Goal: Task Accomplishment & Management: Complete application form

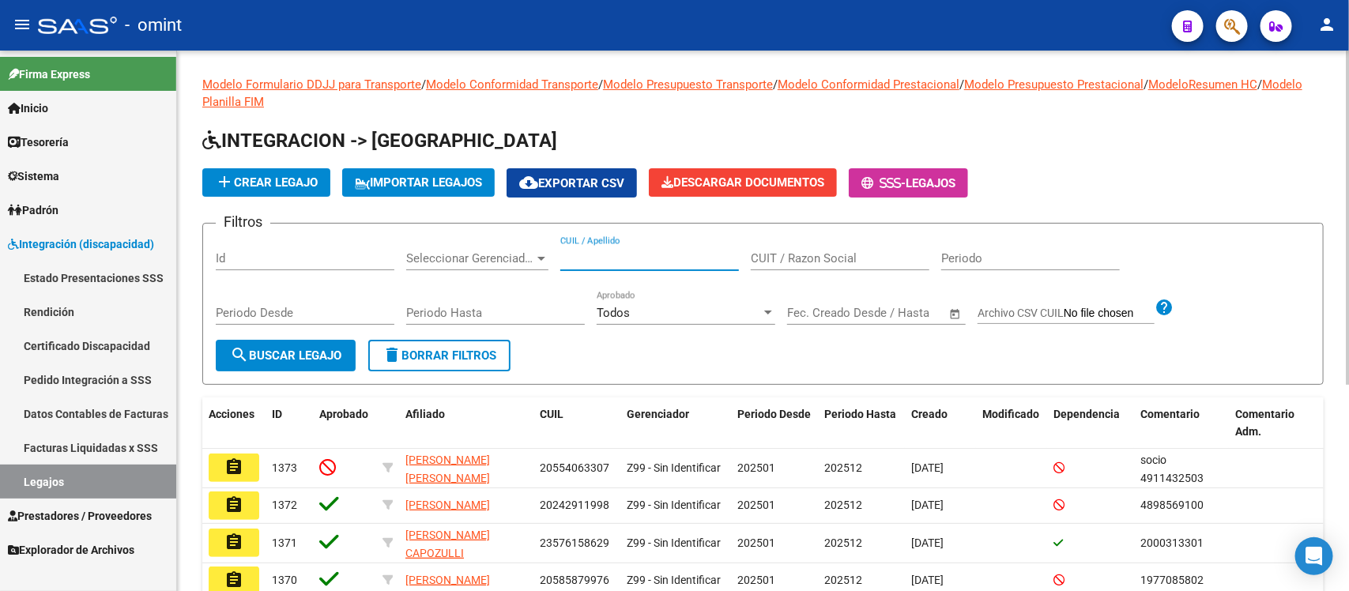
click at [635, 251] on input "CUIL / Apellido" at bounding box center [649, 258] width 179 height 14
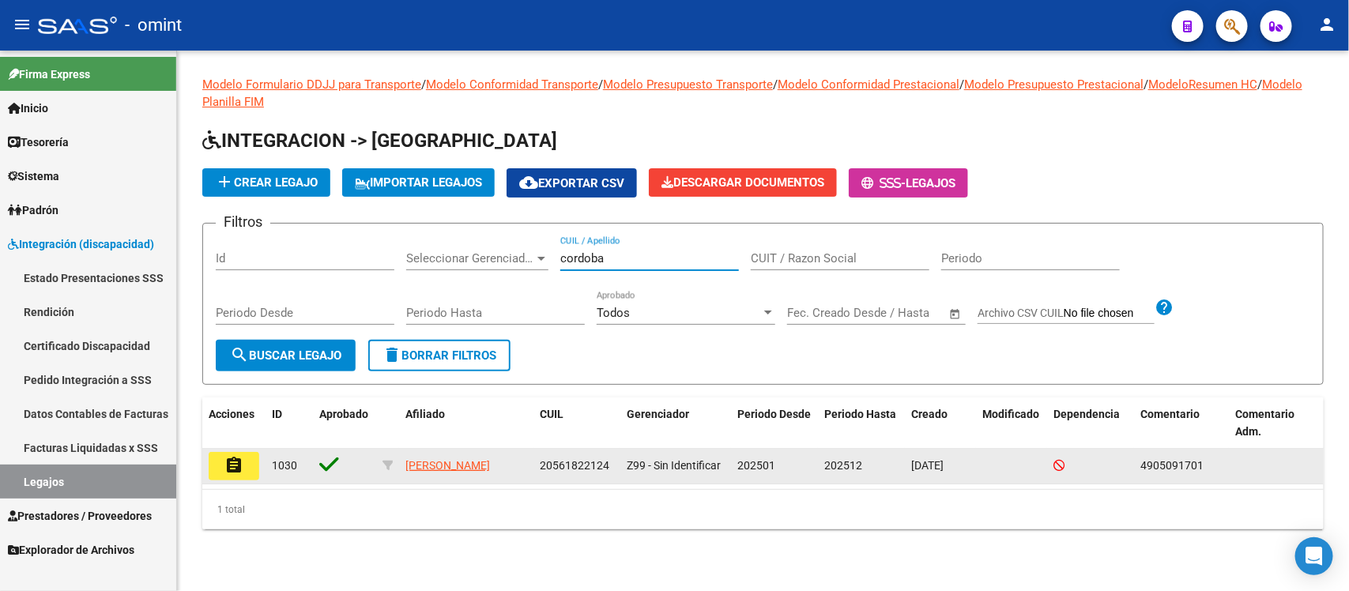
type input "cordoba"
click at [221, 481] on datatable-body-cell "assignment" at bounding box center [233, 466] width 63 height 35
click at [224, 472] on mat-icon "assignment" at bounding box center [233, 465] width 19 height 19
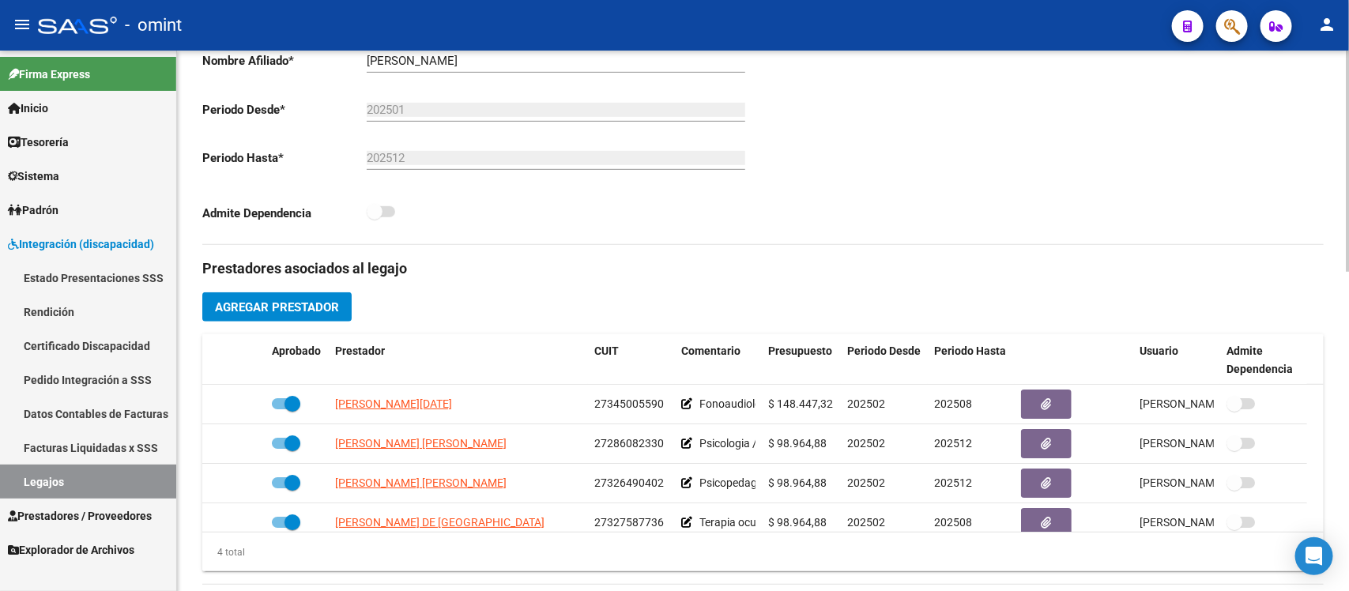
scroll to position [395, 0]
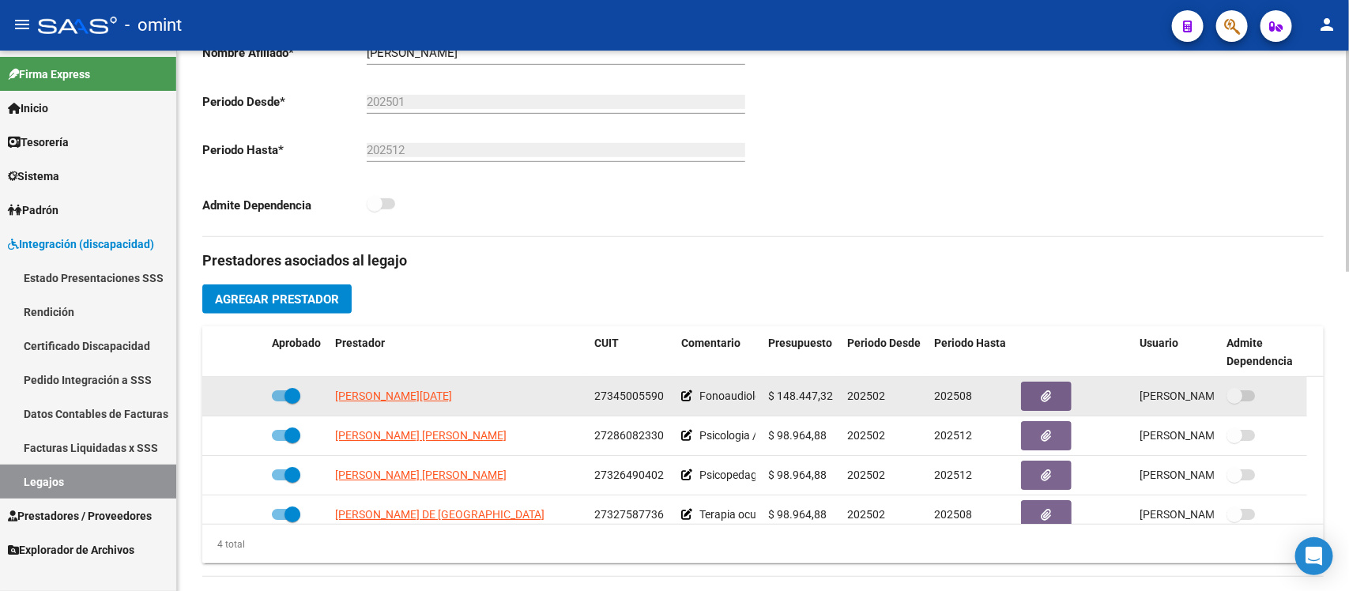
click at [285, 396] on span at bounding box center [293, 396] width 16 height 16
click at [280, 401] on input "checkbox" at bounding box center [279, 401] width 1 height 1
checkbox input "false"
click at [241, 390] on icon at bounding box center [242, 395] width 11 height 11
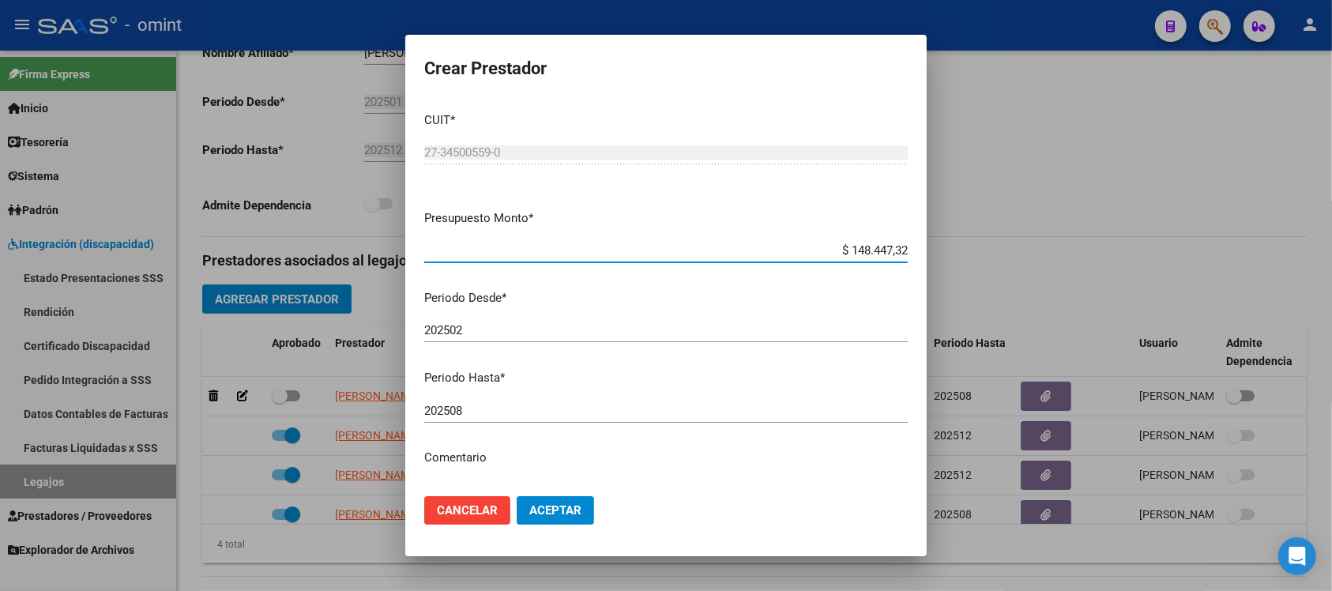
click at [586, 413] on input "202508" at bounding box center [666, 411] width 484 height 14
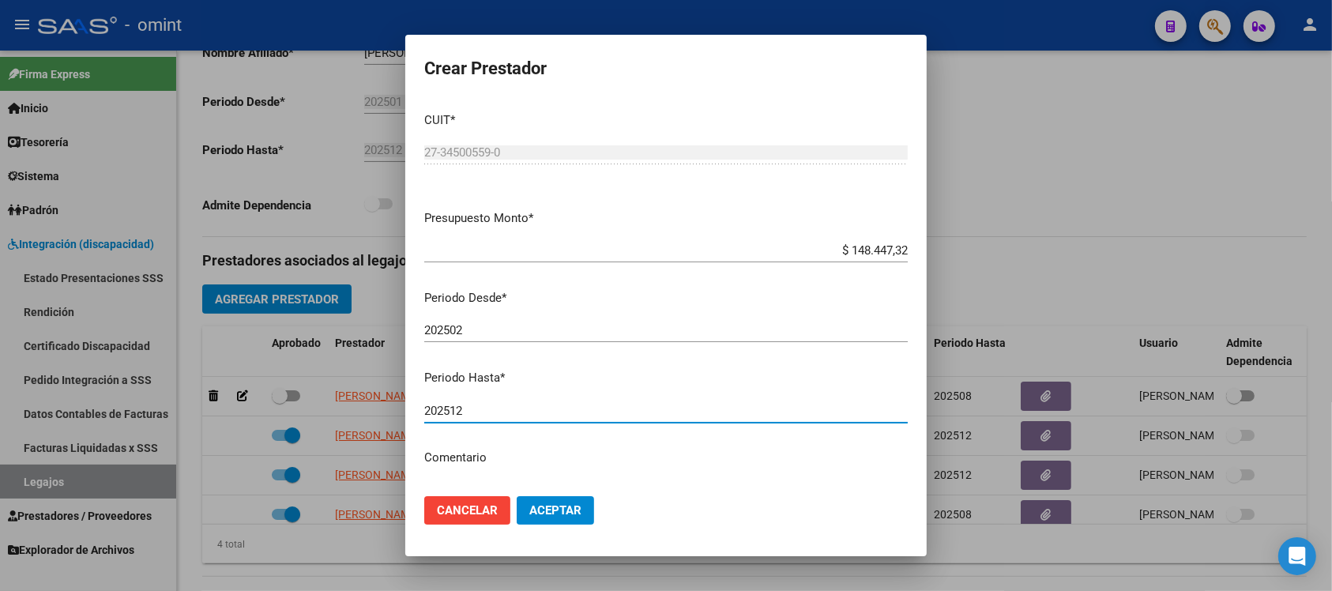
type input "202512"
click at [517, 496] on button "Aceptar" at bounding box center [555, 510] width 77 height 28
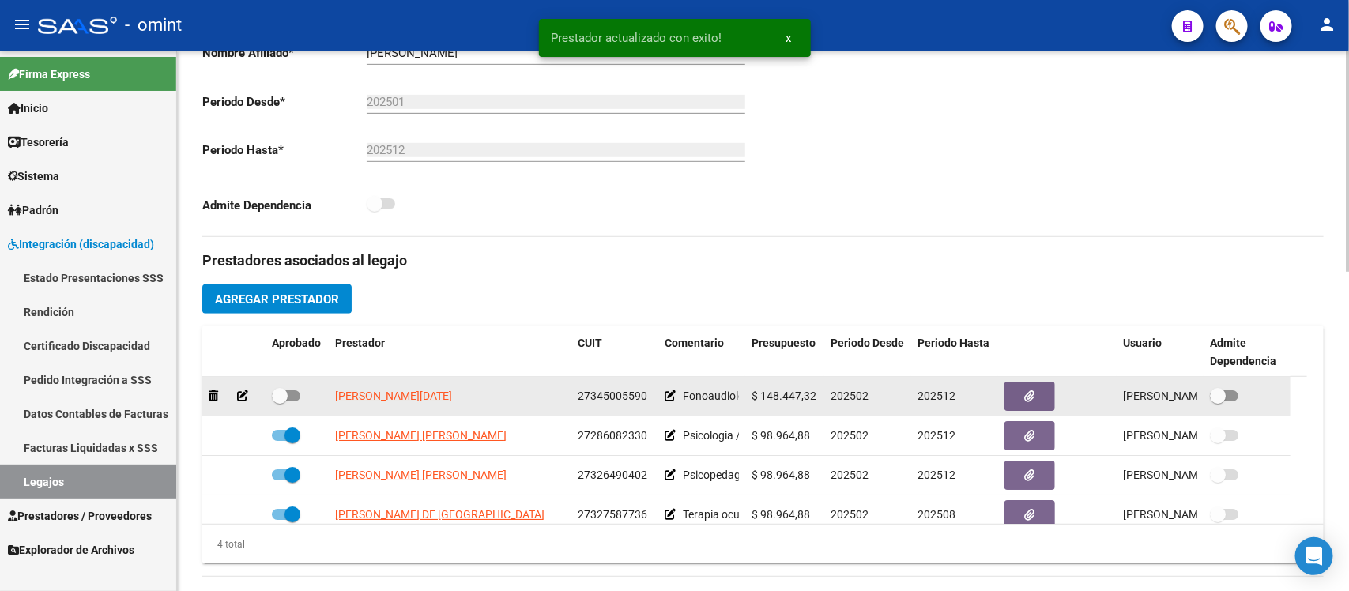
click at [283, 391] on span at bounding box center [280, 396] width 16 height 16
click at [280, 401] on input "checkbox" at bounding box center [279, 401] width 1 height 1
checkbox input "true"
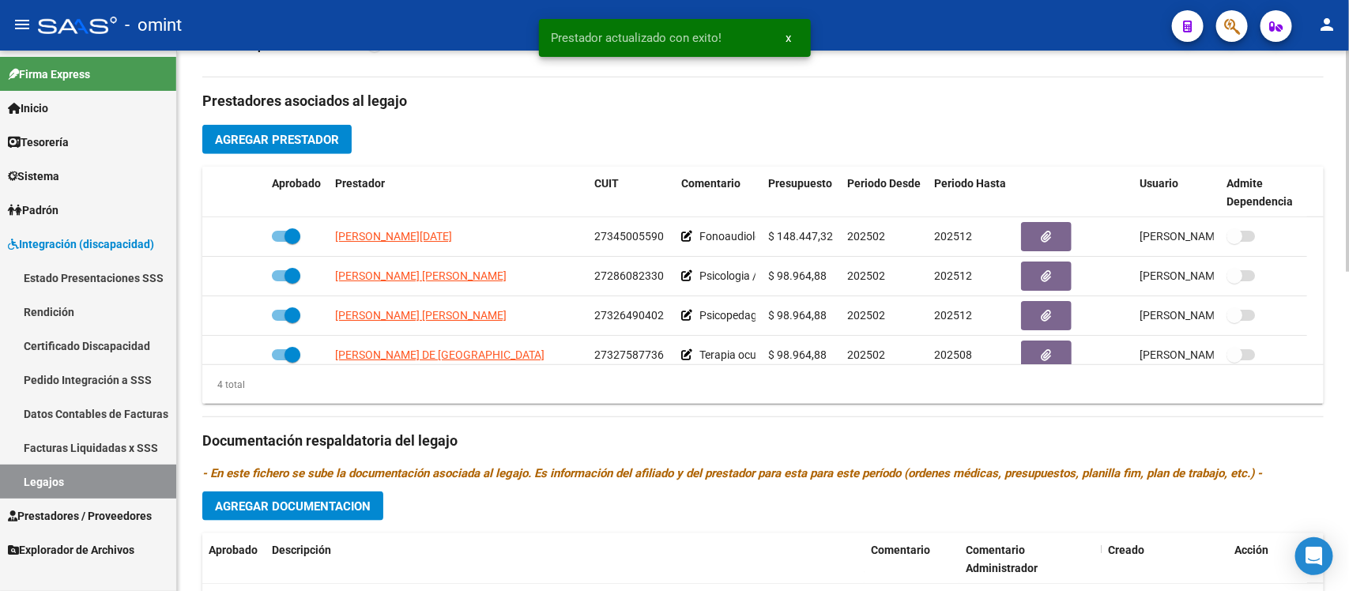
scroll to position [593, 0]
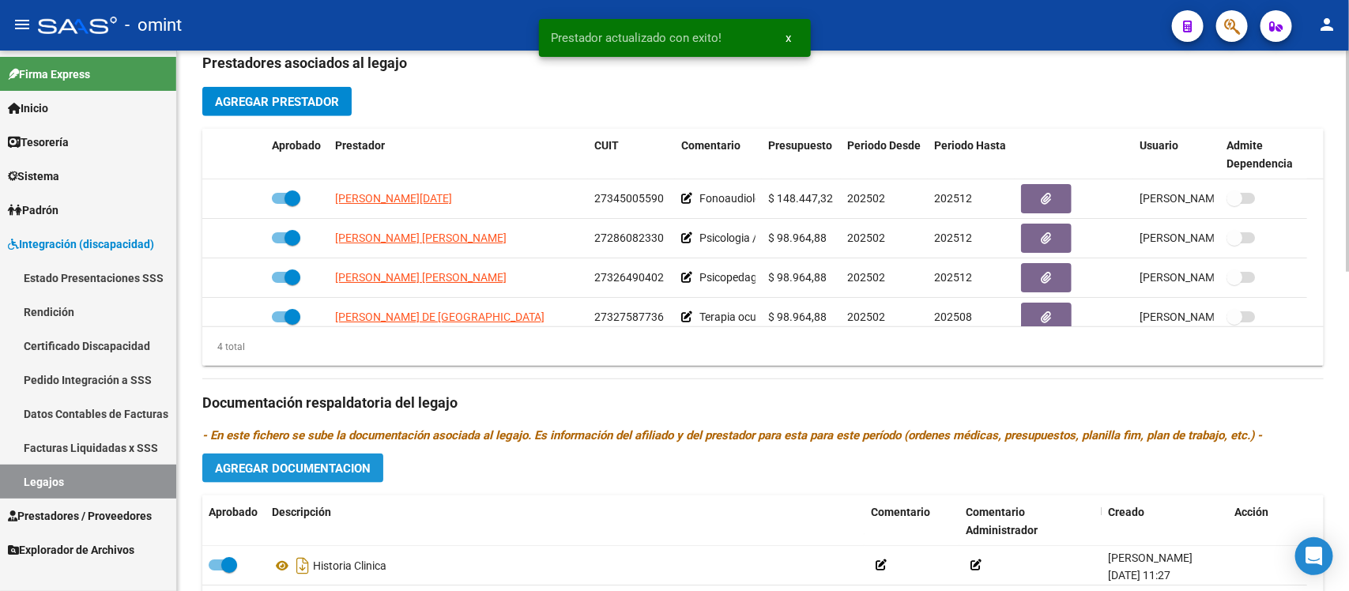
click at [318, 466] on span "Agregar Documentacion" at bounding box center [293, 469] width 156 height 14
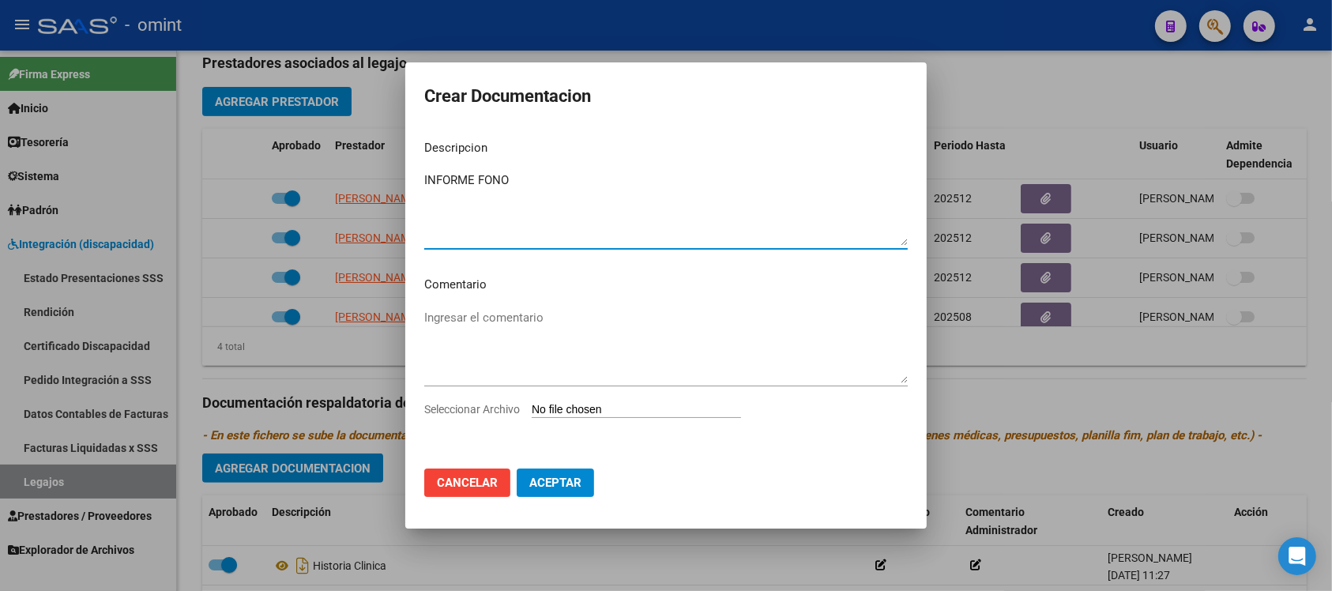
type textarea "INFORME FONO"
click at [579, 408] on input "Seleccionar Archivo" at bounding box center [636, 410] width 209 height 15
type input "C:\fakepath\4905091701_25091006290_form048.pdf"
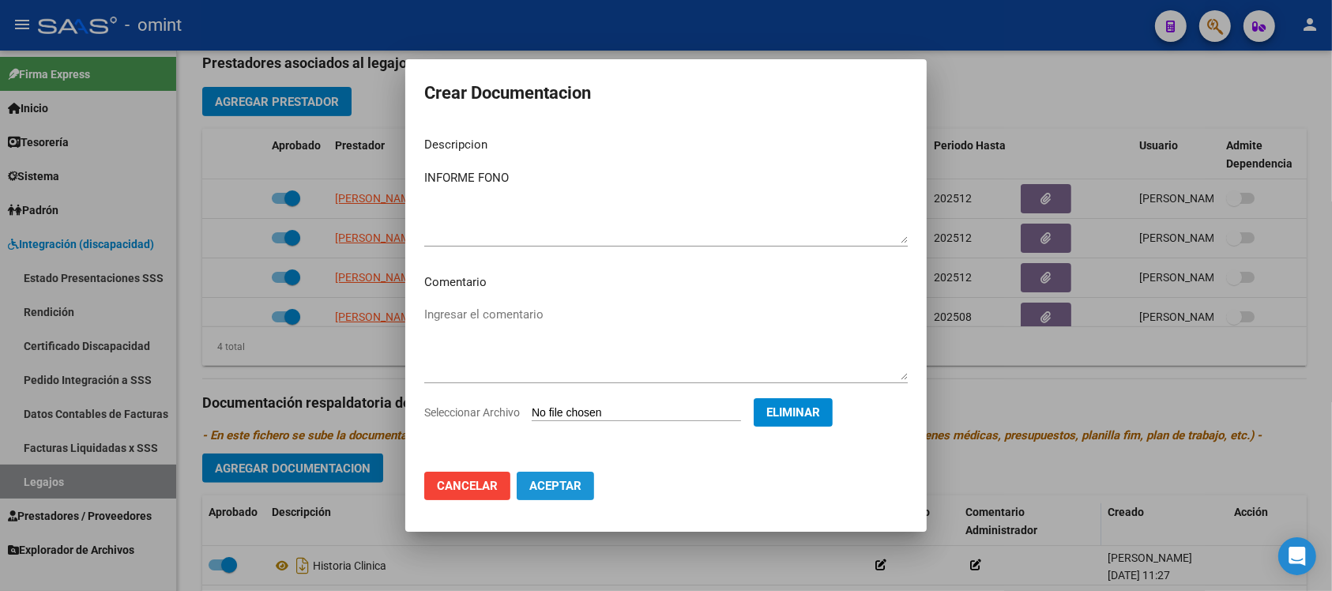
click at [571, 475] on button "Aceptar" at bounding box center [555, 486] width 77 height 28
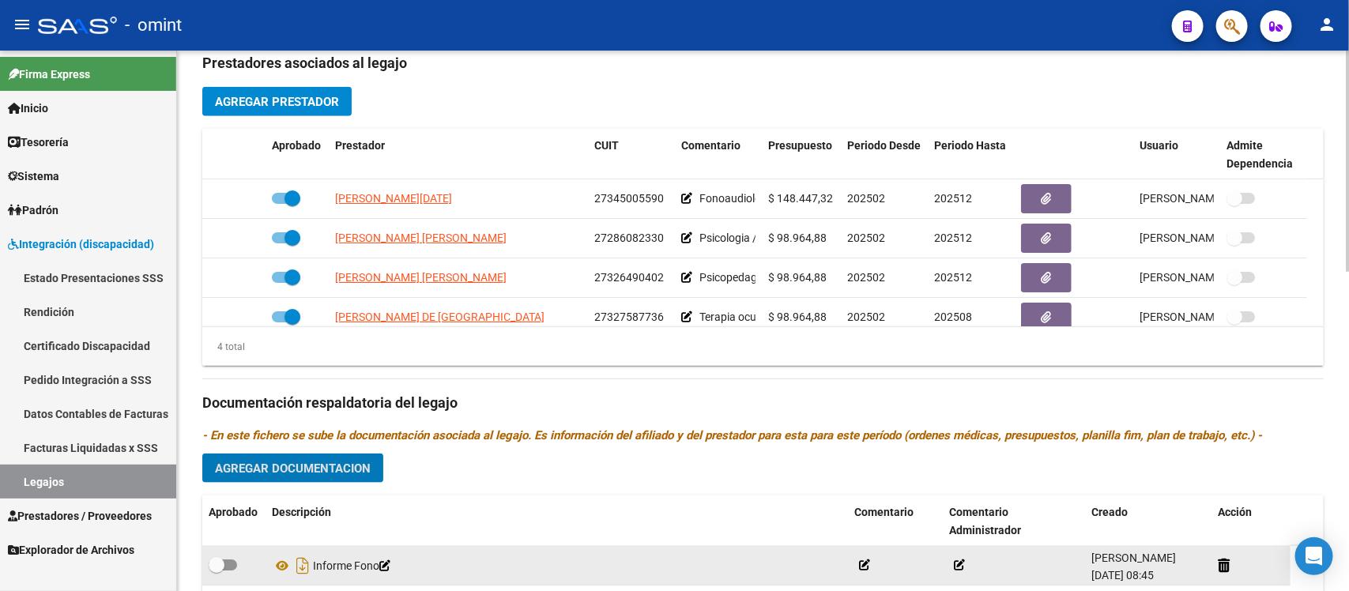
click at [212, 561] on span at bounding box center [217, 565] width 16 height 16
click at [216, 571] on input "checkbox" at bounding box center [216, 571] width 1 height 1
checkbox input "true"
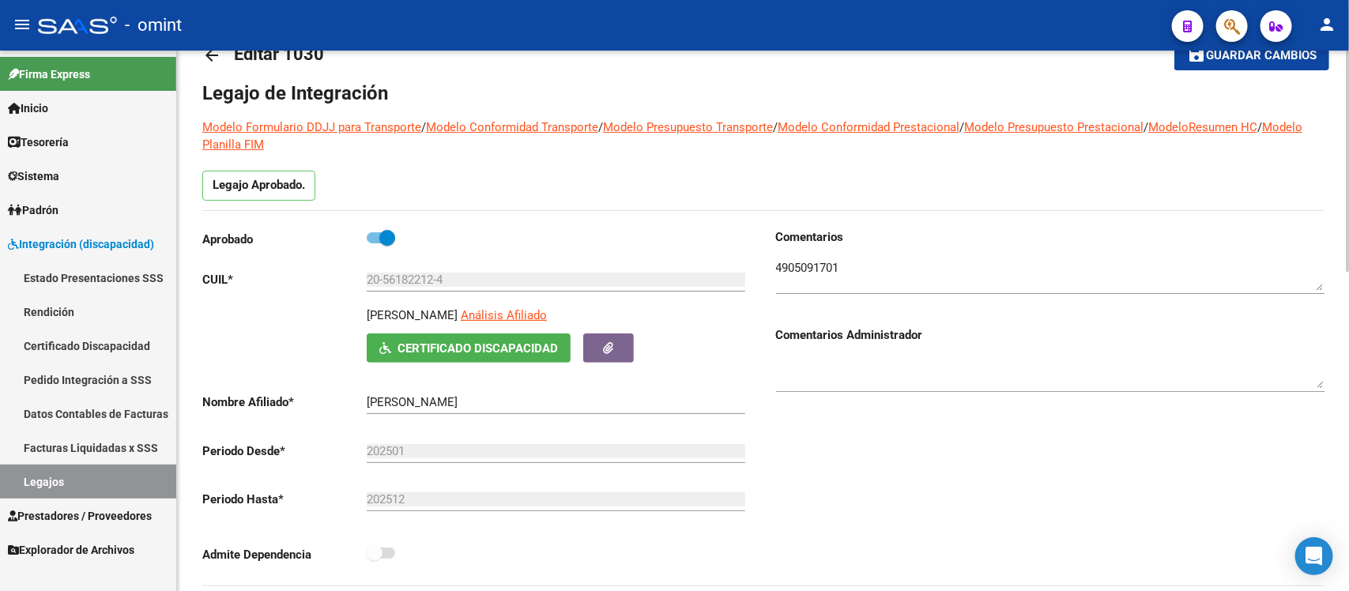
scroll to position [0, 0]
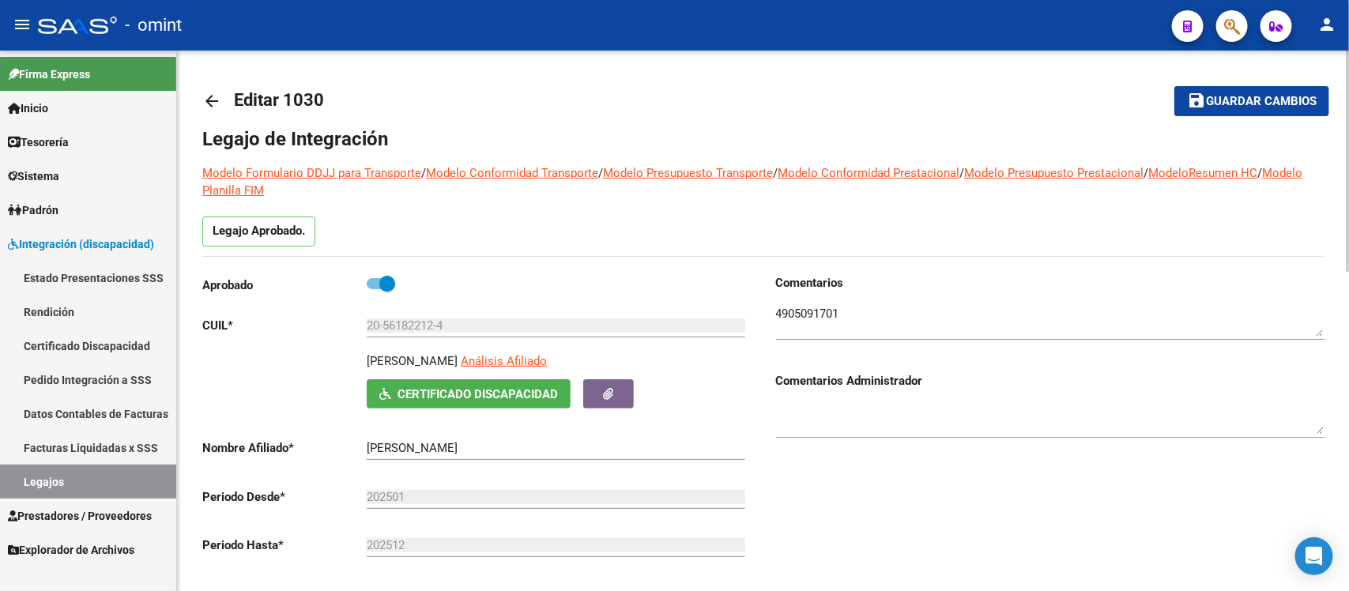
click at [210, 104] on mat-icon "arrow_back" at bounding box center [211, 101] width 19 height 19
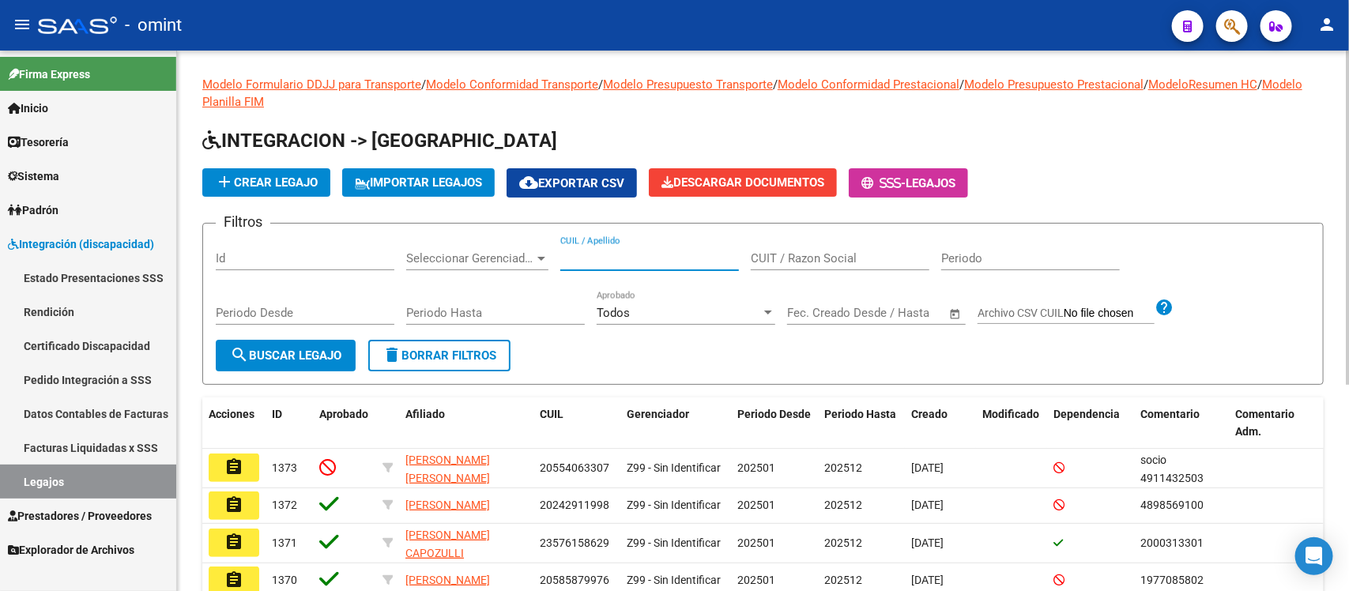
click at [677, 253] on input "CUIL / Apellido" at bounding box center [649, 258] width 179 height 14
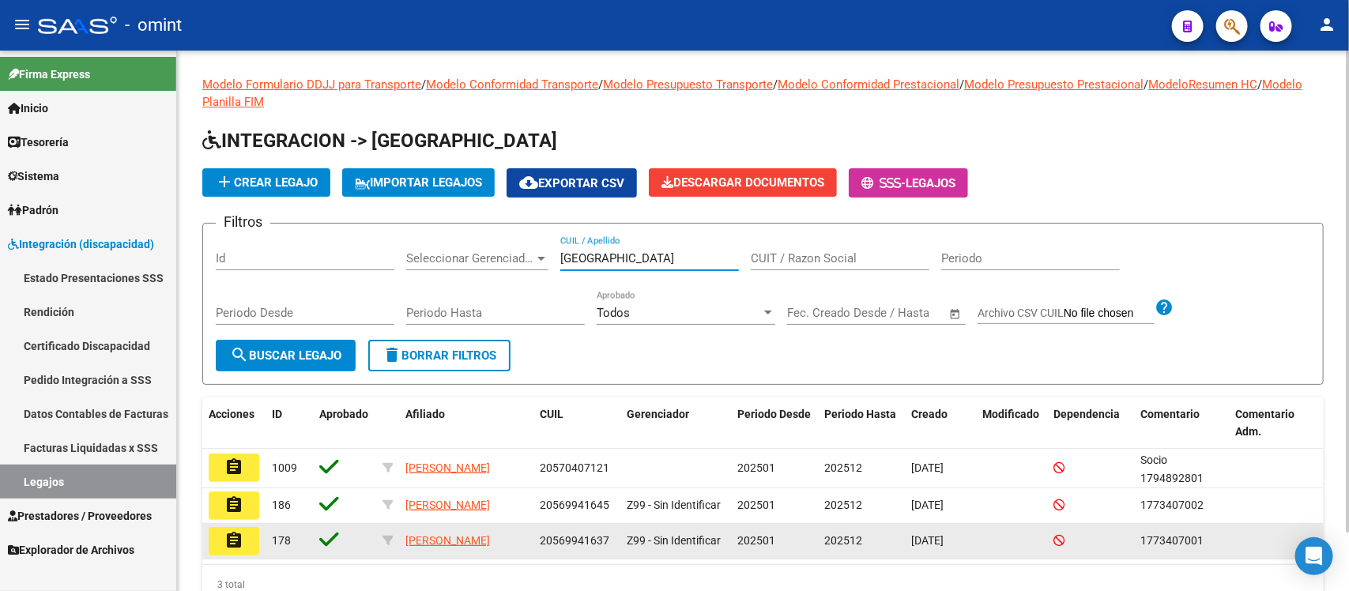
type input "COLOMBO"
click at [224, 541] on mat-icon "assignment" at bounding box center [233, 540] width 19 height 19
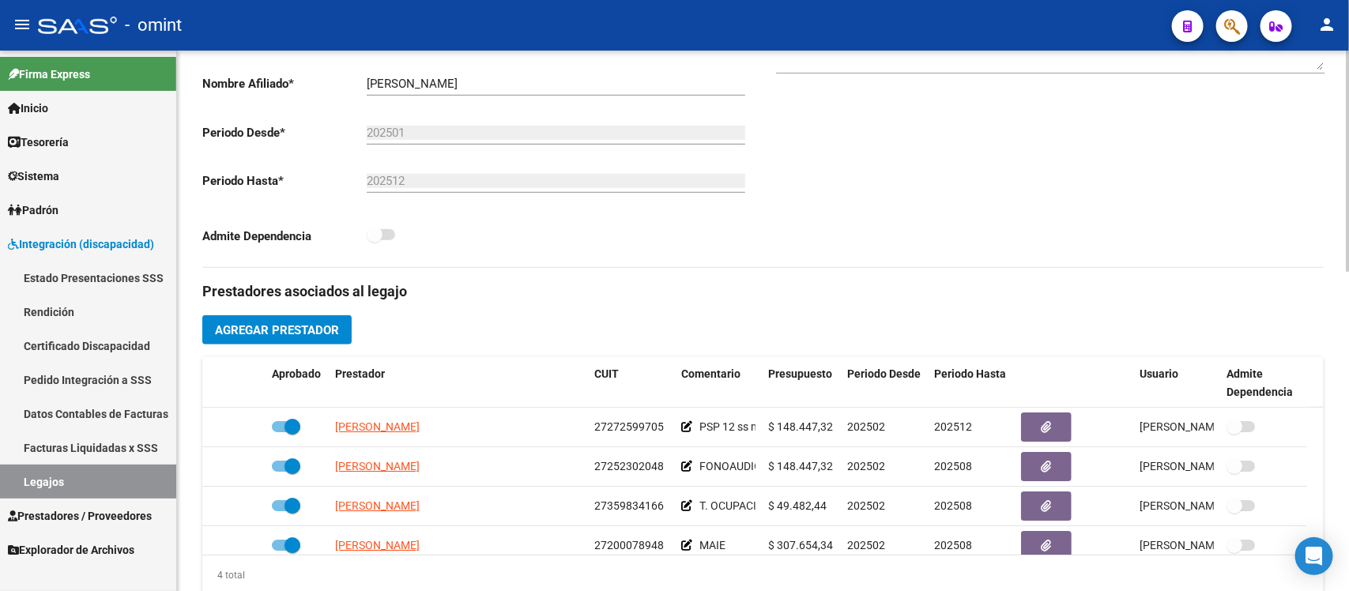
scroll to position [395, 0]
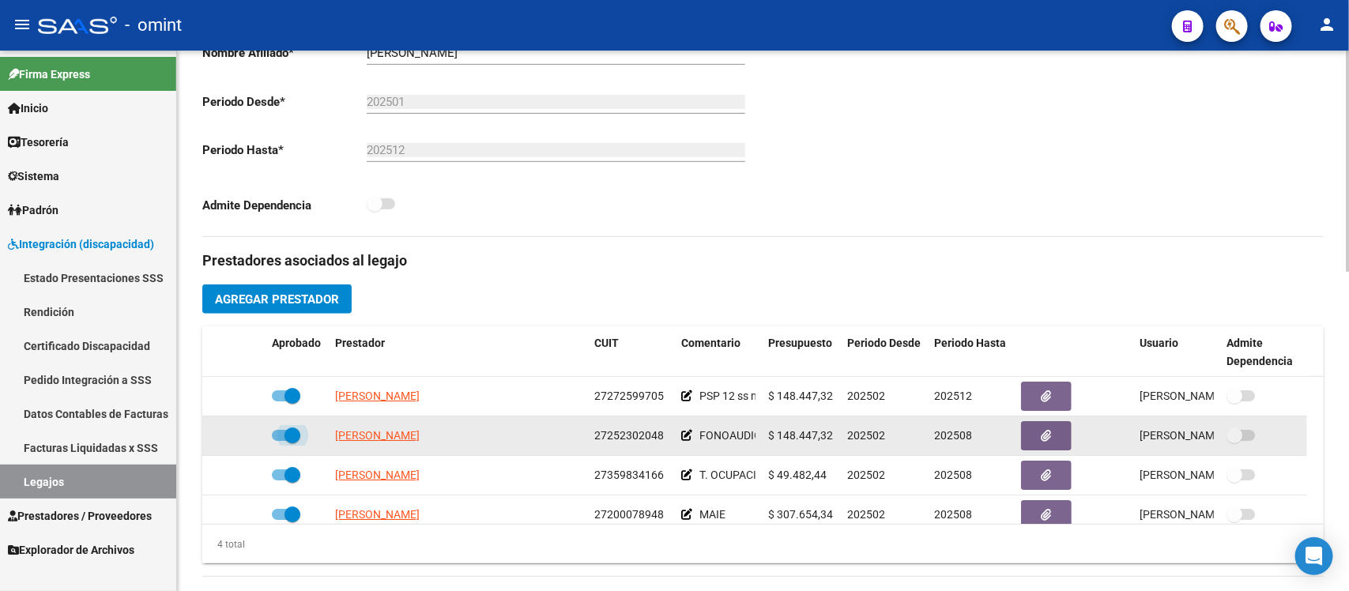
click at [294, 428] on span at bounding box center [293, 436] width 16 height 16
click at [280, 441] on input "checkbox" at bounding box center [279, 441] width 1 height 1
checkbox input "false"
click at [246, 437] on icon at bounding box center [242, 435] width 11 height 11
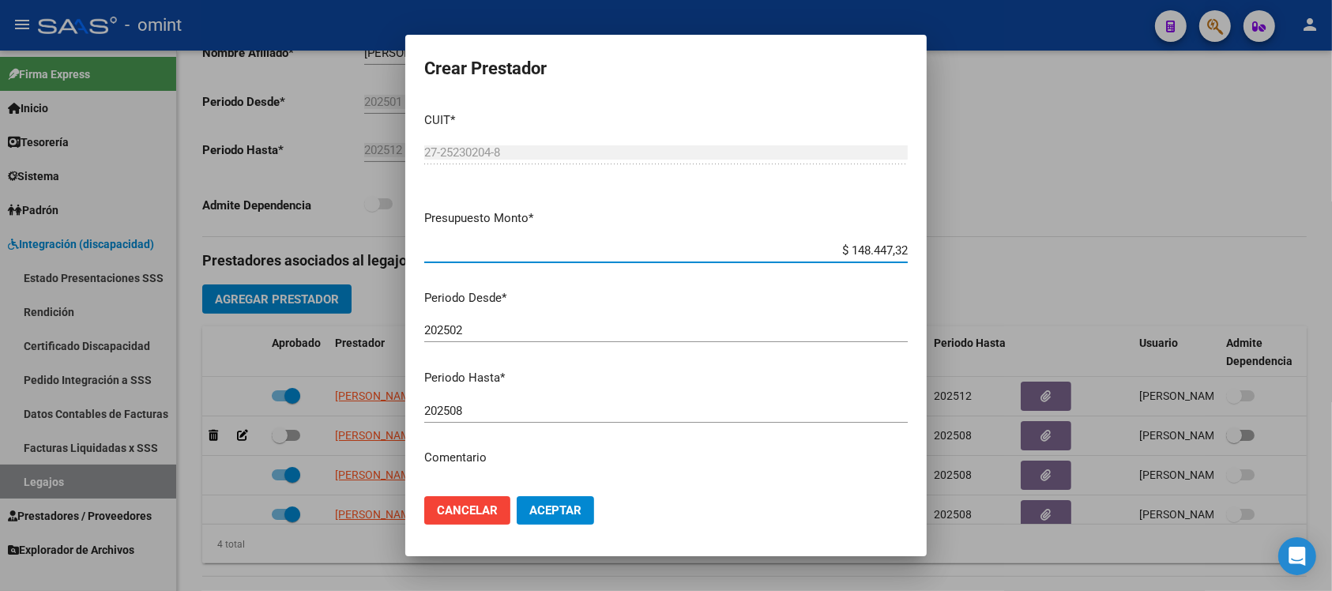
click at [531, 408] on input "202508" at bounding box center [666, 411] width 484 height 14
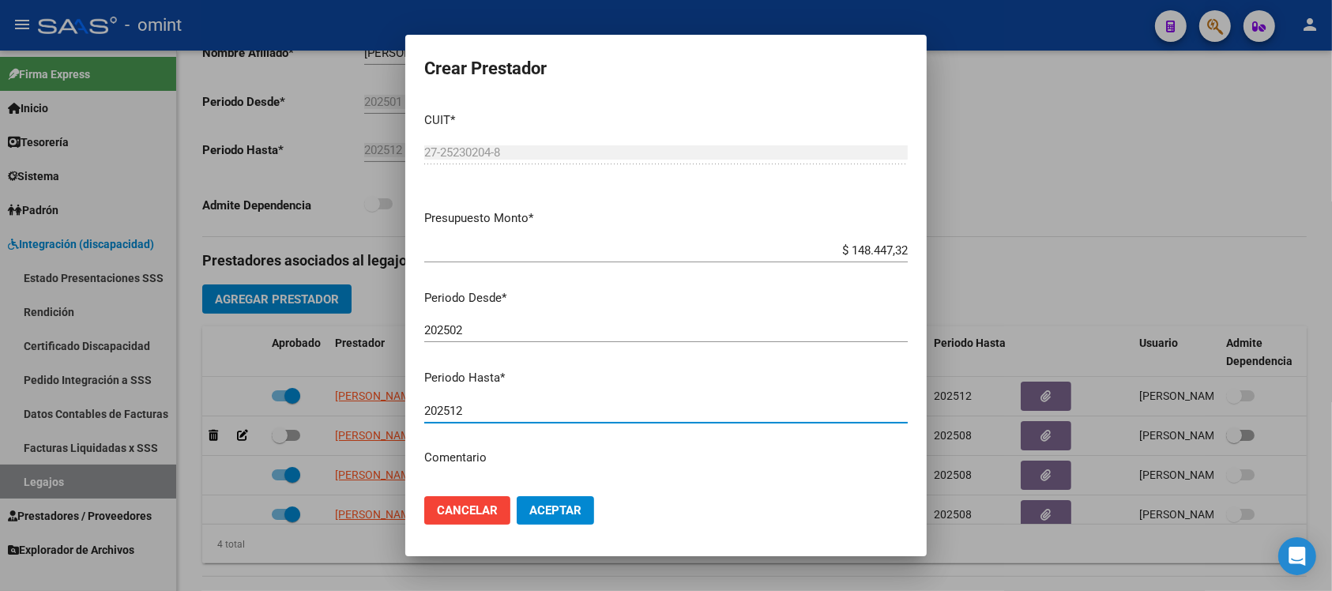
type input "202512"
click at [517, 496] on button "Aceptar" at bounding box center [555, 510] width 77 height 28
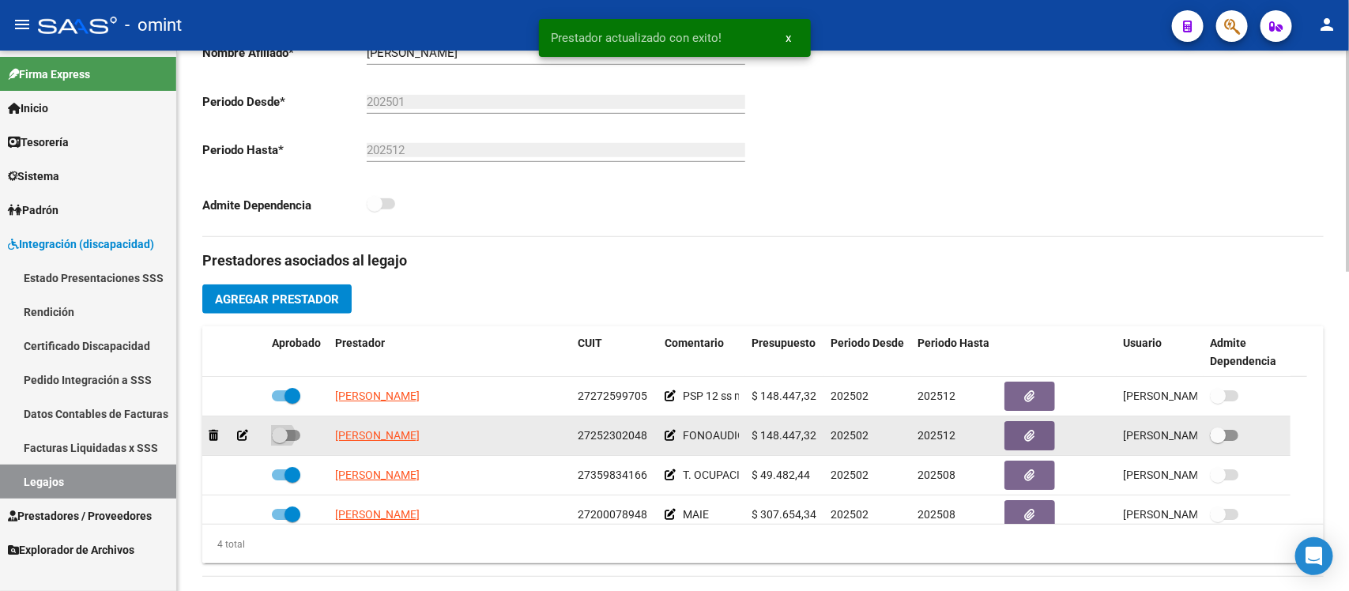
click at [282, 437] on span at bounding box center [280, 436] width 16 height 16
click at [280, 441] on input "checkbox" at bounding box center [279, 441] width 1 height 1
checkbox input "true"
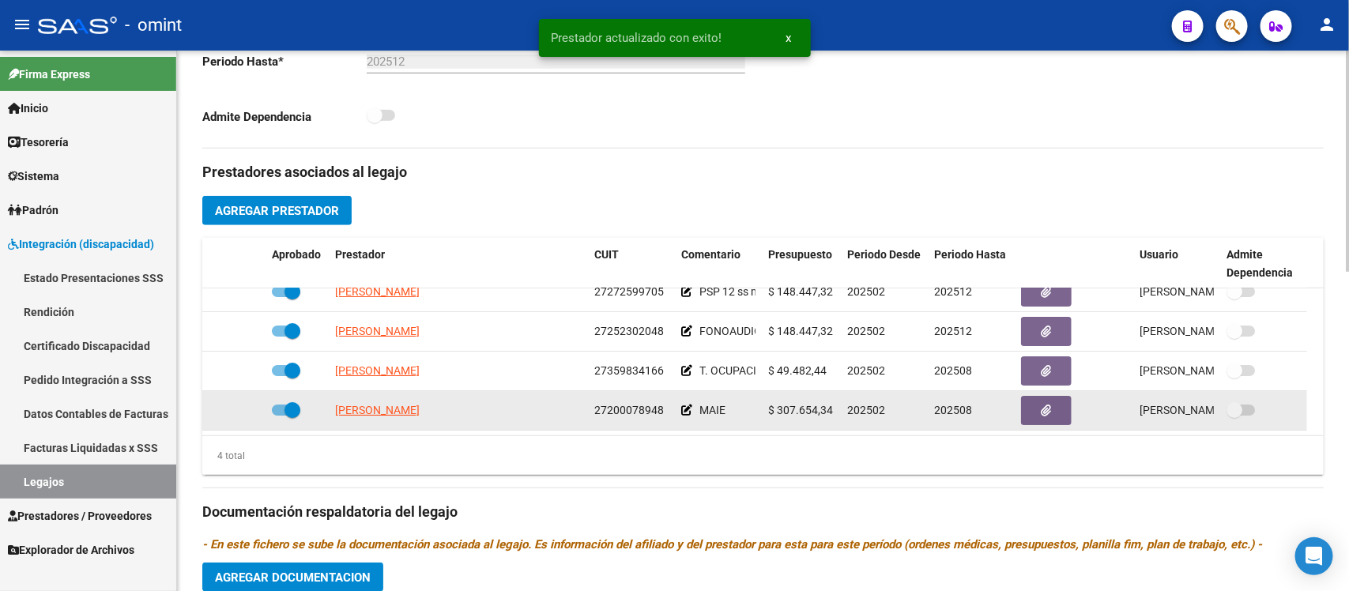
scroll to position [593, 0]
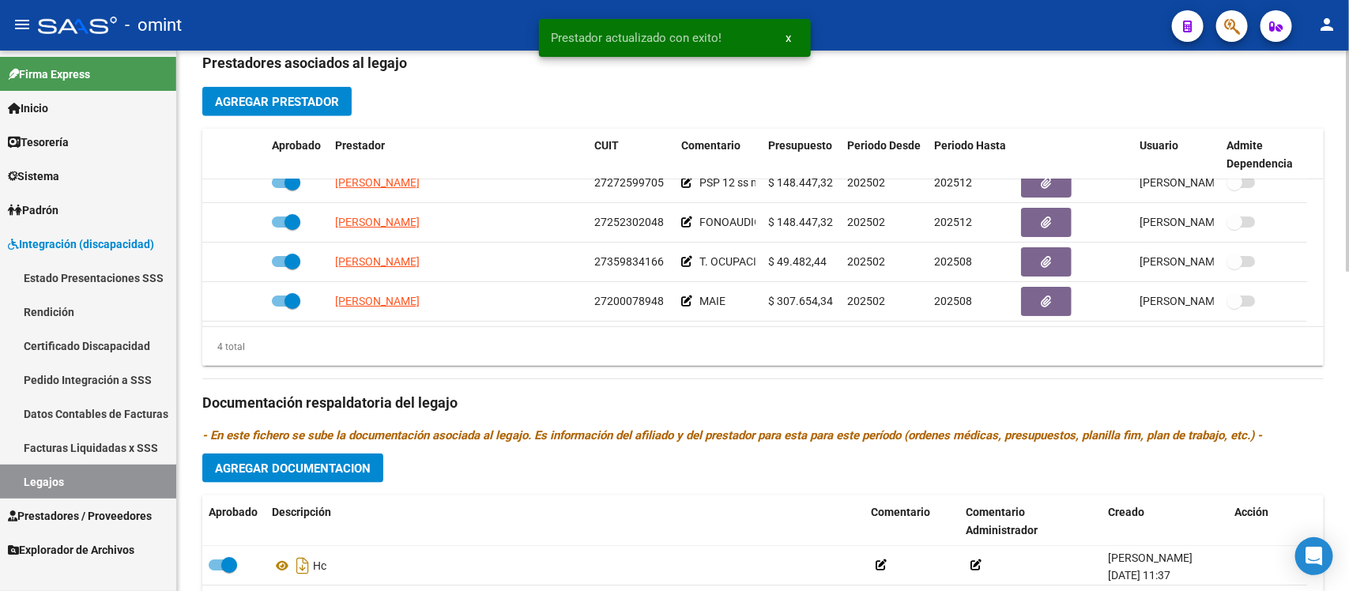
click at [365, 462] on span "Agregar Documentacion" at bounding box center [293, 469] width 156 height 14
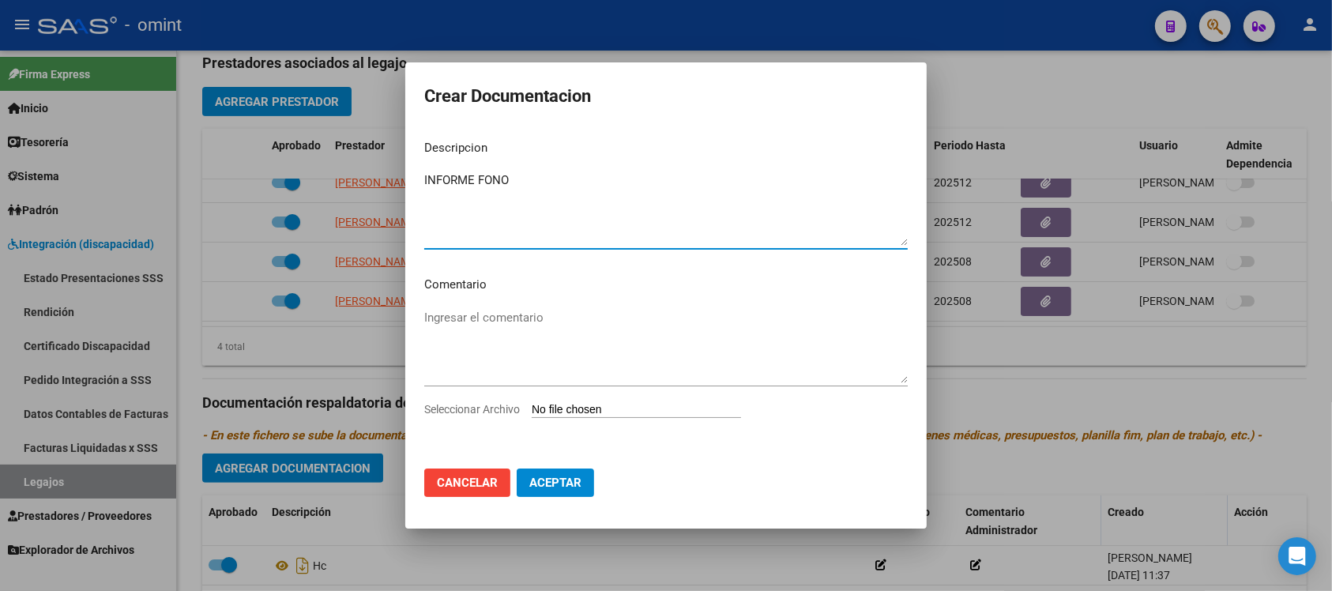
type textarea "INFORME FONO"
click at [611, 405] on input "Seleccionar Archivo" at bounding box center [636, 410] width 209 height 15
type input "C:\fakepath\1773407001_25091112330_form048.pdf"
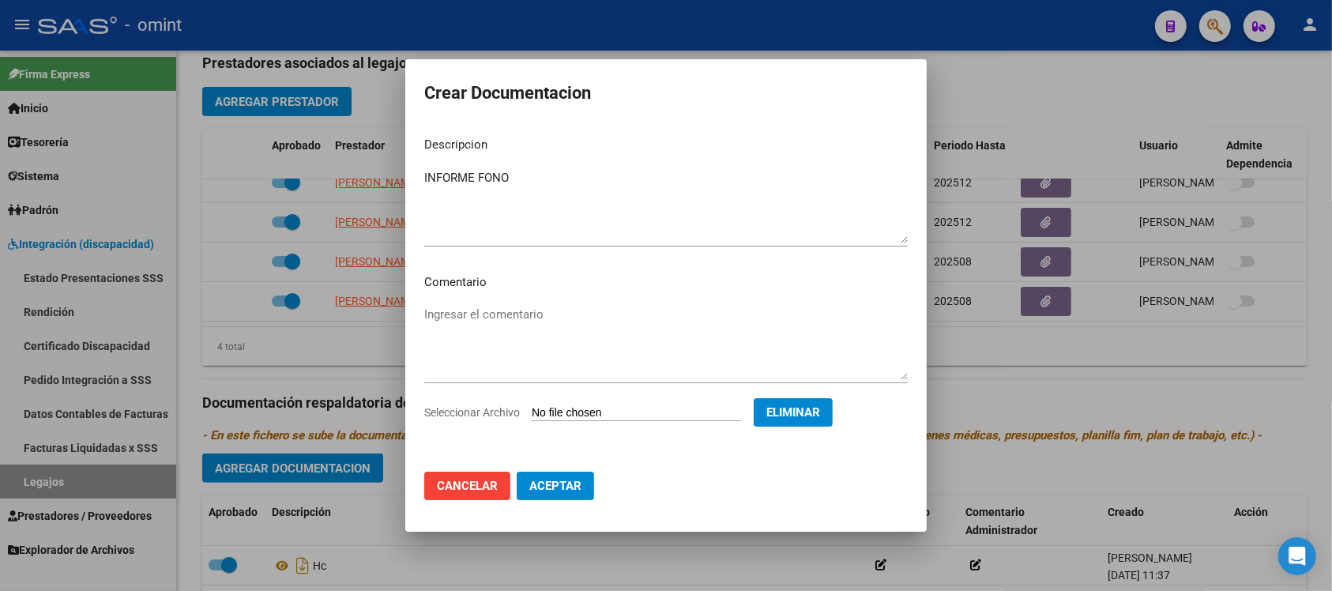
click at [554, 492] on span "Aceptar" at bounding box center [556, 486] width 52 height 14
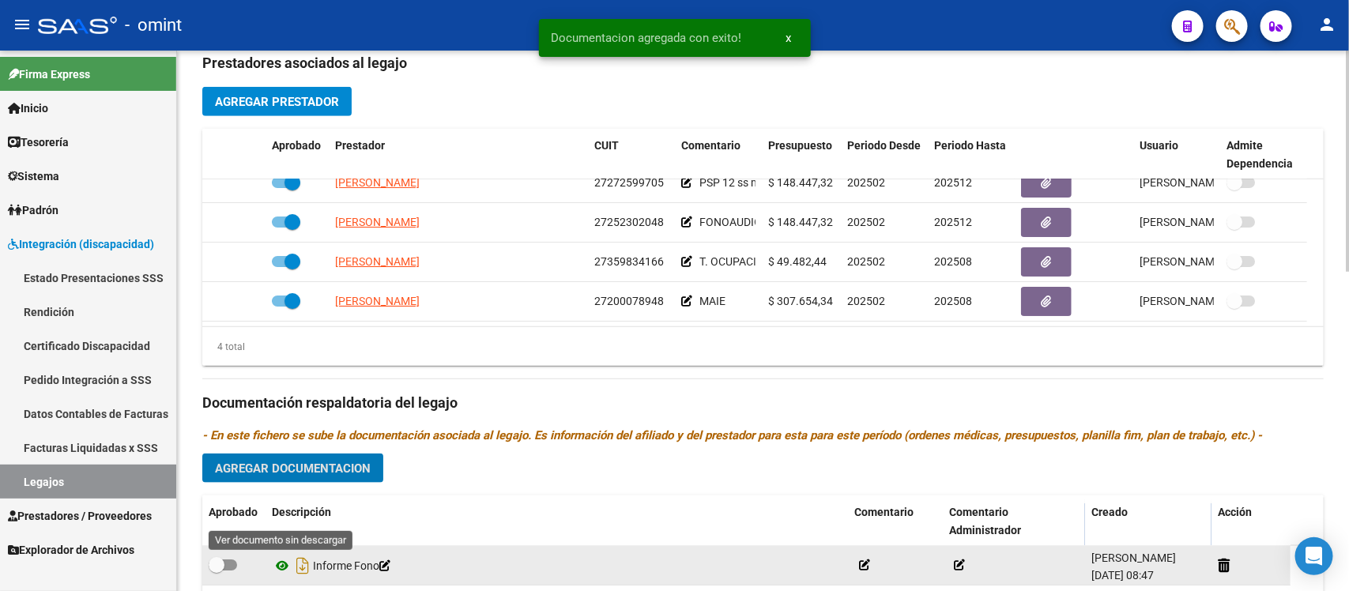
click at [281, 565] on icon at bounding box center [282, 565] width 21 height 19
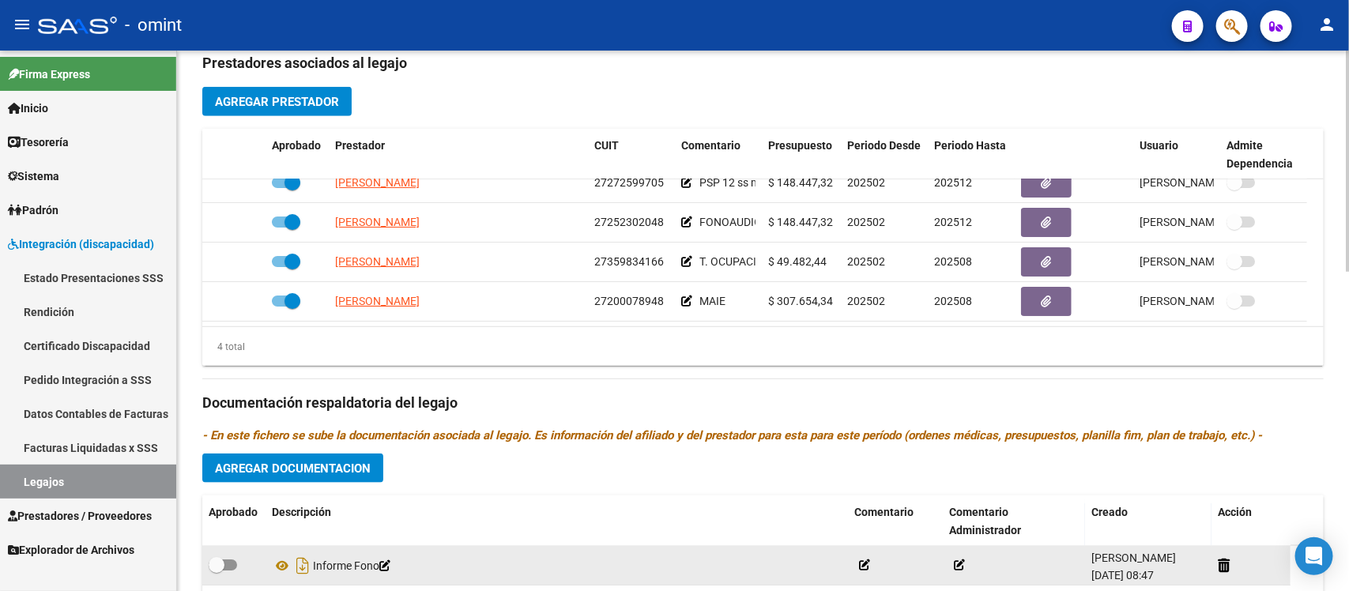
click at [218, 561] on span at bounding box center [217, 565] width 16 height 16
click at [217, 571] on input "checkbox" at bounding box center [216, 571] width 1 height 1
checkbox input "true"
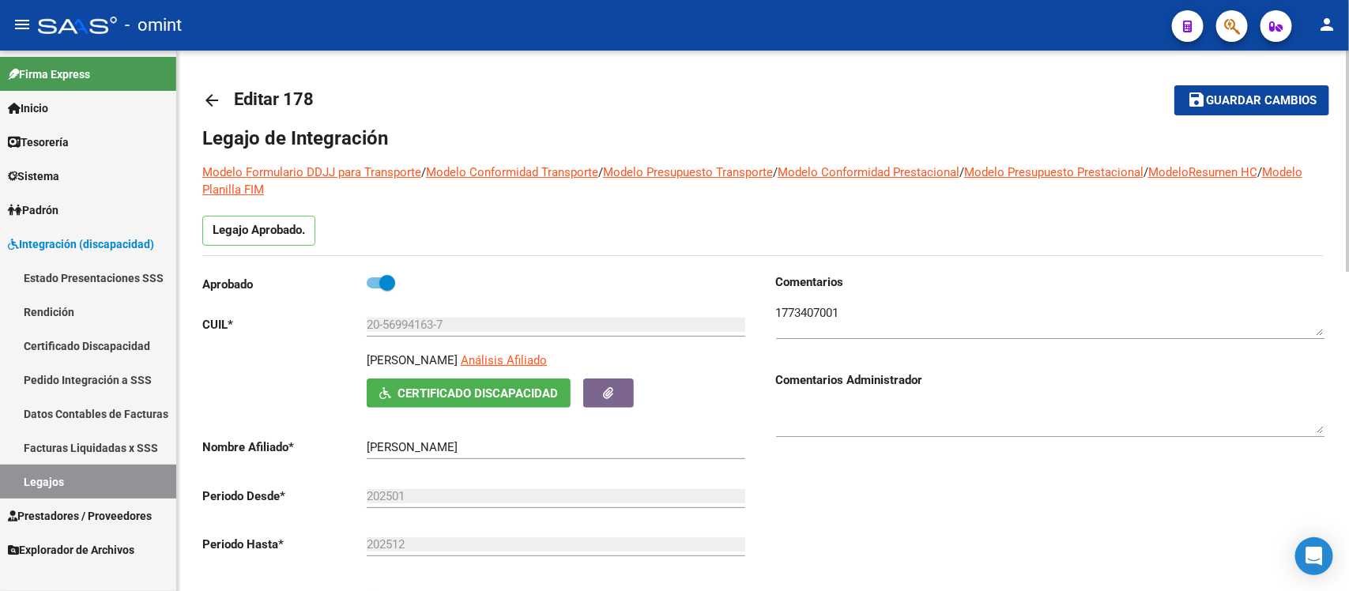
scroll to position [0, 0]
click at [215, 99] on mat-icon "arrow_back" at bounding box center [211, 101] width 19 height 19
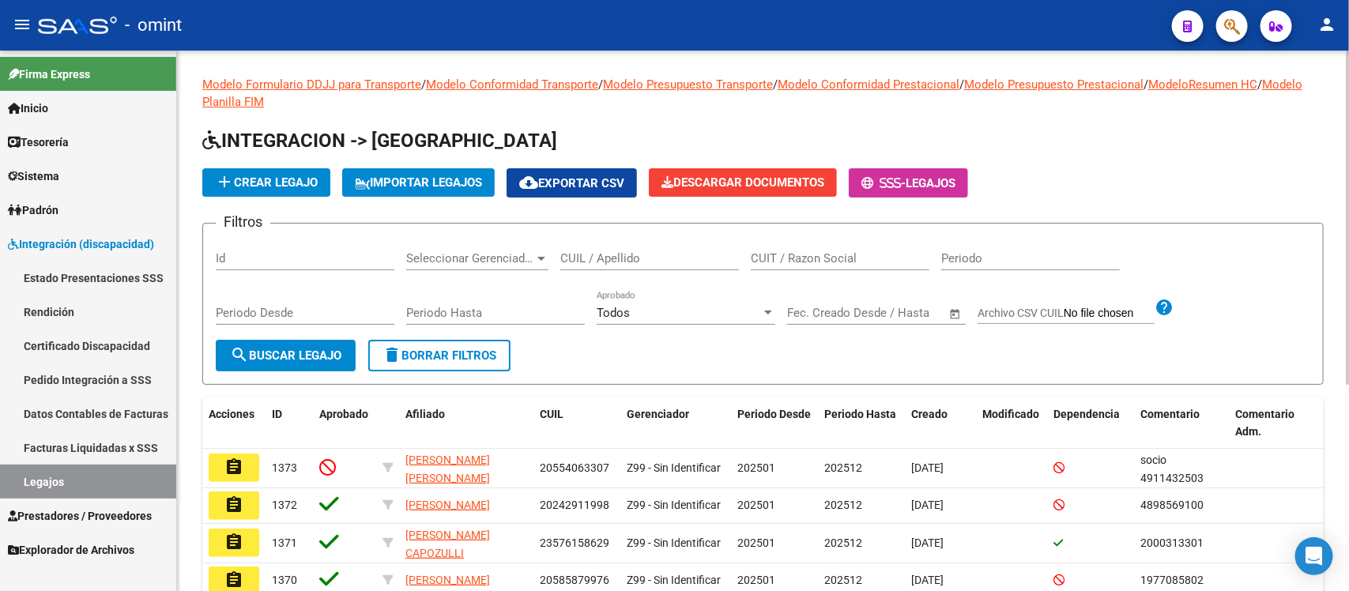
click at [597, 254] on input "CUIL / Apellido" at bounding box center [649, 258] width 179 height 14
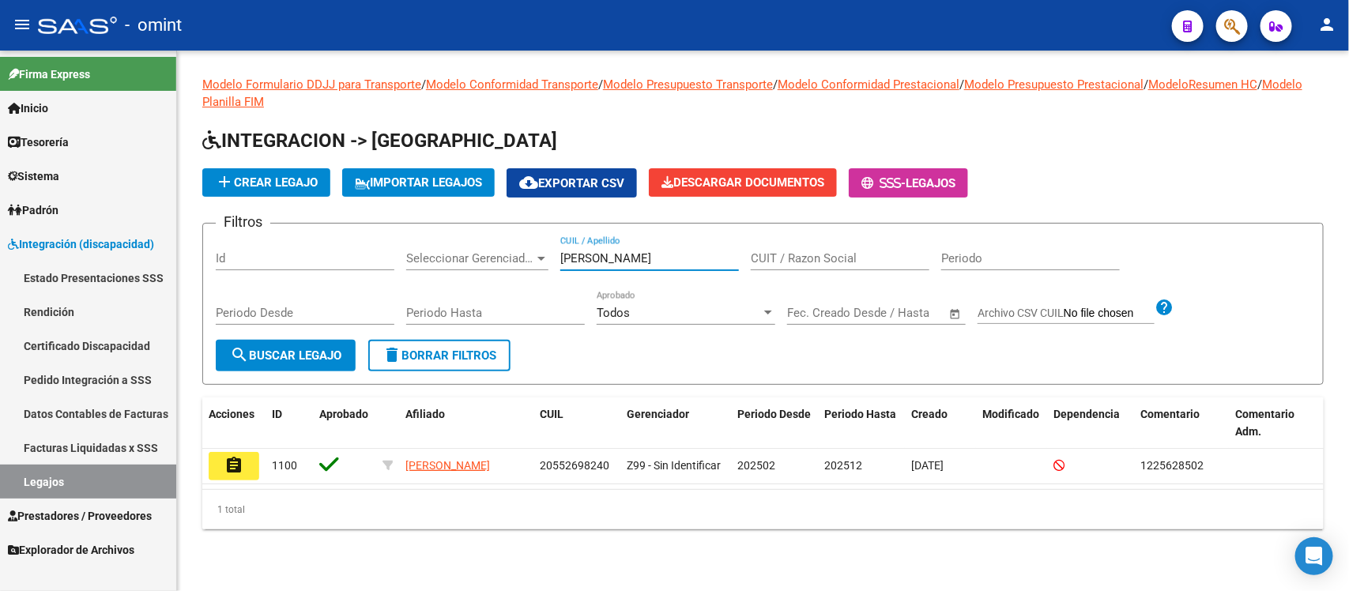
type input "COTORAS"
click at [254, 455] on button "assignment" at bounding box center [234, 466] width 51 height 28
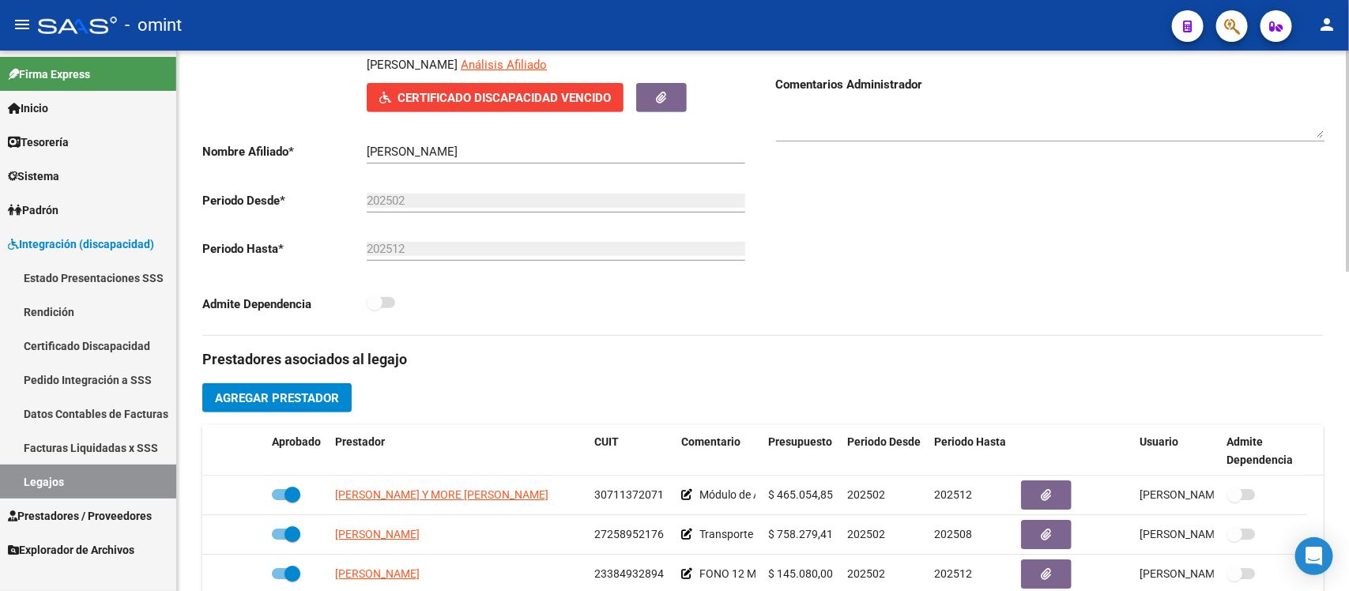
scroll to position [494, 0]
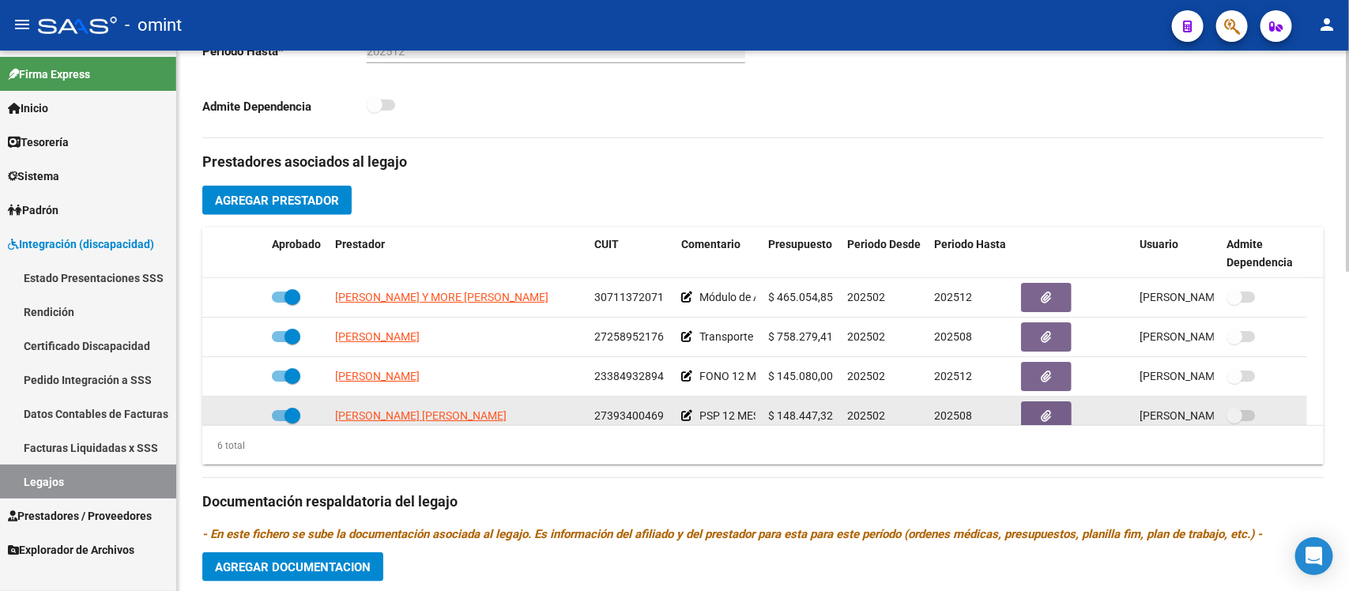
click at [288, 419] on span at bounding box center [293, 416] width 16 height 16
click at [280, 421] on input "checkbox" at bounding box center [279, 421] width 1 height 1
checkbox input "false"
click at [243, 413] on icon at bounding box center [242, 415] width 11 height 11
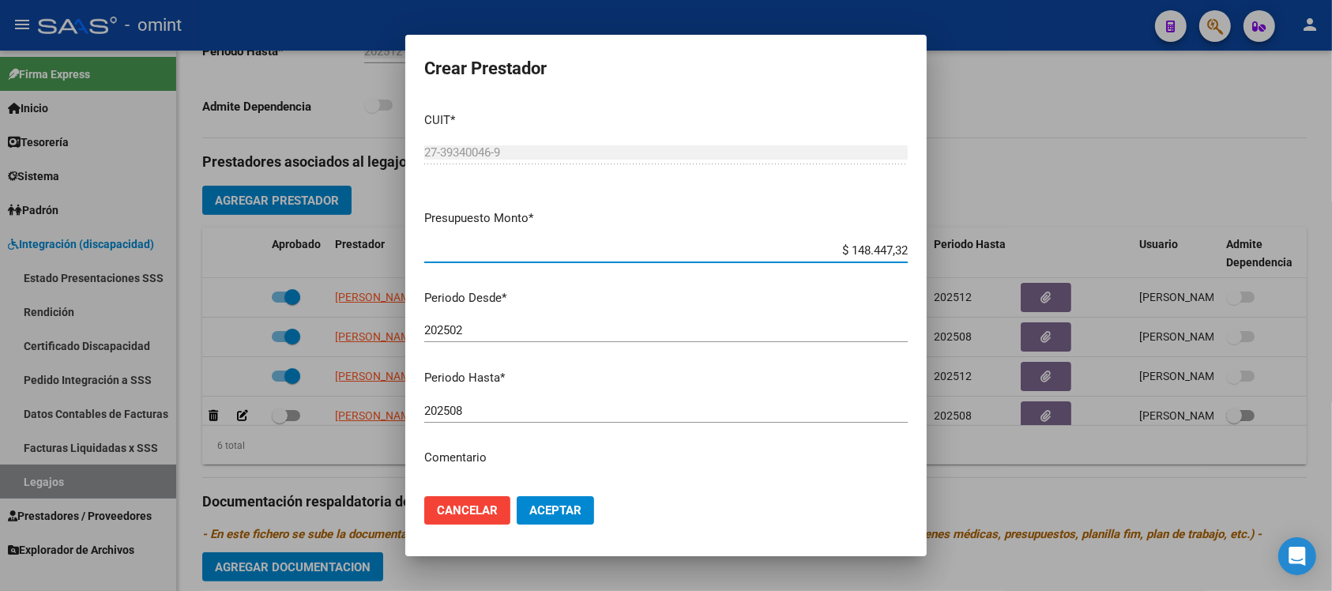
click at [515, 417] on input "202508" at bounding box center [666, 411] width 484 height 14
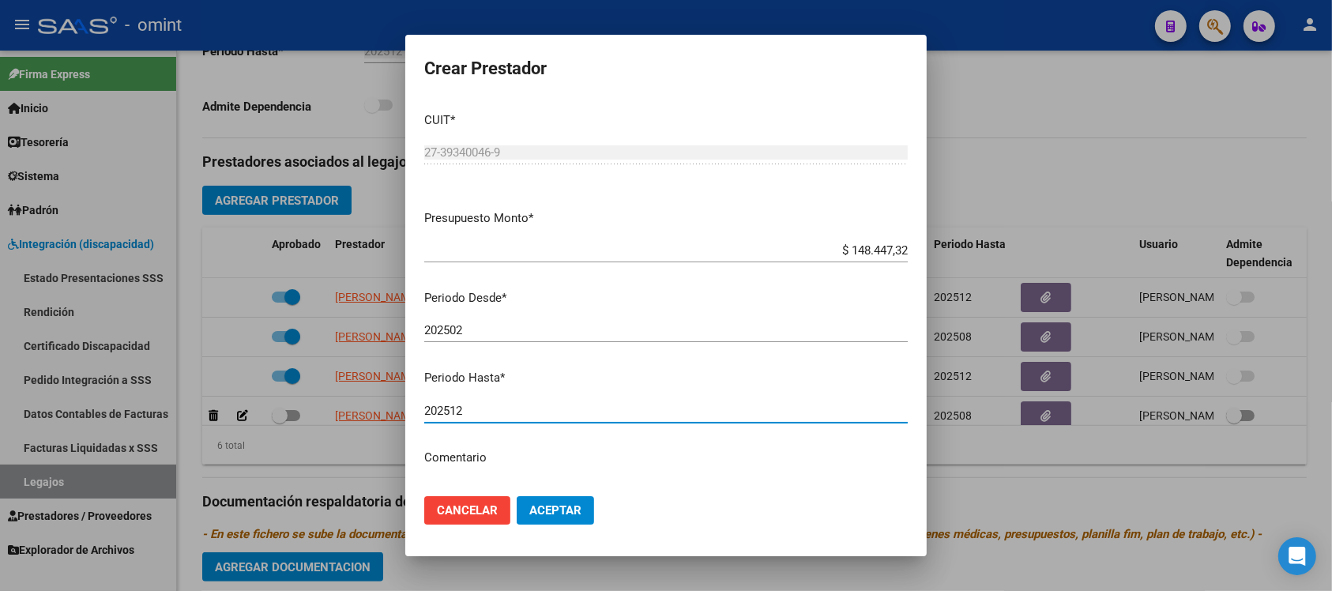
type input "202512"
click at [517, 496] on button "Aceptar" at bounding box center [555, 510] width 77 height 28
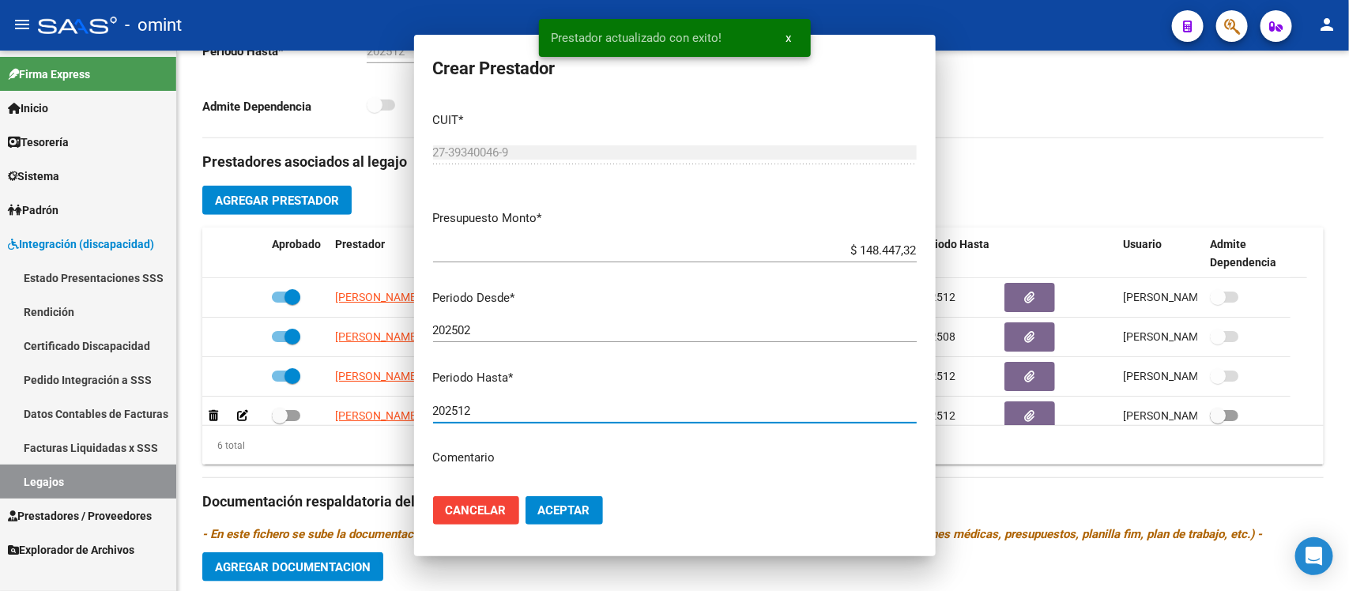
scroll to position [26, 0]
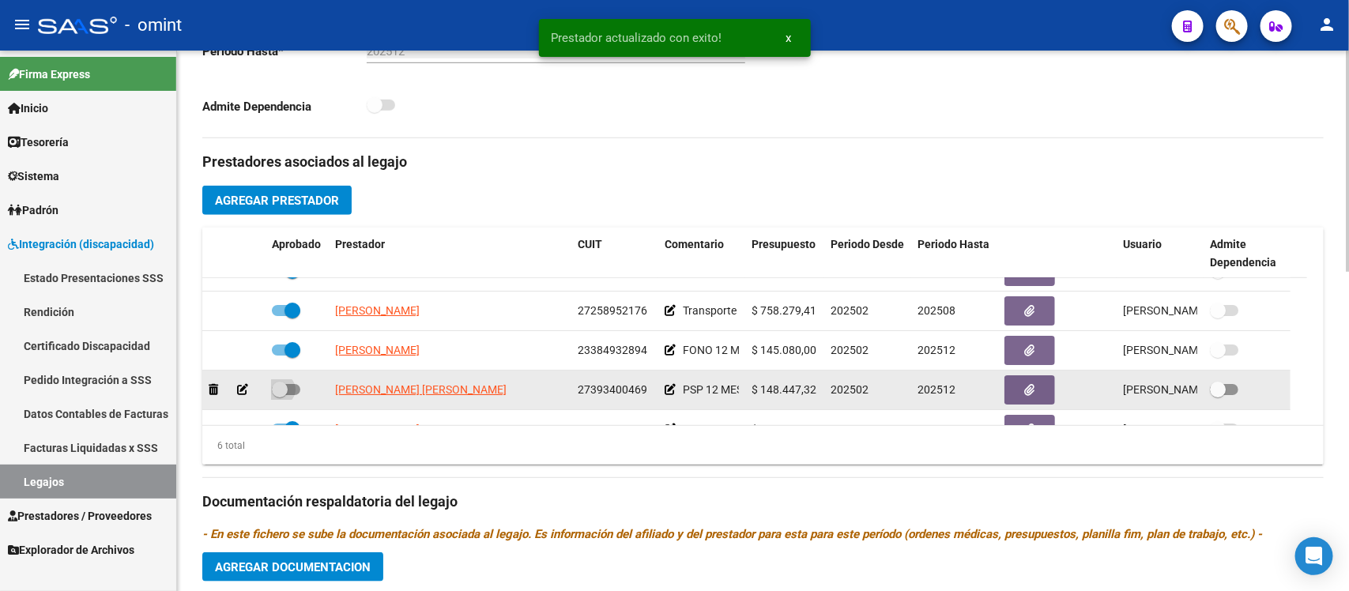
click at [288, 384] on span at bounding box center [286, 389] width 28 height 11
click at [280, 395] on input "checkbox" at bounding box center [279, 395] width 1 height 1
checkbox input "true"
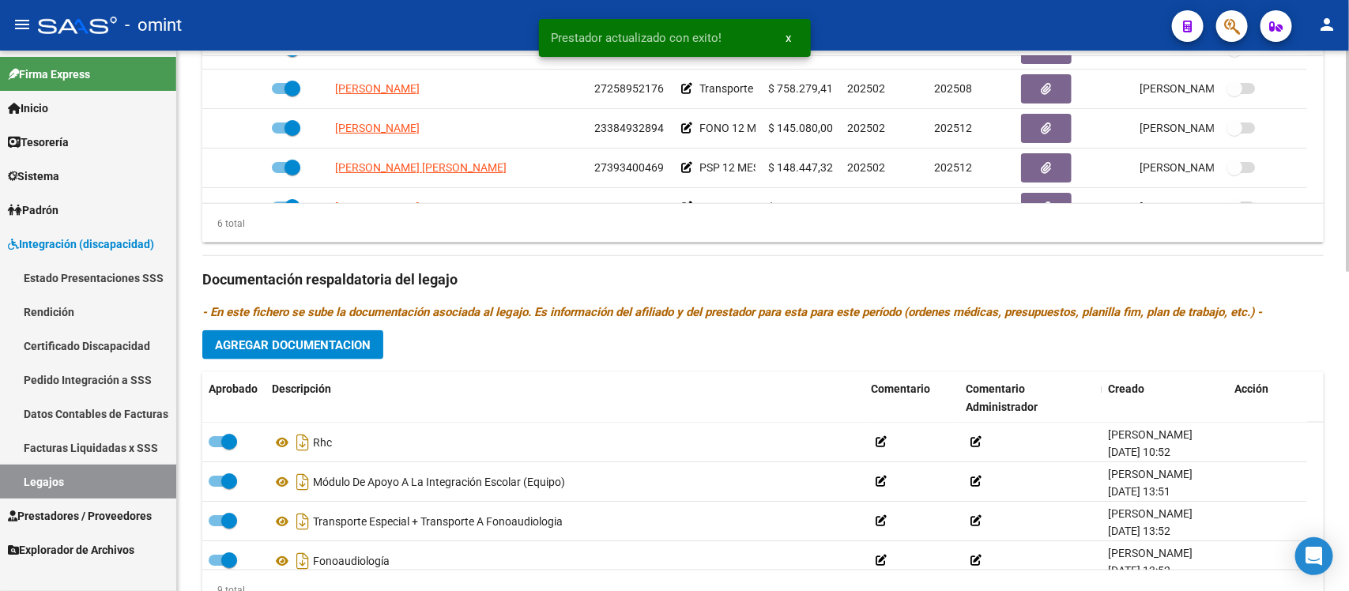
scroll to position [783, 0]
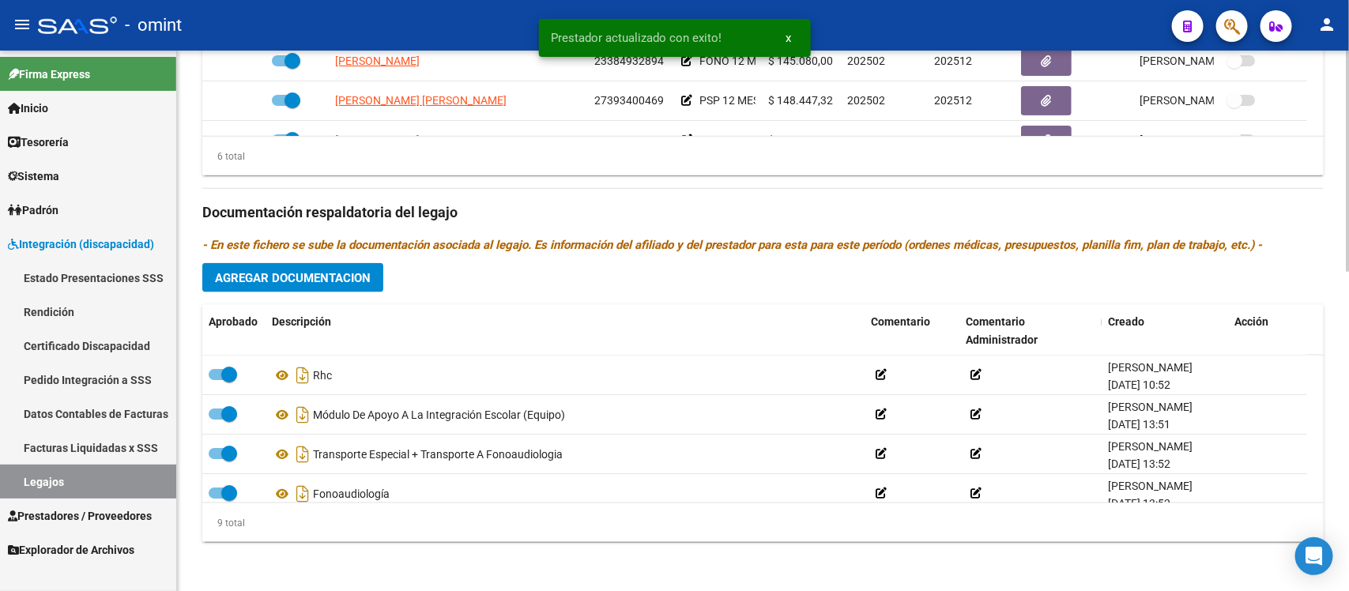
click at [326, 277] on span "Agregar Documentacion" at bounding box center [293, 278] width 156 height 14
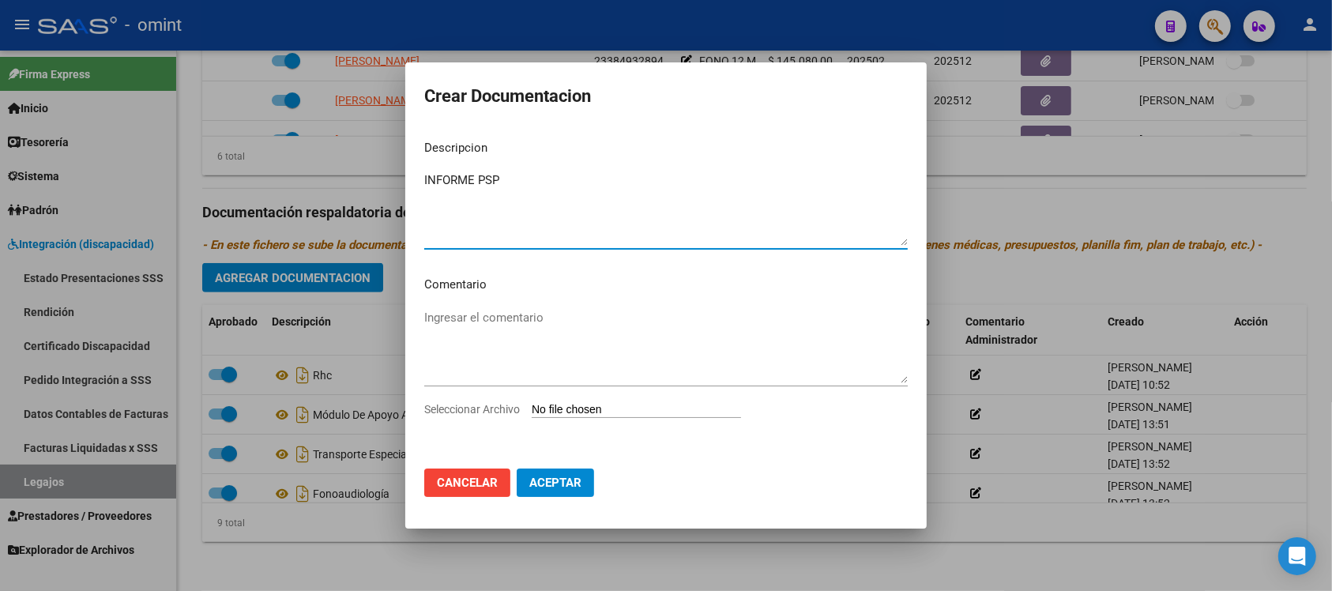
type textarea "INFORME PSP"
click at [611, 408] on input "Seleccionar Archivo" at bounding box center [636, 410] width 209 height 15
type input "C:\fakepath\1225628502_25091509440_form048 P´SICOP.pdf"
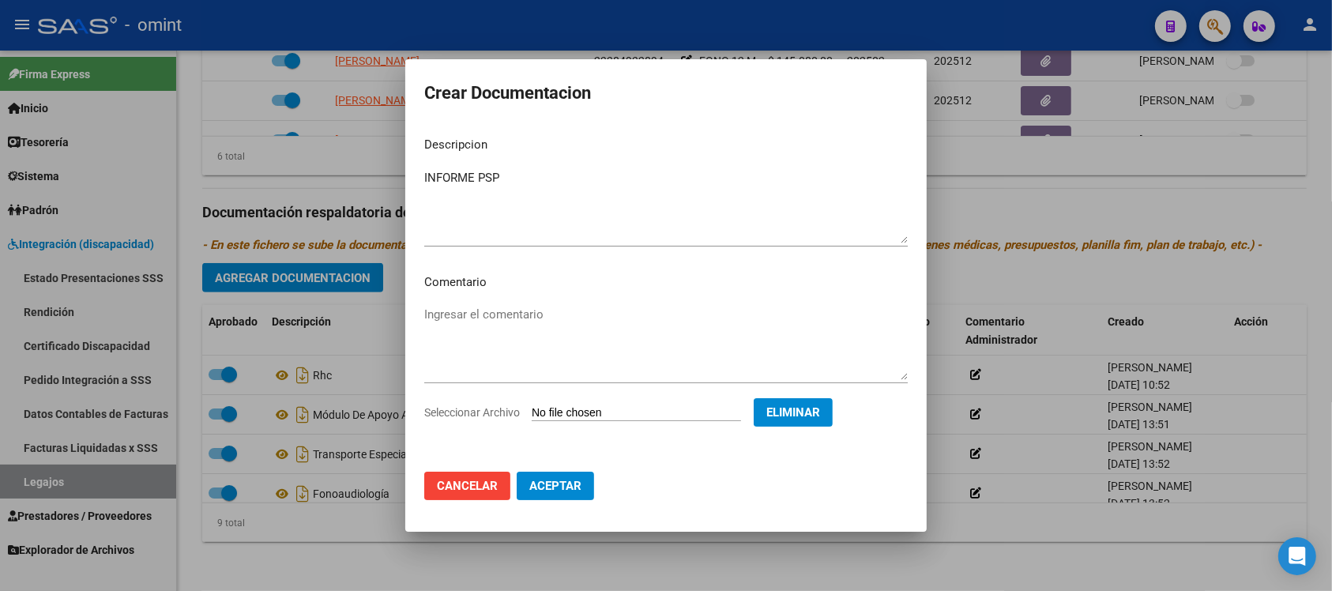
click at [554, 487] on span "Aceptar" at bounding box center [556, 486] width 52 height 14
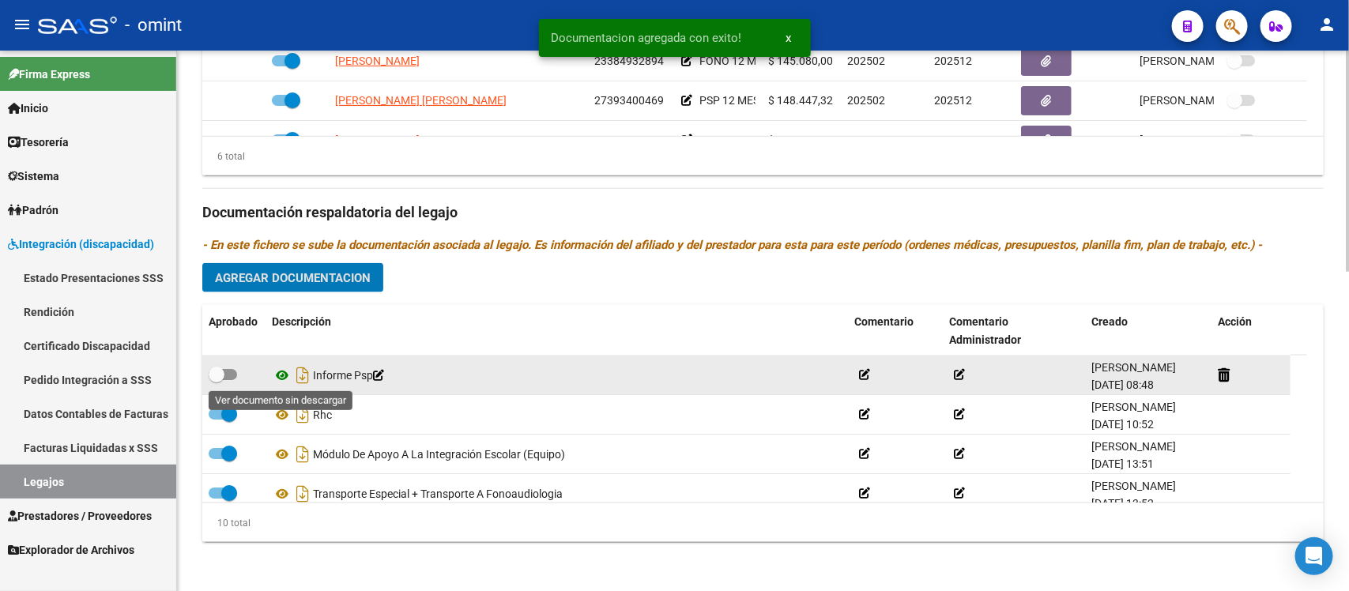
click at [277, 376] on icon at bounding box center [282, 375] width 21 height 19
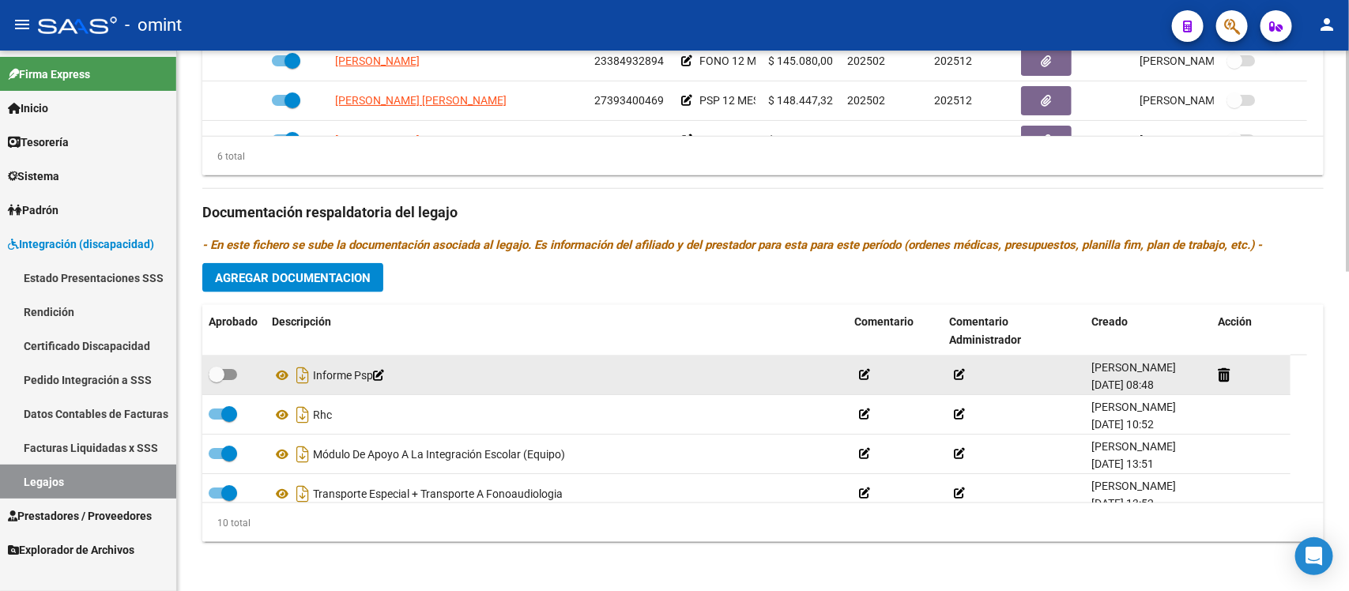
click at [222, 368] on span at bounding box center [217, 375] width 16 height 16
click at [217, 380] on input "checkbox" at bounding box center [216, 380] width 1 height 1
checkbox input "true"
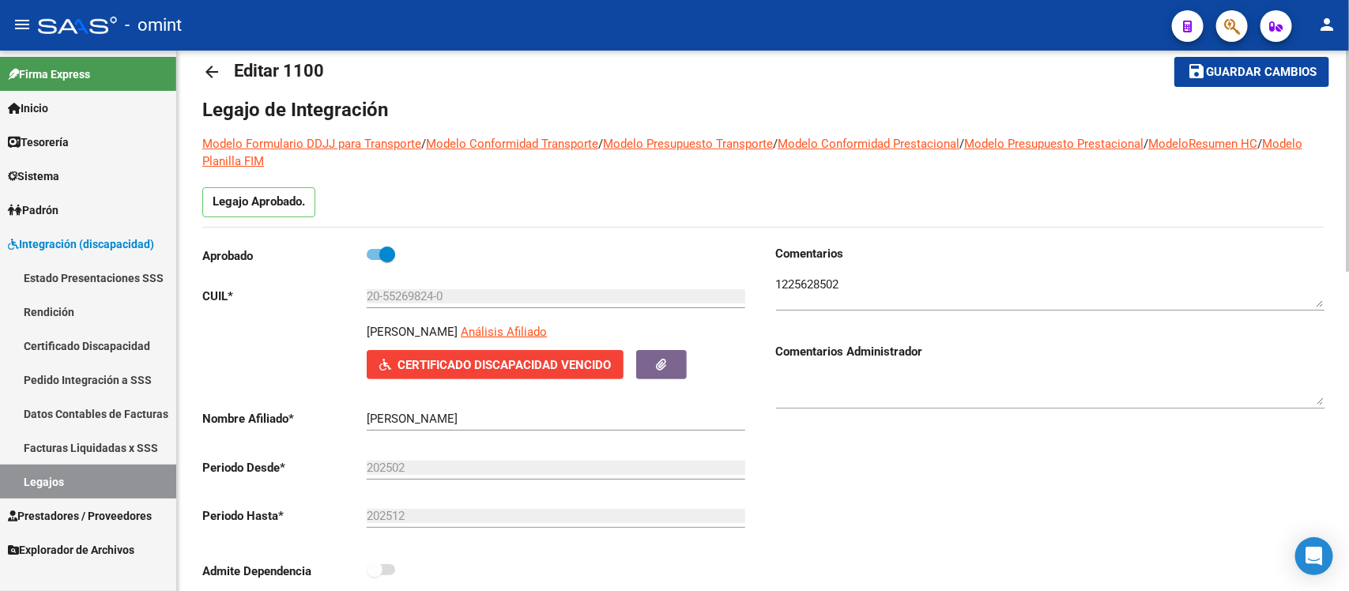
scroll to position [0, 0]
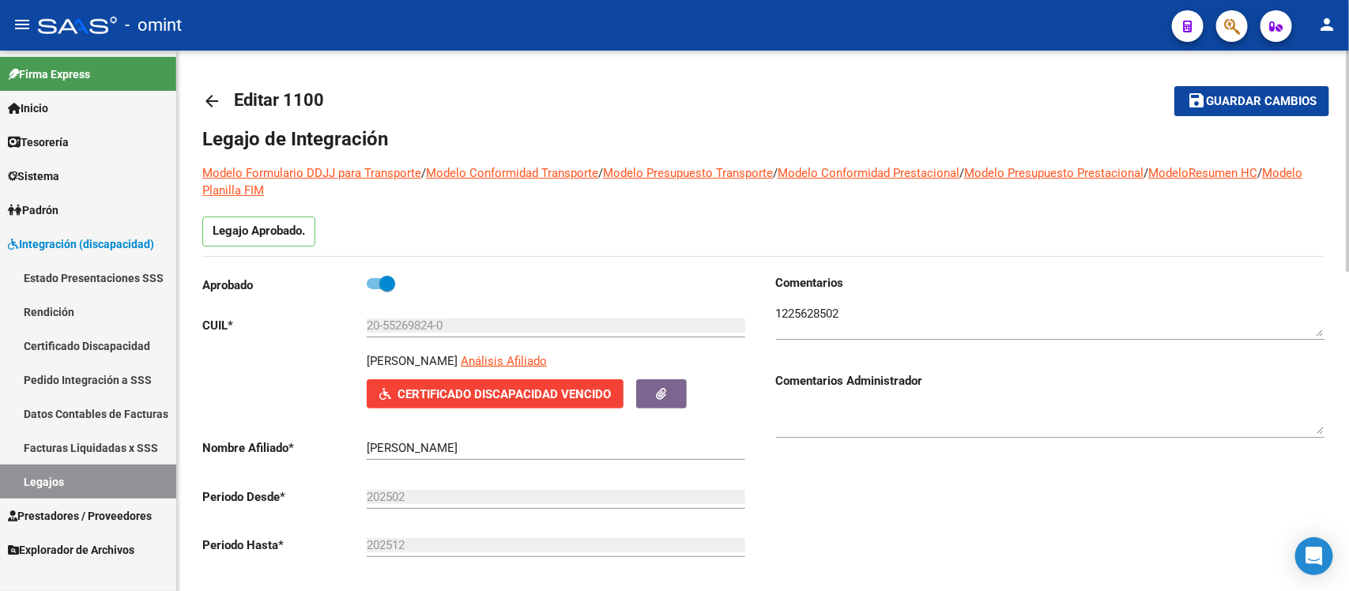
click at [209, 97] on mat-icon "arrow_back" at bounding box center [211, 101] width 19 height 19
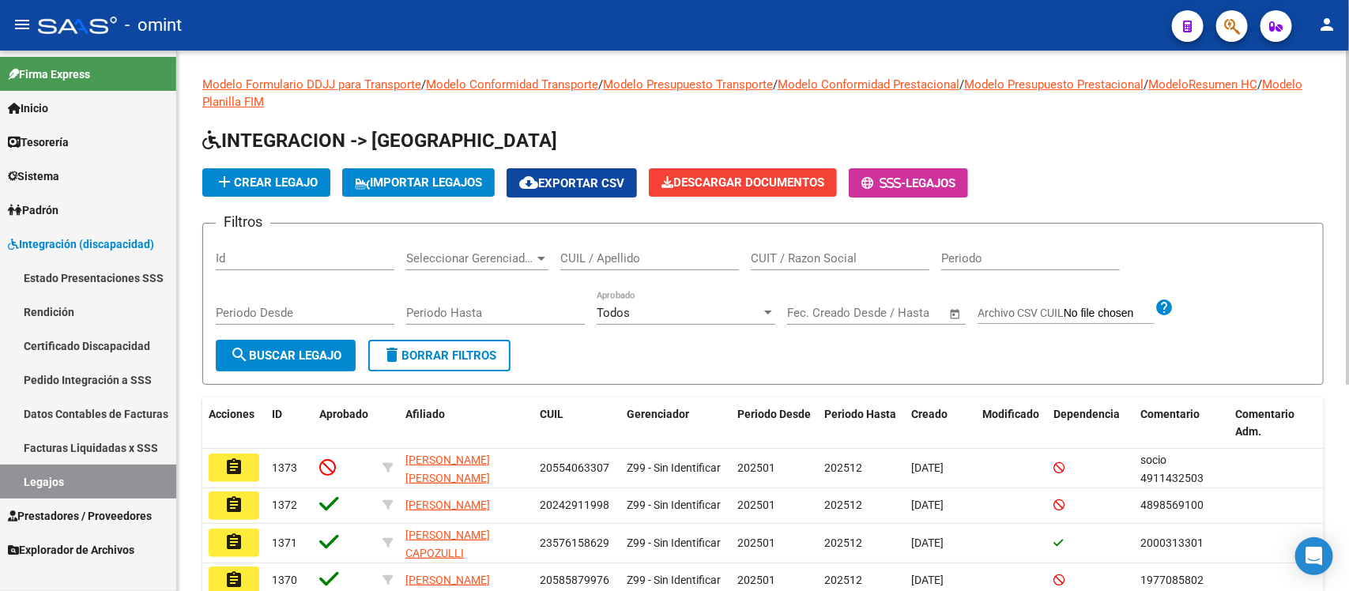
click at [602, 254] on input "CUIL / Apellido" at bounding box center [649, 258] width 179 height 14
paste input "35780470/01"
type input "3"
paste input "CAZENEUVE"
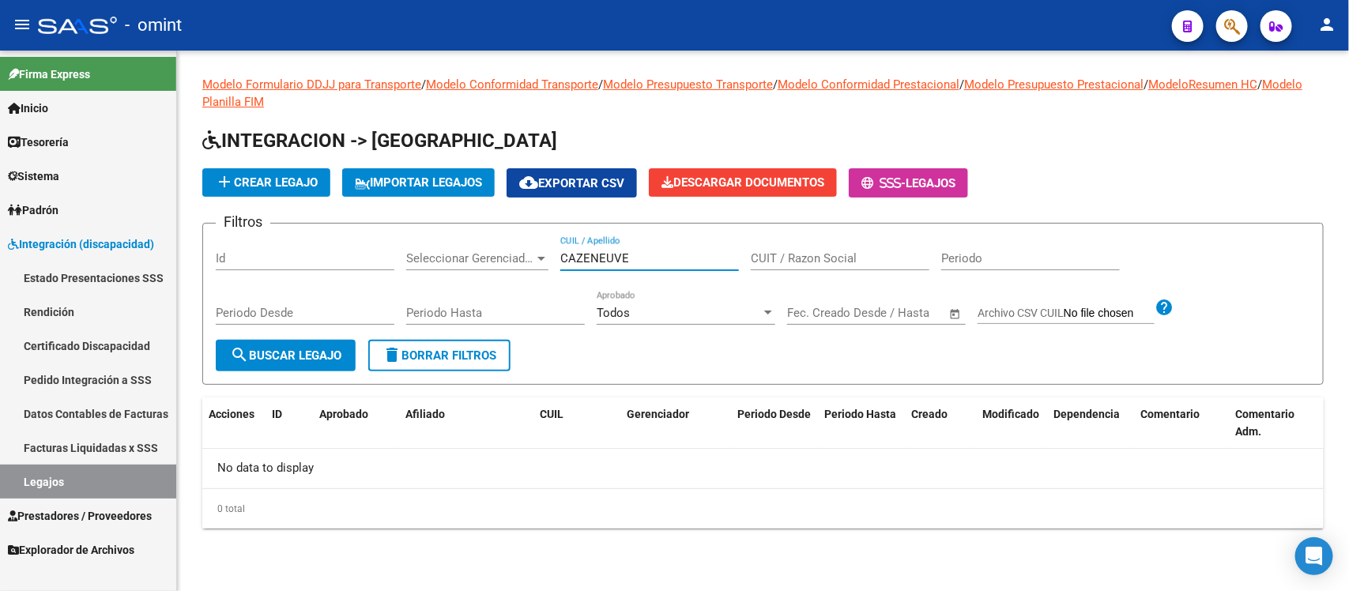
drag, startPoint x: 641, startPoint y: 254, endPoint x: 519, endPoint y: 238, distance: 122.7
click at [519, 238] on div "Filtros Id Seleccionar Gerenciador Seleccionar Gerenciador CAZENEUVE CUIL / Ape…" at bounding box center [763, 288] width 1095 height 104
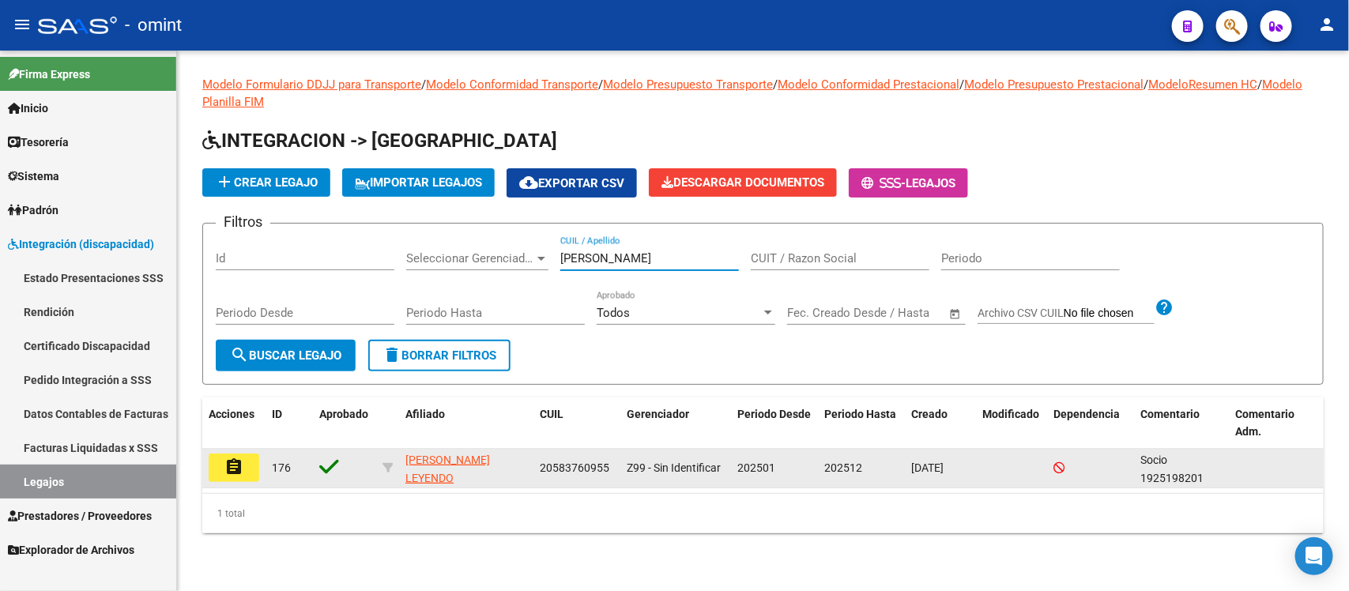
type input "CEVASCO"
click at [231, 450] on datatable-body-cell "assignment" at bounding box center [233, 468] width 63 height 39
click at [239, 470] on mat-icon "assignment" at bounding box center [233, 467] width 19 height 19
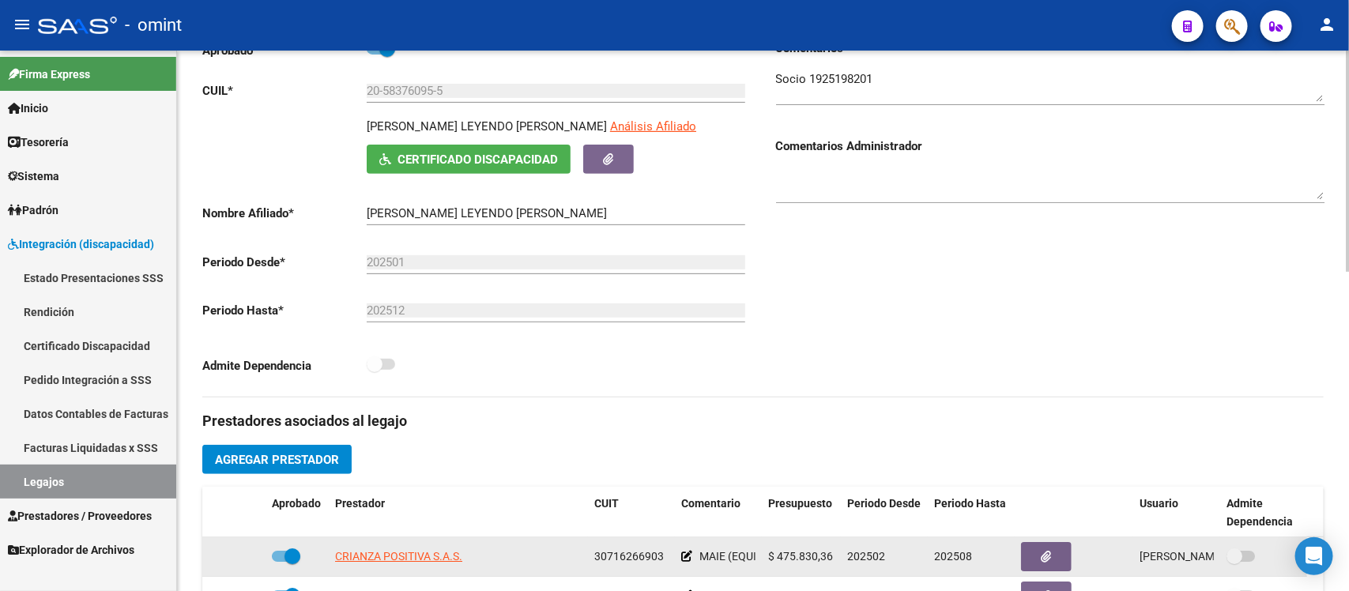
scroll to position [593, 0]
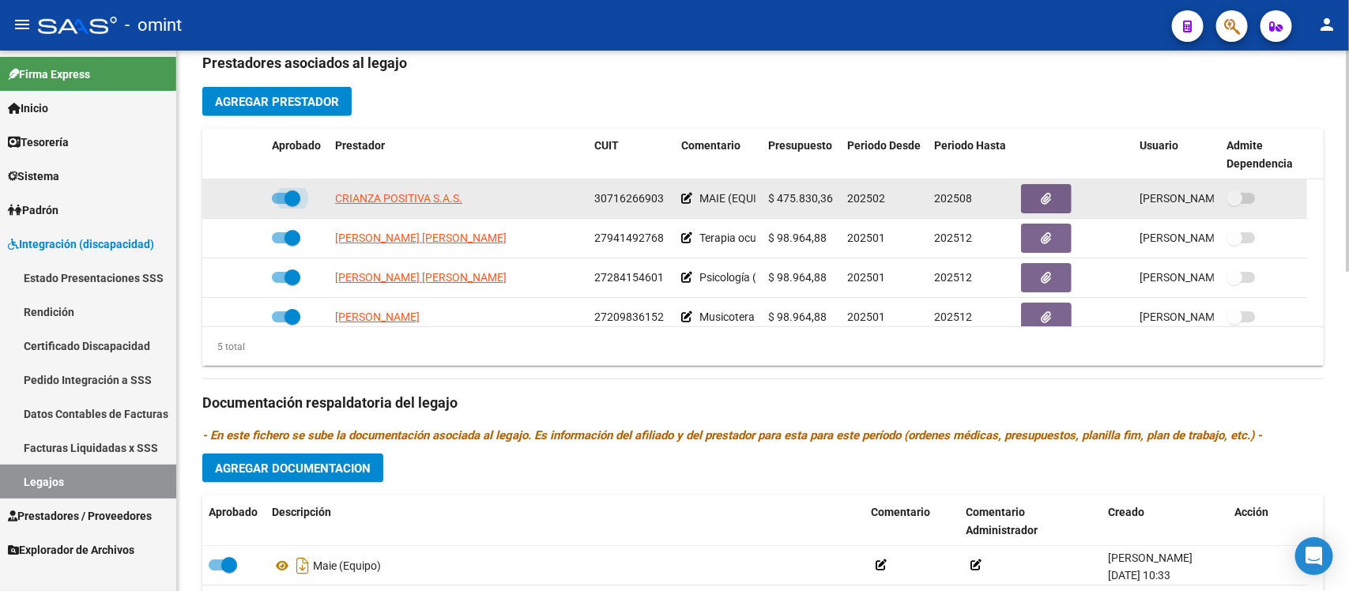
click at [293, 192] on span at bounding box center [293, 198] width 16 height 16
click at [280, 204] on input "checkbox" at bounding box center [279, 204] width 1 height 1
checkbox input "false"
click at [243, 198] on icon at bounding box center [242, 198] width 11 height 11
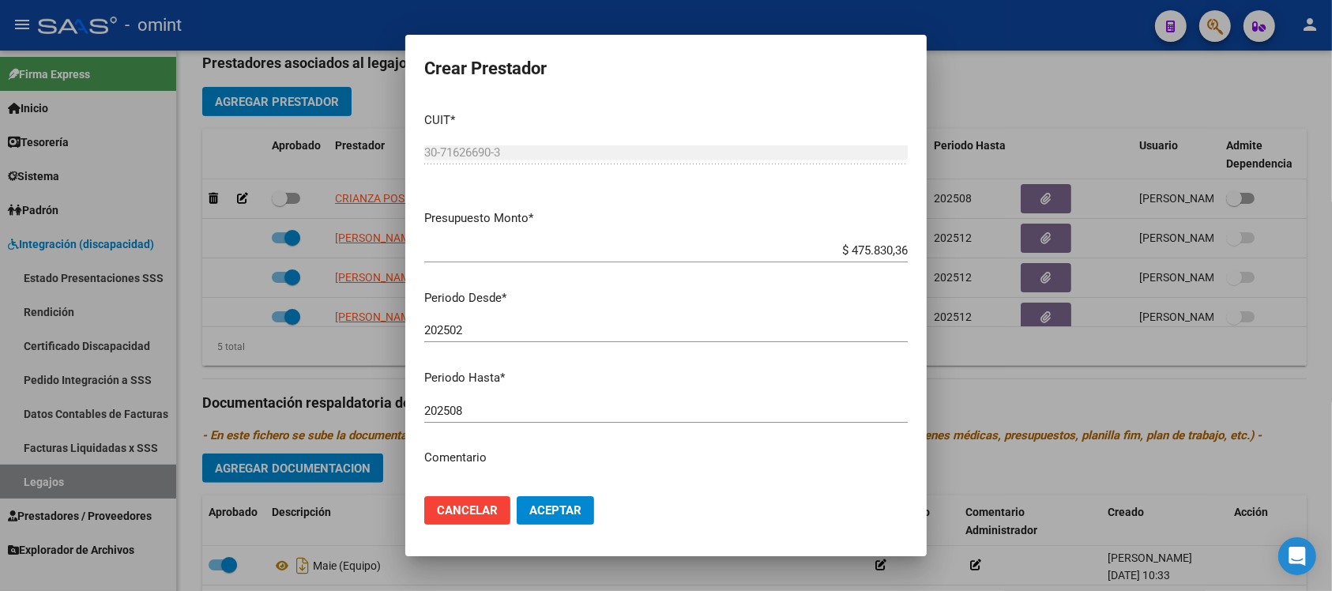
click at [617, 385] on p "Periodo Hasta *" at bounding box center [666, 378] width 484 height 18
drag, startPoint x: 614, startPoint y: 392, endPoint x: 615, endPoint y: 404, distance: 11.9
click at [615, 404] on mat-dialog-content "CUIT * 30-71626690-3 Ingresar CUIT ARCA Padrón Presupuesto Monto * $ 475.830,36…" at bounding box center [666, 292] width 522 height 384
click at [615, 407] on input "202508" at bounding box center [666, 411] width 484 height 14
type input "202512"
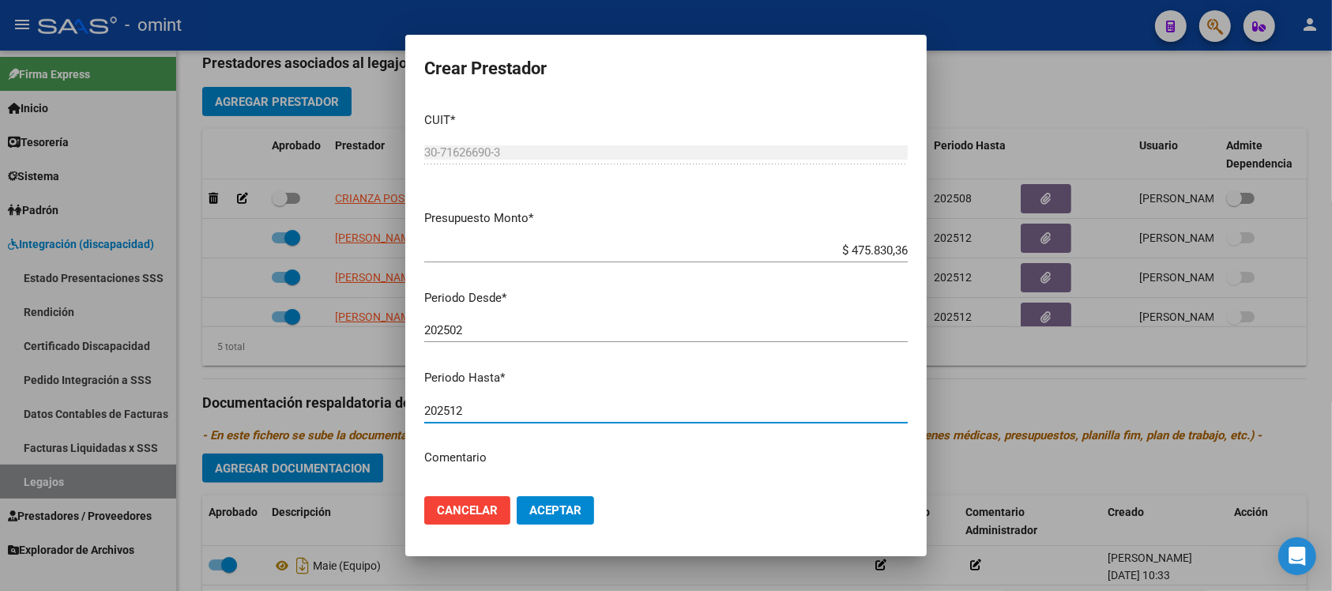
click at [517, 496] on button "Aceptar" at bounding box center [555, 510] width 77 height 28
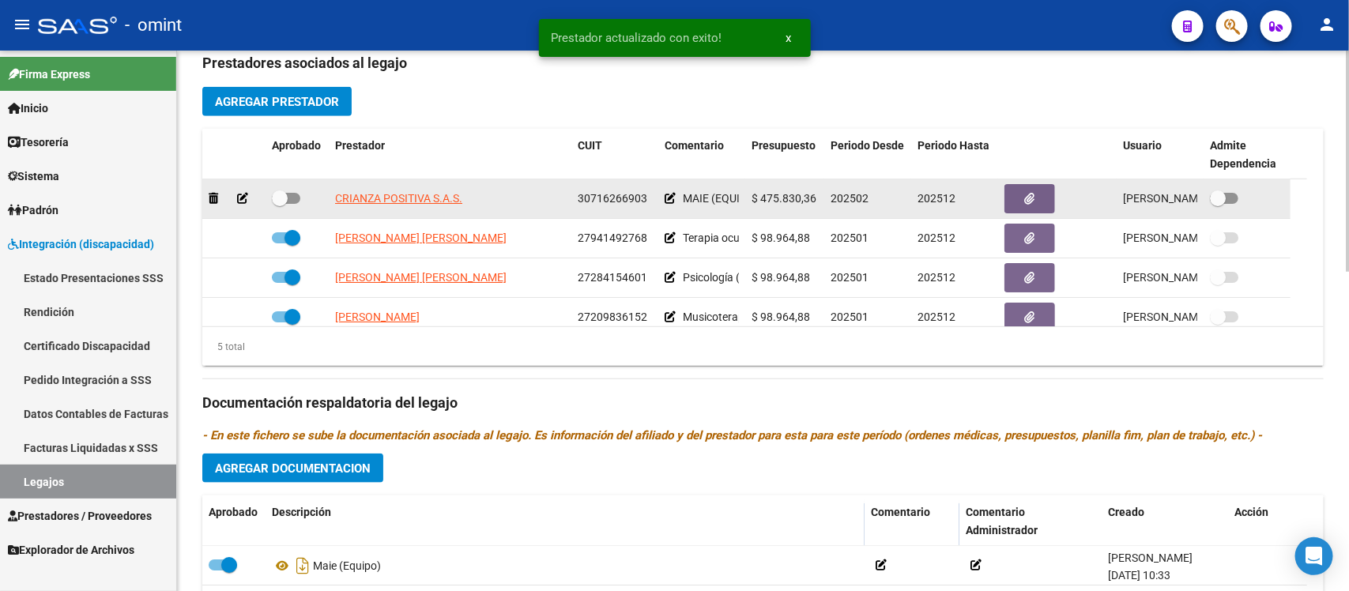
click at [281, 194] on span at bounding box center [280, 198] width 16 height 16
click at [280, 204] on input "checkbox" at bounding box center [279, 204] width 1 height 1
checkbox input "true"
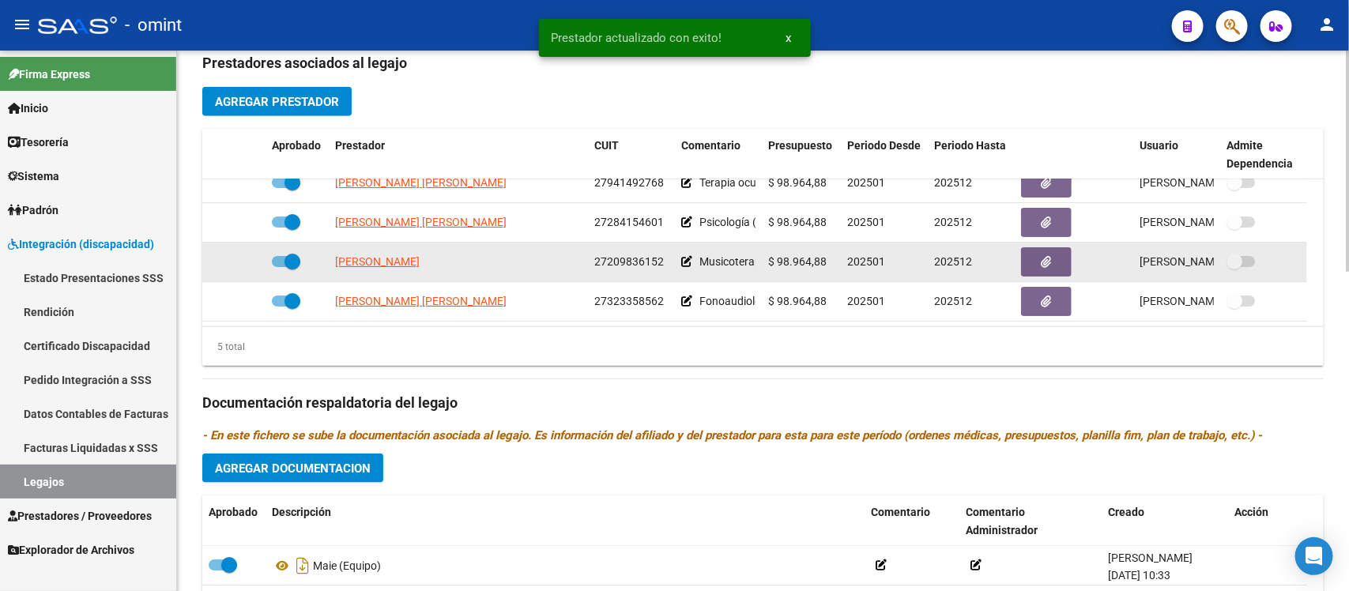
scroll to position [0, 0]
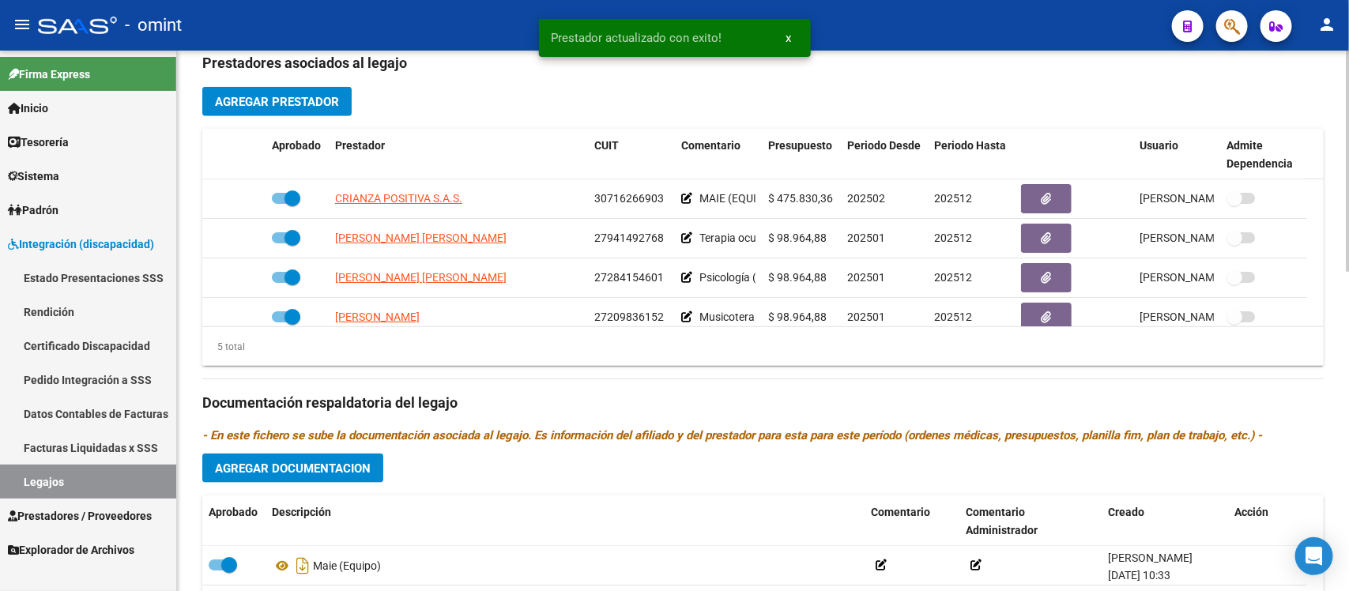
click at [341, 474] on button "Agregar Documentacion" at bounding box center [292, 468] width 181 height 29
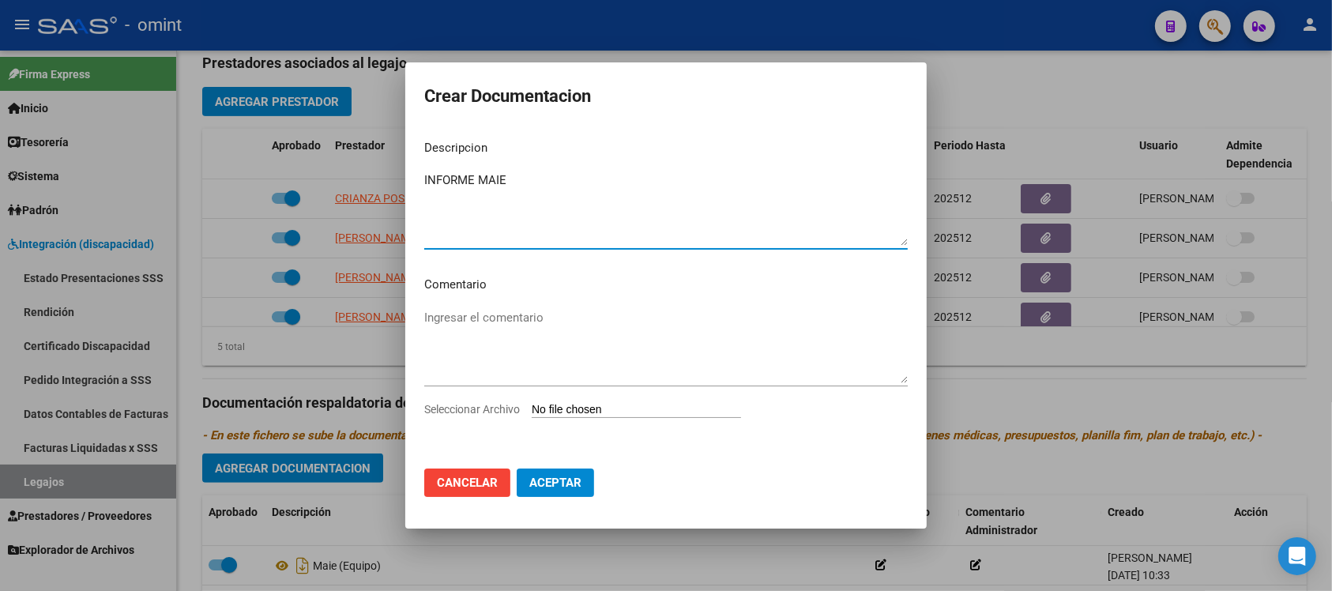
type textarea "INFORME MAIE"
click at [603, 405] on input "Seleccionar Archivo" at bounding box center [636, 410] width 209 height 15
type input "C:\fakepath\1925198201_25091708060_inf-seg-eval-sem.pdf"
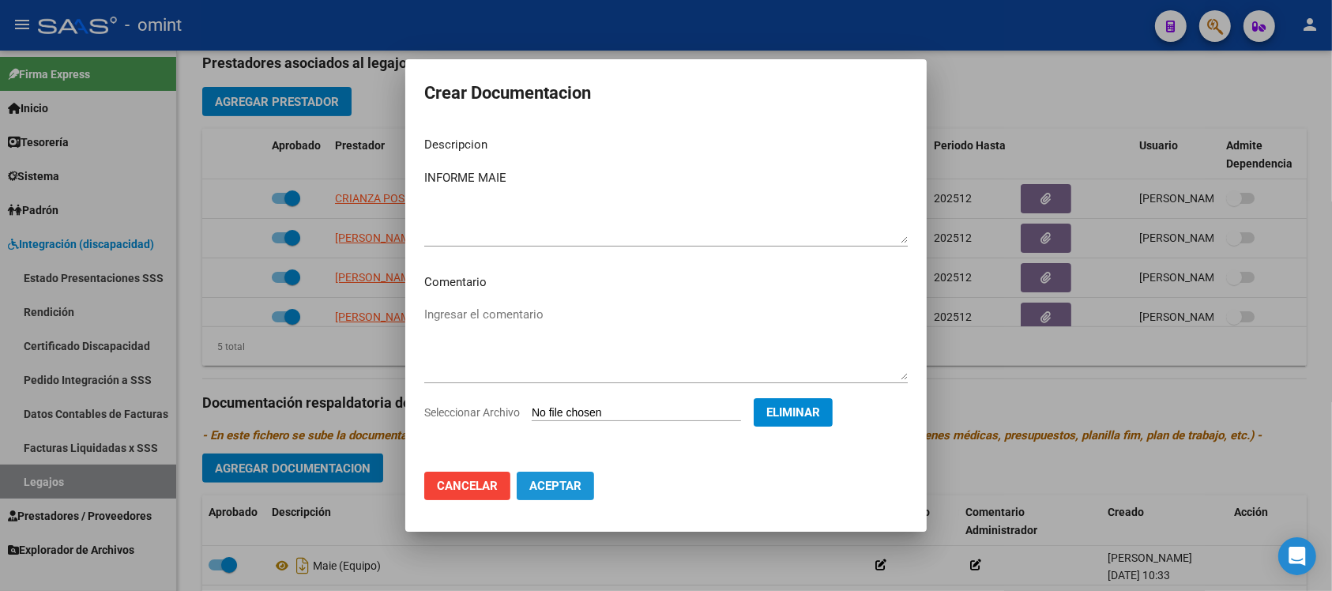
click at [540, 482] on span "Aceptar" at bounding box center [556, 486] width 52 height 14
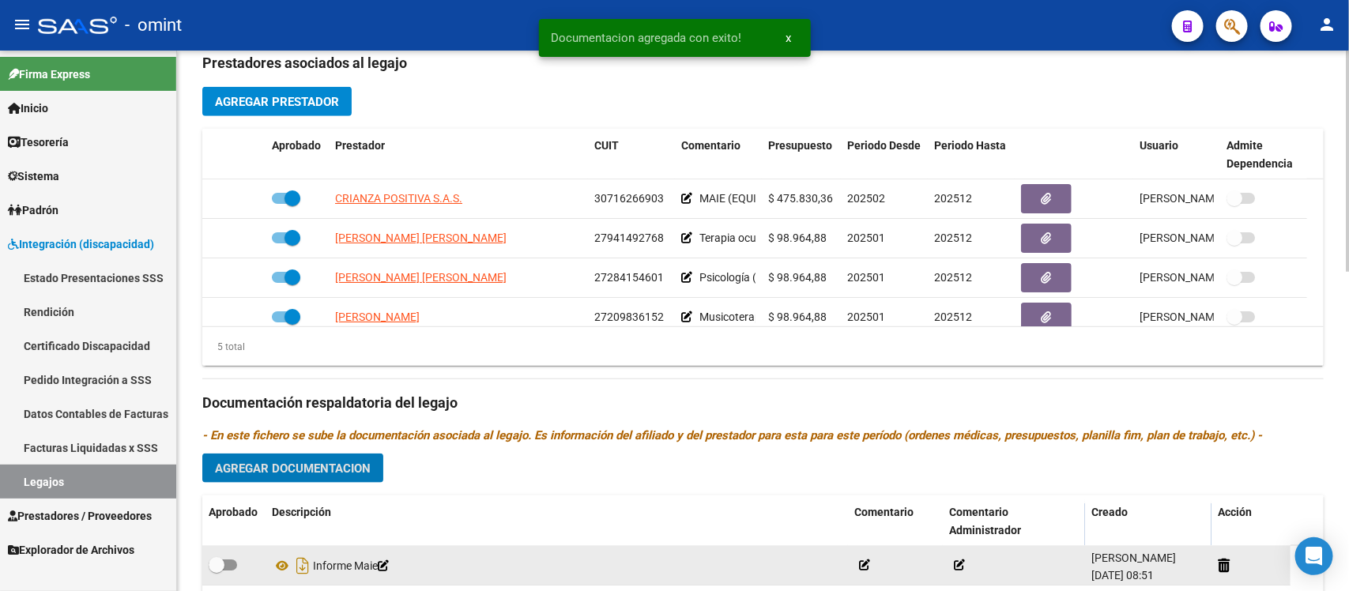
click at [211, 561] on span at bounding box center [217, 565] width 16 height 16
click at [216, 571] on input "checkbox" at bounding box center [216, 571] width 1 height 1
checkbox input "true"
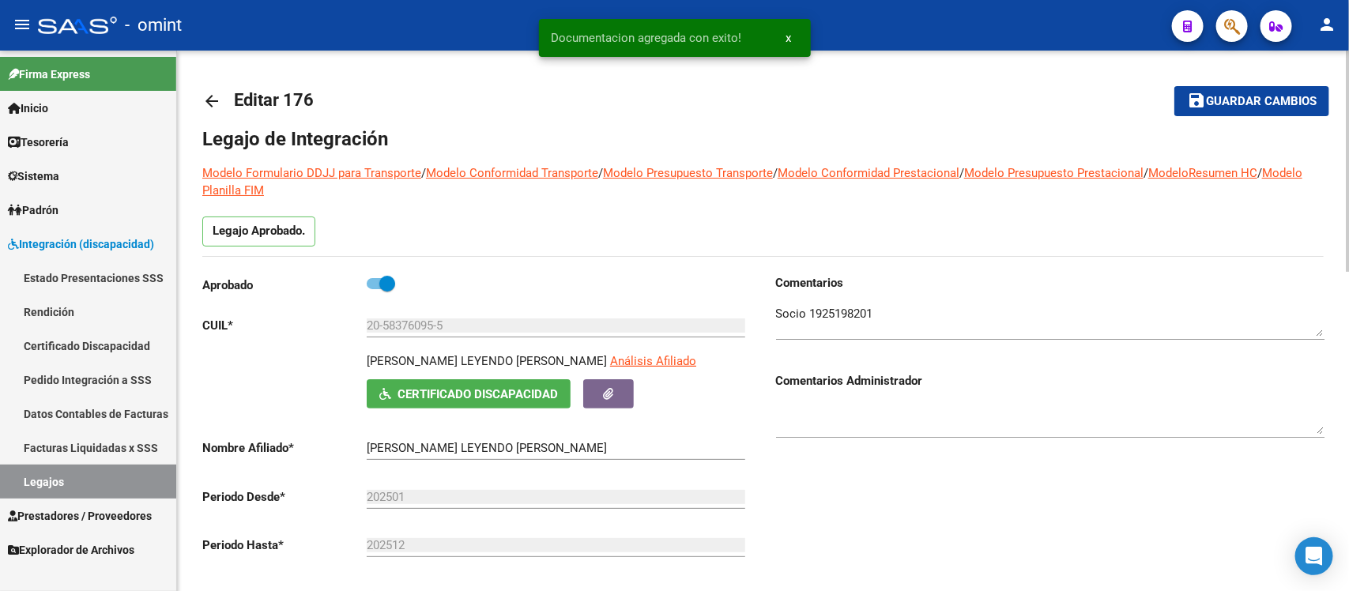
click at [1263, 104] on span "Guardar cambios" at bounding box center [1261, 102] width 111 height 14
click at [212, 105] on mat-icon "arrow_back" at bounding box center [211, 101] width 19 height 19
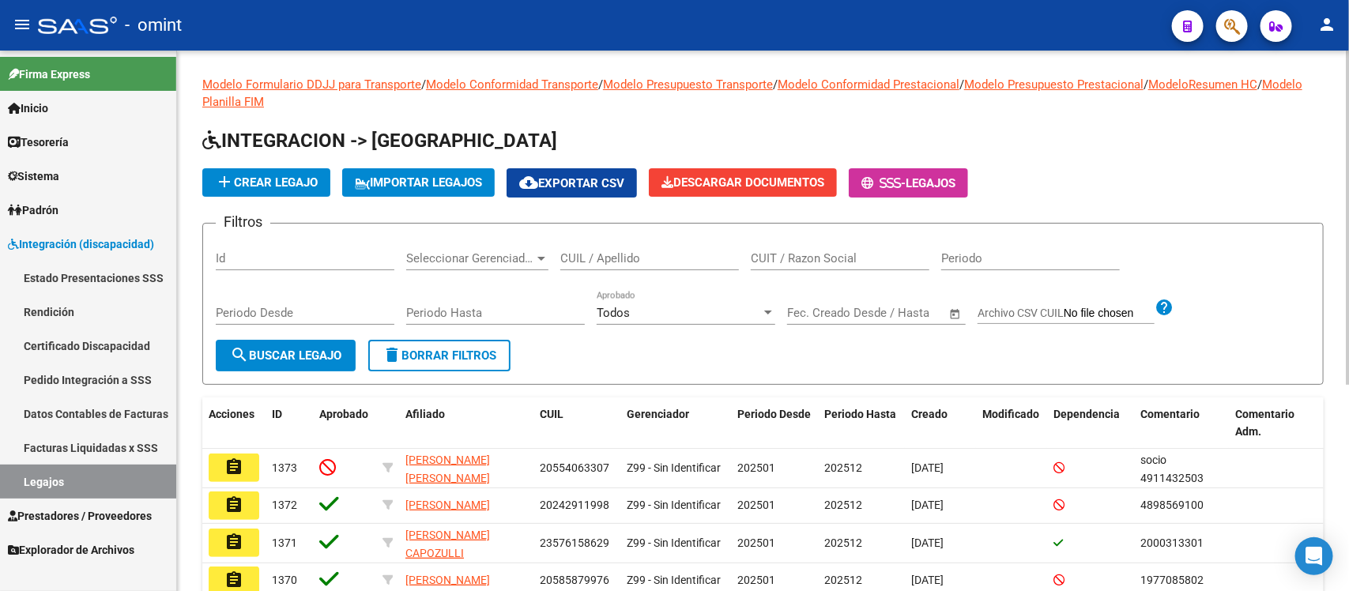
click at [1162, 126] on div "Modelo Formulario DDJJ para Transporte / Modelo Conformidad Transporte / Modelo…" at bounding box center [762, 469] width 1121 height 786
click at [466, 357] on span "delete Borrar Filtros" at bounding box center [440, 356] width 114 height 14
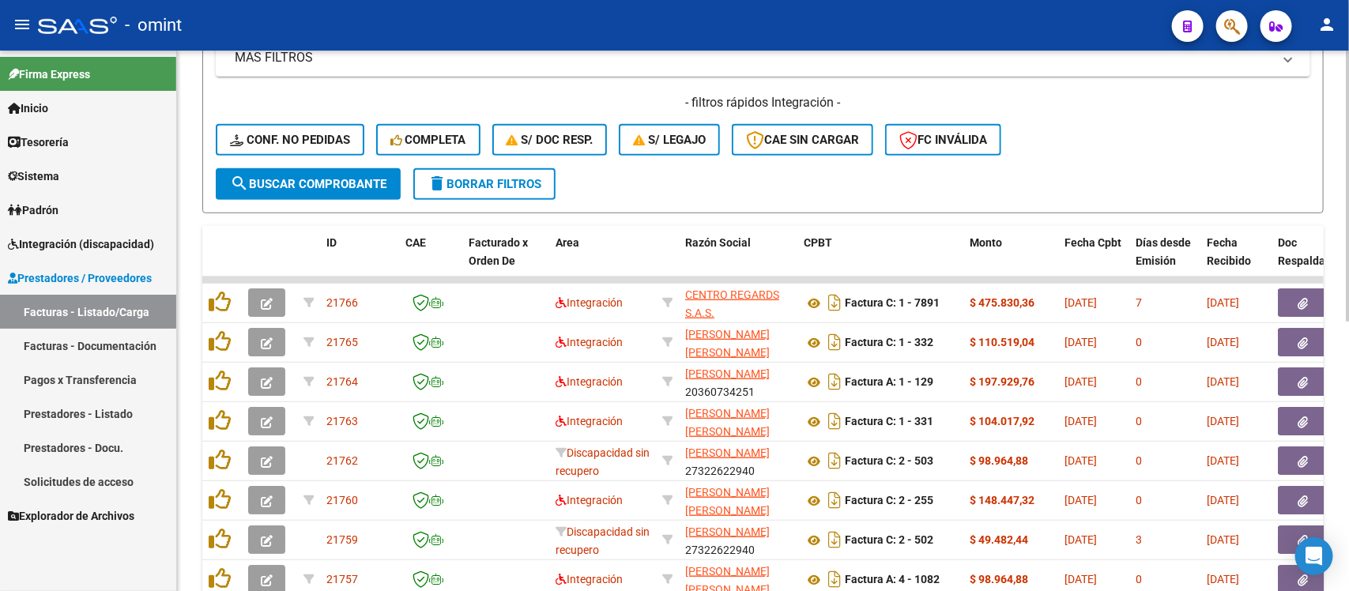
click at [507, 183] on span "delete Borrar Filtros" at bounding box center [485, 184] width 114 height 14
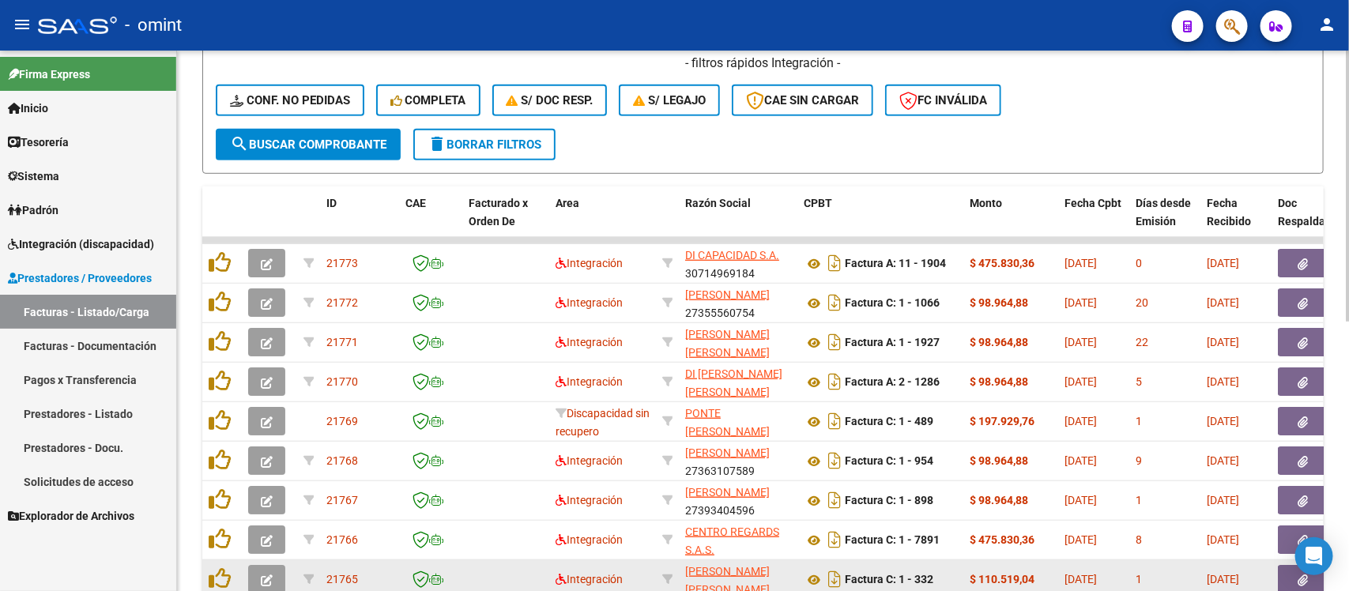
scroll to position [245, 0]
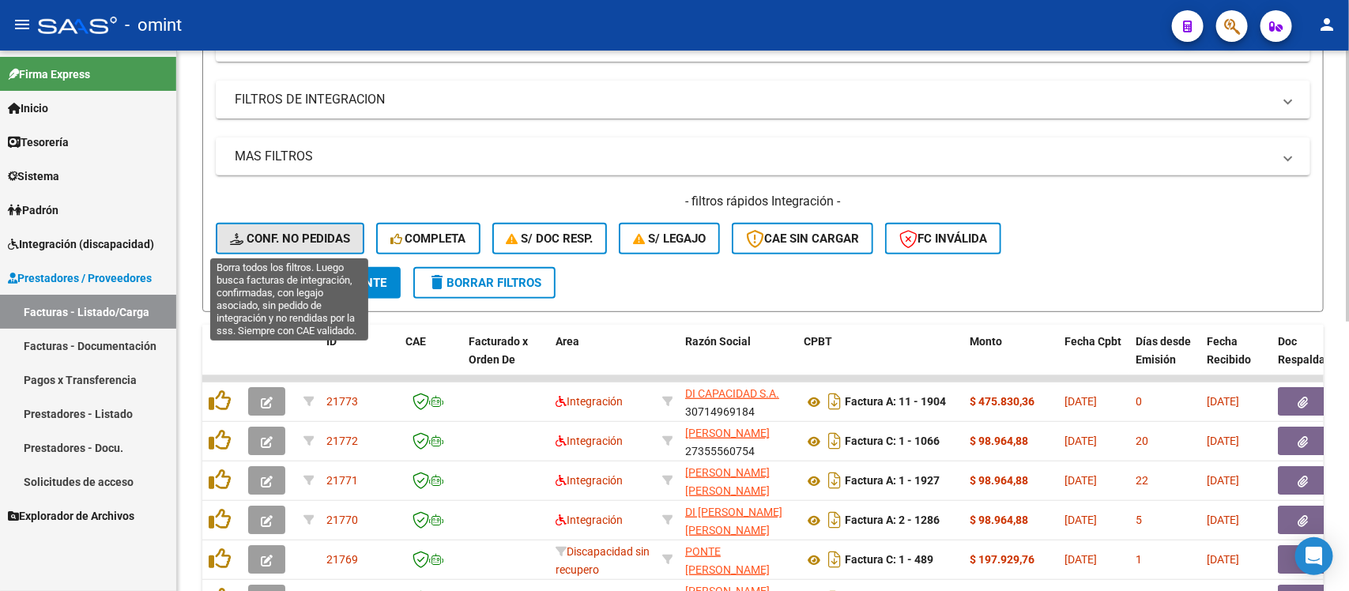
click at [324, 236] on span "Conf. no pedidas" at bounding box center [290, 239] width 120 height 14
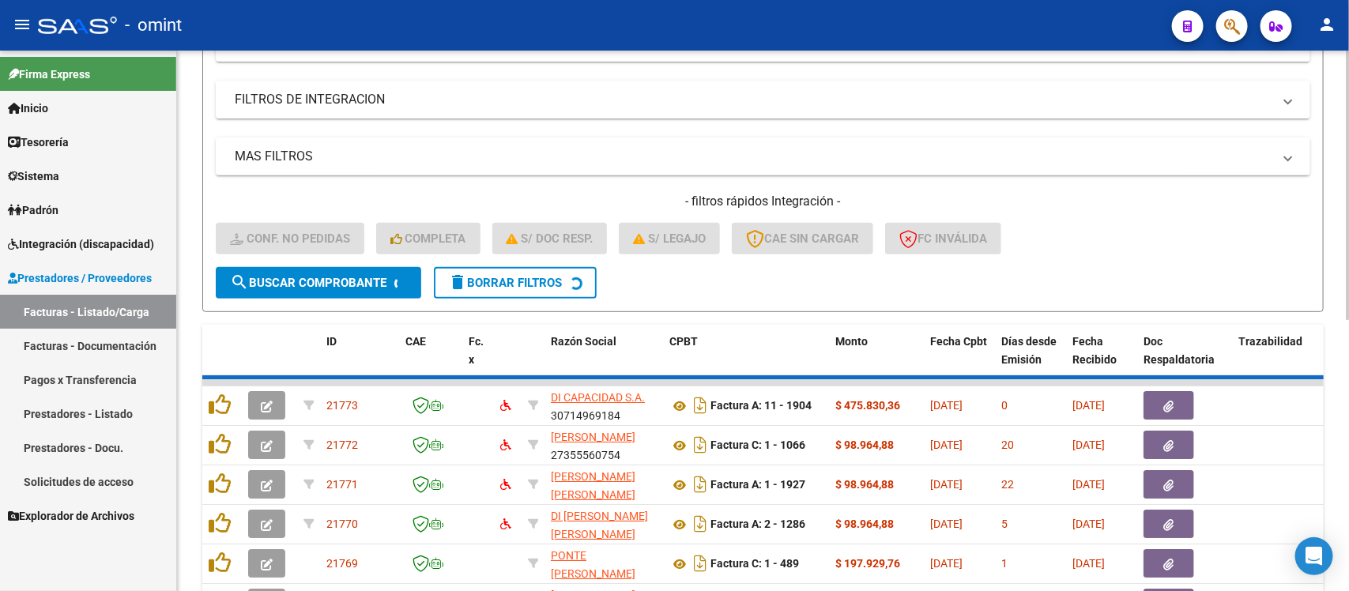
scroll to position [156, 0]
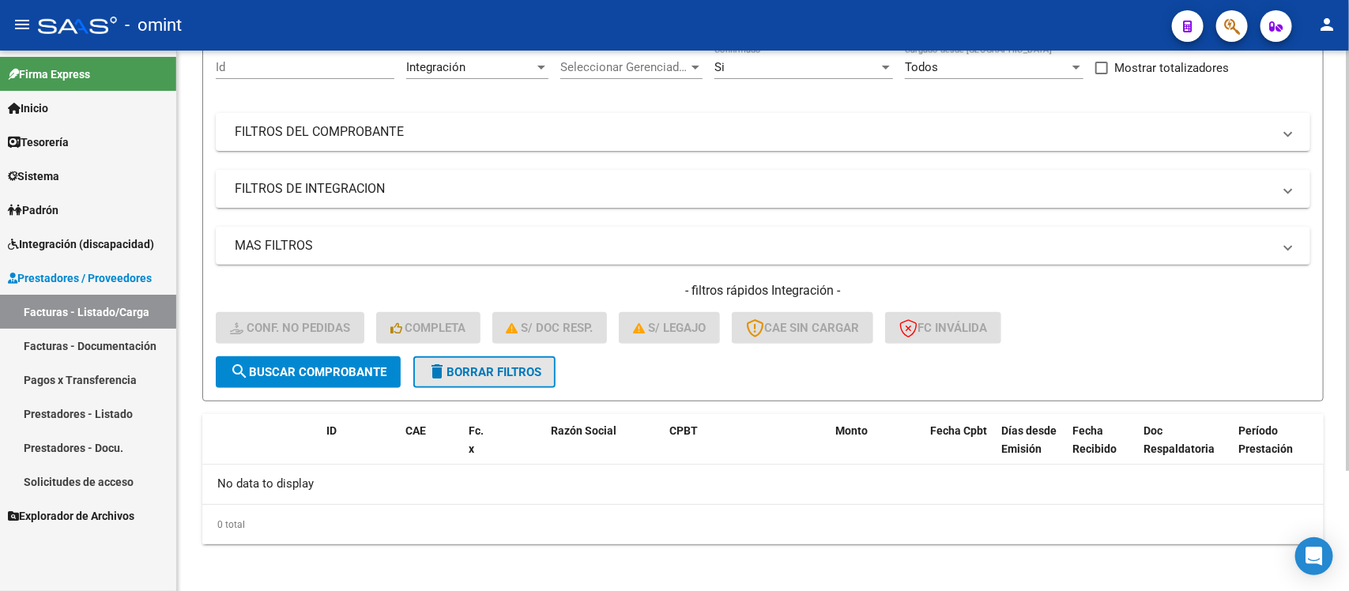
click at [492, 365] on span "delete Borrar Filtros" at bounding box center [485, 372] width 114 height 14
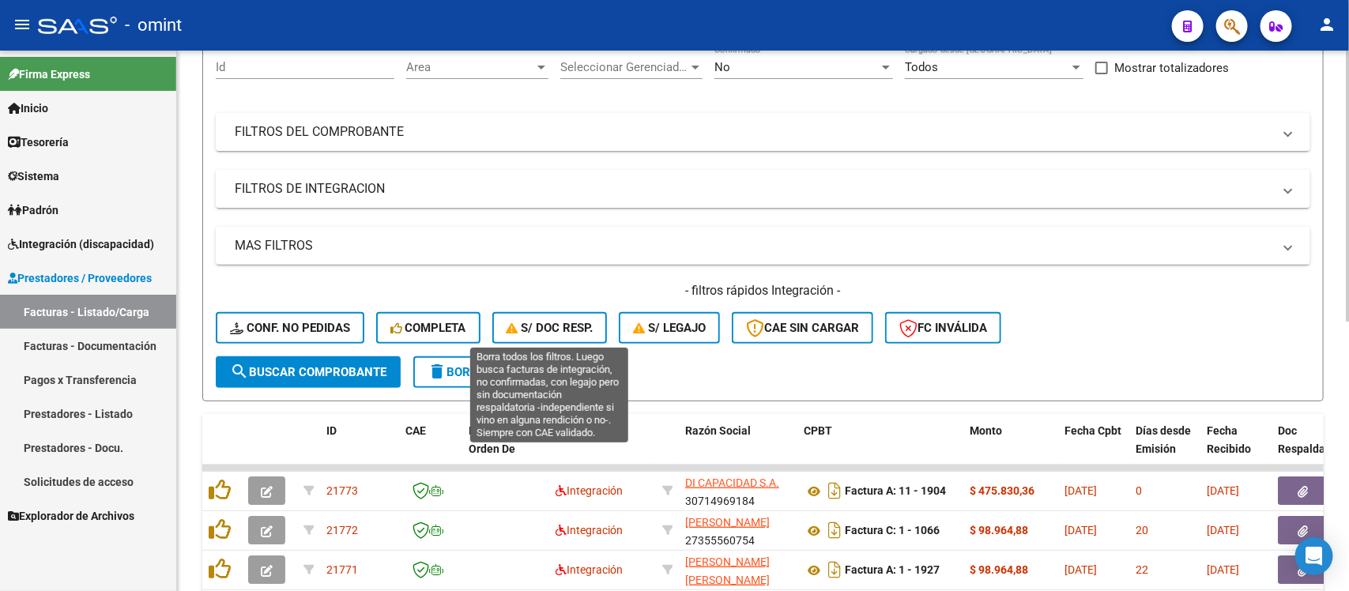
click at [559, 325] on span "S/ Doc Resp." at bounding box center [550, 328] width 87 height 14
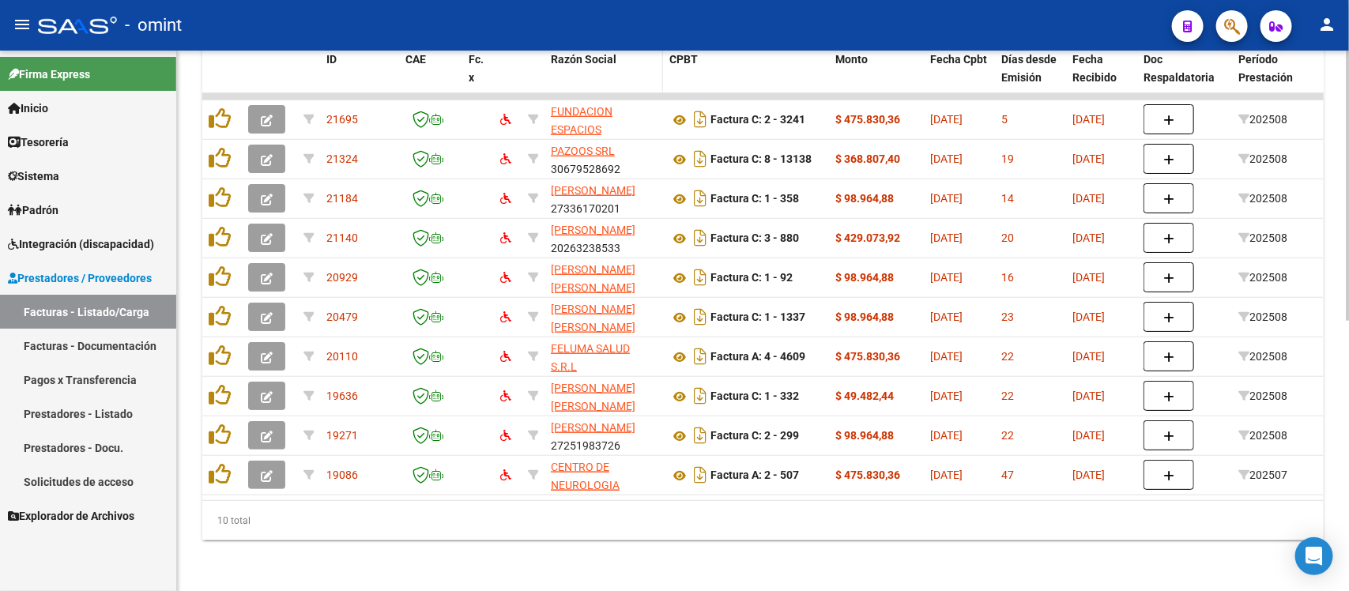
scroll to position [344, 0]
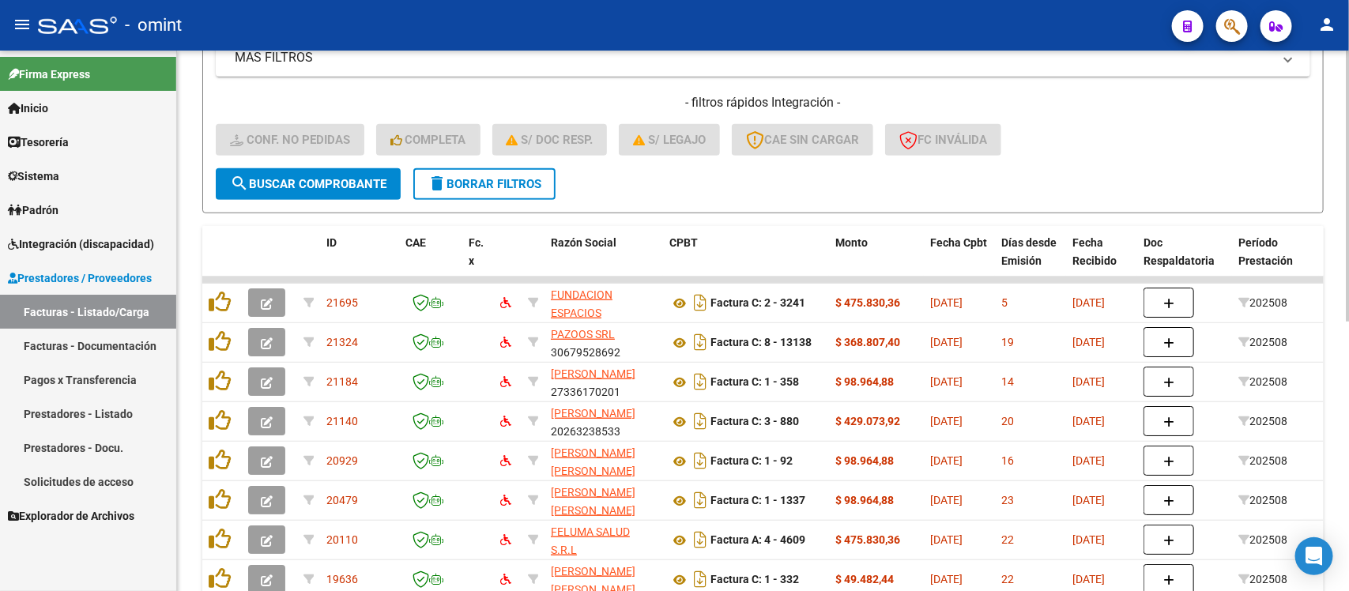
click at [494, 177] on span "delete Borrar Filtros" at bounding box center [485, 184] width 114 height 14
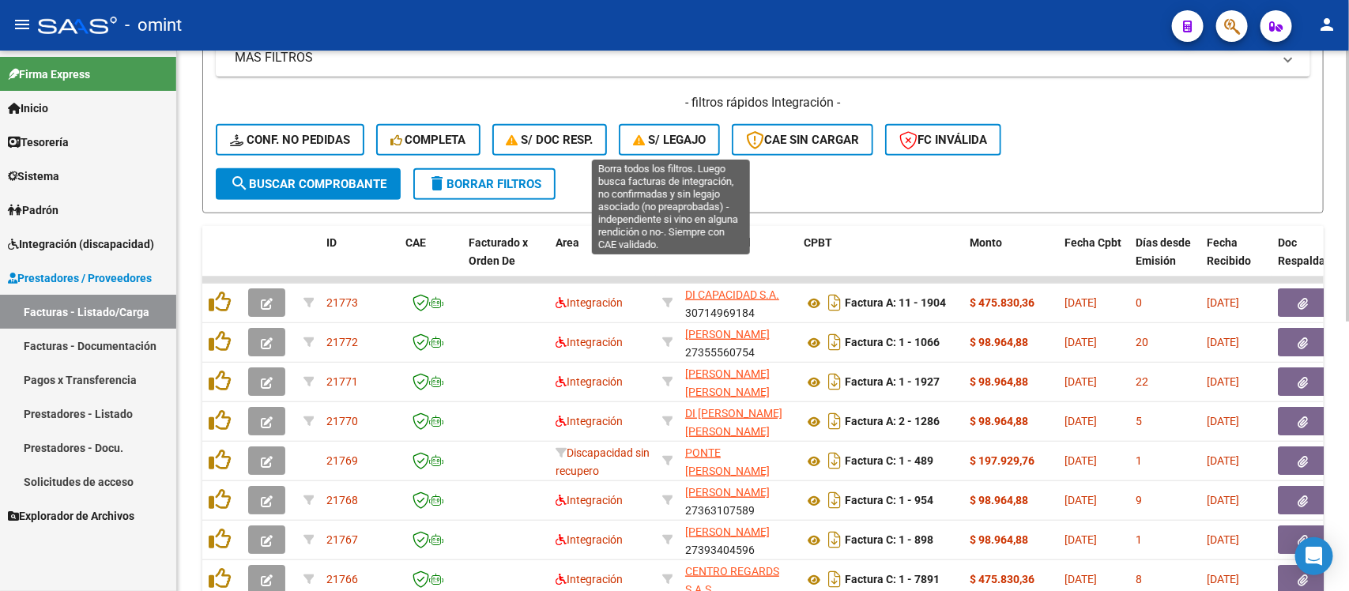
click at [646, 137] on icon "button" at bounding box center [640, 140] width 15 height 12
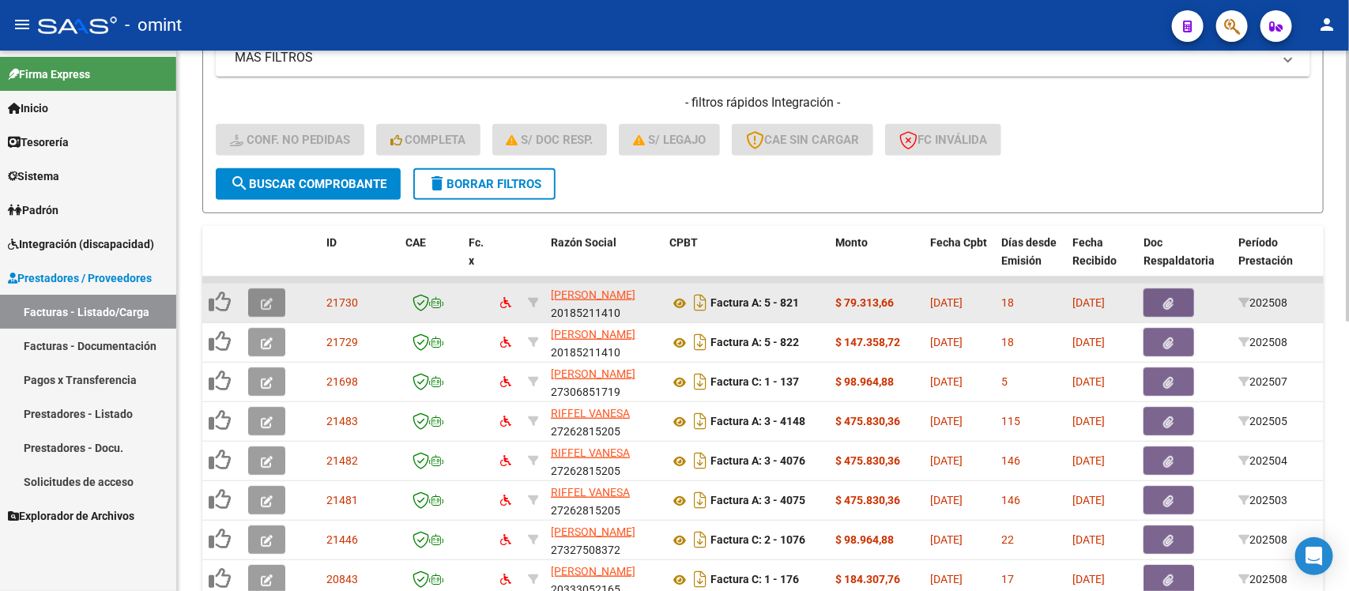
click at [277, 288] on button "button" at bounding box center [266, 302] width 37 height 28
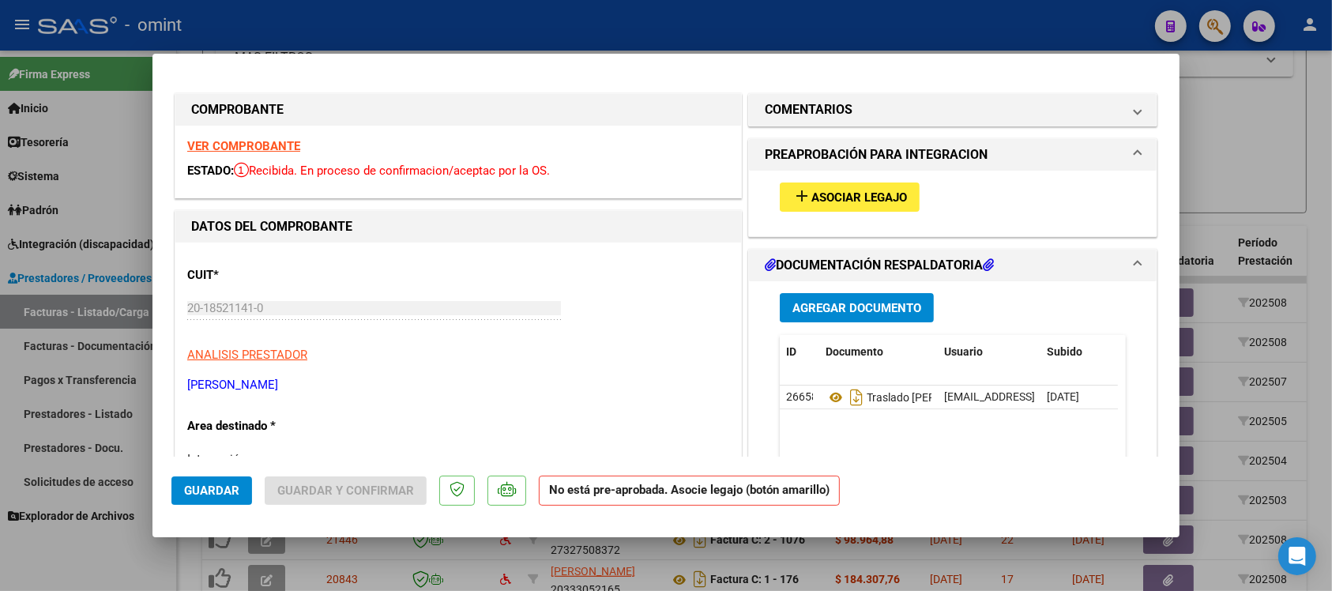
click at [250, 141] on strong "VER COMPROBANTE" at bounding box center [243, 146] width 113 height 14
click at [866, 204] on button "add Asociar Legajo" at bounding box center [850, 197] width 140 height 29
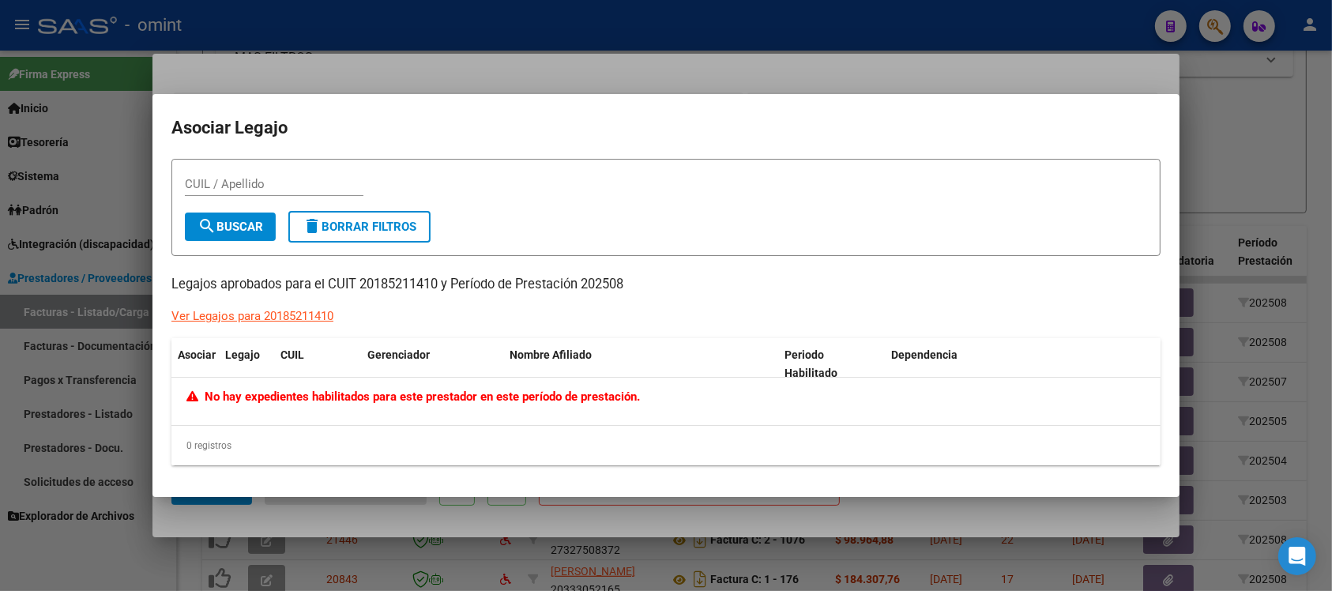
click at [524, 36] on div at bounding box center [666, 295] width 1332 height 591
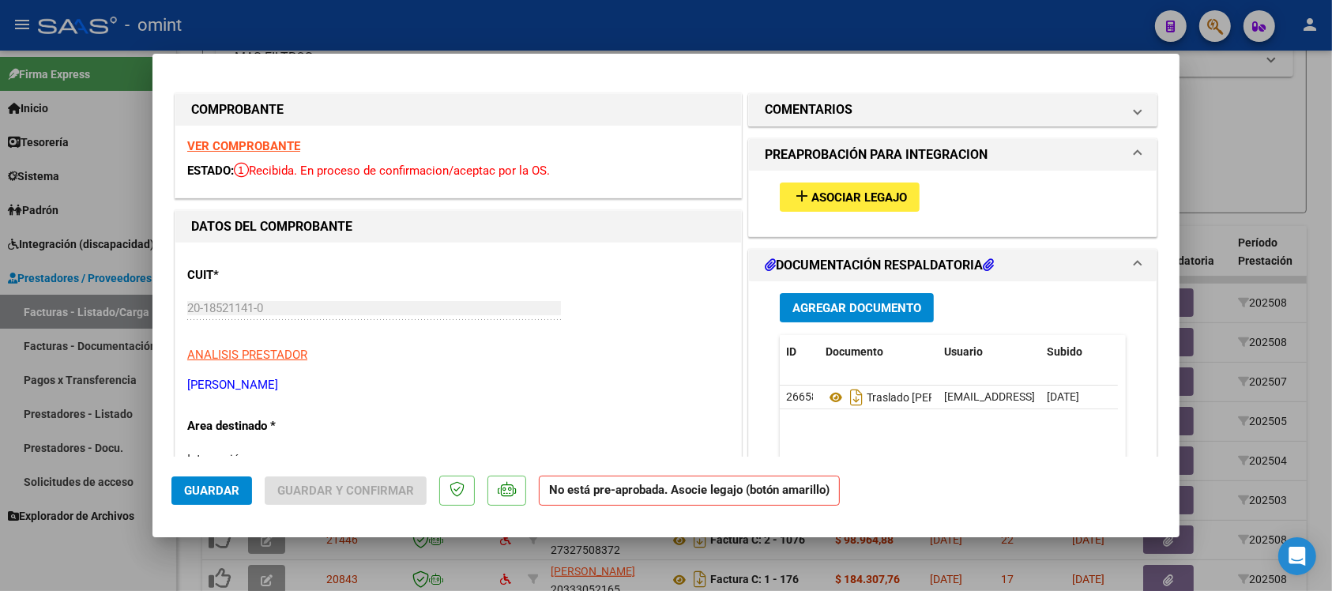
click at [526, 25] on div at bounding box center [666, 295] width 1332 height 591
type input "$ 0,00"
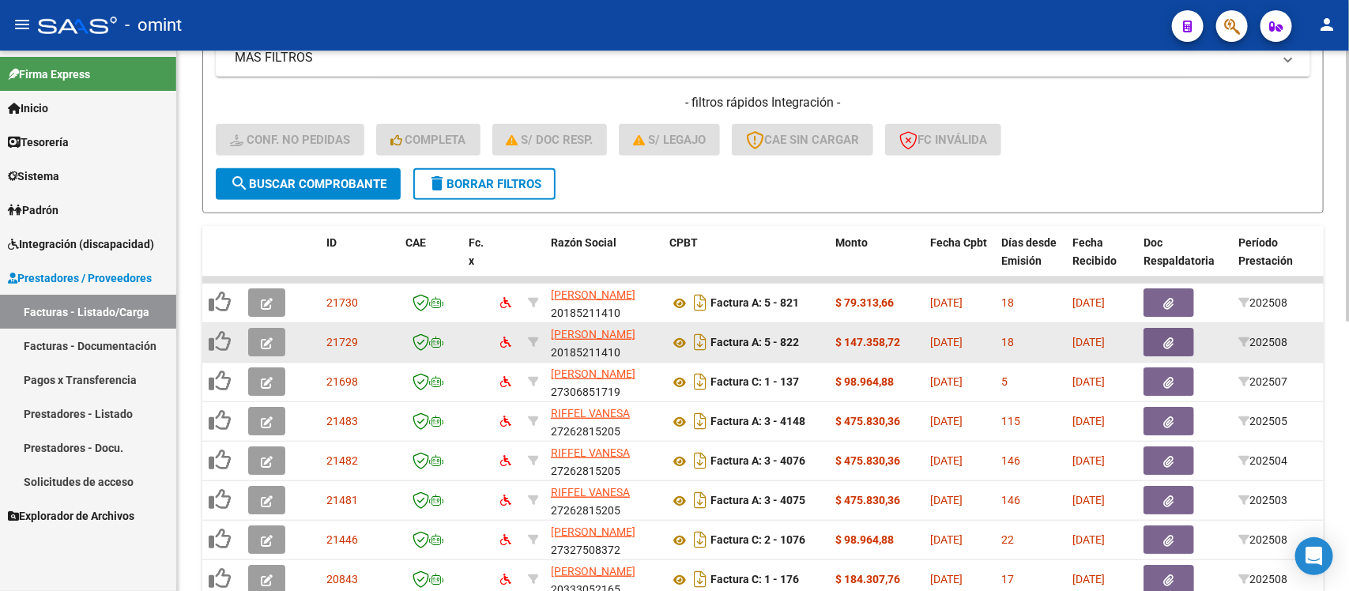
click at [270, 328] on button "button" at bounding box center [266, 342] width 37 height 28
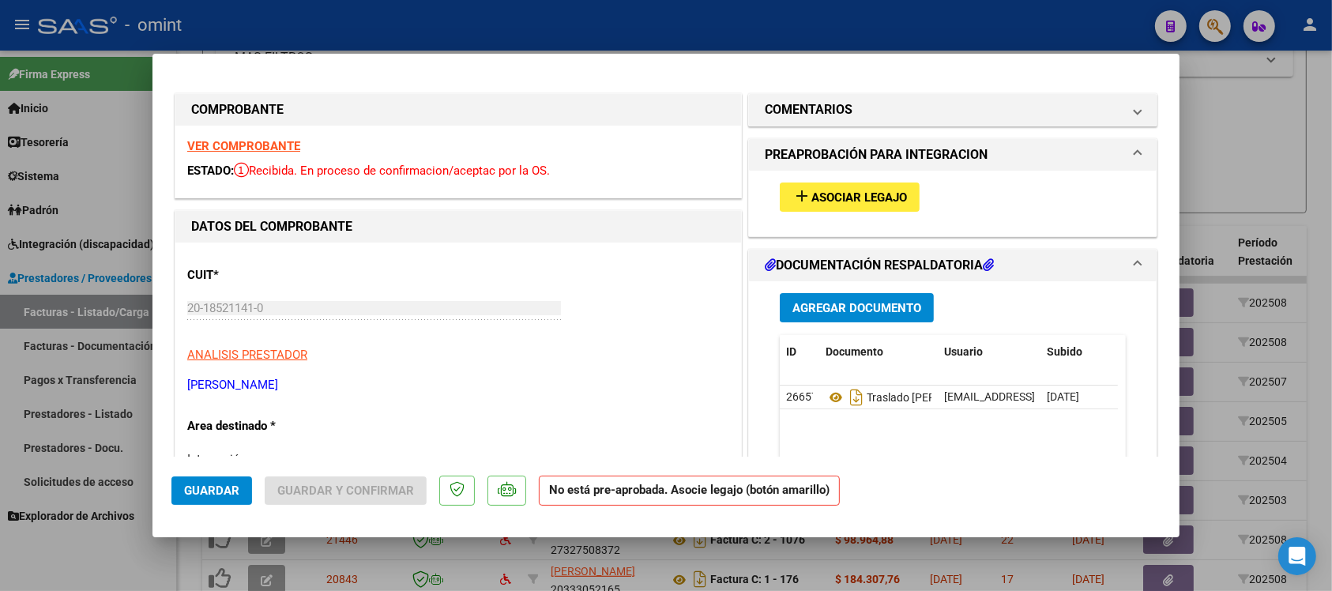
click at [277, 144] on strong "VER COMPROBANTE" at bounding box center [243, 146] width 113 height 14
click at [614, 21] on div at bounding box center [666, 295] width 1332 height 591
type input "$ 0,00"
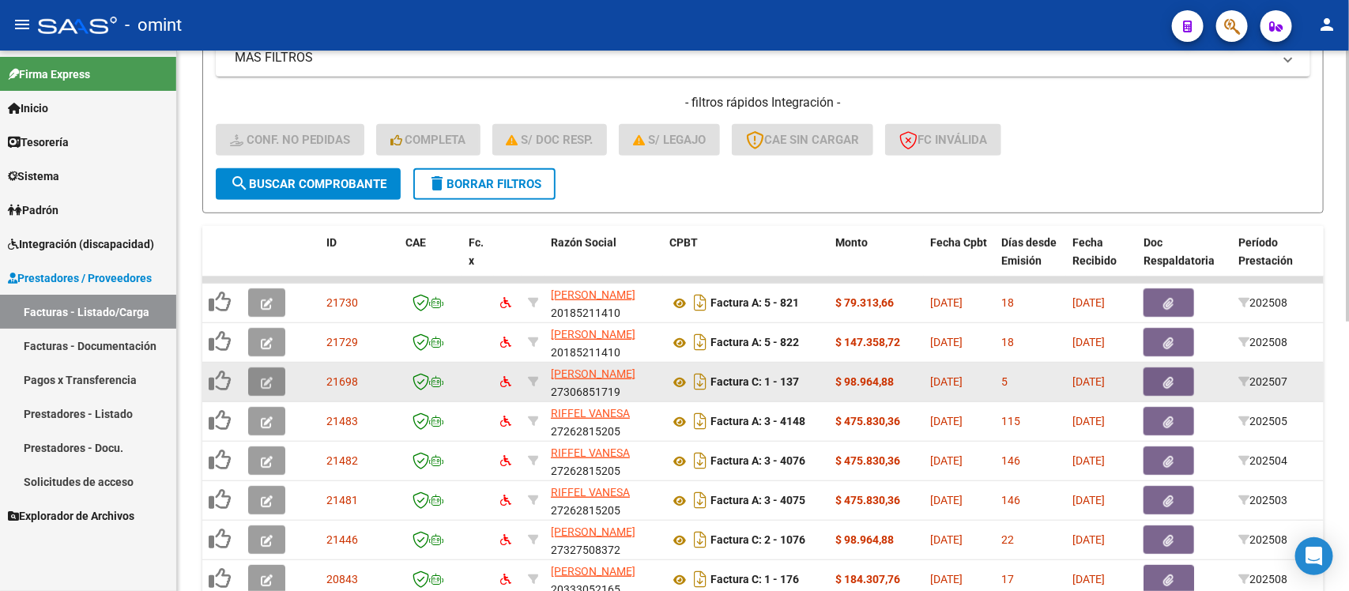
click at [265, 381] on icon "button" at bounding box center [267, 383] width 12 height 12
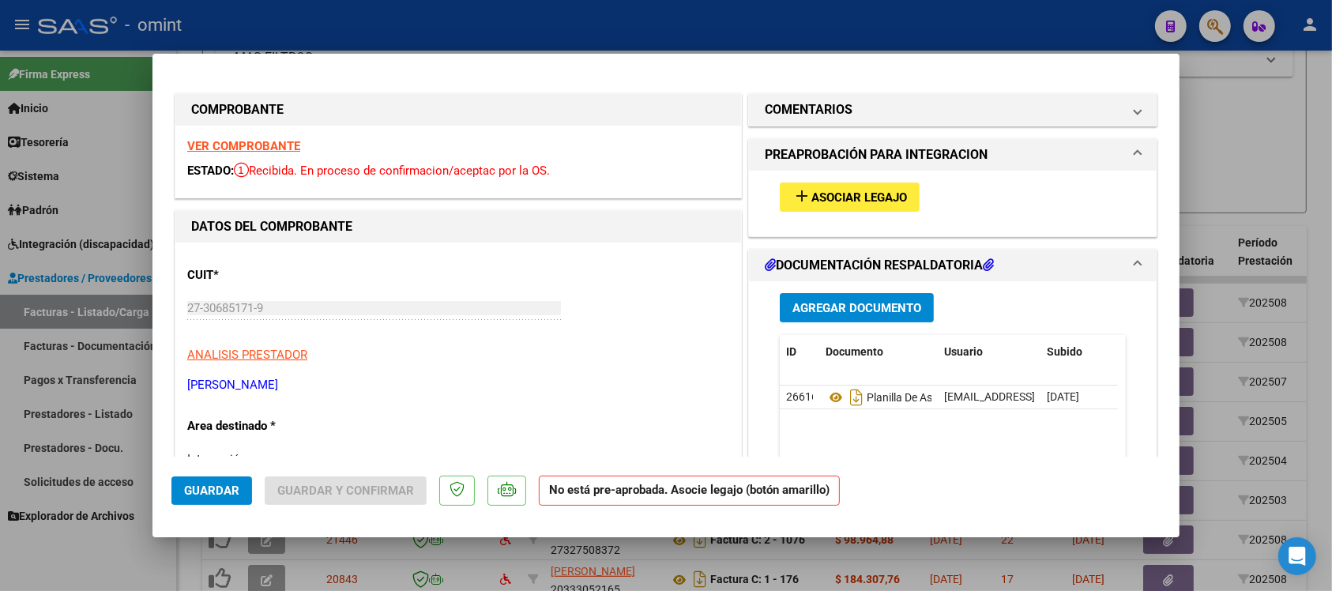
click at [297, 148] on strong "VER COMPROBANTE" at bounding box center [243, 146] width 113 height 14
click at [838, 219] on div "add Asociar Legajo" at bounding box center [953, 197] width 370 height 53
click at [843, 178] on div "add Asociar Legajo" at bounding box center [953, 197] width 370 height 53
click at [844, 208] on button "add Asociar Legajo" at bounding box center [850, 197] width 140 height 29
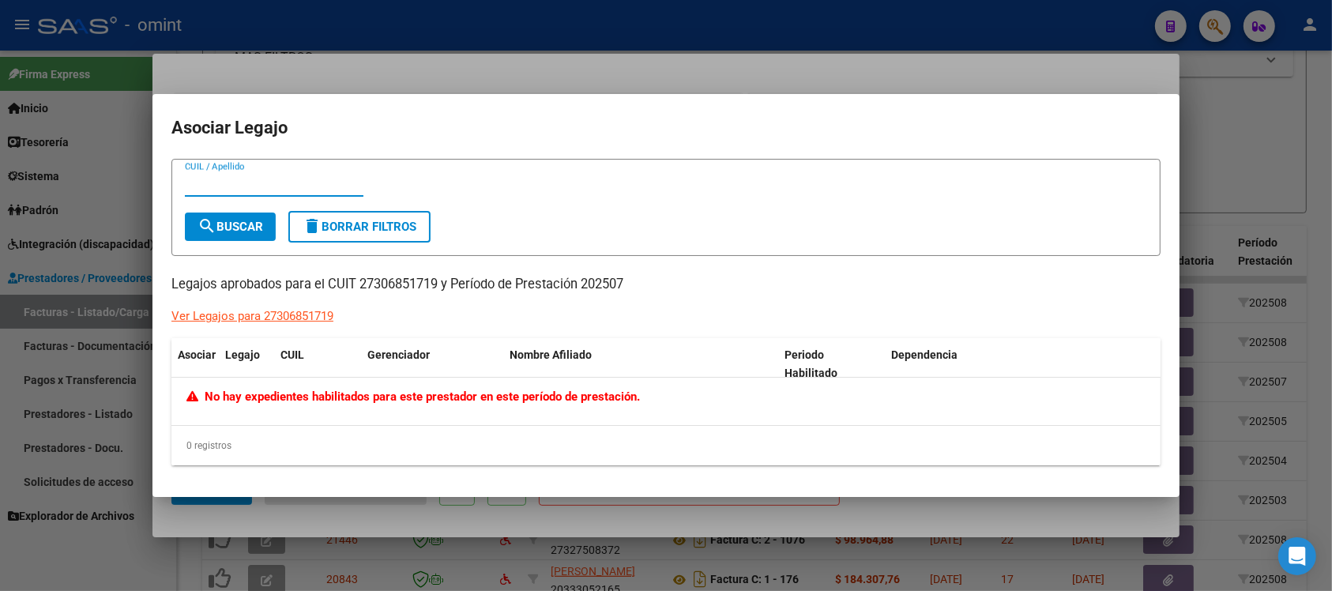
click at [475, 30] on div at bounding box center [666, 295] width 1332 height 591
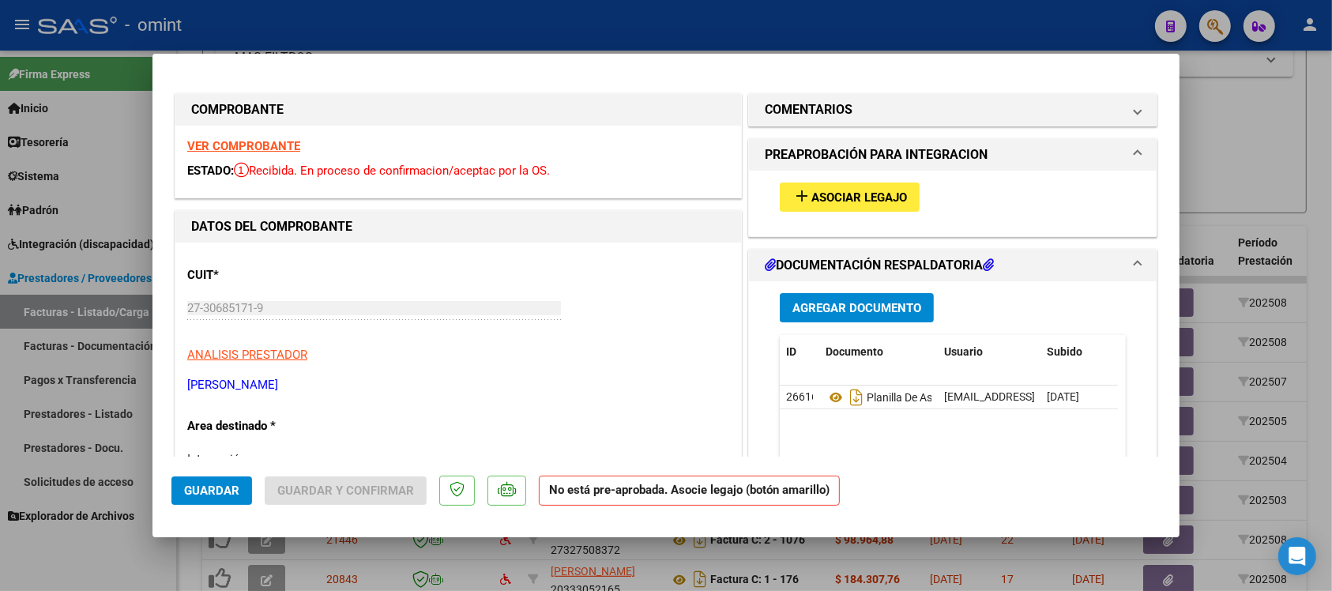
click at [475, 30] on div at bounding box center [666, 295] width 1332 height 591
type input "$ 0,00"
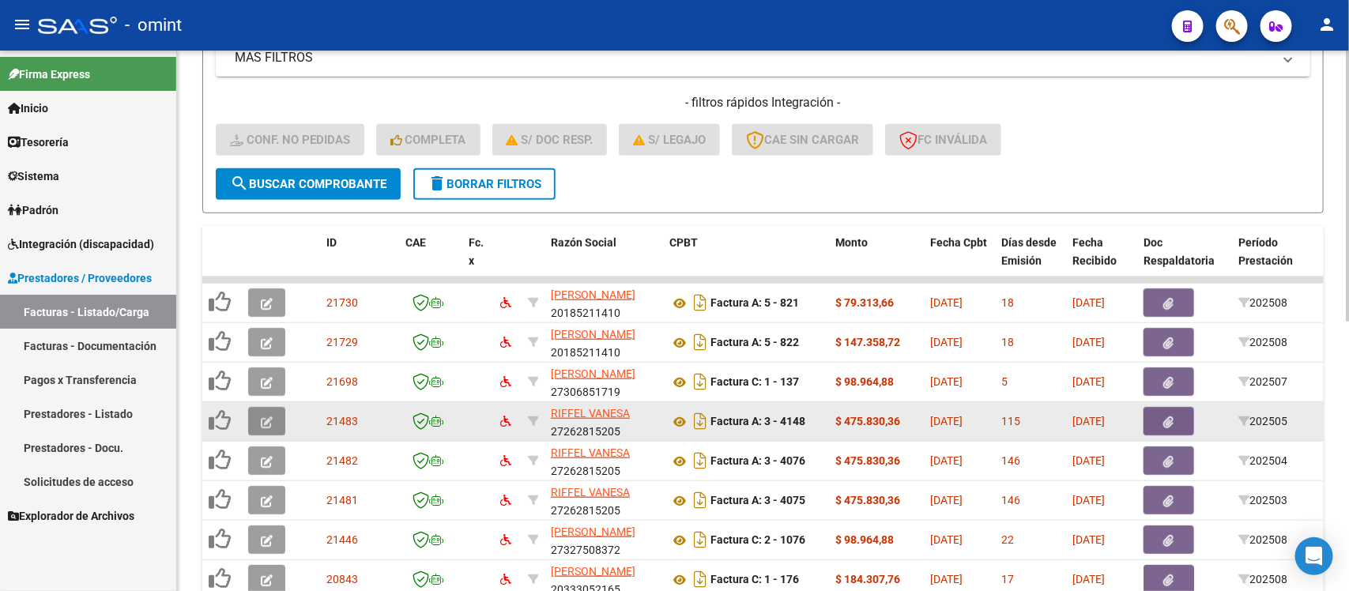
click at [266, 425] on button "button" at bounding box center [266, 421] width 37 height 28
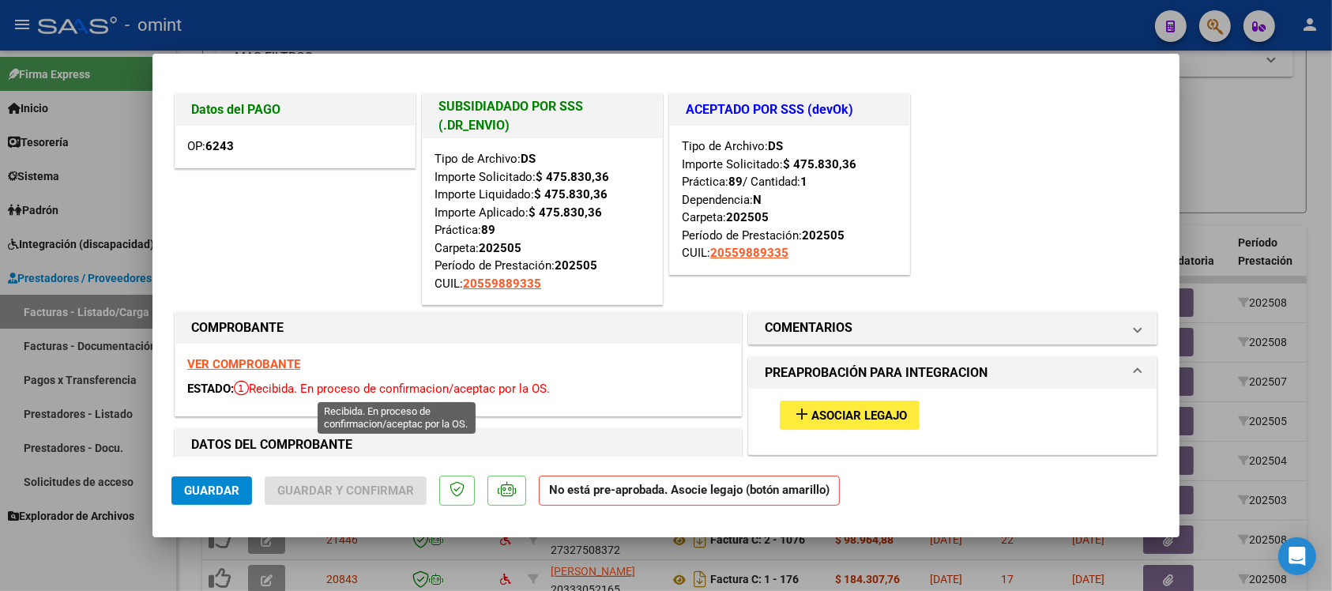
click at [271, 383] on span "Recibida. En proceso de confirmacion/aceptac por la OS." at bounding box center [392, 389] width 316 height 14
click at [275, 365] on strong "VER COMPROBANTE" at bounding box center [243, 364] width 113 height 14
click at [850, 416] on span "Asociar Legajo" at bounding box center [860, 416] width 96 height 14
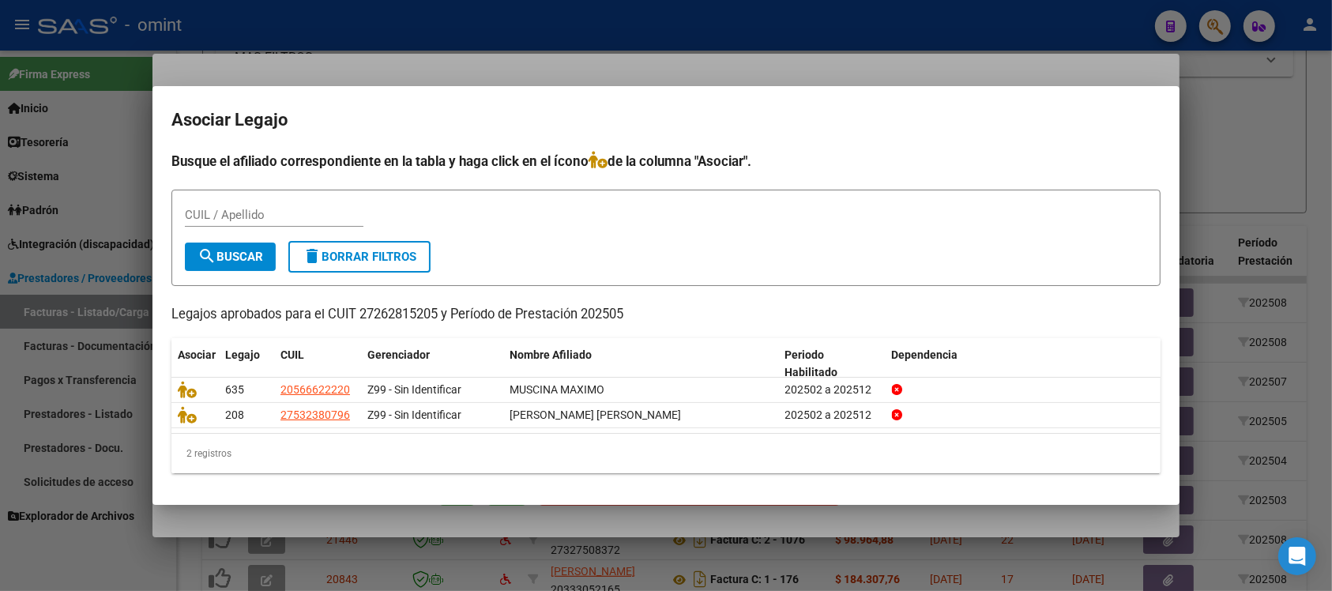
click at [559, 72] on div at bounding box center [666, 295] width 1332 height 591
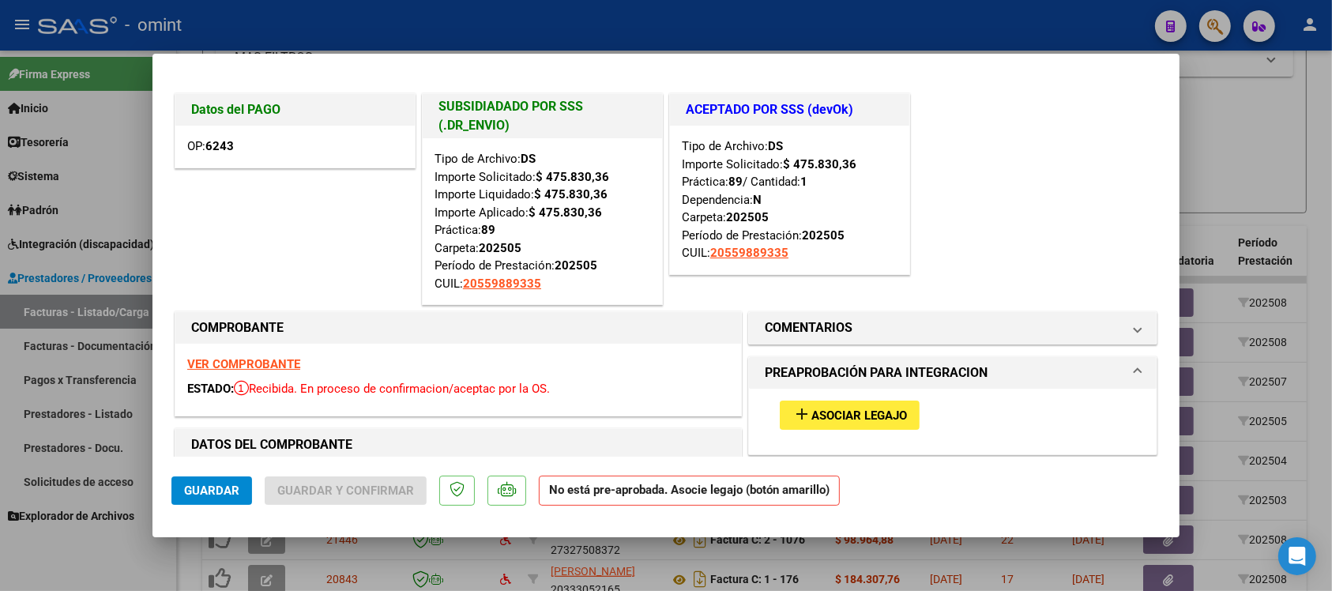
click at [567, 16] on div at bounding box center [666, 295] width 1332 height 591
type input "$ 0,00"
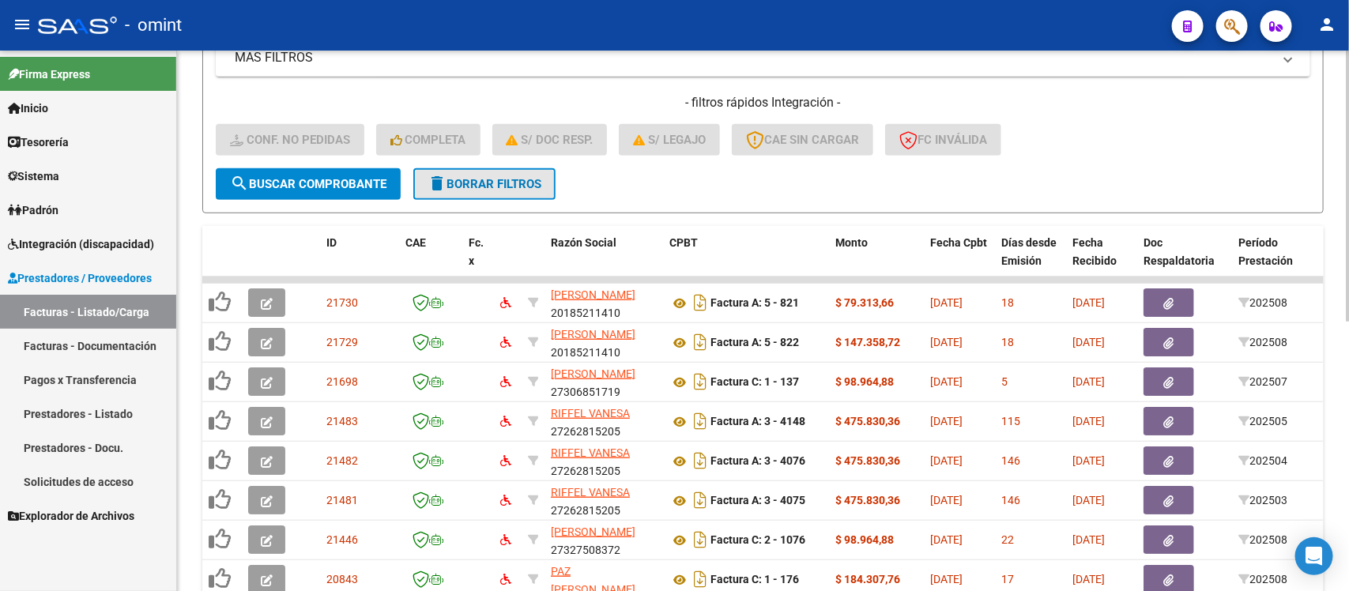
click at [484, 172] on button "delete Borrar Filtros" at bounding box center [484, 184] width 142 height 32
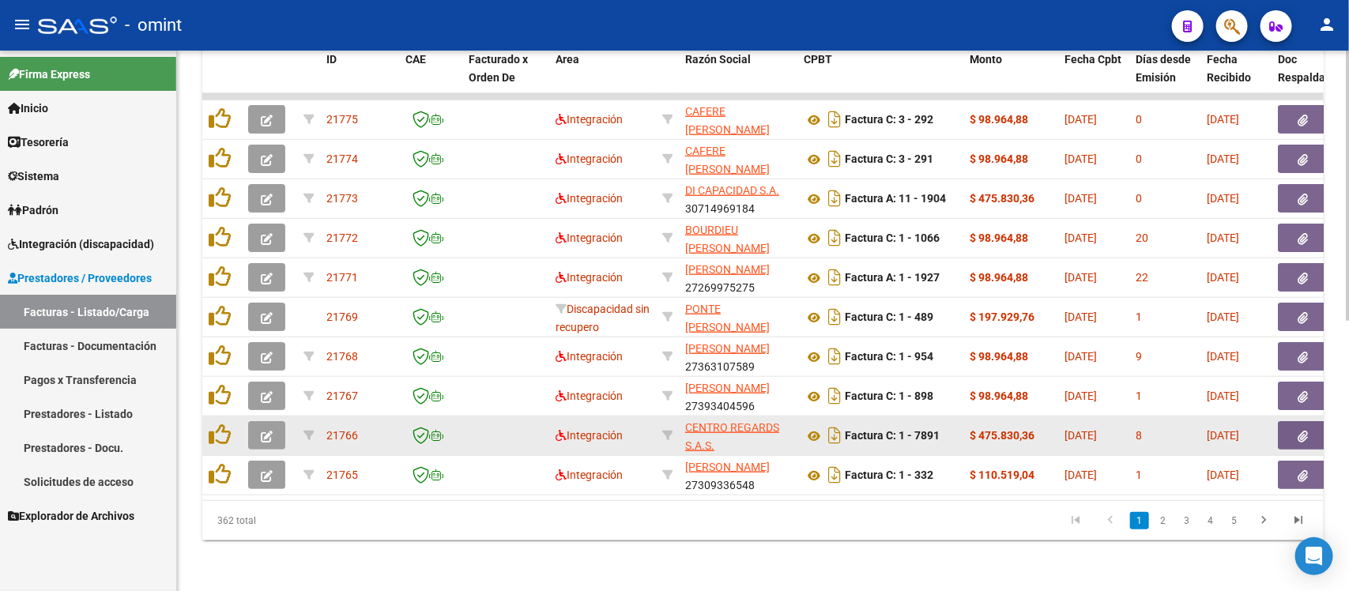
scroll to position [245, 0]
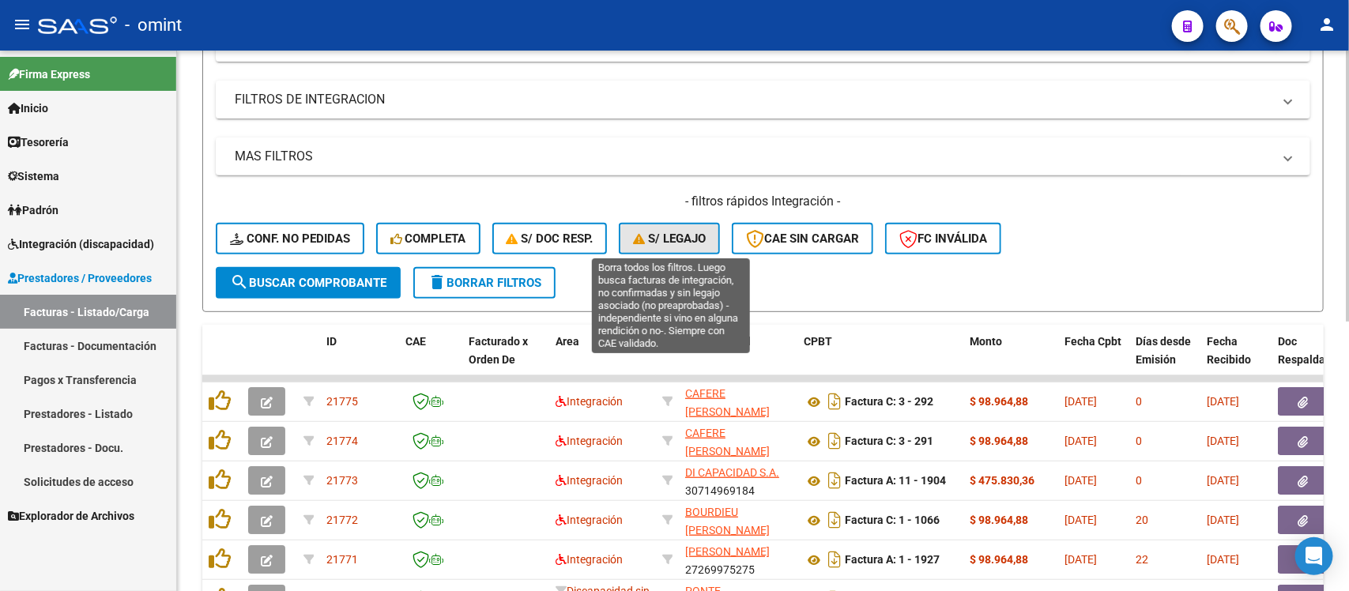
click at [693, 242] on span "S/ legajo" at bounding box center [669, 239] width 73 height 14
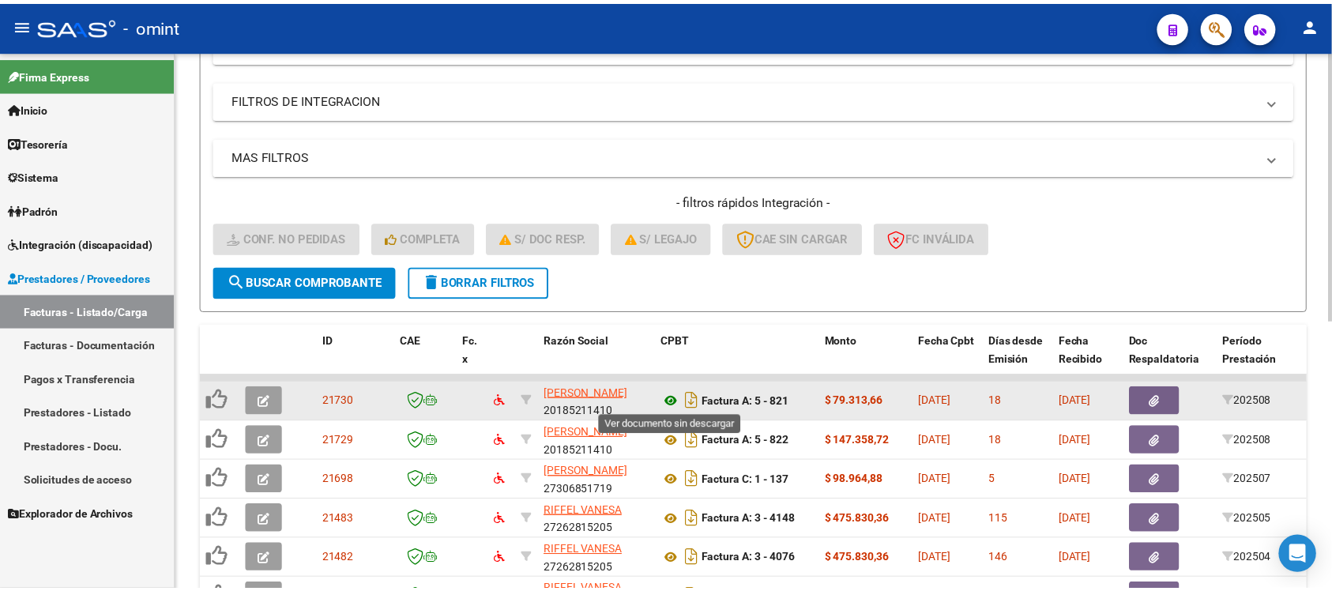
scroll to position [541, 0]
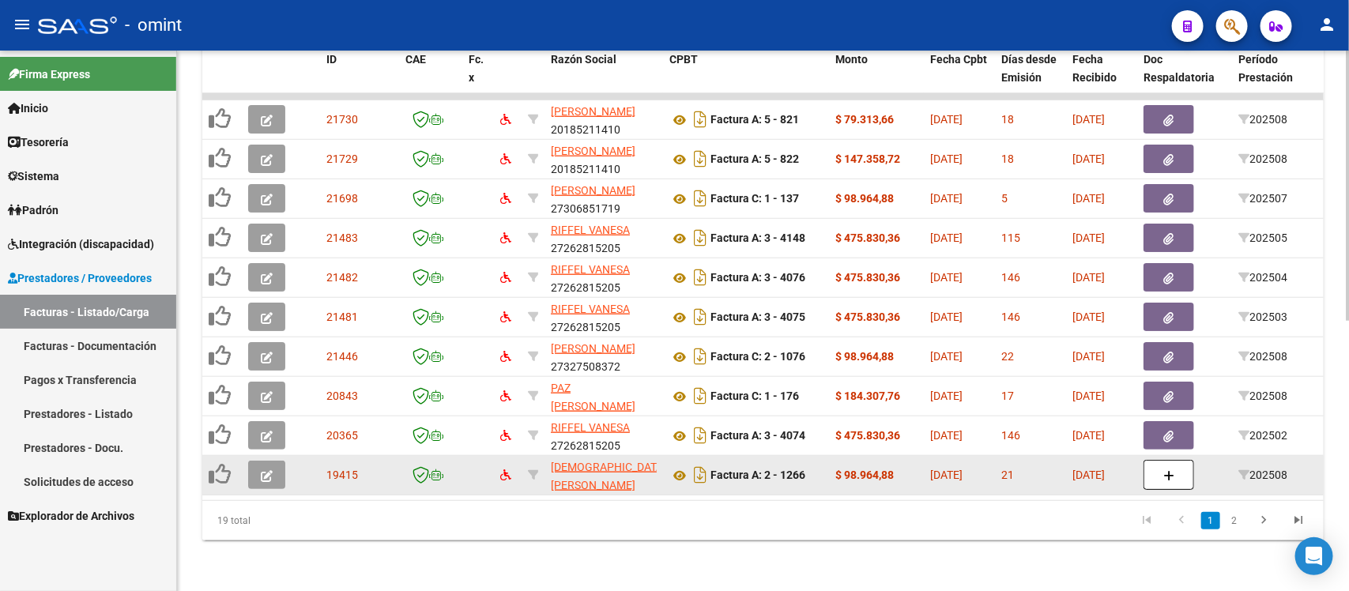
click at [257, 465] on button "button" at bounding box center [266, 475] width 37 height 28
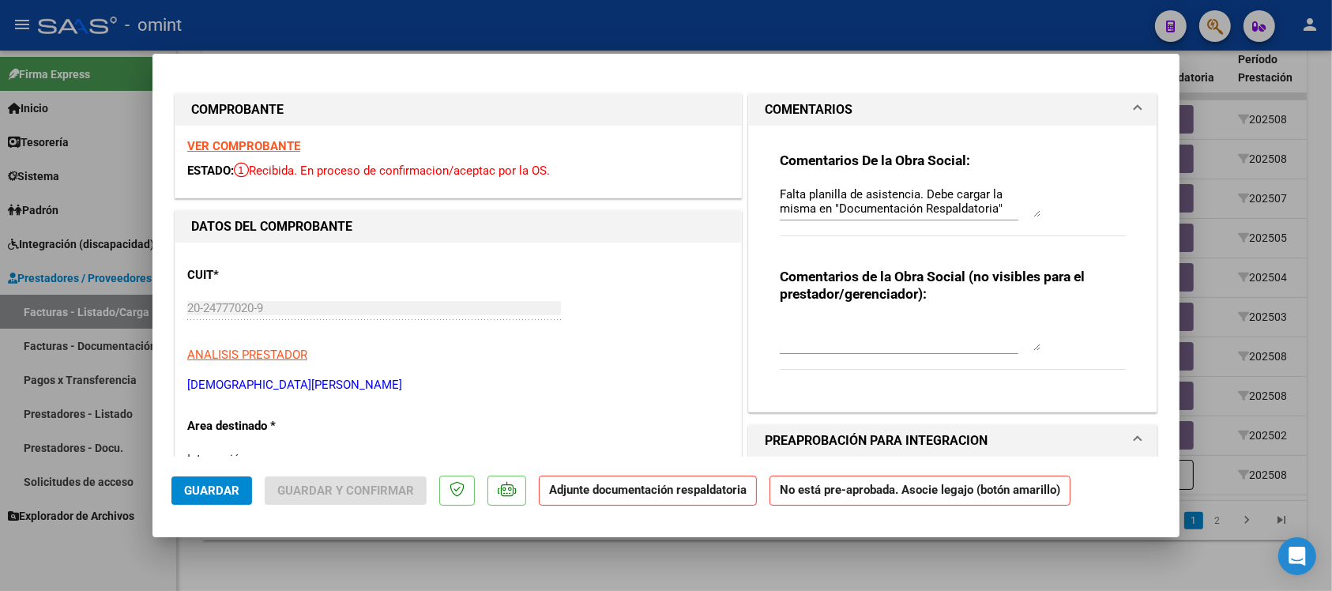
click at [287, 150] on strong "VER COMPROBANTE" at bounding box center [243, 146] width 113 height 14
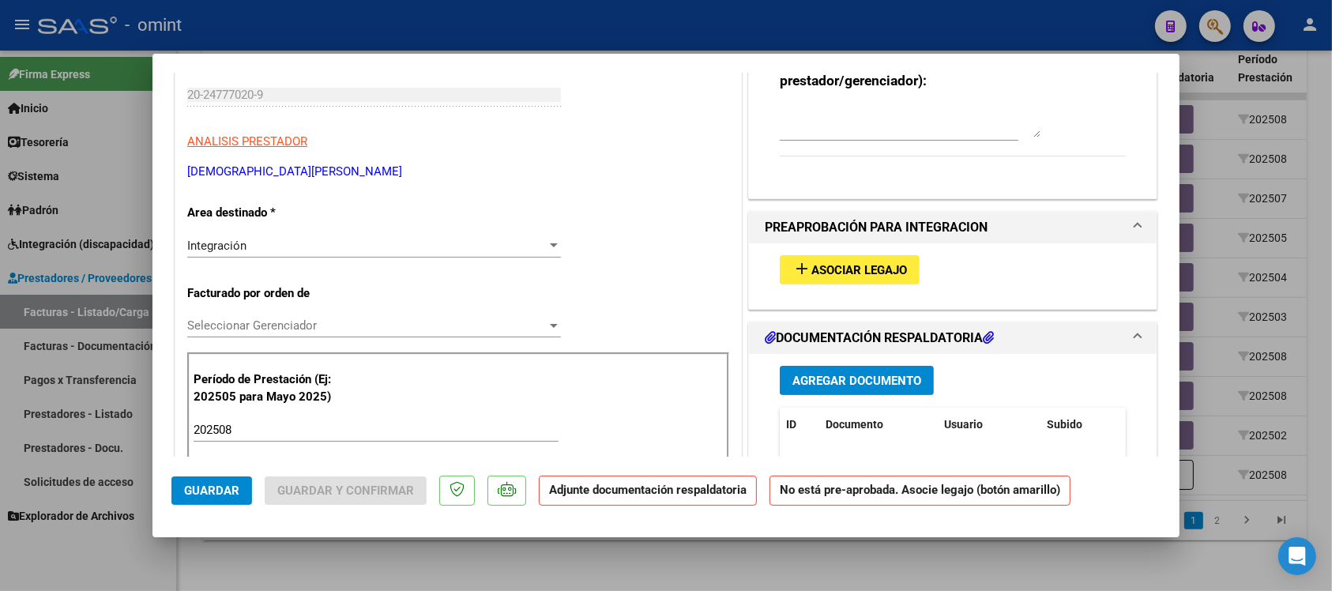
scroll to position [395, 0]
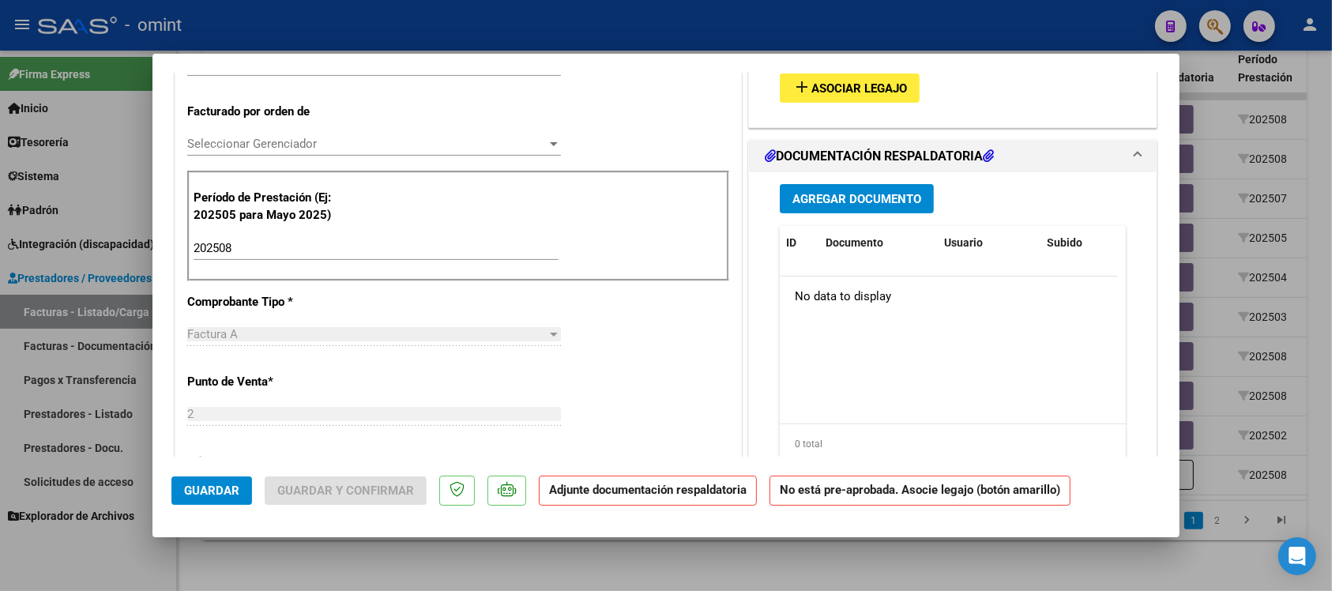
click at [844, 100] on button "add Asociar Legajo" at bounding box center [850, 88] width 140 height 29
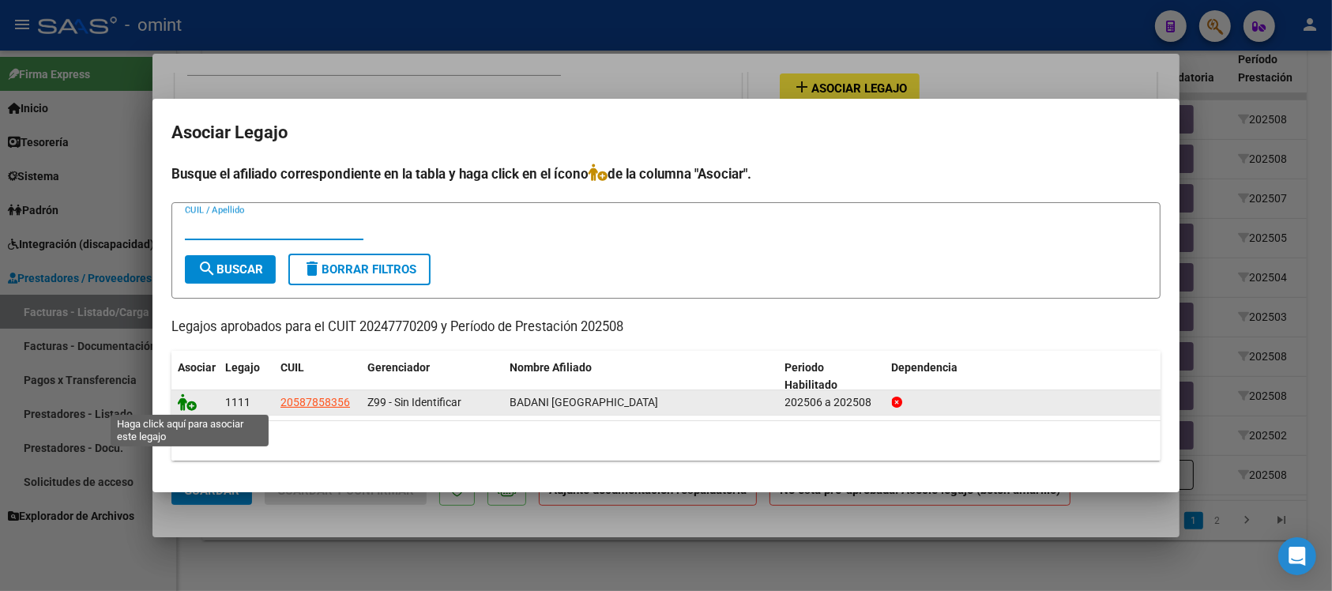
click at [192, 408] on icon at bounding box center [187, 402] width 19 height 17
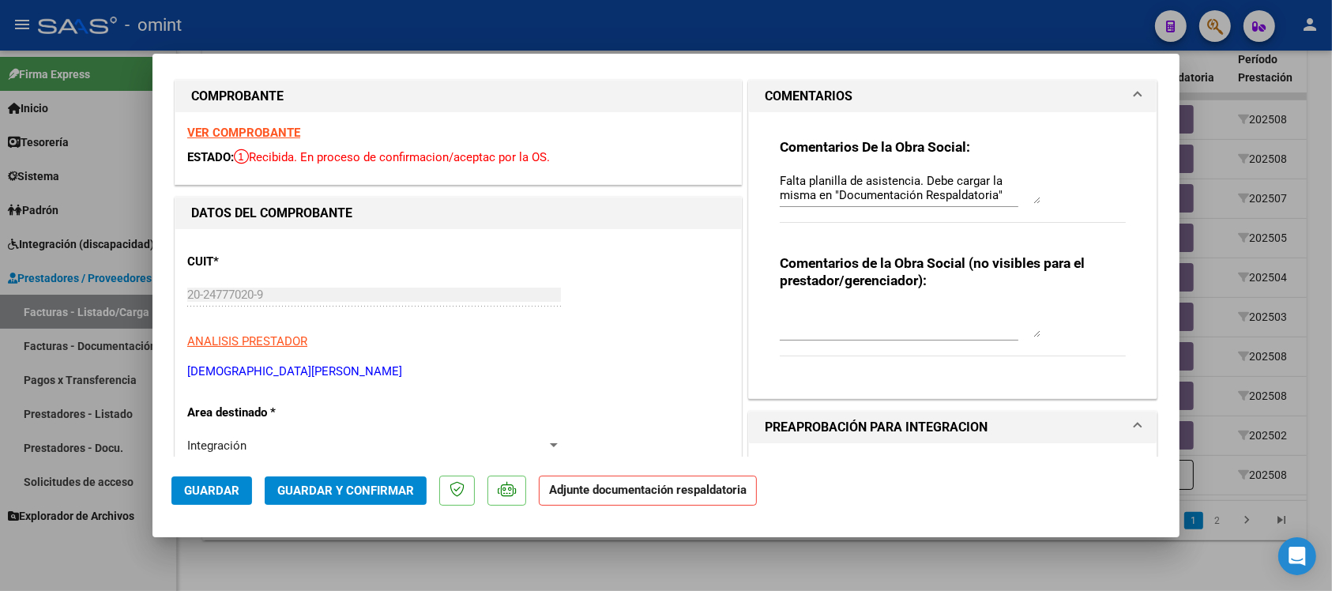
scroll to position [0, 0]
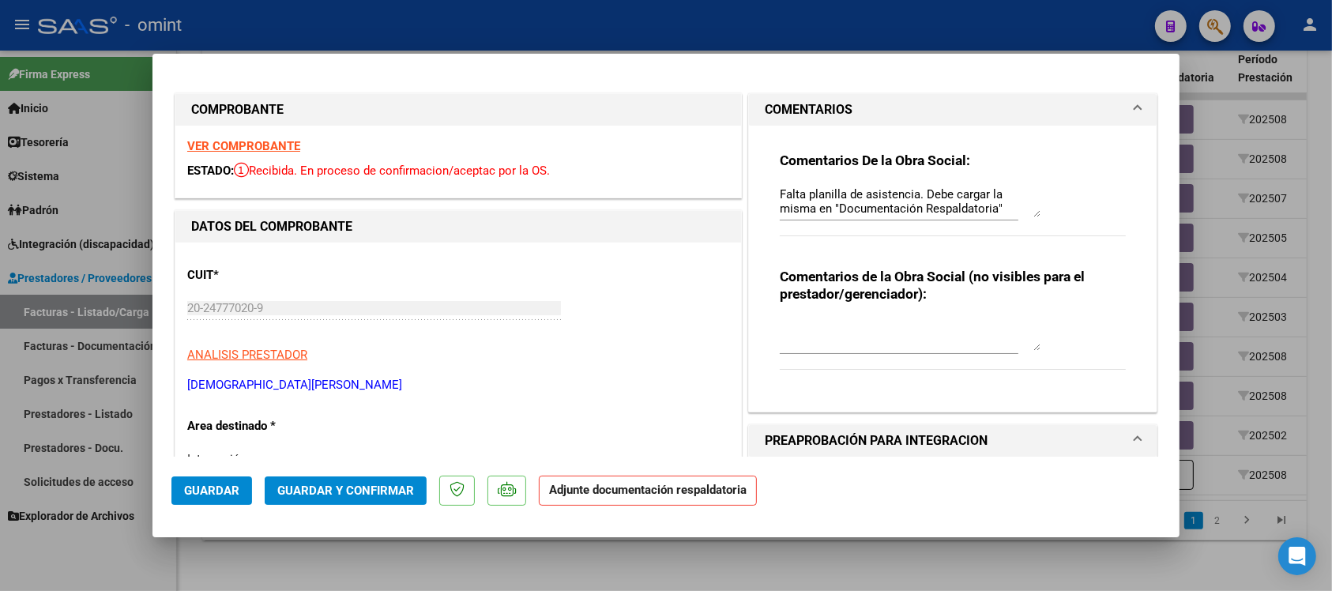
click at [286, 147] on strong "VER COMPROBANTE" at bounding box center [243, 146] width 113 height 14
click at [231, 488] on span "Guardar" at bounding box center [211, 491] width 55 height 14
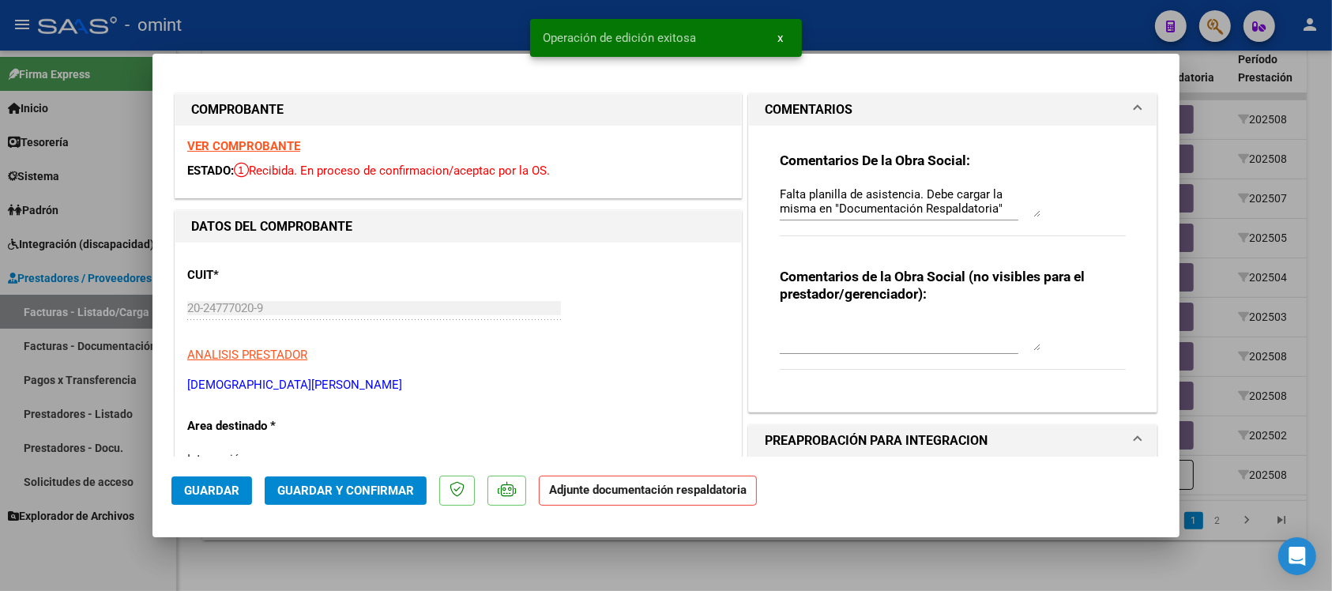
click at [445, 18] on div at bounding box center [666, 295] width 1332 height 591
type input "$ 0,00"
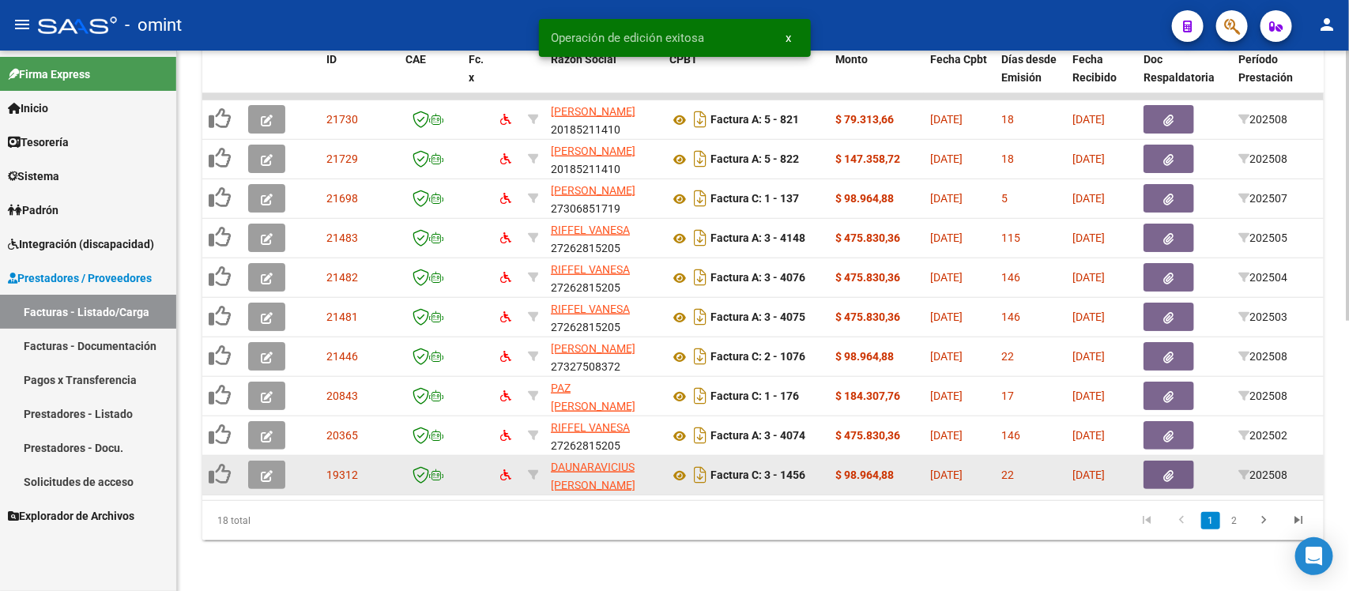
click at [273, 461] on button "button" at bounding box center [266, 475] width 37 height 28
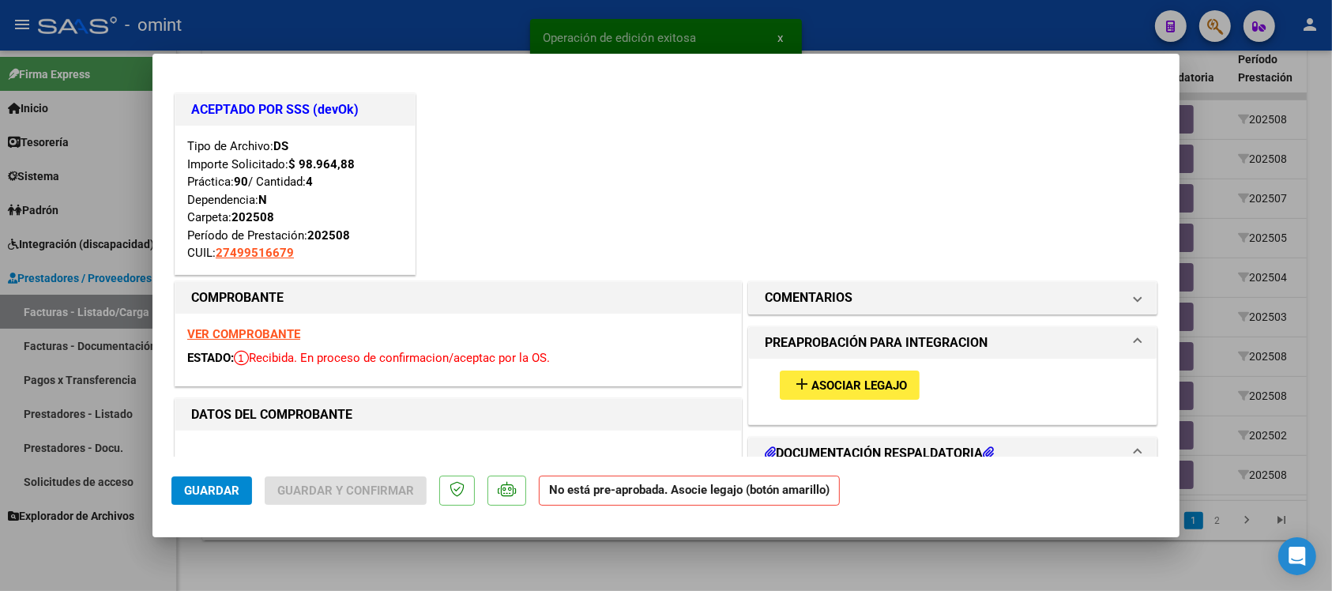
click at [288, 330] on strong "VER COMPROBANTE" at bounding box center [243, 334] width 113 height 14
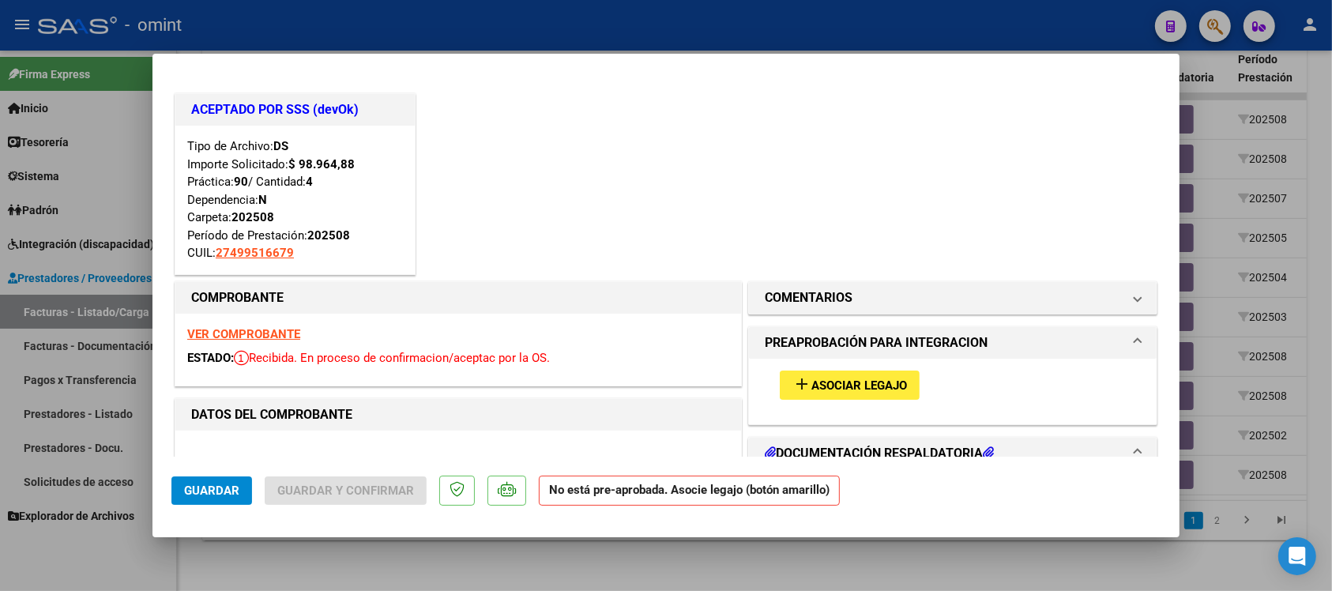
click at [891, 386] on span "Asociar Legajo" at bounding box center [860, 386] width 96 height 14
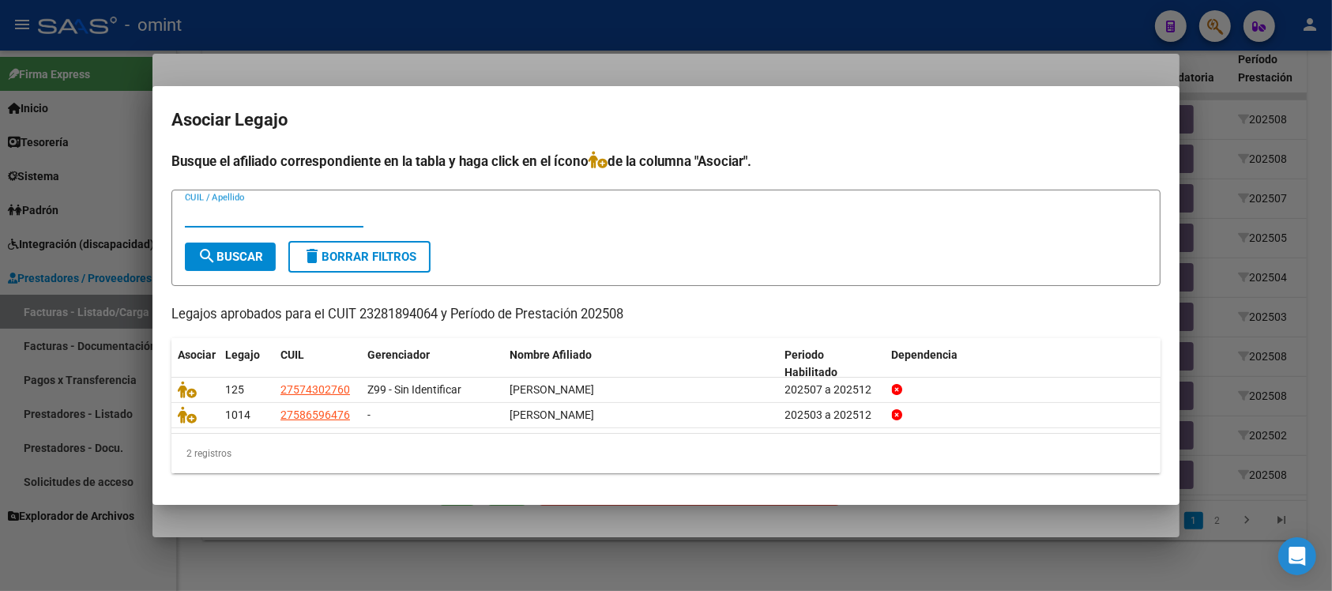
click at [573, 62] on div at bounding box center [666, 295] width 1332 height 591
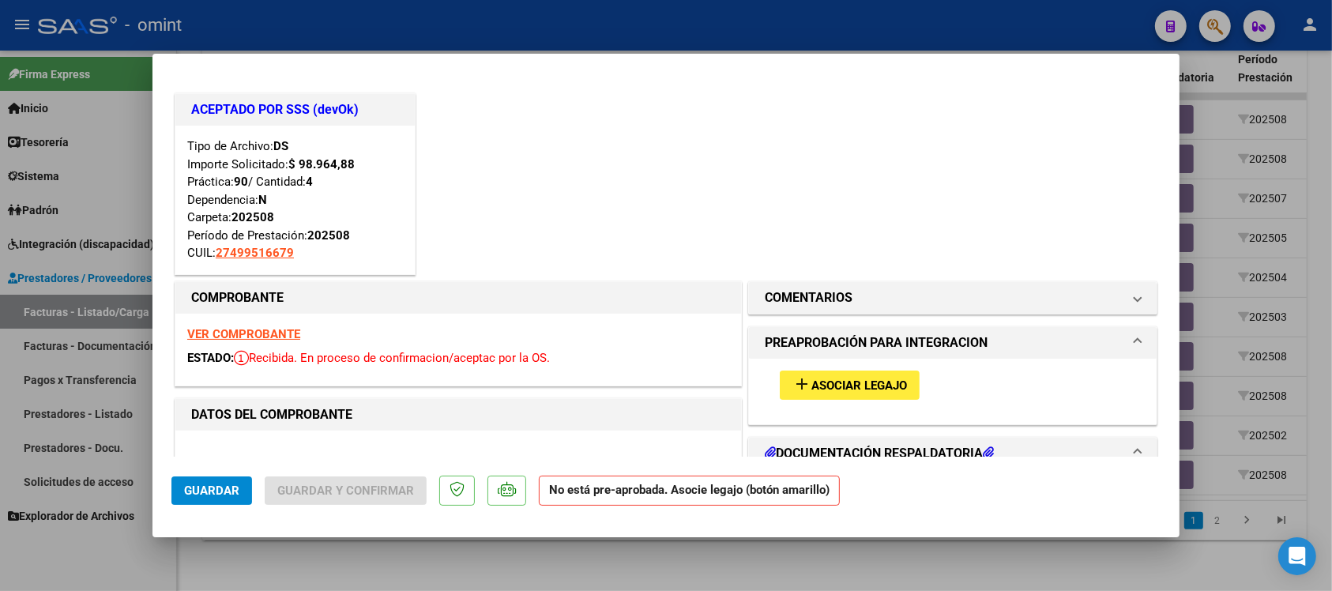
click at [288, 336] on strong "VER COMPROBANTE" at bounding box center [243, 334] width 113 height 14
click at [891, 384] on span "Asociar Legajo" at bounding box center [860, 386] width 96 height 14
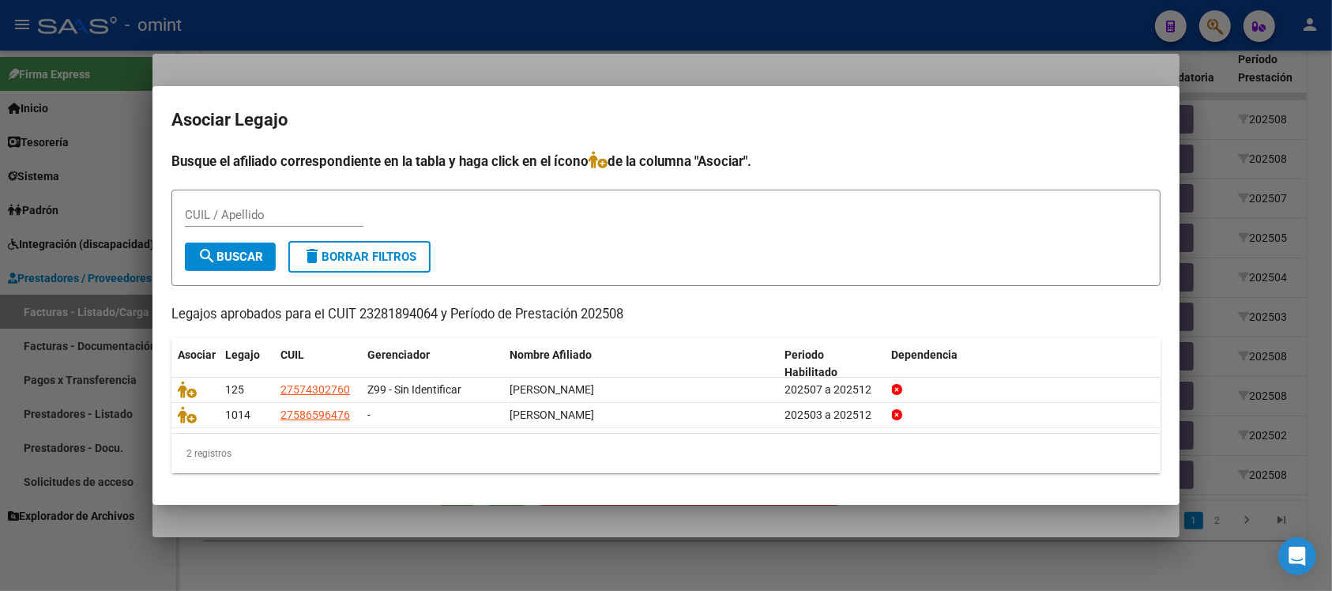
click at [563, 59] on div at bounding box center [666, 295] width 1332 height 591
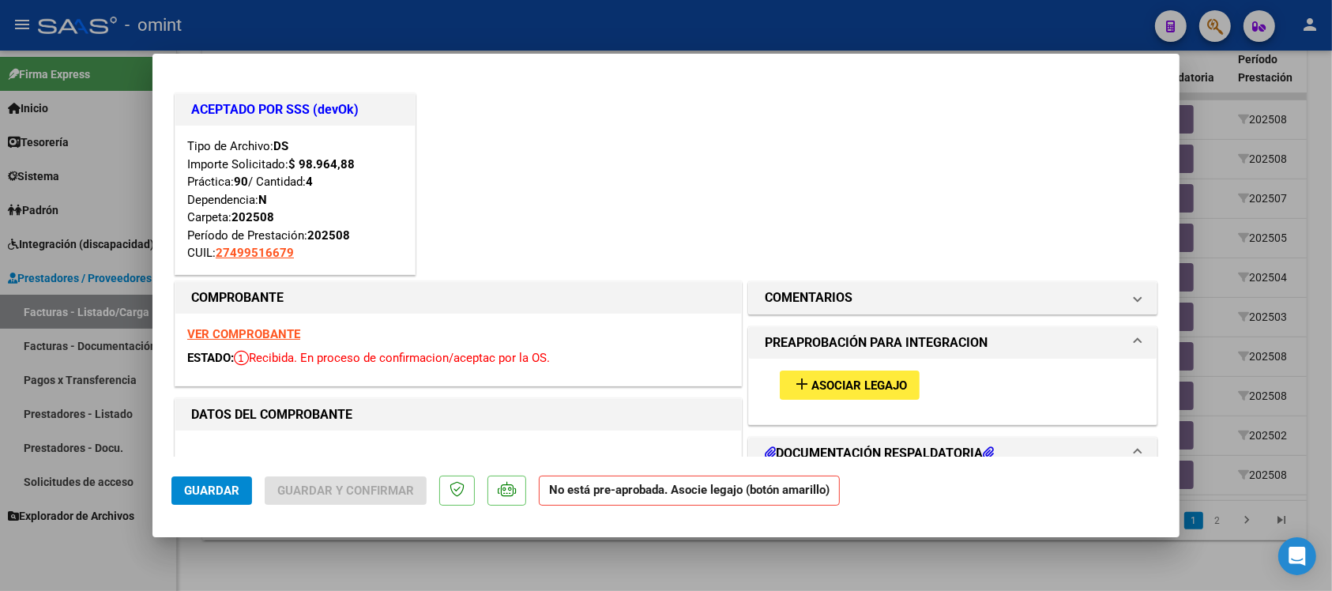
click at [586, 34] on div at bounding box center [666, 295] width 1332 height 591
type input "$ 0,00"
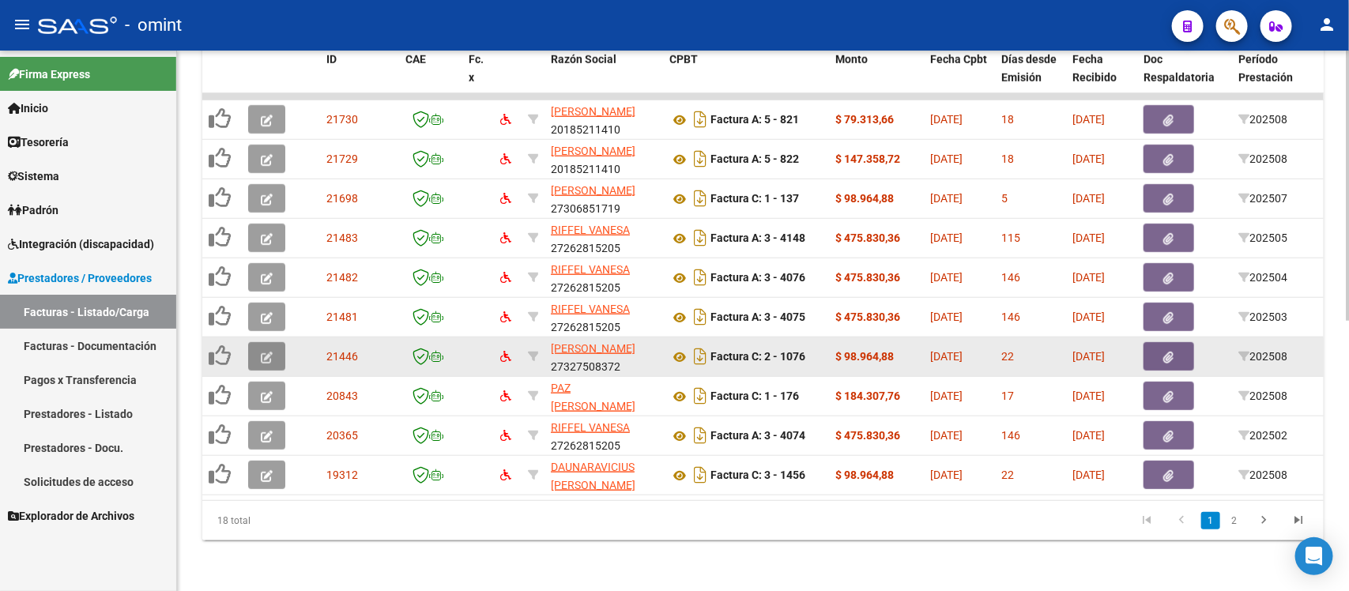
click at [267, 352] on icon "button" at bounding box center [267, 358] width 12 height 12
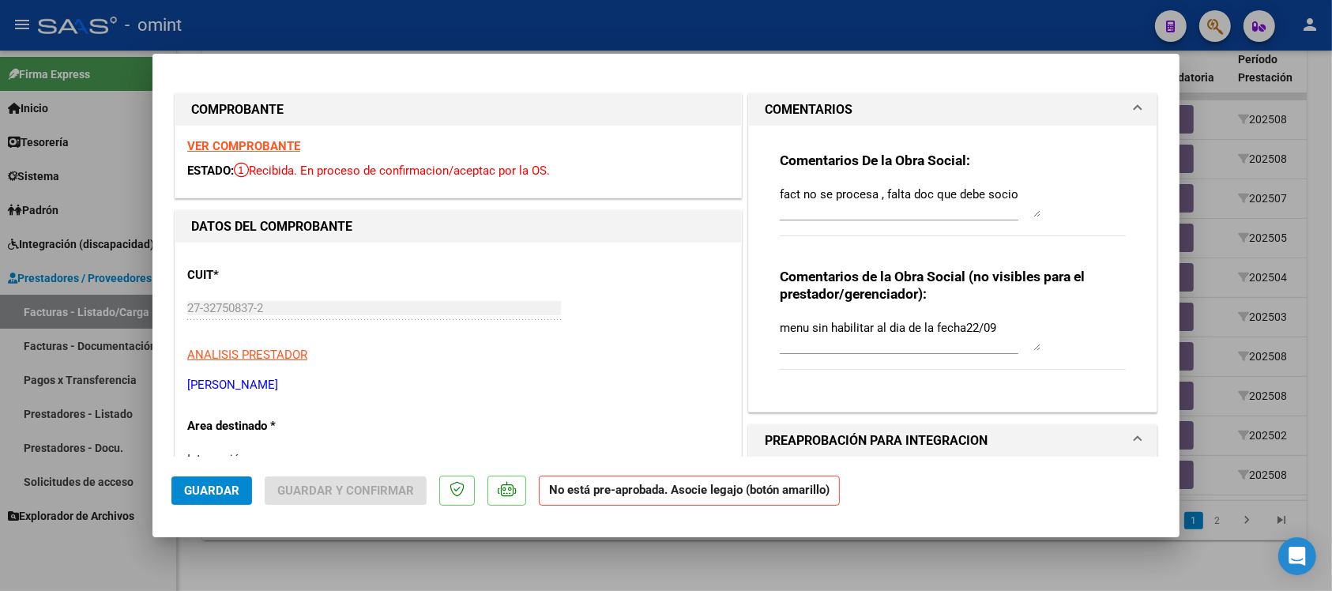
click at [290, 143] on strong "VER COMPROBANTE" at bounding box center [243, 146] width 113 height 14
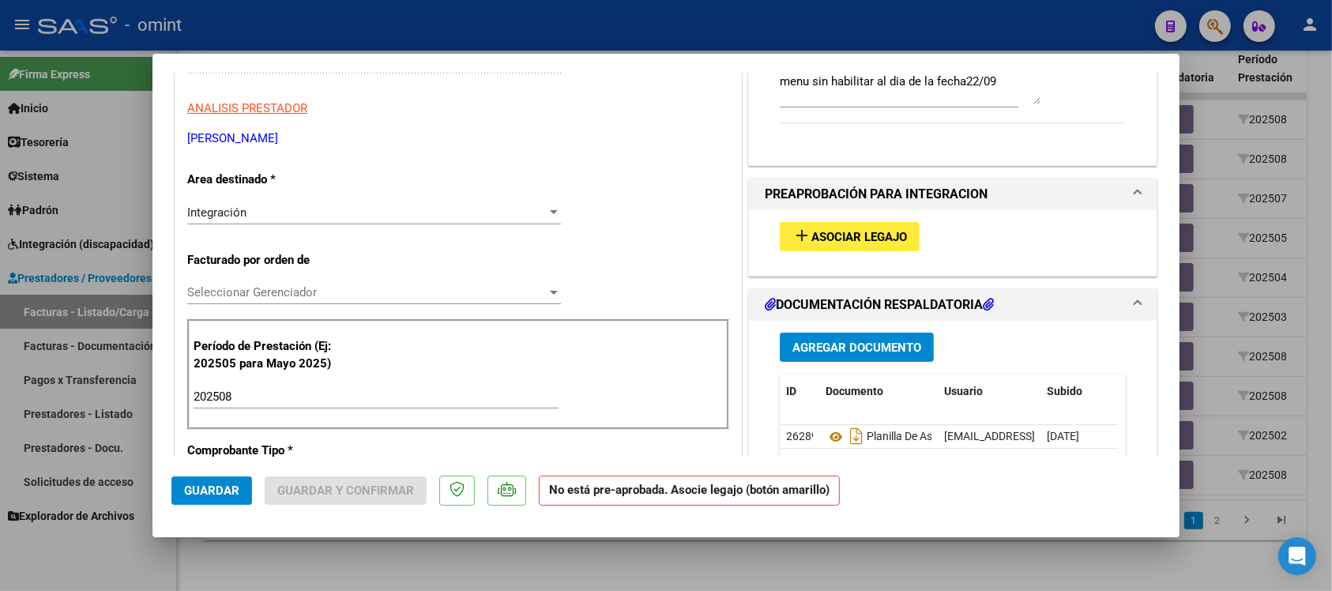
scroll to position [296, 0]
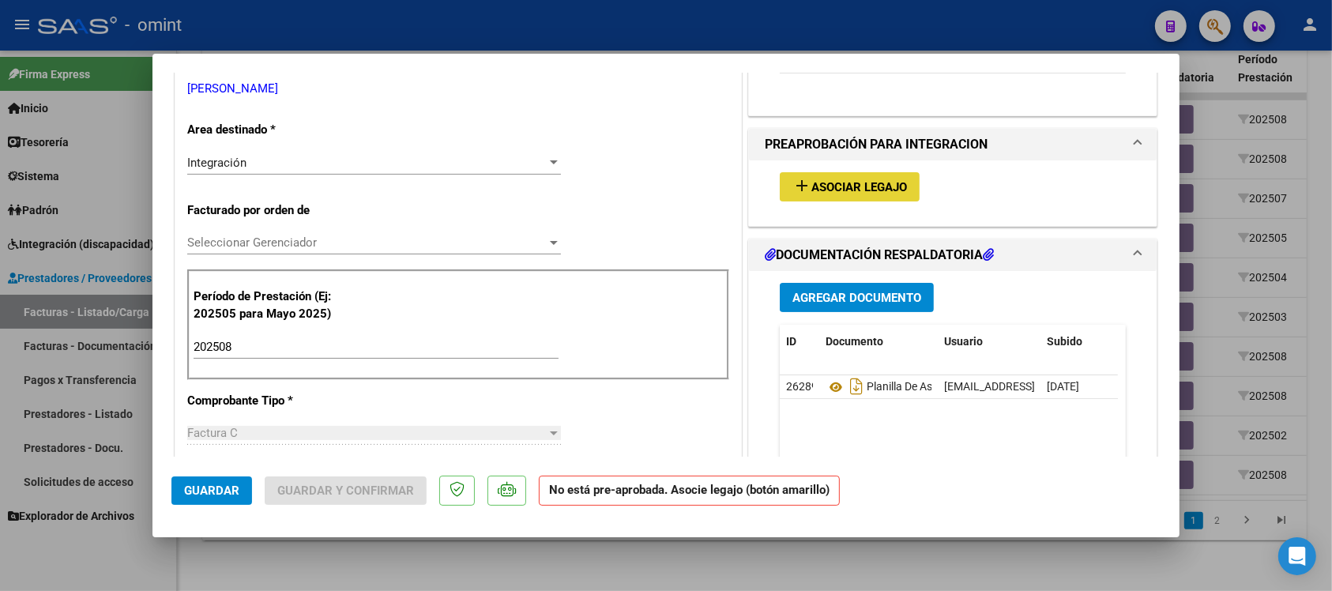
click at [866, 195] on button "add Asociar Legajo" at bounding box center [850, 186] width 140 height 29
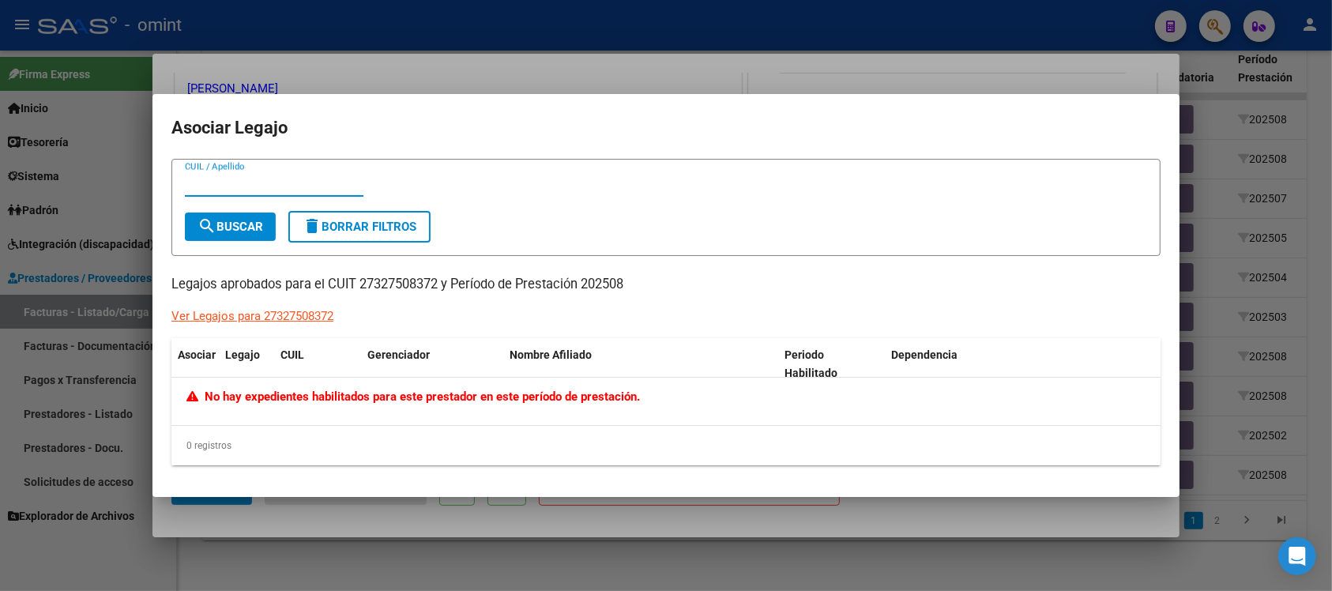
click at [711, 74] on div at bounding box center [666, 295] width 1332 height 591
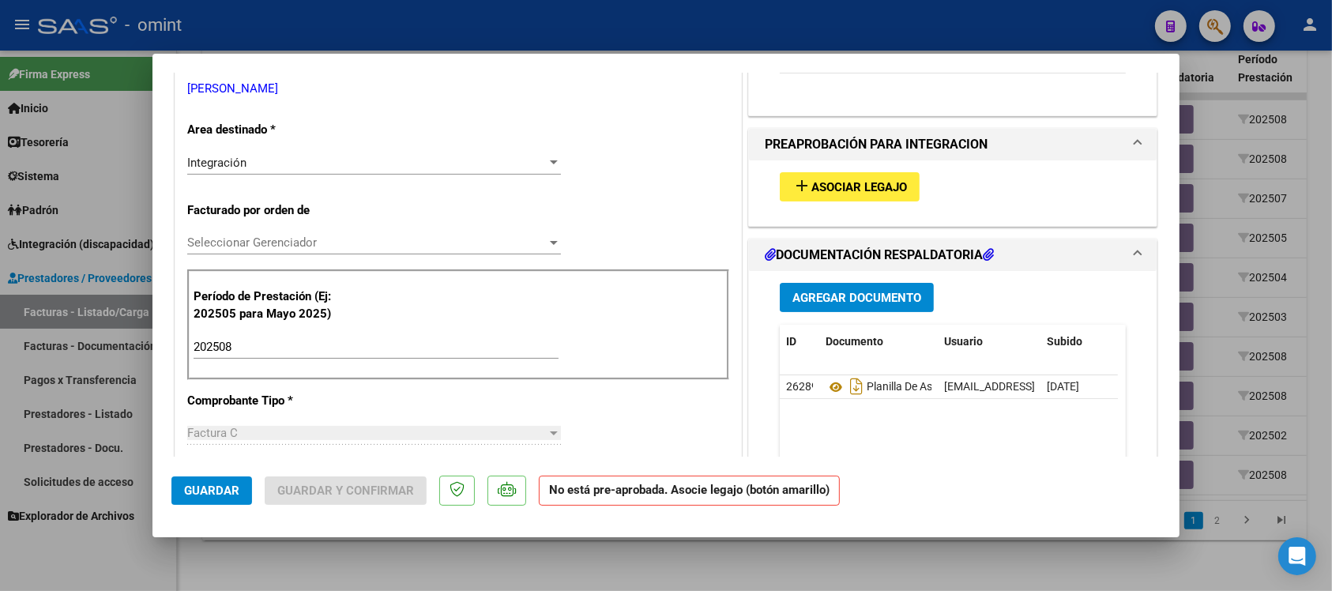
click at [723, 24] on div at bounding box center [666, 295] width 1332 height 591
type input "$ 0,00"
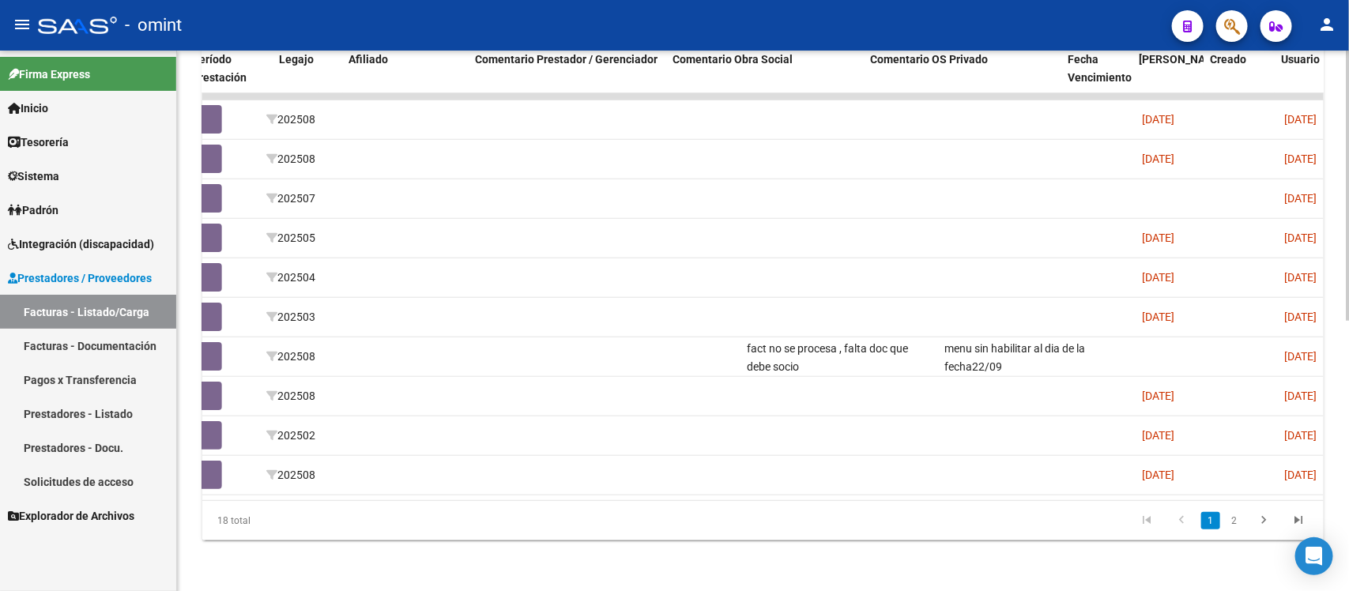
scroll to position [0, 1408]
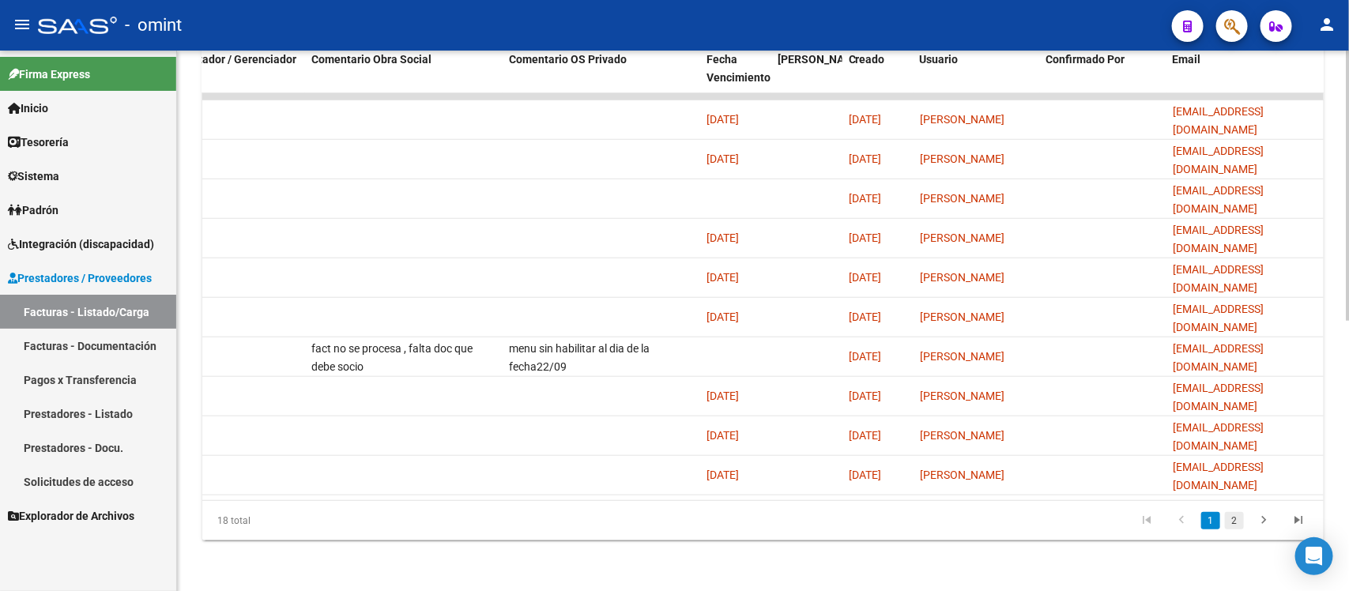
click at [1231, 522] on link "2" at bounding box center [1234, 520] width 19 height 17
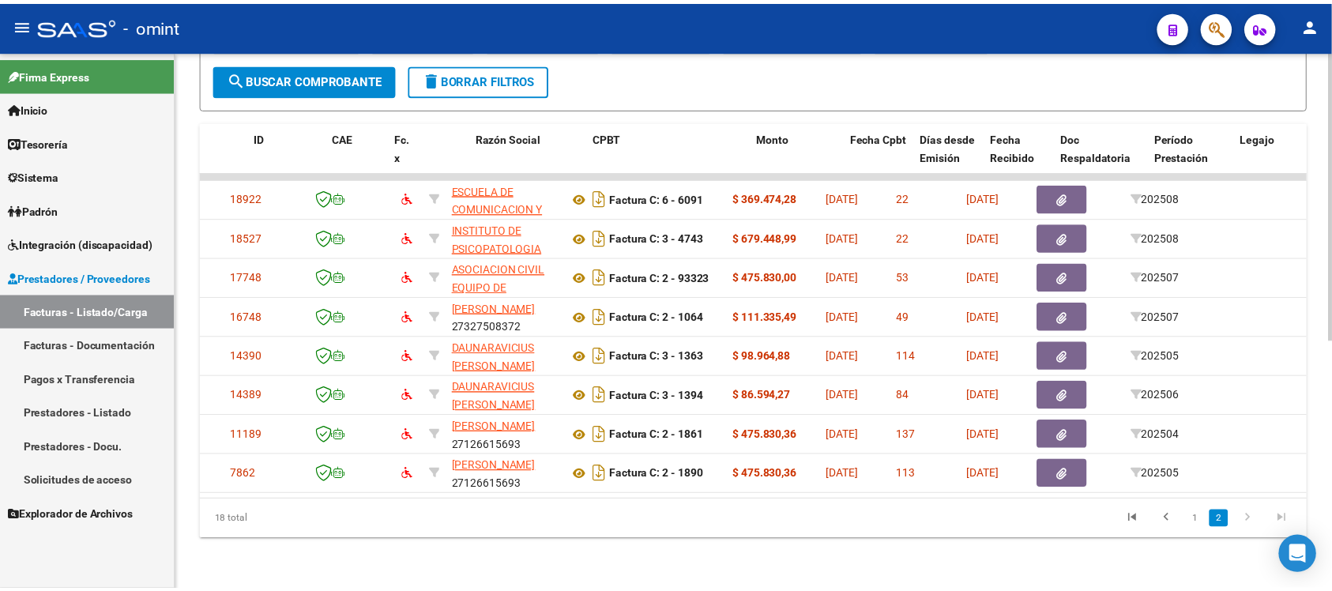
scroll to position [0, 0]
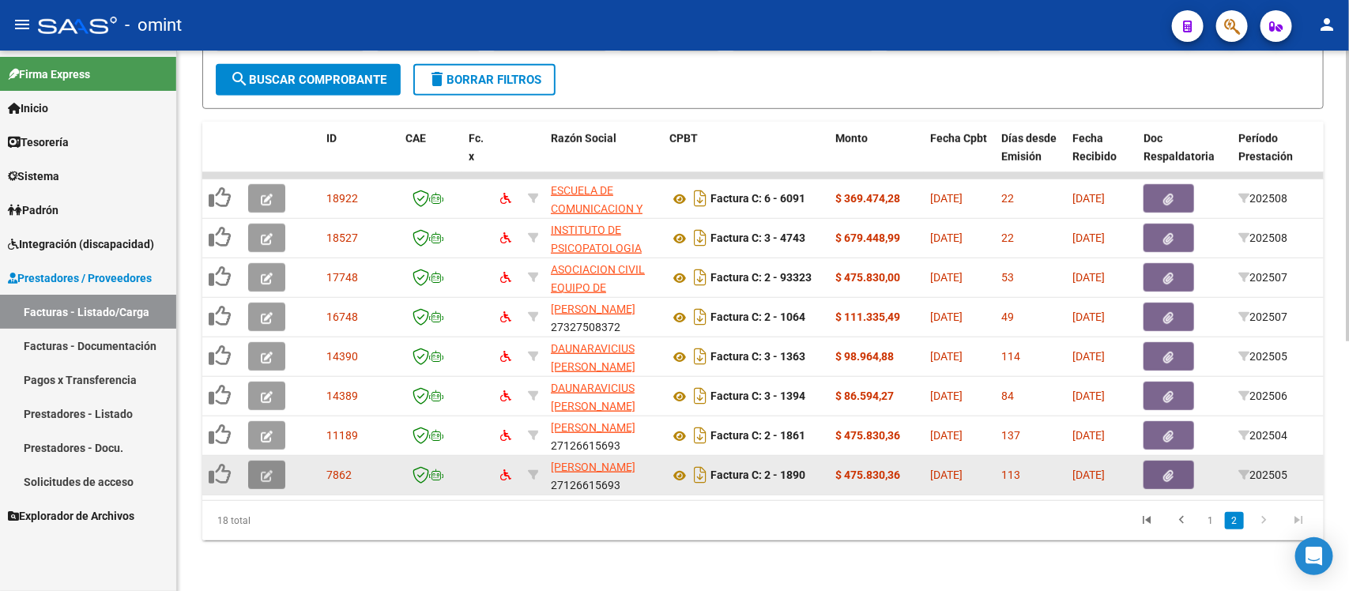
click at [281, 463] on button "button" at bounding box center [266, 475] width 37 height 28
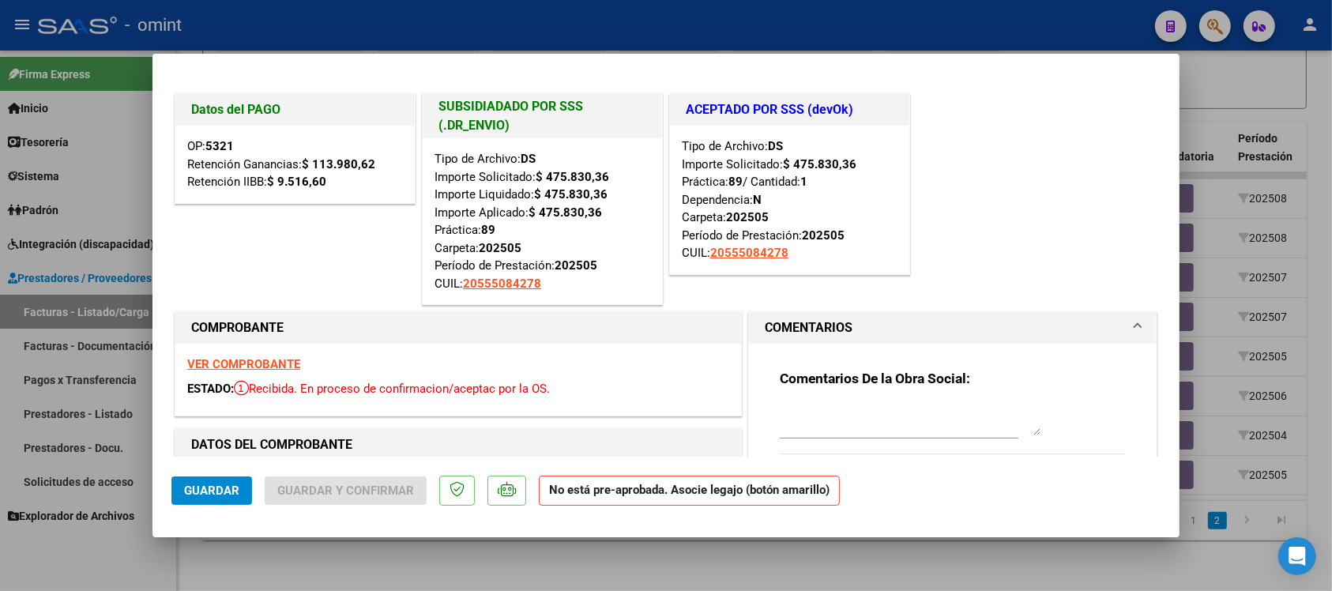
click at [258, 369] on strong "VER COMPROBANTE" at bounding box center [243, 364] width 113 height 14
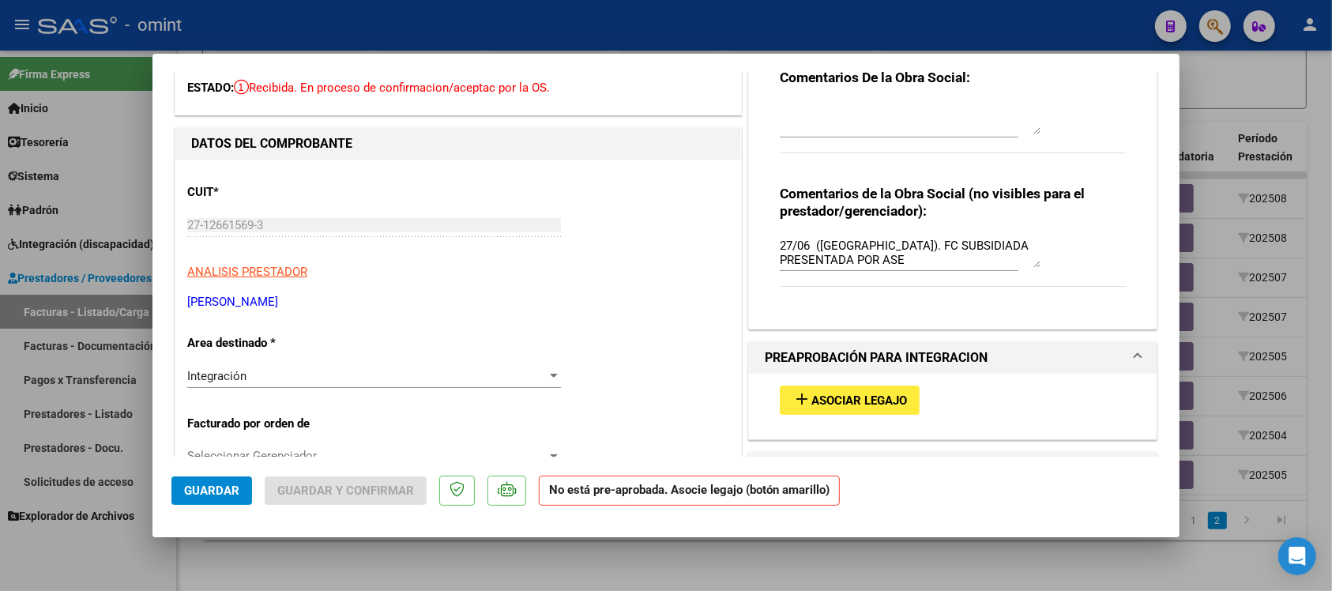
scroll to position [395, 0]
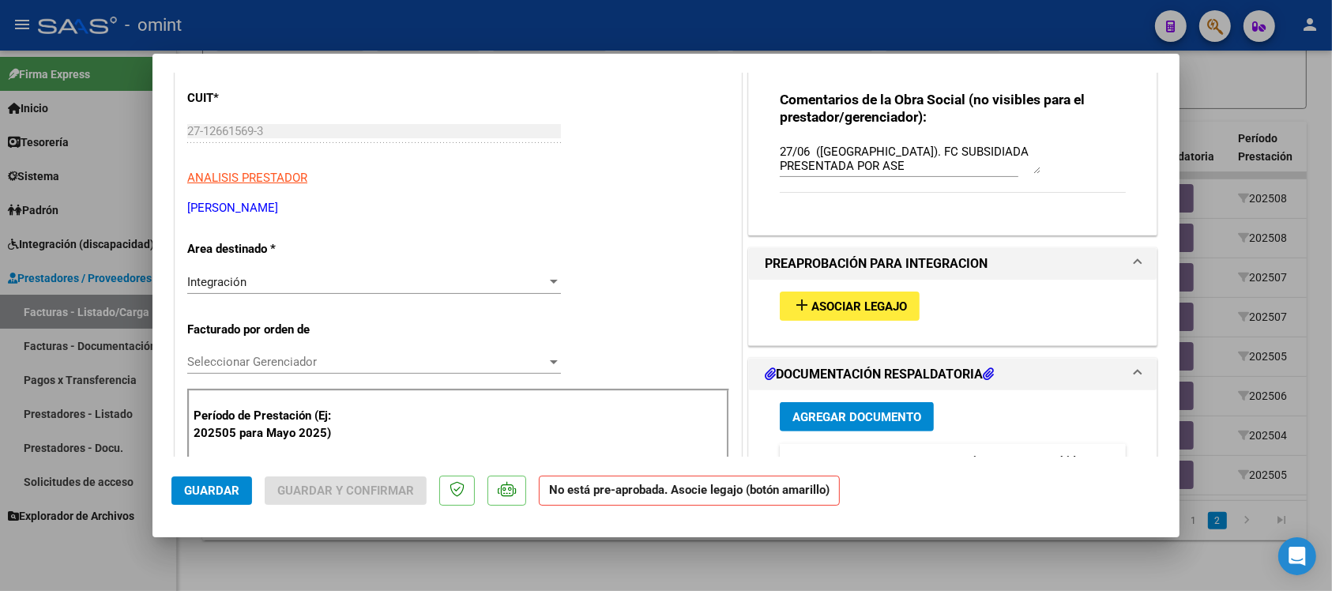
click at [868, 305] on span "Asociar Legajo" at bounding box center [860, 307] width 96 height 14
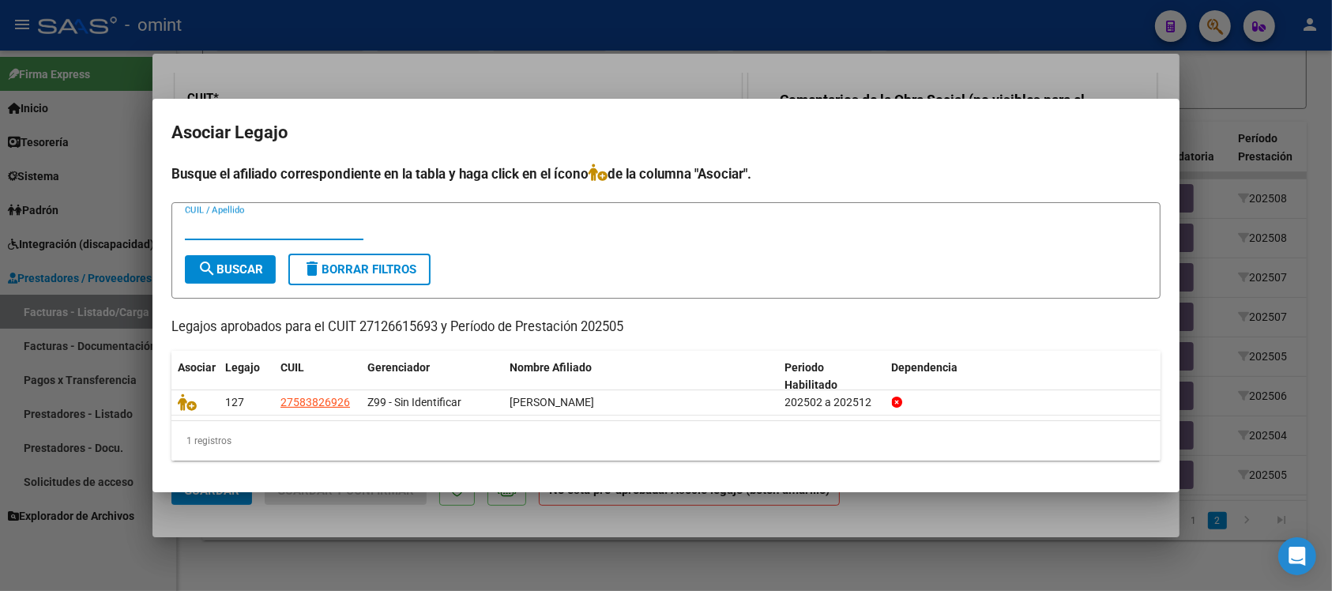
click at [729, 89] on div at bounding box center [666, 295] width 1332 height 591
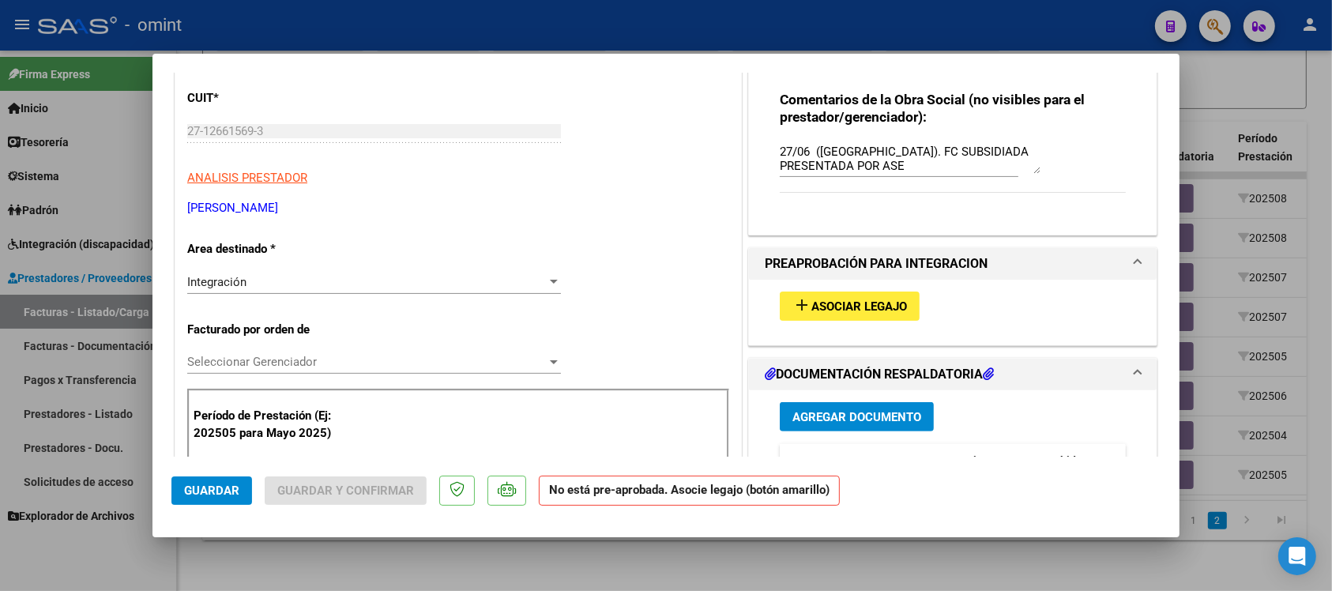
click at [713, 30] on div at bounding box center [666, 295] width 1332 height 591
type input "$ 0,00"
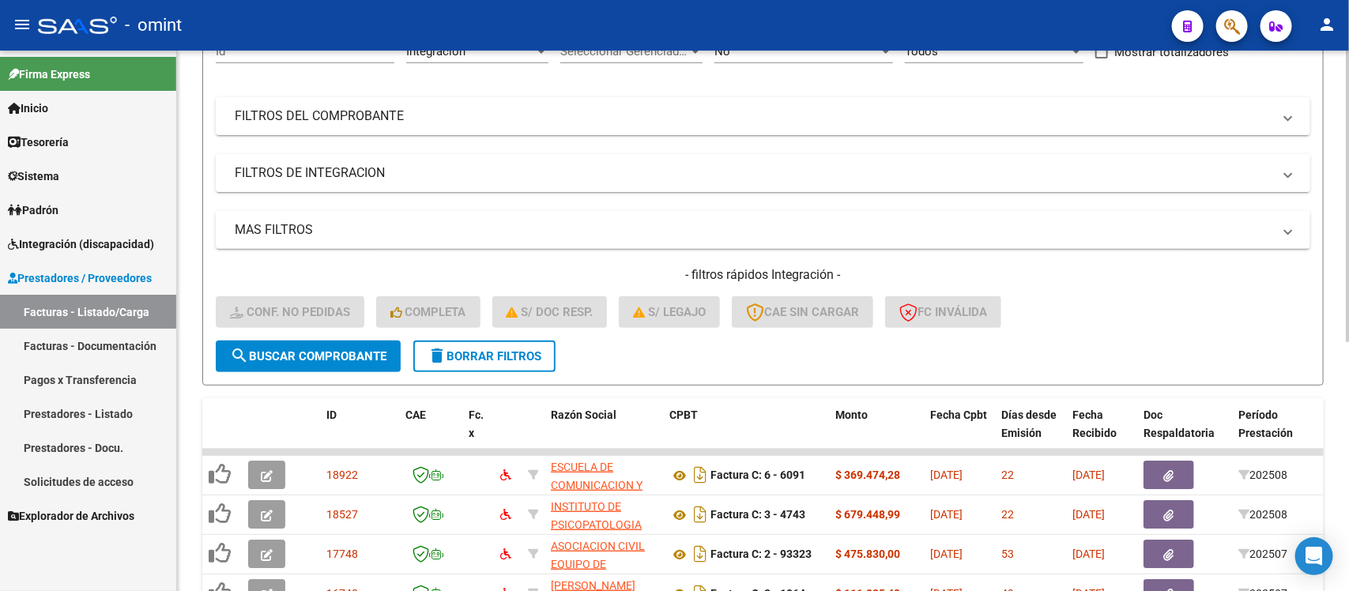
scroll to position [166, 0]
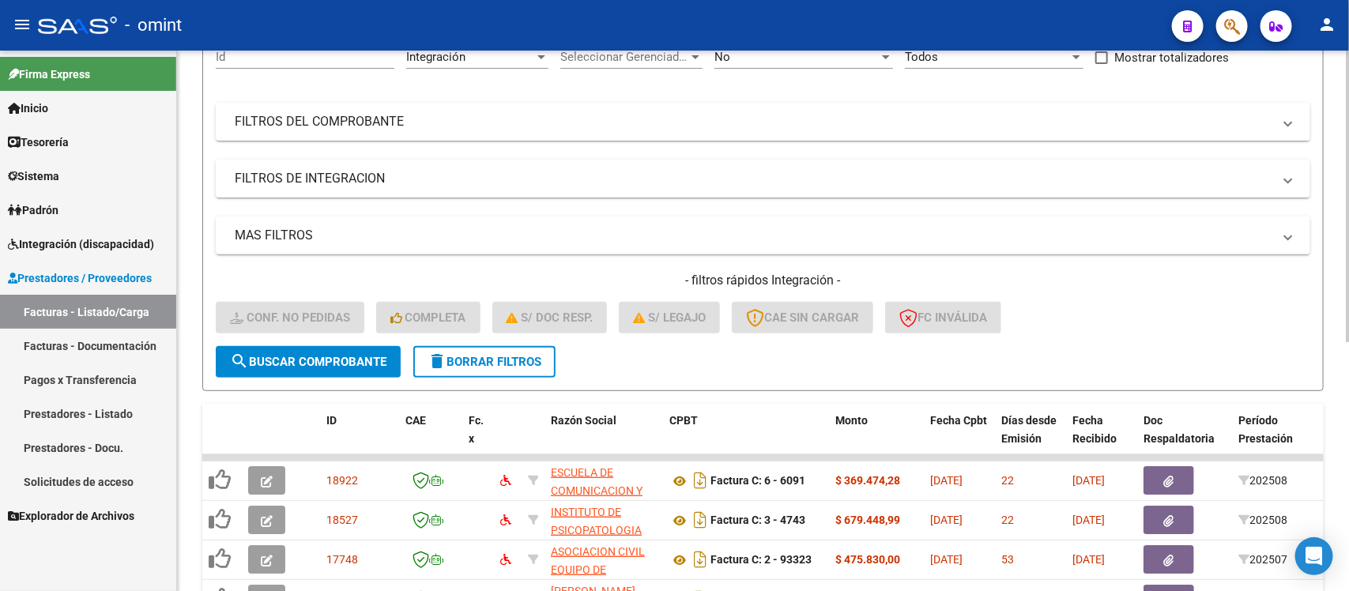
click at [523, 377] on form "Filtros Id Integración Area Seleccionar Gerenciador Seleccionar Gerenciador No …" at bounding box center [762, 206] width 1121 height 370
click at [527, 360] on span "delete Borrar Filtros" at bounding box center [485, 362] width 114 height 14
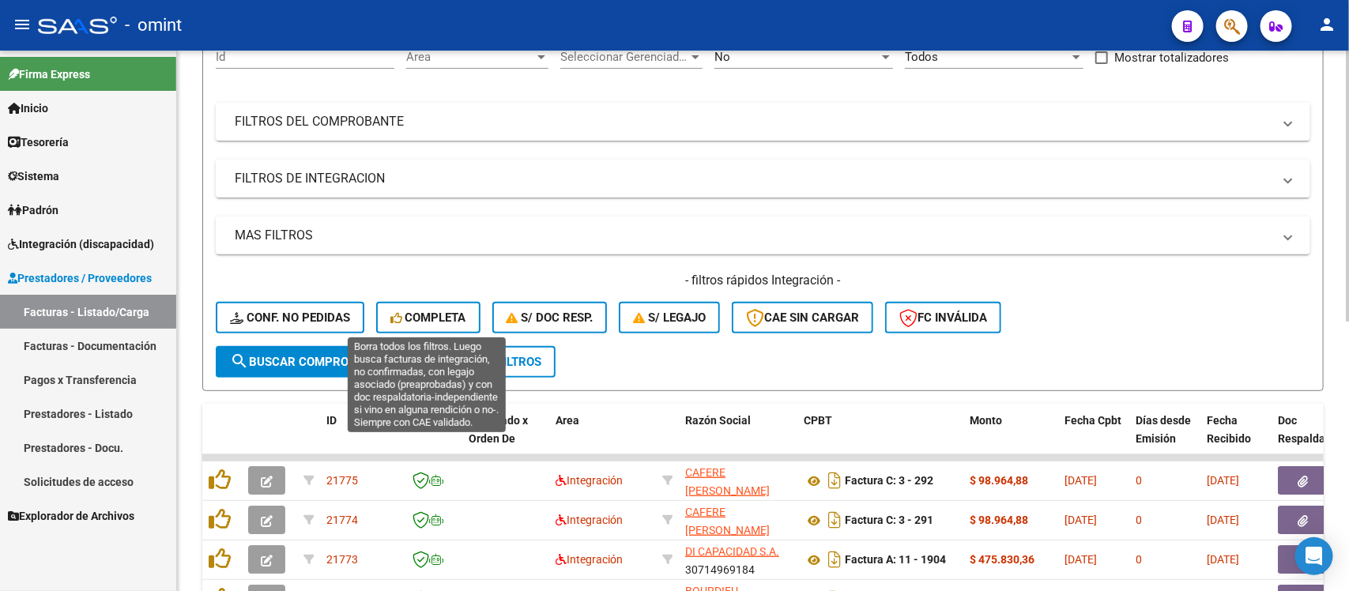
click at [456, 306] on button "Completa" at bounding box center [428, 318] width 104 height 32
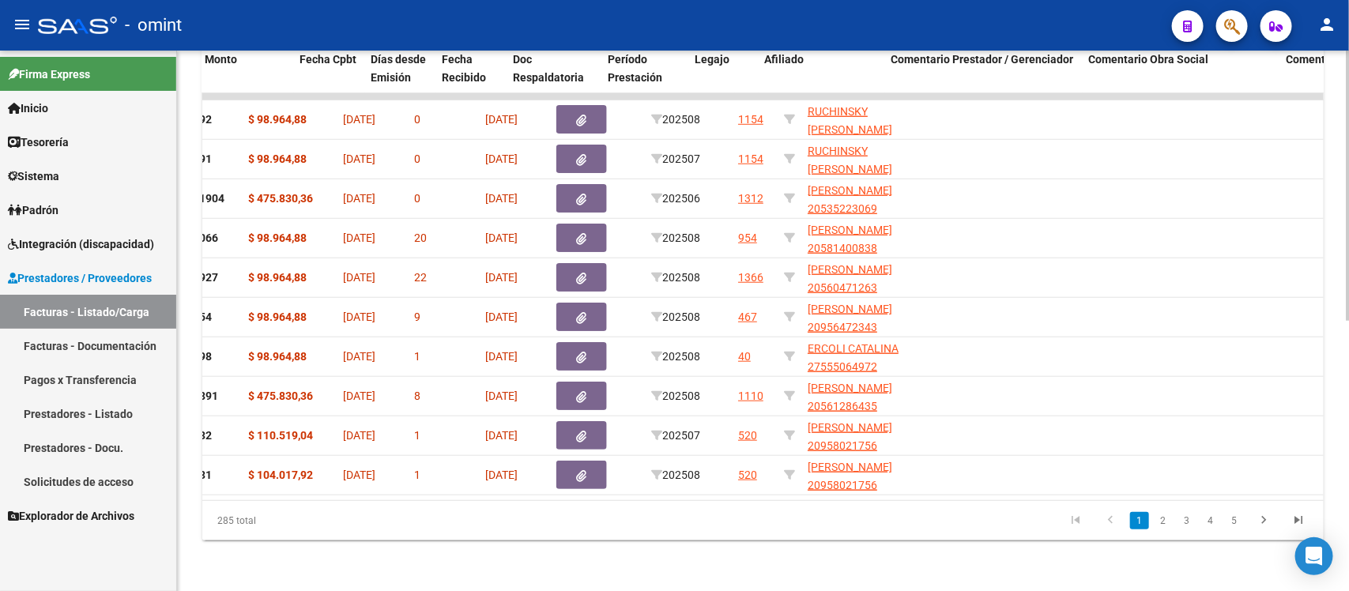
scroll to position [0, 577]
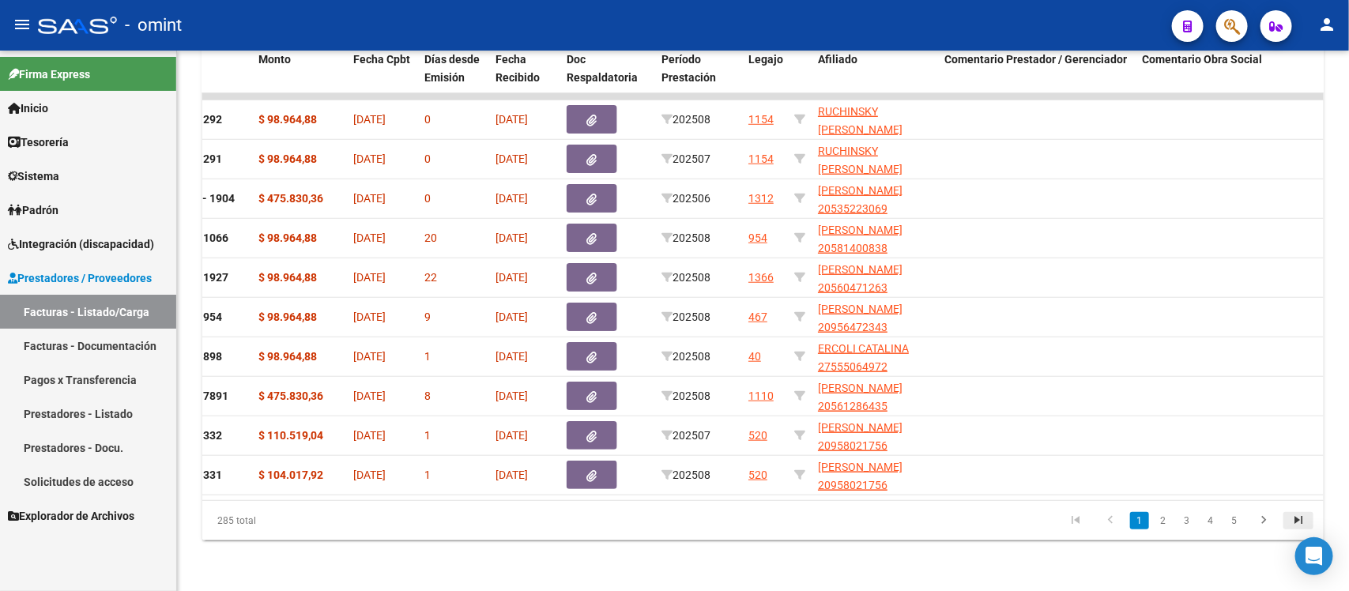
click at [1287, 523] on link "go to last page" at bounding box center [1298, 520] width 30 height 17
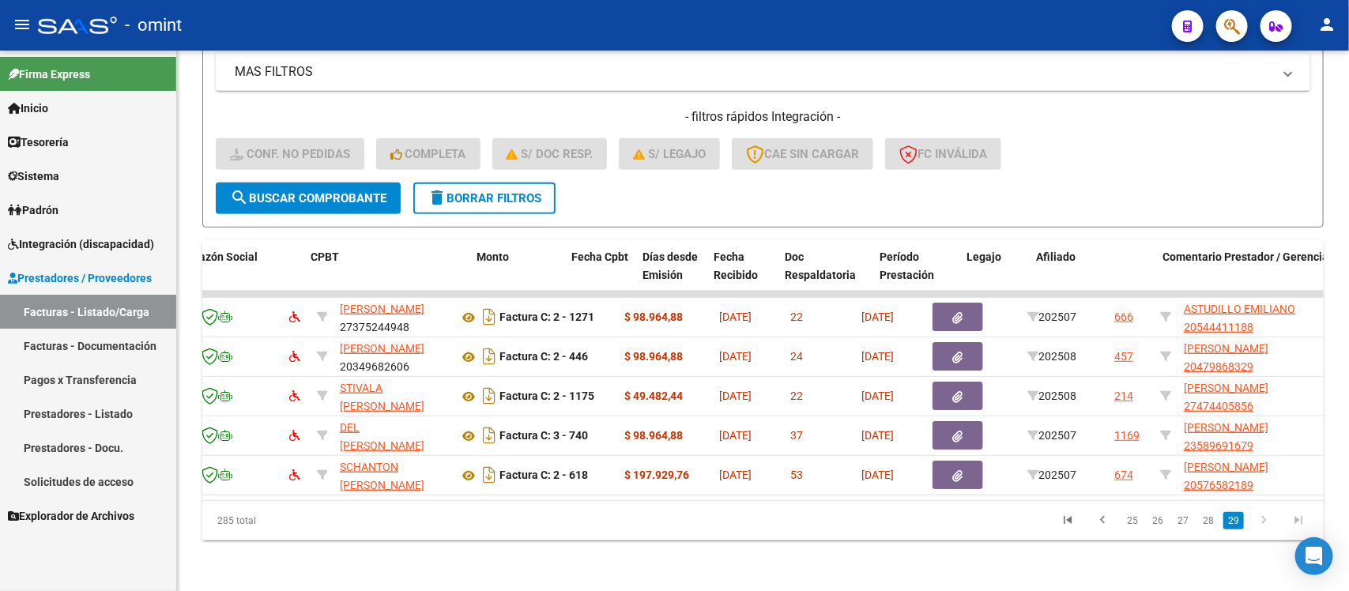
scroll to position [0, 0]
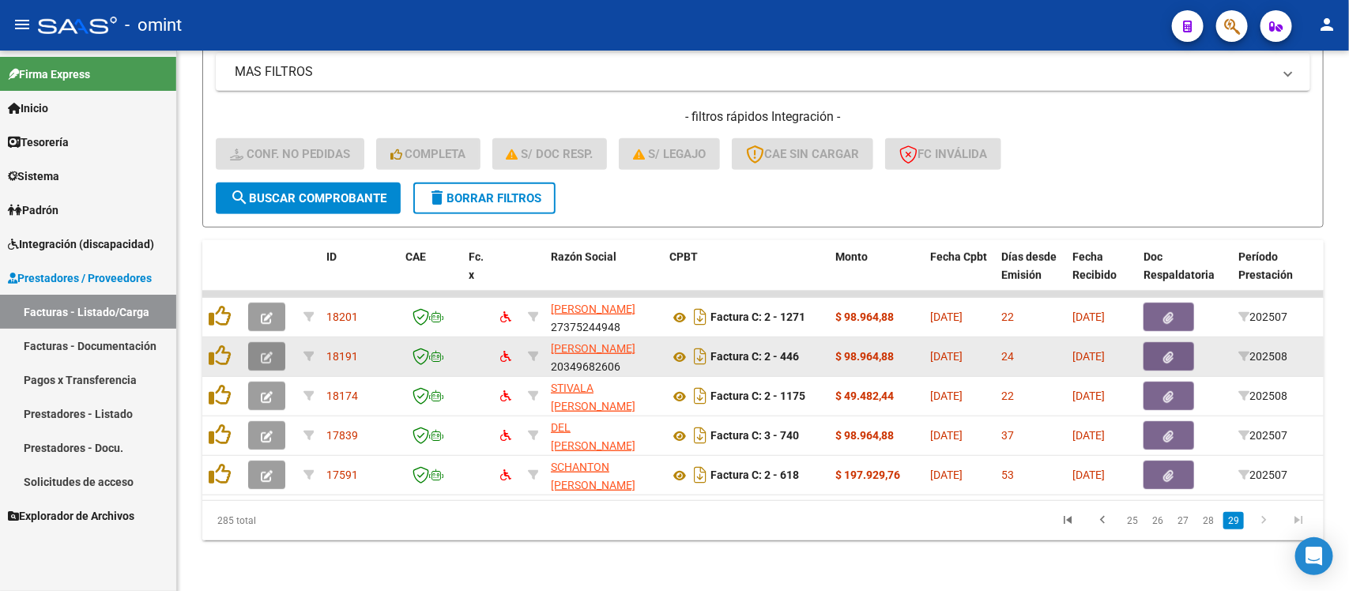
click at [251, 342] on button "button" at bounding box center [266, 356] width 37 height 28
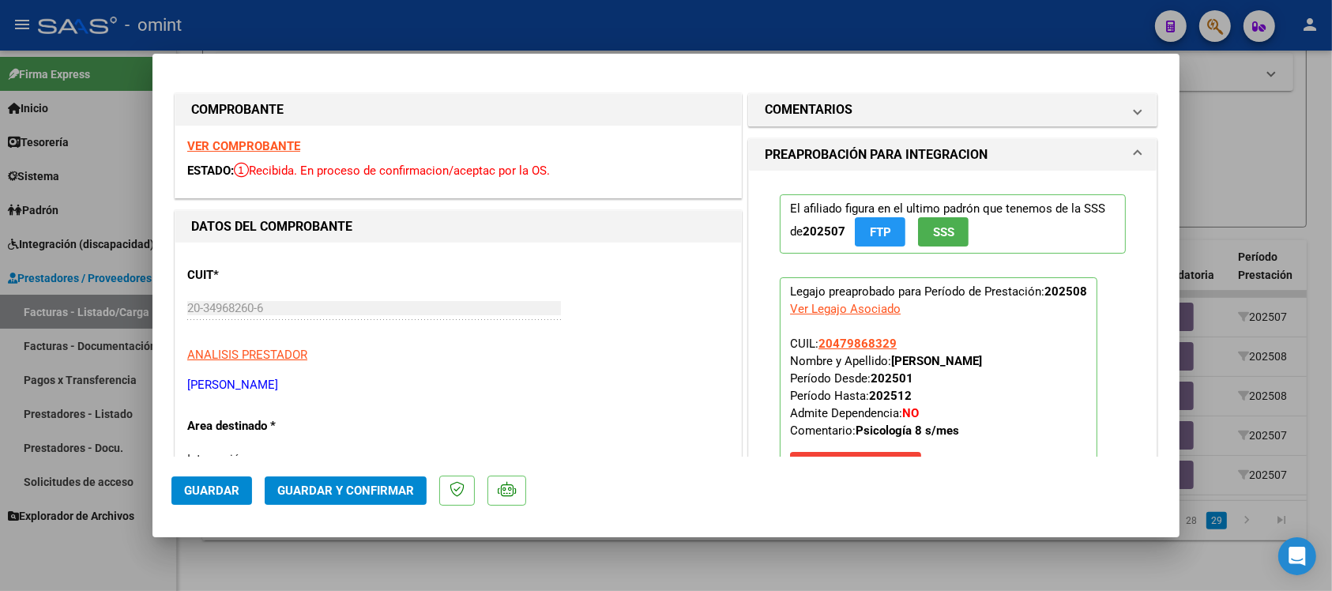
click at [281, 147] on strong "VER COMPROBANTE" at bounding box center [243, 146] width 113 height 14
click at [515, 40] on div at bounding box center [666, 295] width 1332 height 591
type input "$ 0,00"
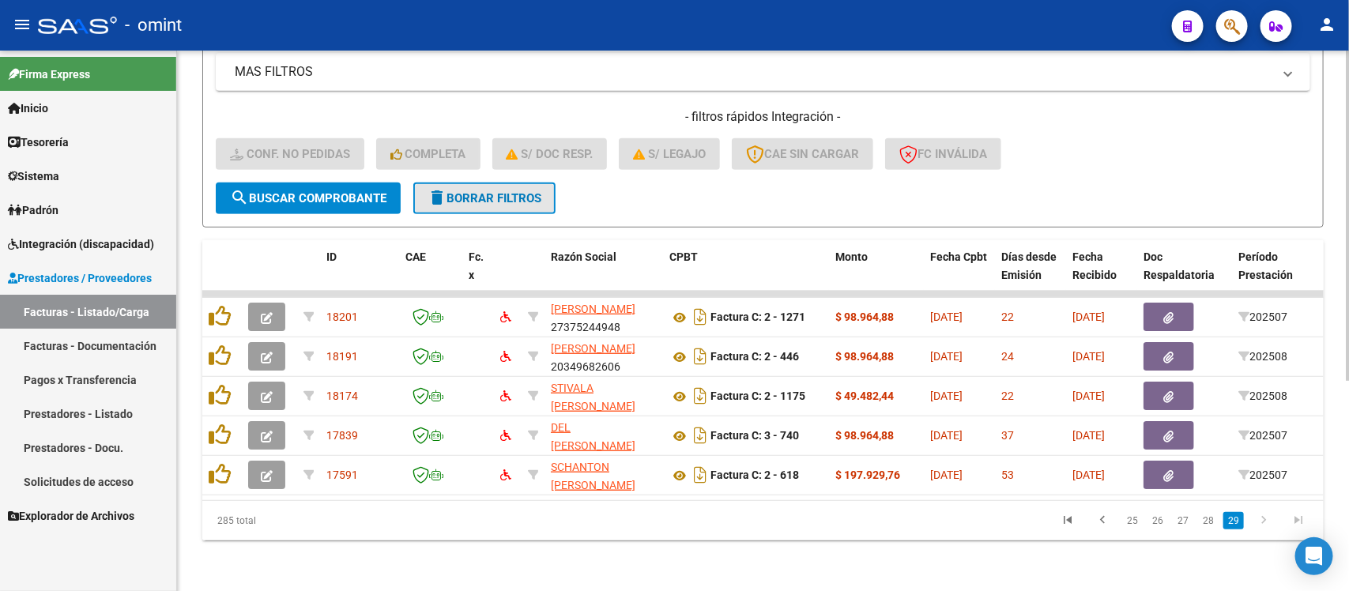
click at [498, 191] on span "delete Borrar Filtros" at bounding box center [485, 198] width 114 height 14
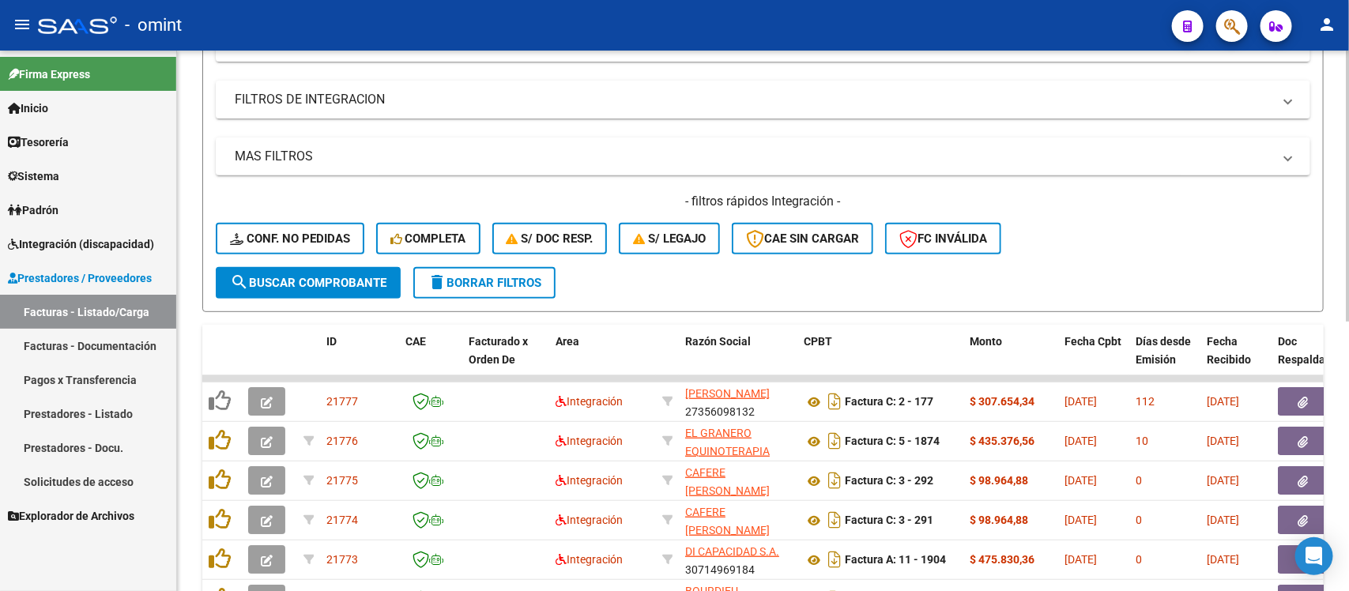
click at [486, 267] on button "delete Borrar Filtros" at bounding box center [484, 283] width 142 height 32
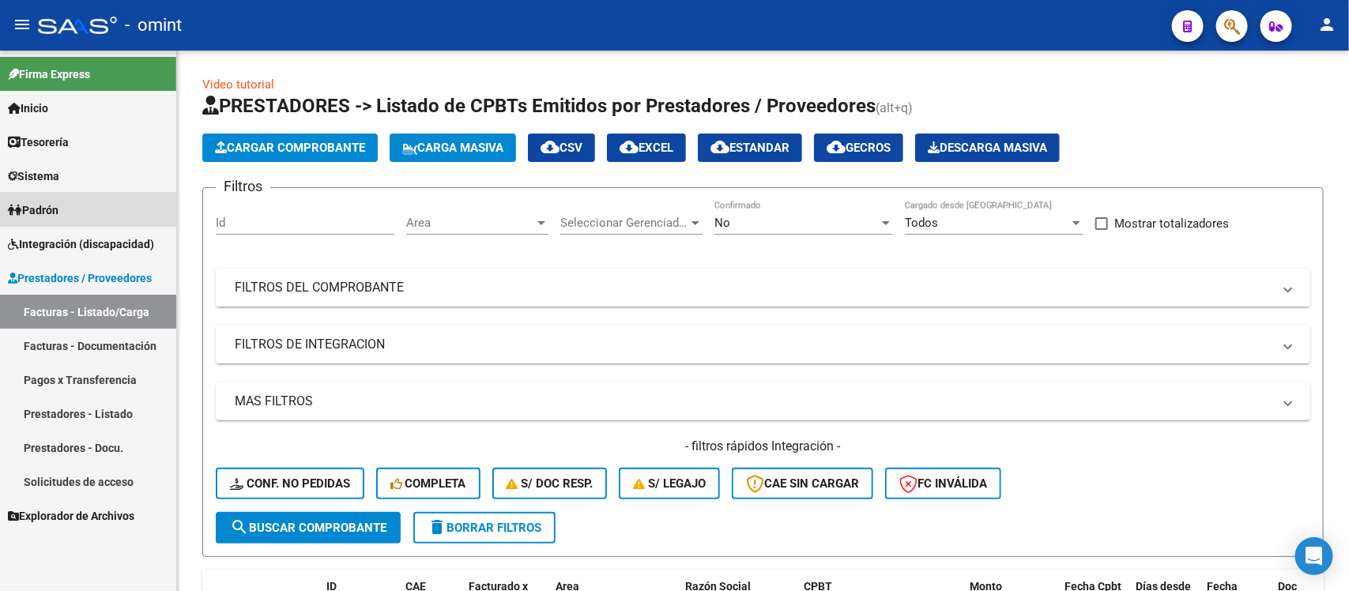
click at [68, 202] on link "Padrón" at bounding box center [88, 210] width 176 height 34
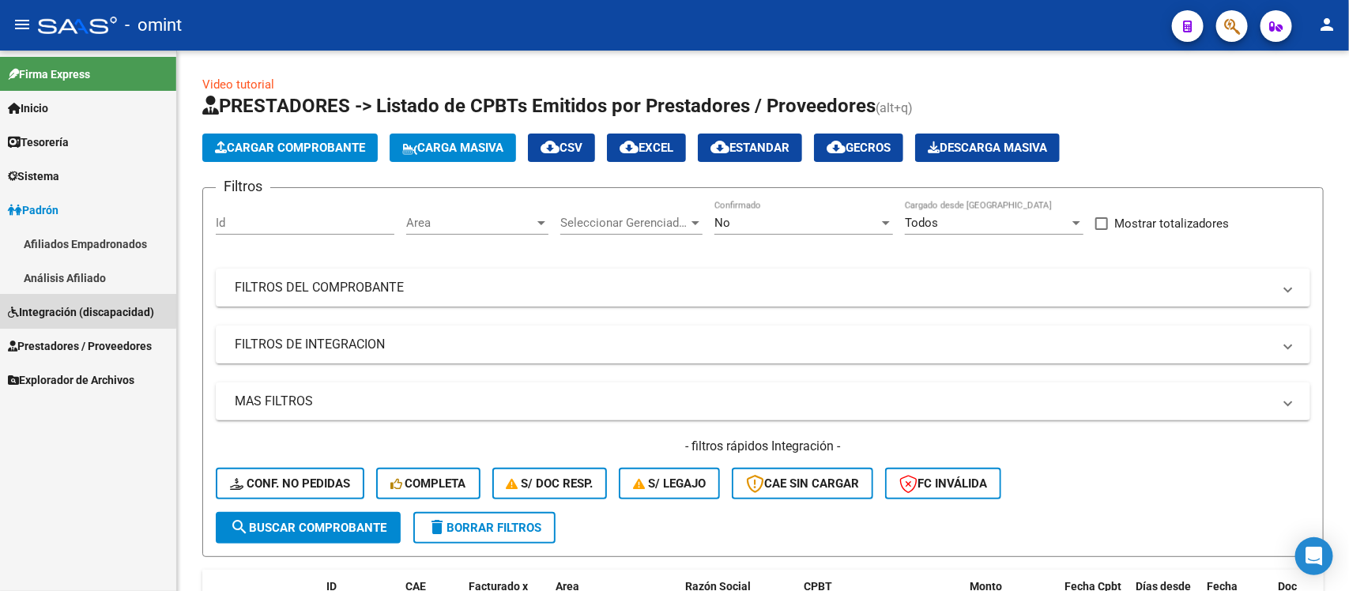
click at [81, 311] on span "Integración (discapacidad)" at bounding box center [81, 311] width 146 height 17
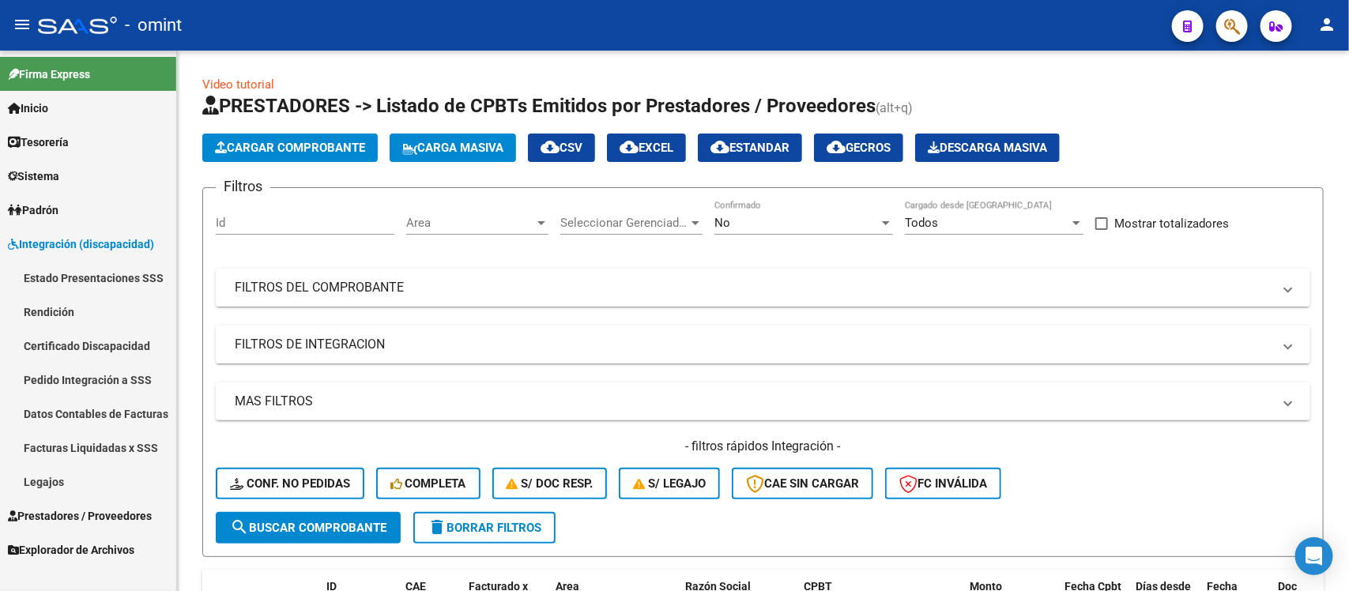
click at [83, 336] on link "Certificado Discapacidad" at bounding box center [88, 346] width 176 height 34
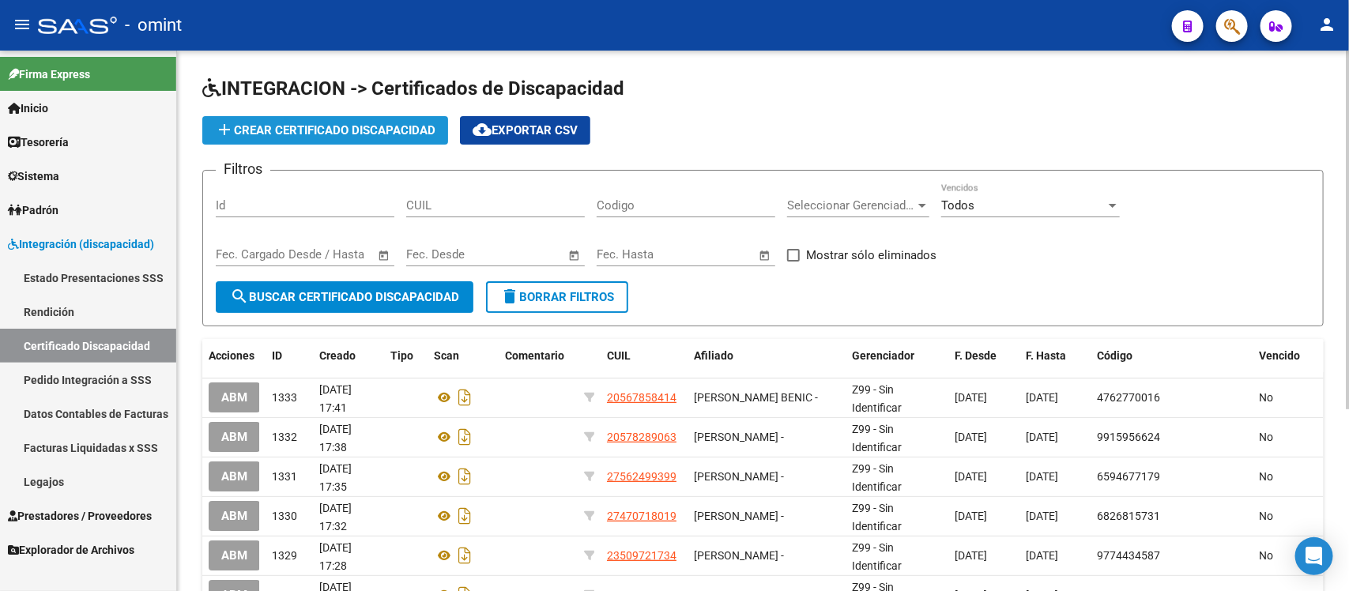
click at [266, 128] on span "add Crear Certificado Discapacidad" at bounding box center [325, 130] width 221 height 14
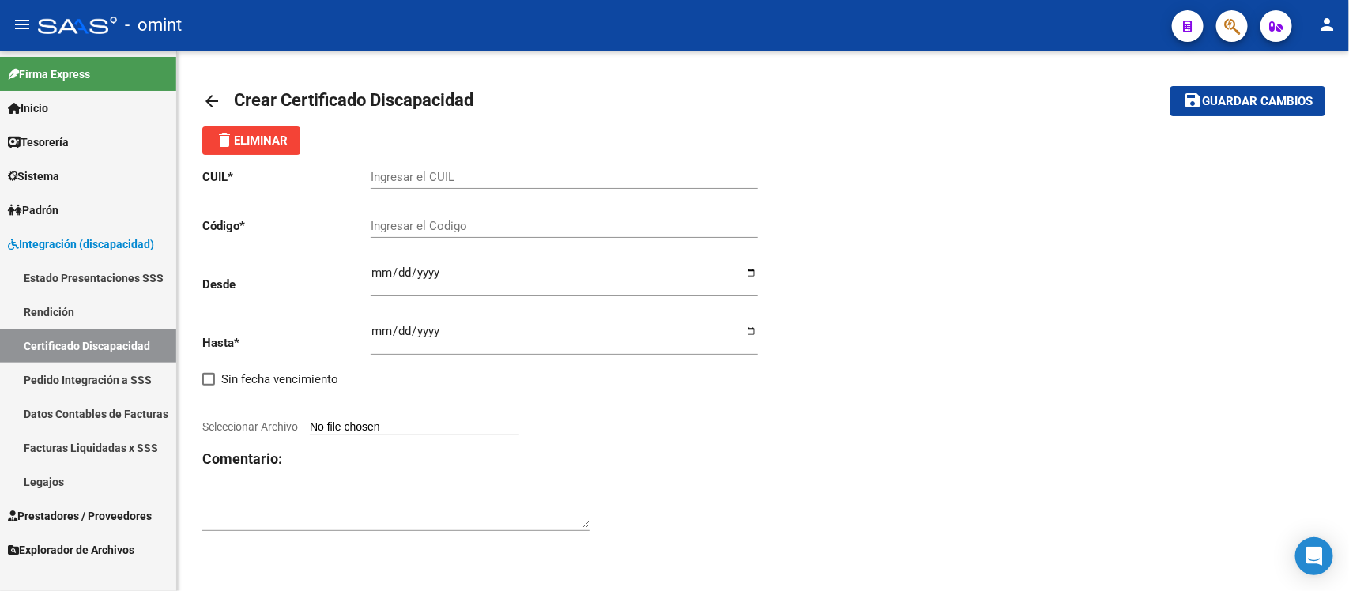
click at [407, 182] on input "Ingresar el CUIL" at bounding box center [564, 177] width 387 height 14
paste input "20-55317163-7"
type input "20-55317163-7"
type input "7224103172"
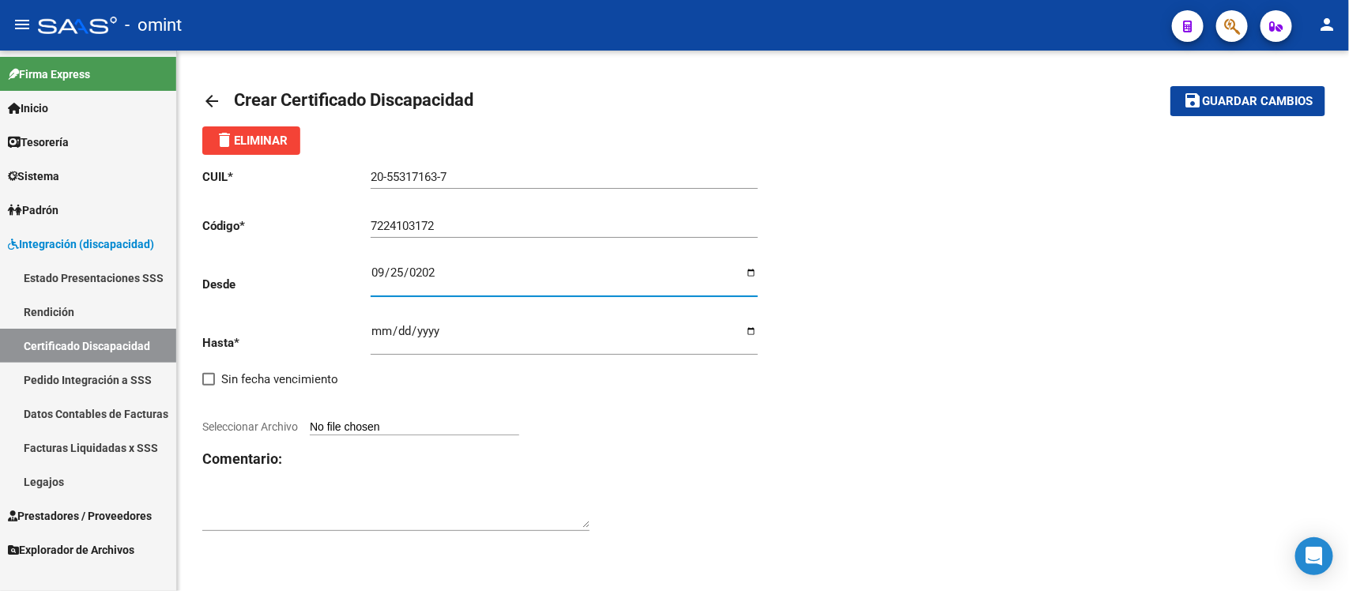
type input "2023-09-25"
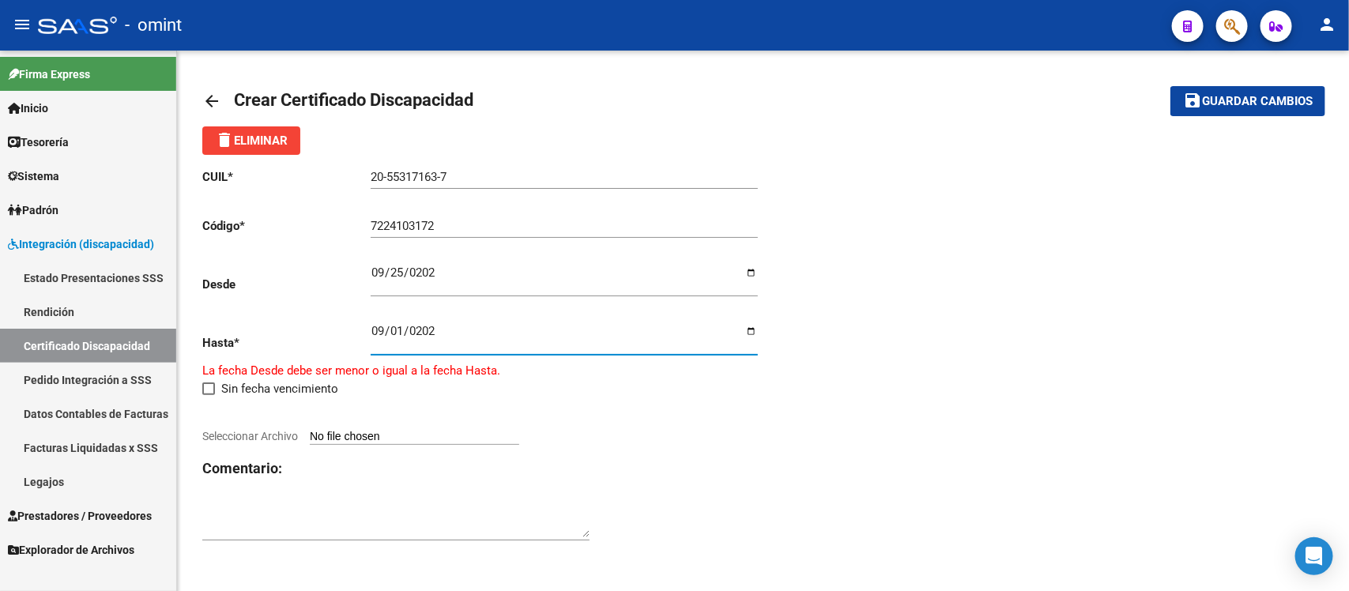
type input "2026-09-01"
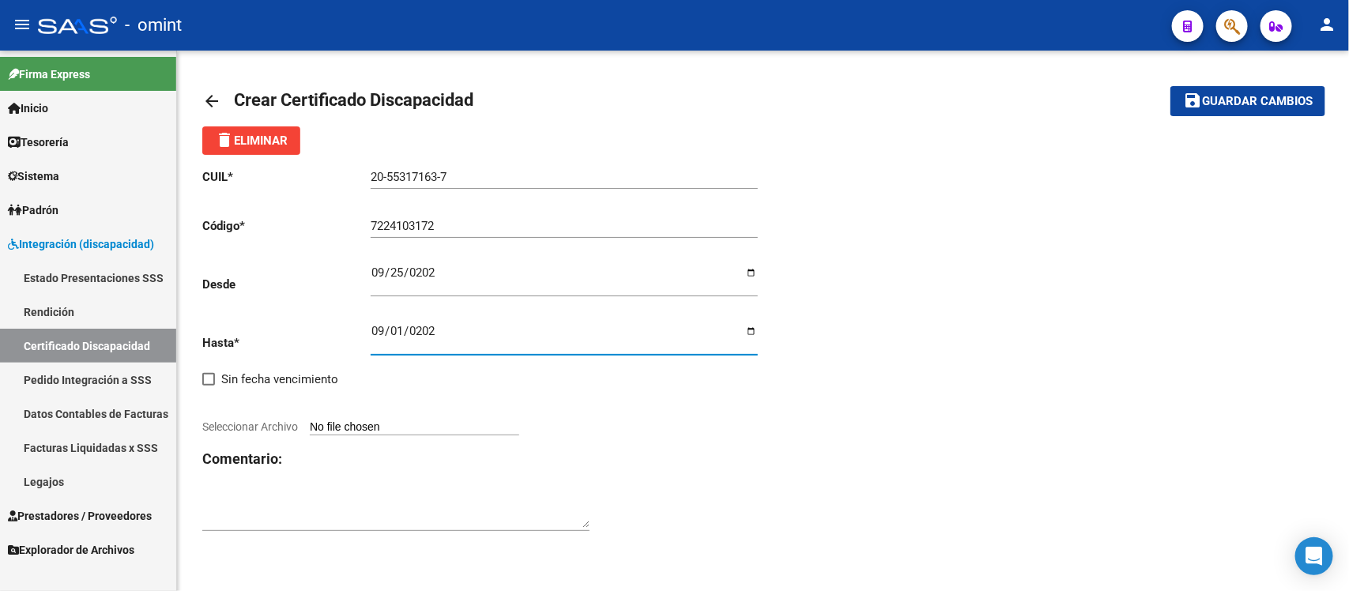
click at [360, 424] on input "Seleccionar Archivo" at bounding box center [414, 427] width 209 height 15
type input "C:\fakepath\cud de cazeneuve genaro133429130835513029.jpg"
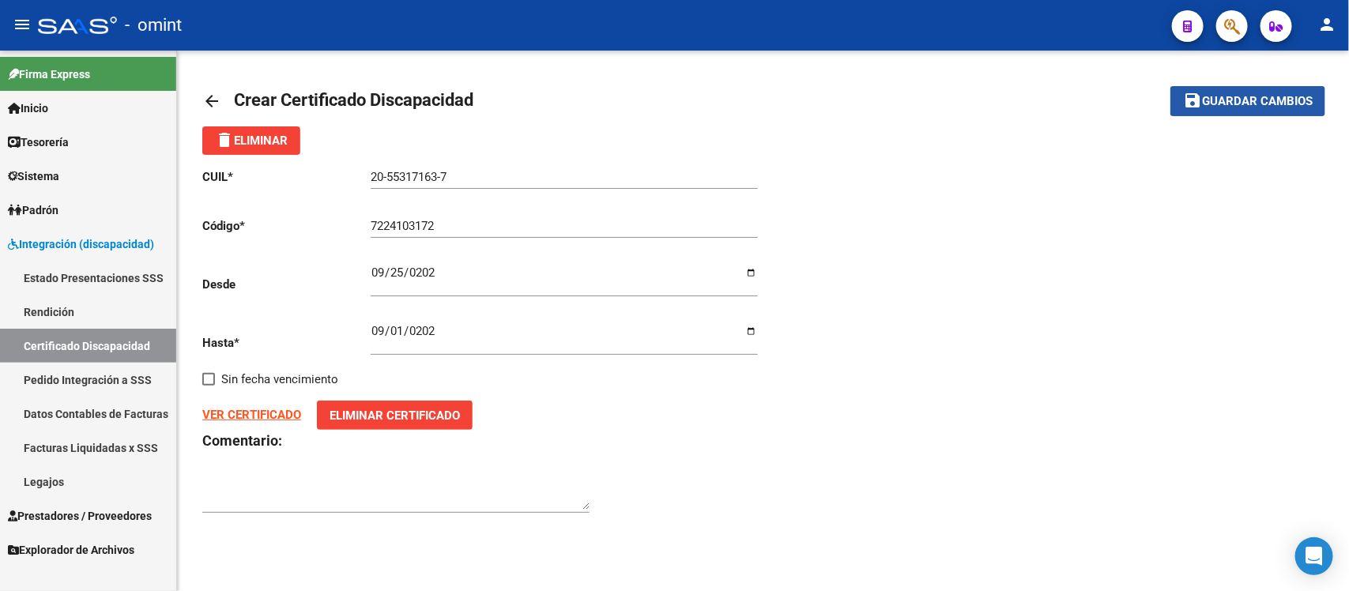
click at [1212, 111] on button "save Guardar cambios" at bounding box center [1247, 100] width 155 height 29
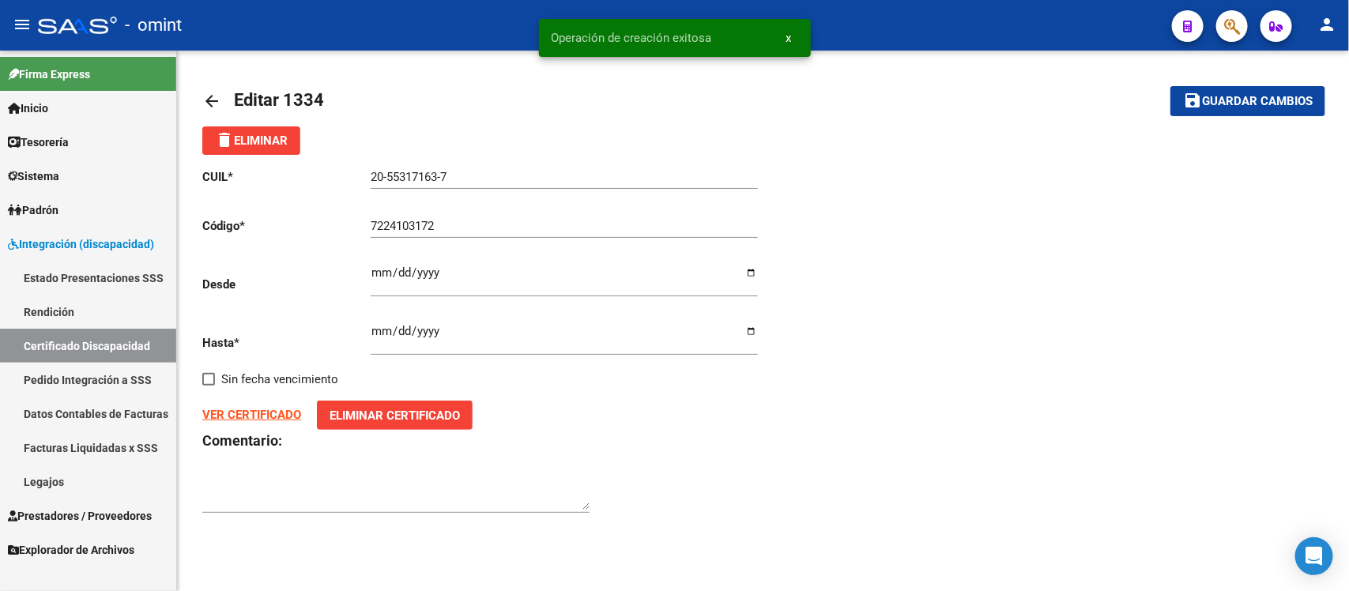
click at [213, 93] on mat-icon "arrow_back" at bounding box center [211, 101] width 19 height 19
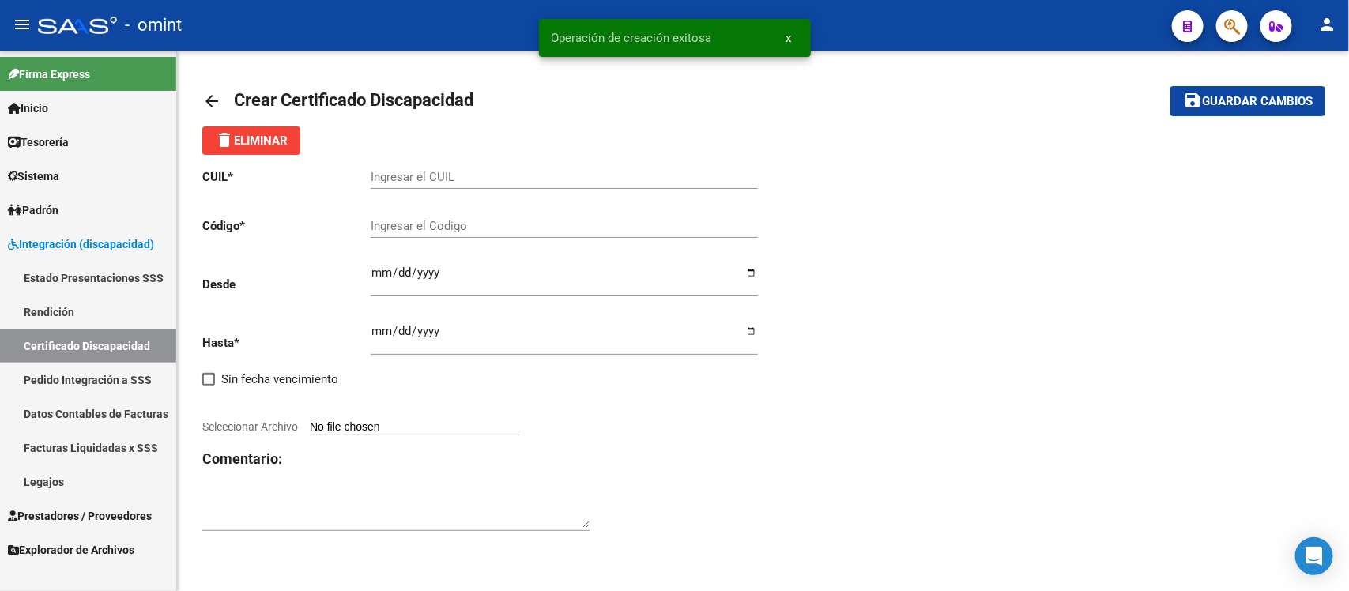
click at [213, 93] on mat-icon "arrow_back" at bounding box center [211, 101] width 19 height 19
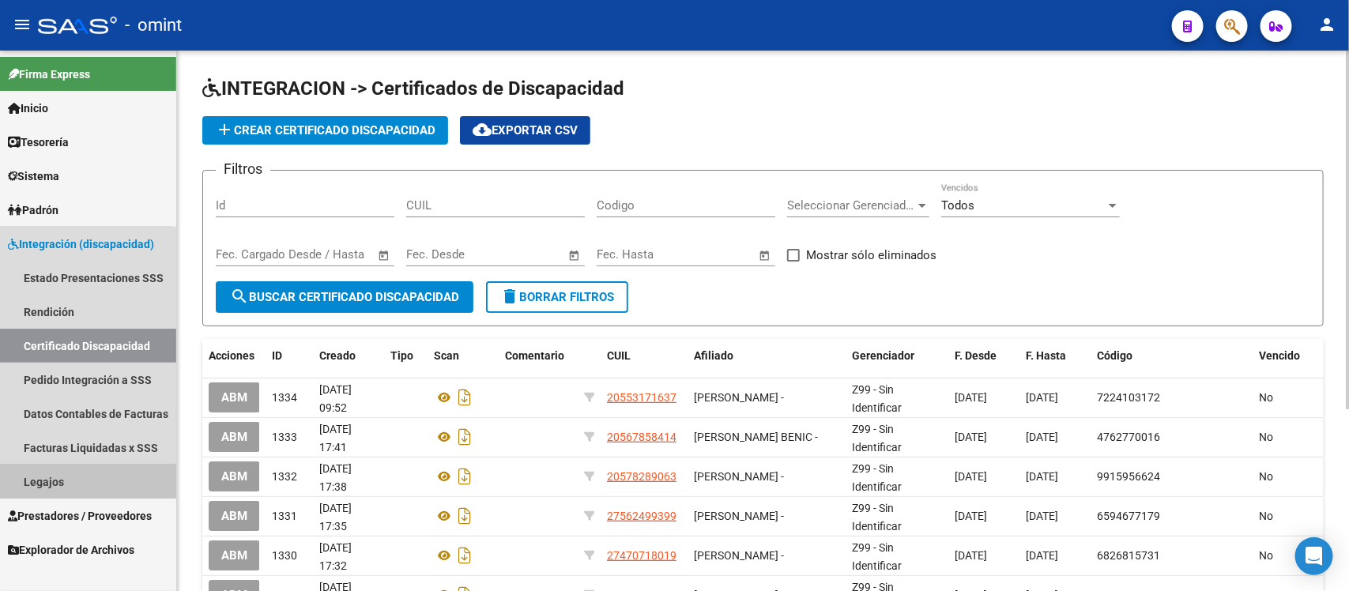
click at [81, 475] on link "Legajos" at bounding box center [88, 482] width 176 height 34
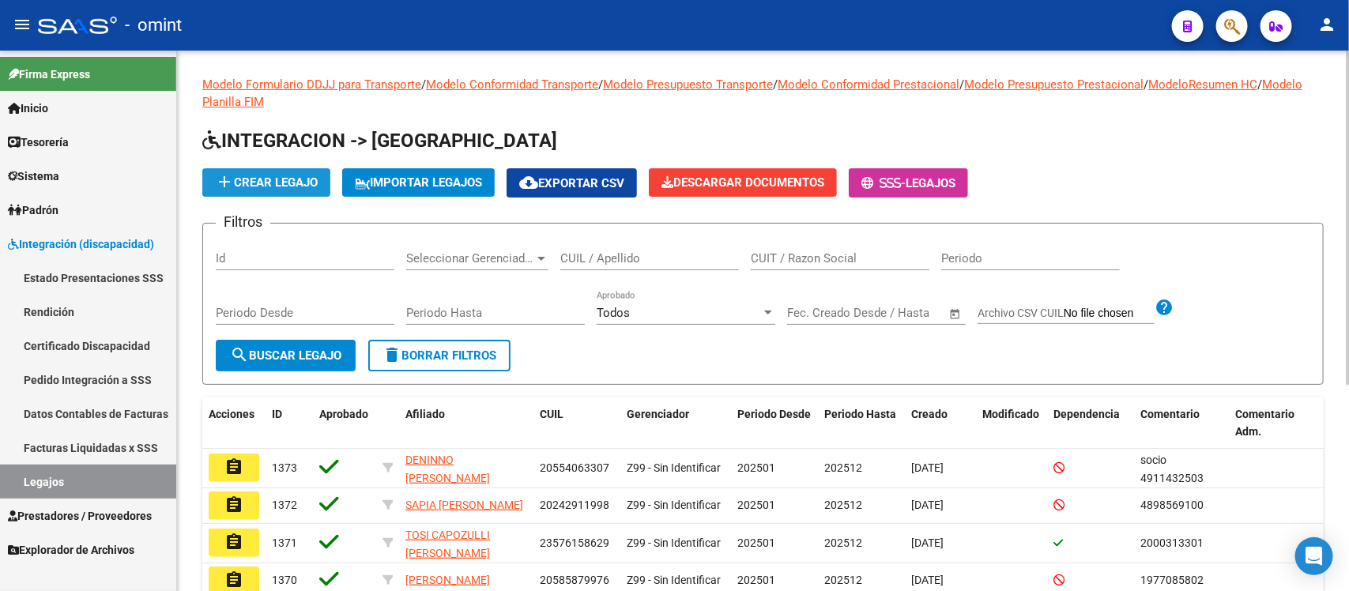
click at [249, 175] on span "add Crear Legajo" at bounding box center [266, 182] width 103 height 14
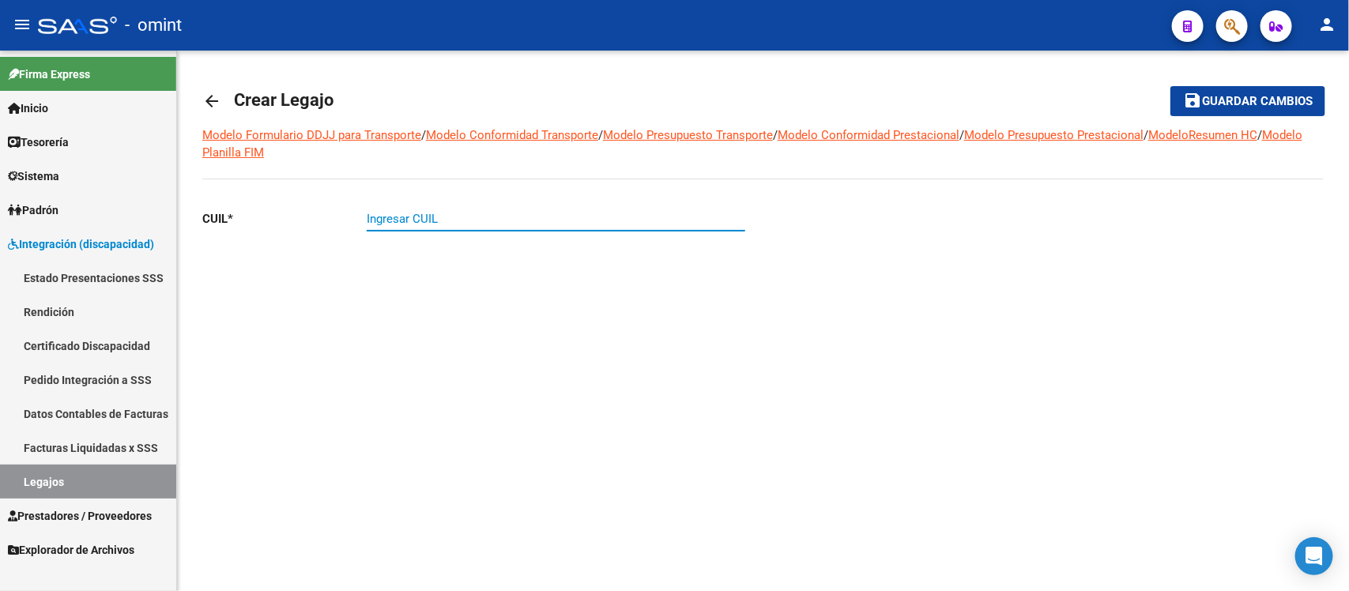
click at [450, 221] on input "Ingresar CUIL" at bounding box center [556, 219] width 379 height 14
paste input "20-55317163-7"
type input "20-55317163-7"
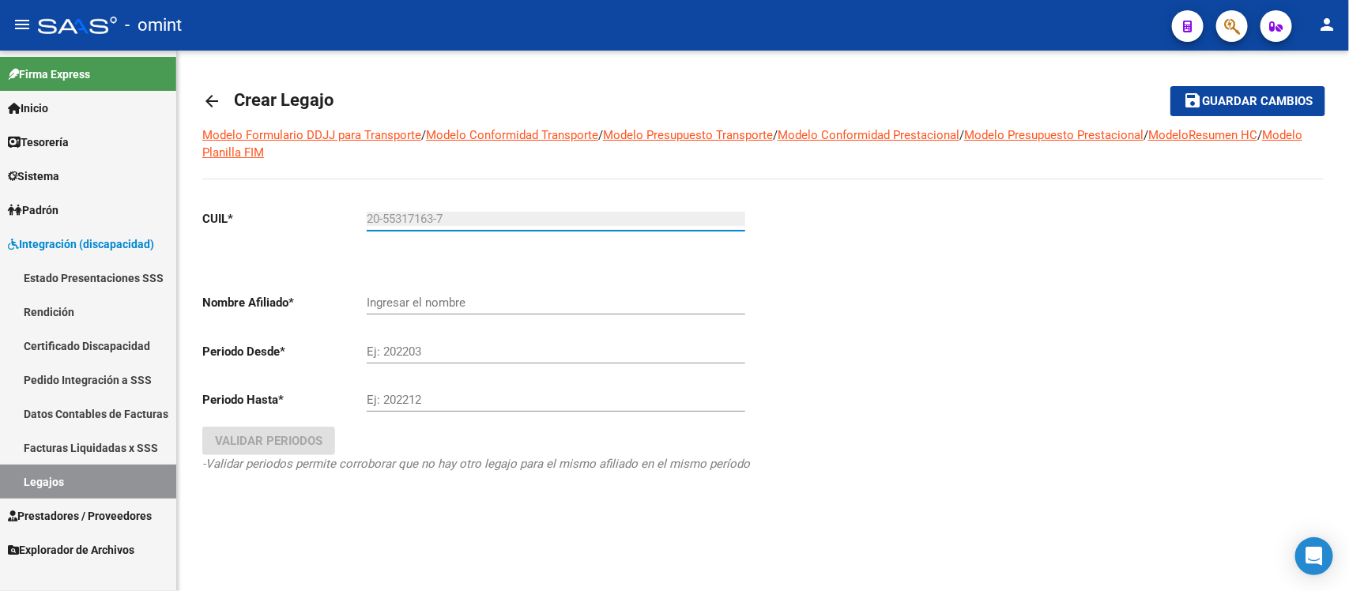
type input "[PERSON_NAME]"
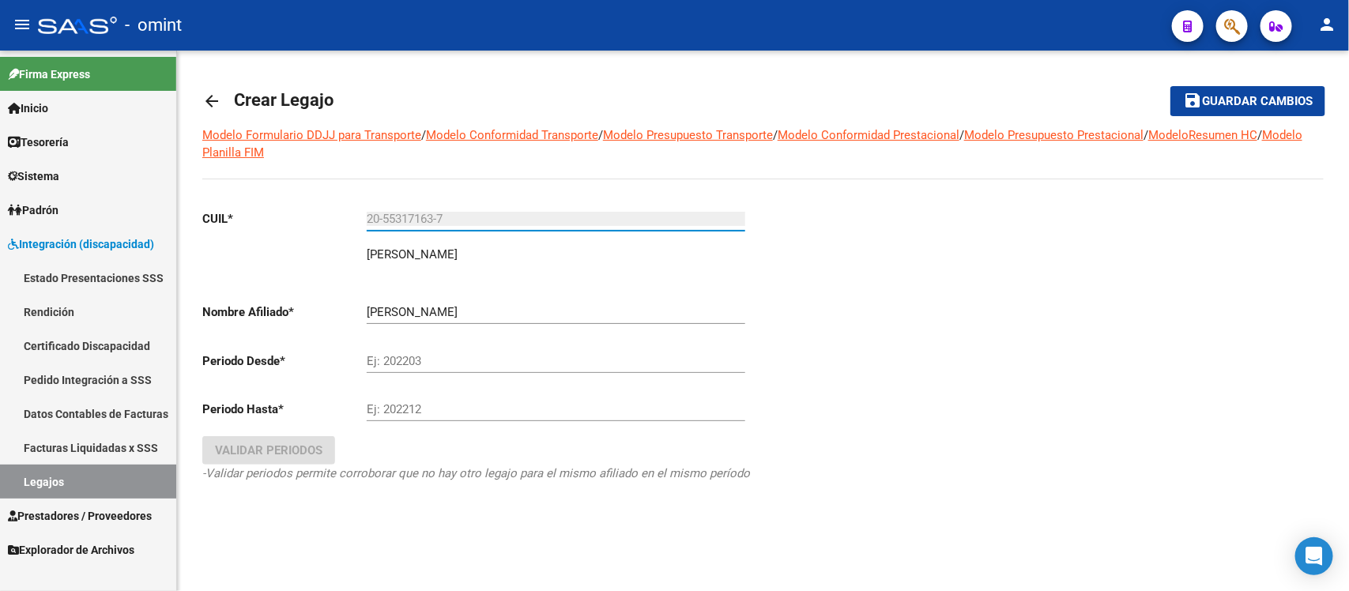
type input "20-55317163-7"
type input "202509"
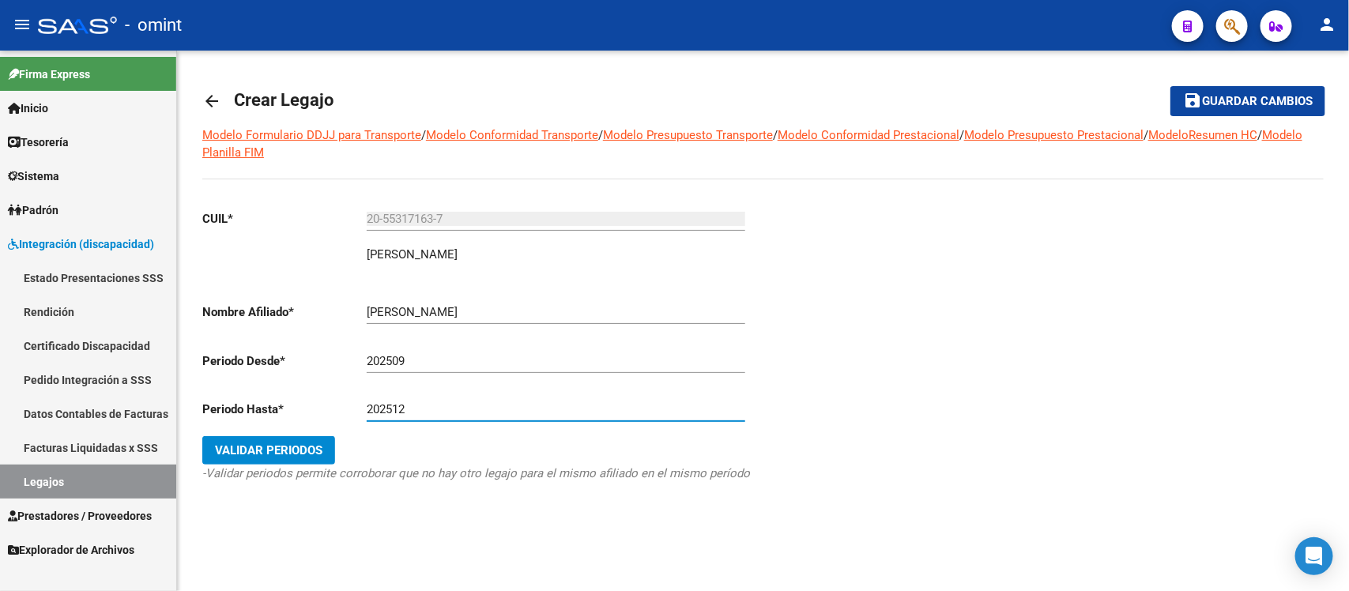
type input "202512"
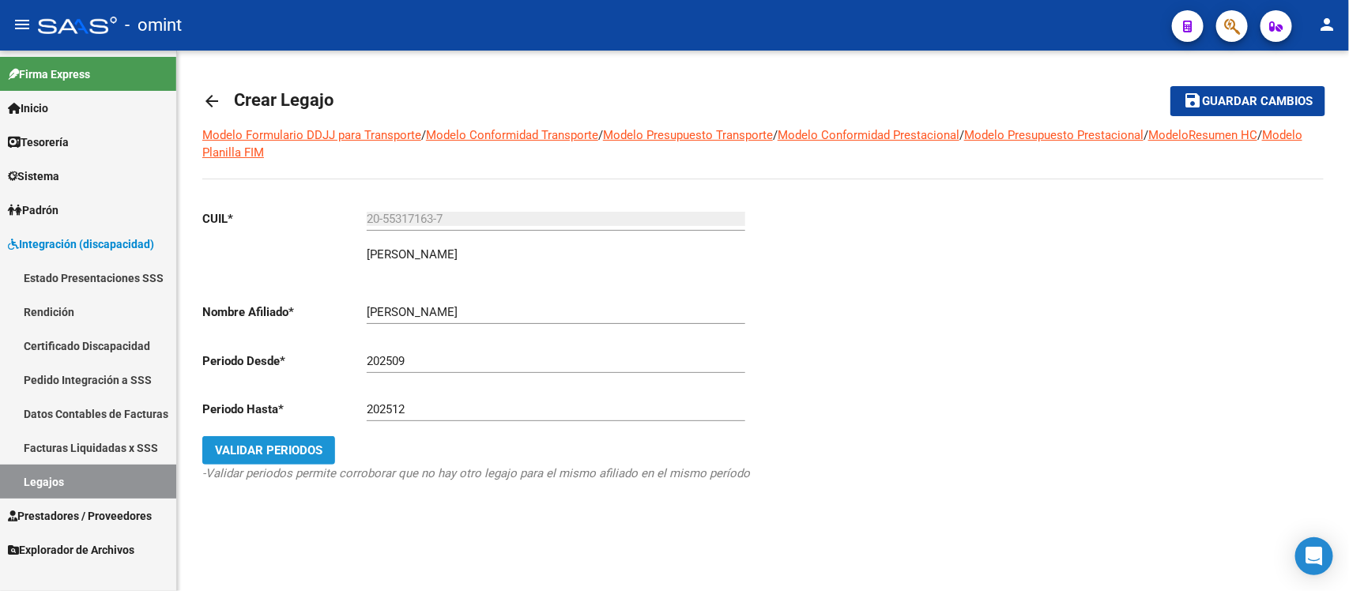
click at [286, 460] on button "Validar Periodos" at bounding box center [268, 450] width 133 height 28
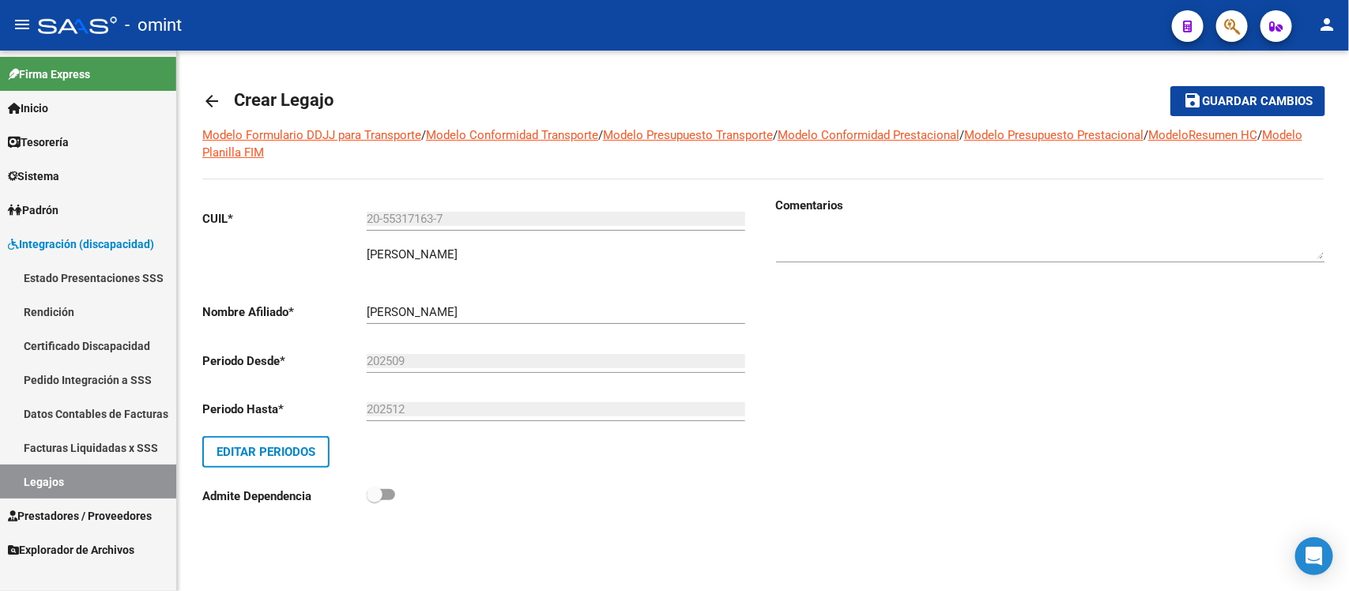
click at [895, 228] on textarea at bounding box center [1050, 244] width 548 height 32
paste textarea "1939847802"
type textarea "1939847802"
click at [1194, 103] on mat-icon "save" at bounding box center [1192, 100] width 19 height 19
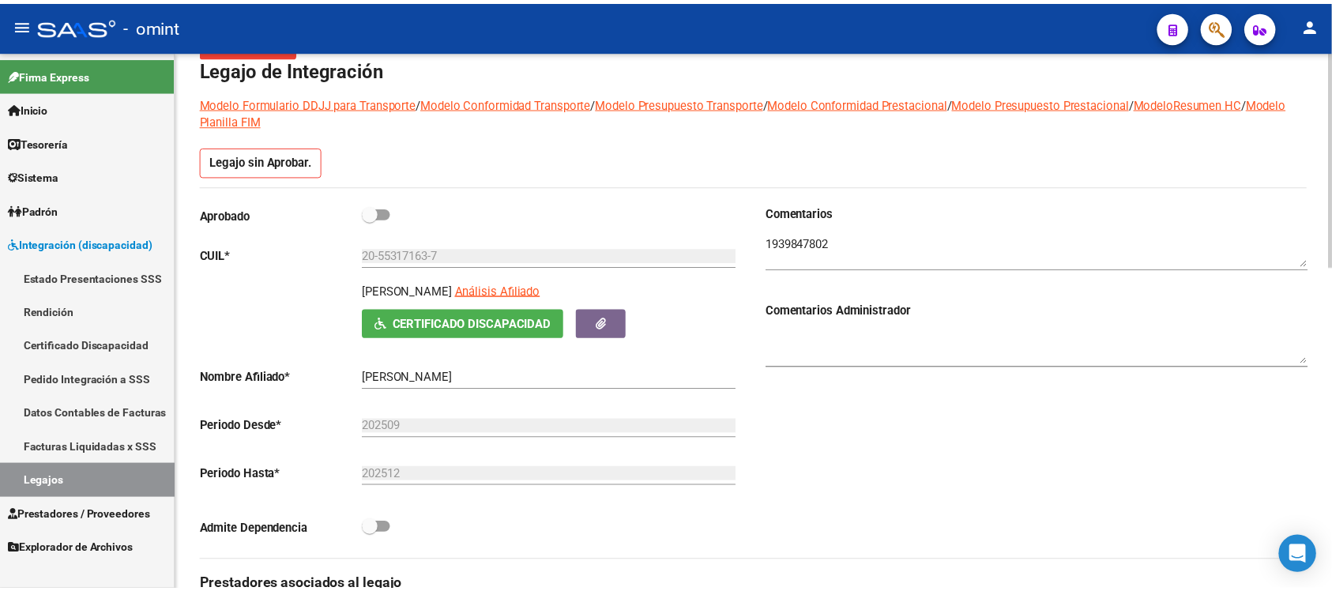
scroll to position [395, 0]
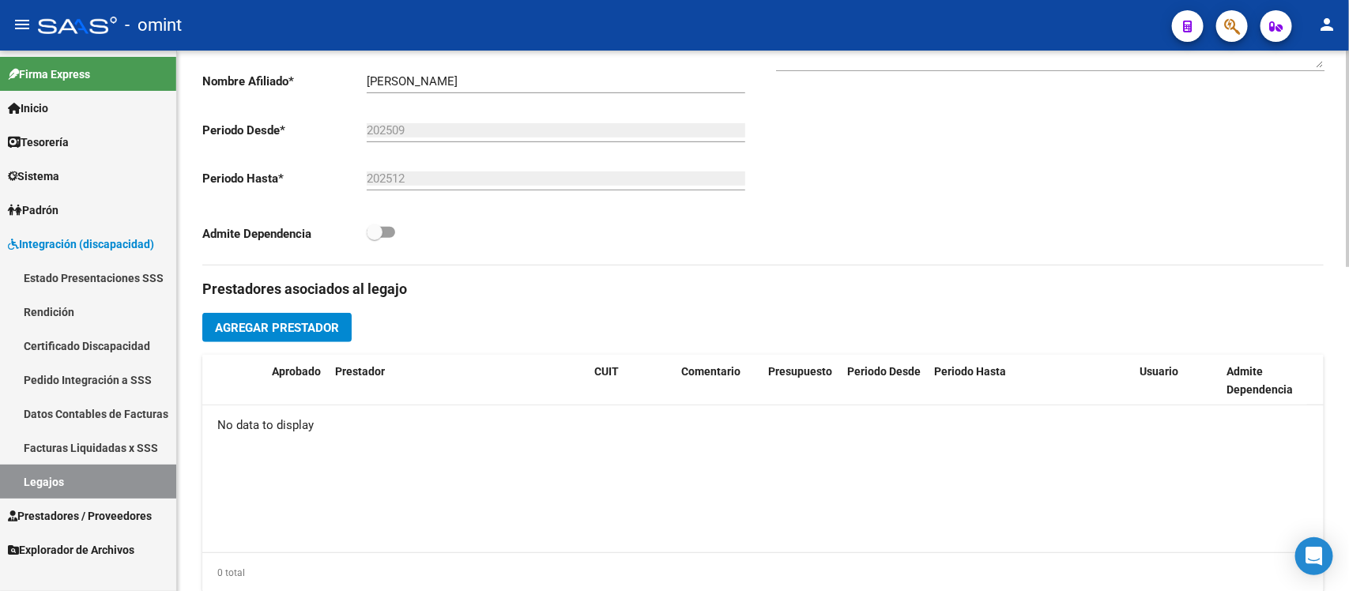
click at [315, 322] on span "Agregar Prestador" at bounding box center [277, 328] width 124 height 14
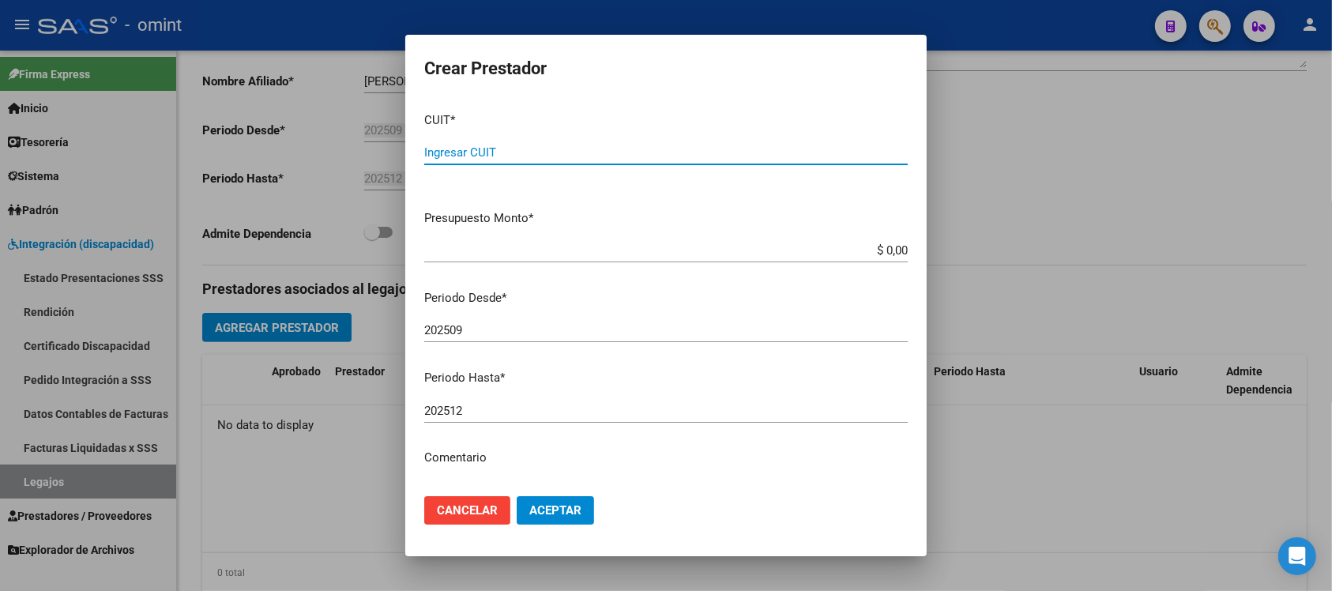
paste input "27-32091495-2"
type input "27-32091495-2"
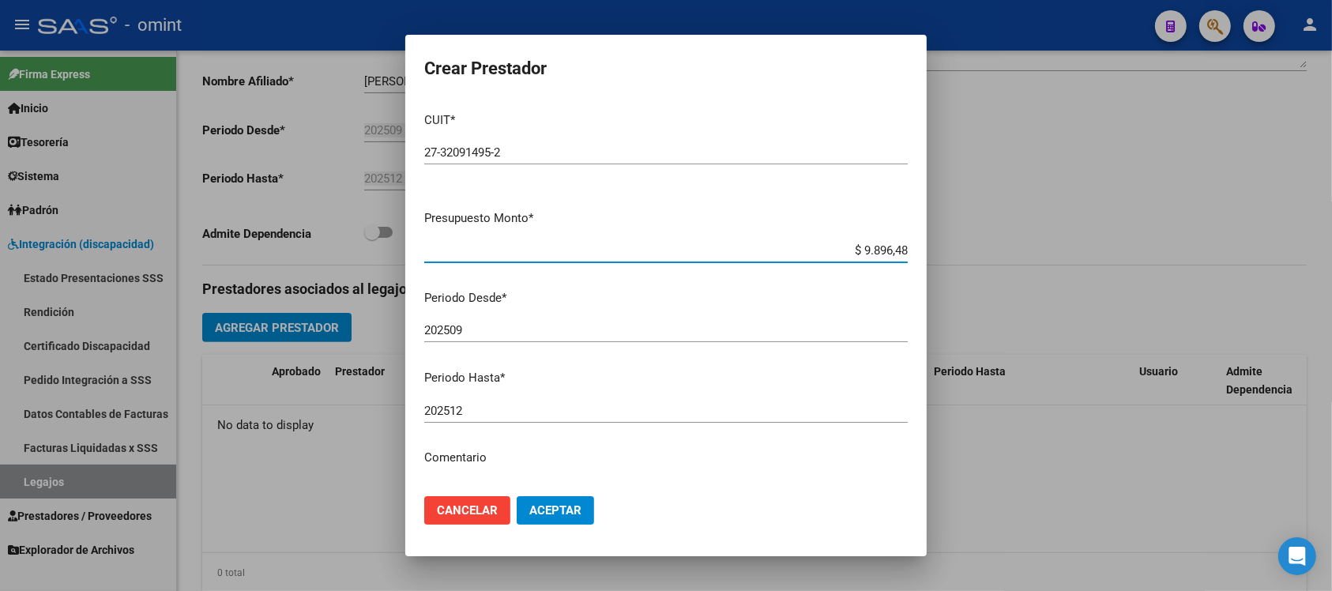
type input "$ 98.964,88"
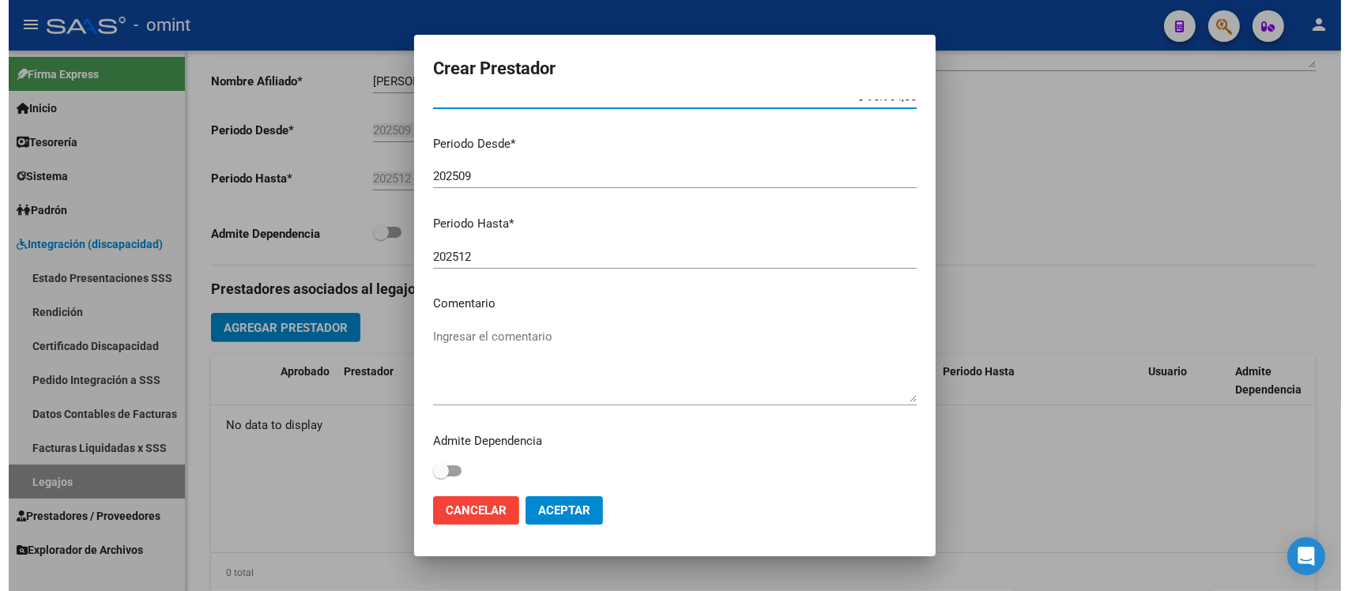
scroll to position [156, 0]
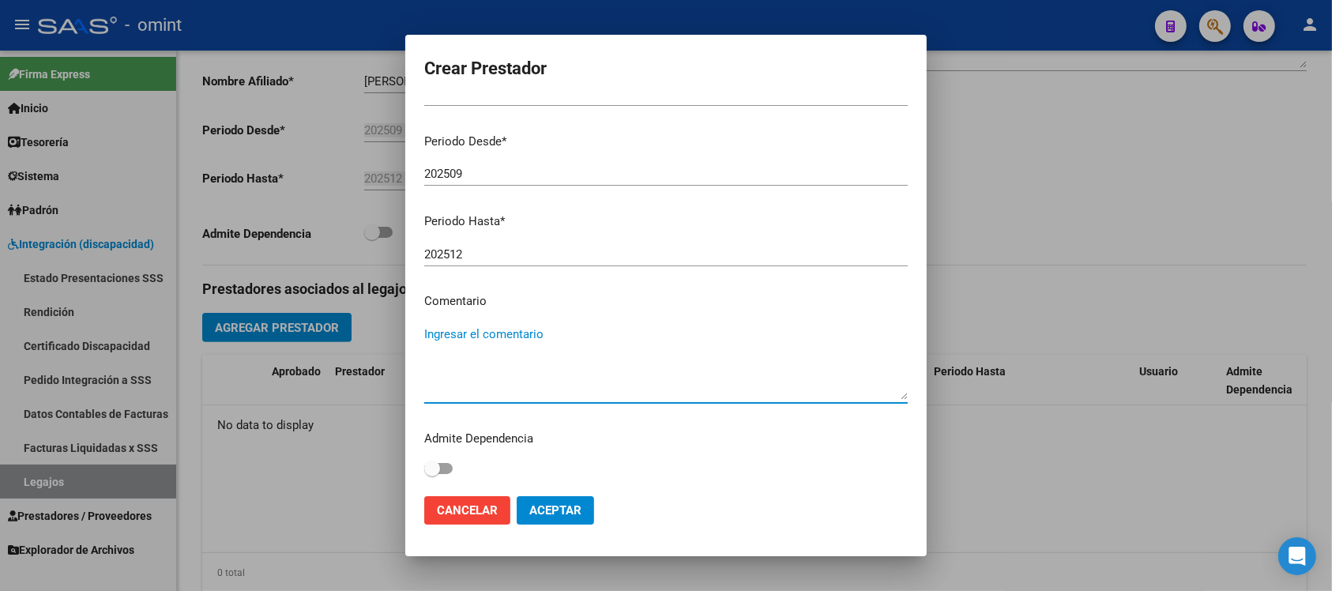
click at [579, 376] on textarea "Ingresar el comentario" at bounding box center [666, 363] width 484 height 74
paste textarea "Psicología"
type textarea "Psicología 8 ss/mes"
click at [552, 499] on button "Aceptar" at bounding box center [555, 510] width 77 height 28
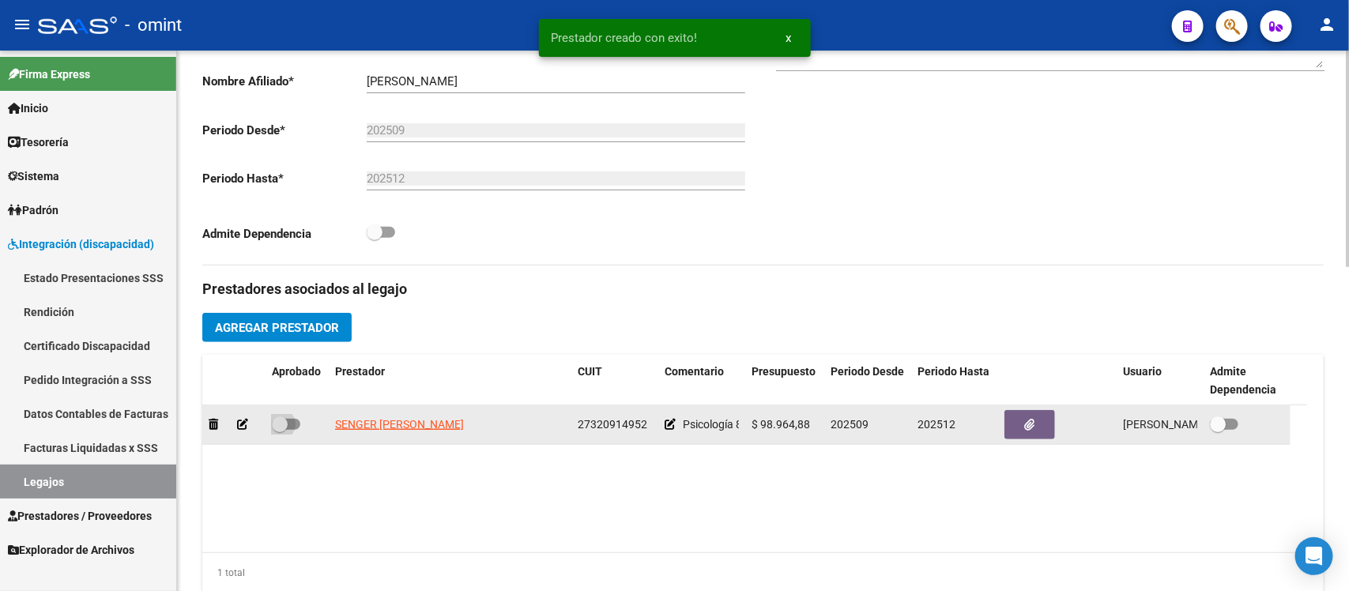
click at [282, 417] on span at bounding box center [280, 425] width 16 height 16
click at [280, 430] on input "checkbox" at bounding box center [279, 430] width 1 height 1
checkbox input "true"
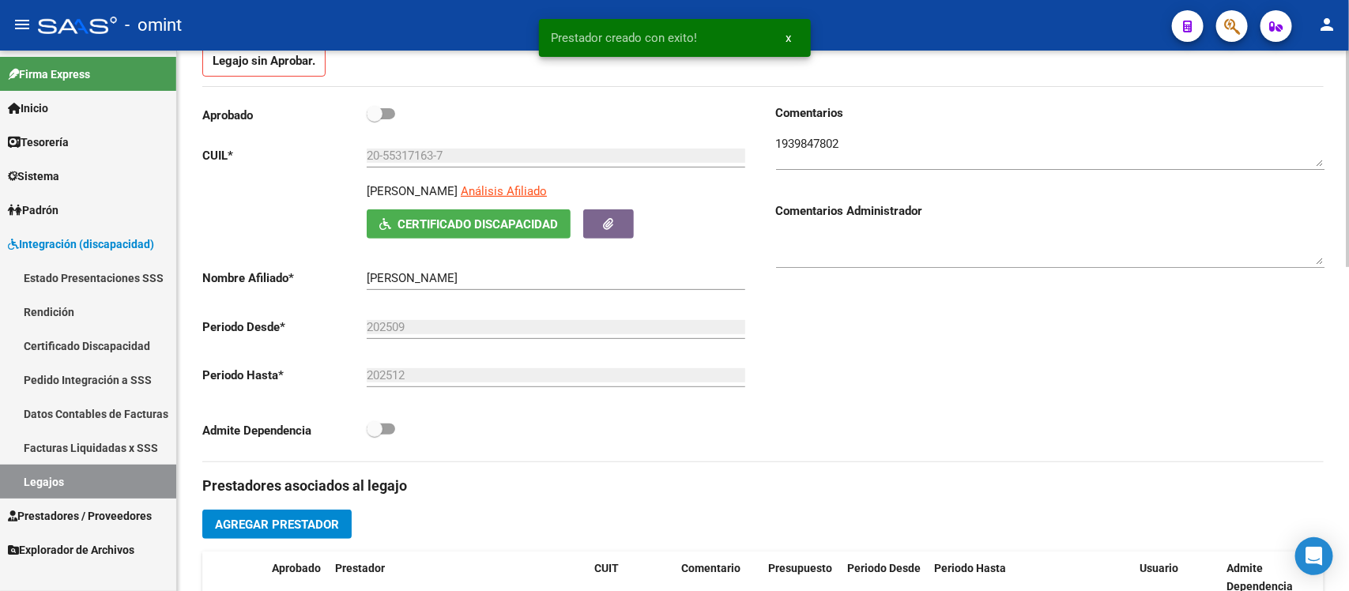
scroll to position [198, 0]
click at [368, 120] on span at bounding box center [375, 115] width 16 height 16
click at [374, 120] on input "checkbox" at bounding box center [374, 120] width 1 height 1
checkbox input "true"
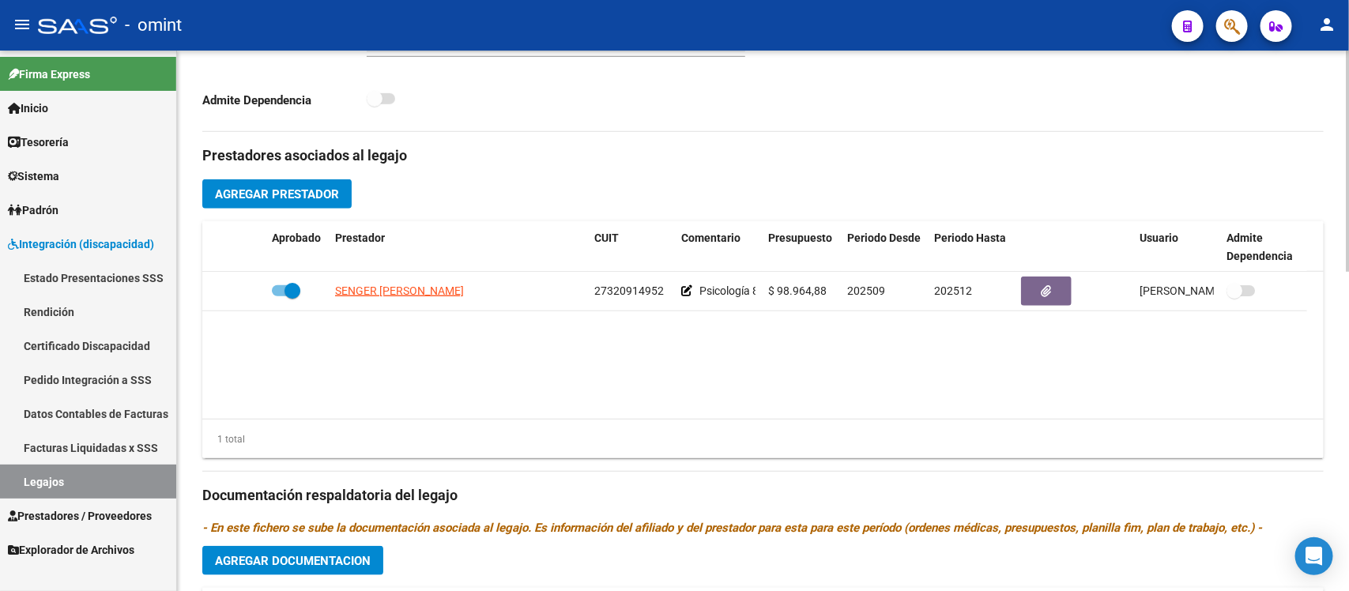
scroll to position [504, 0]
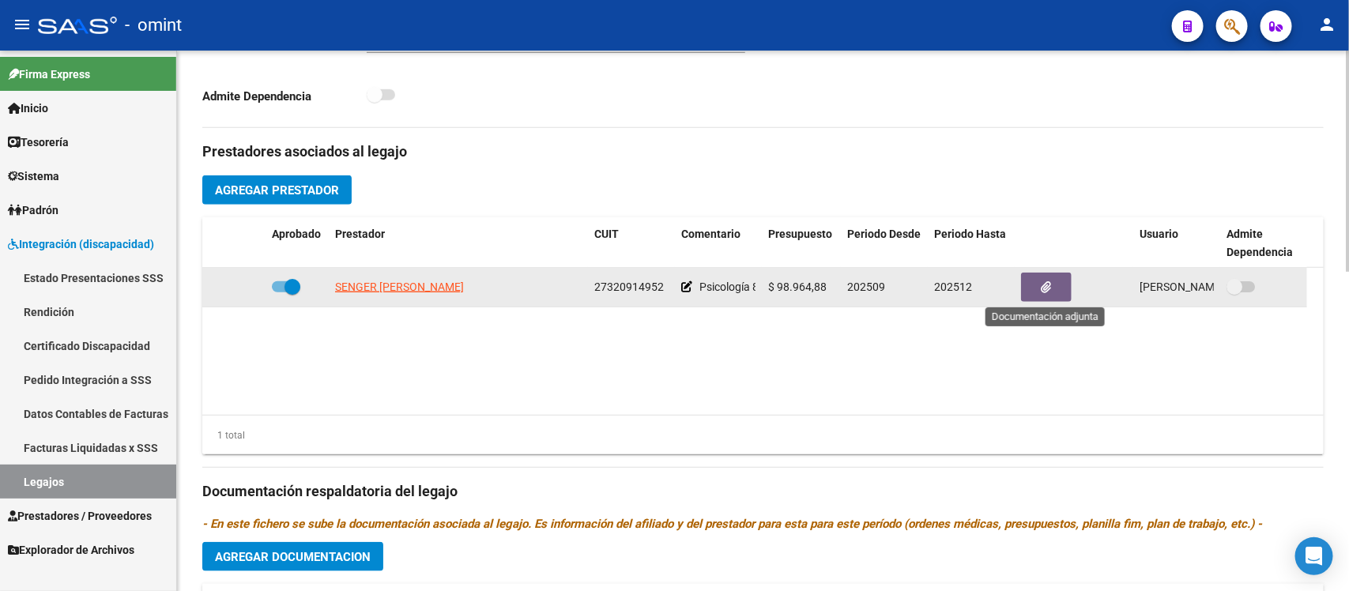
click at [1039, 283] on button "button" at bounding box center [1046, 287] width 51 height 29
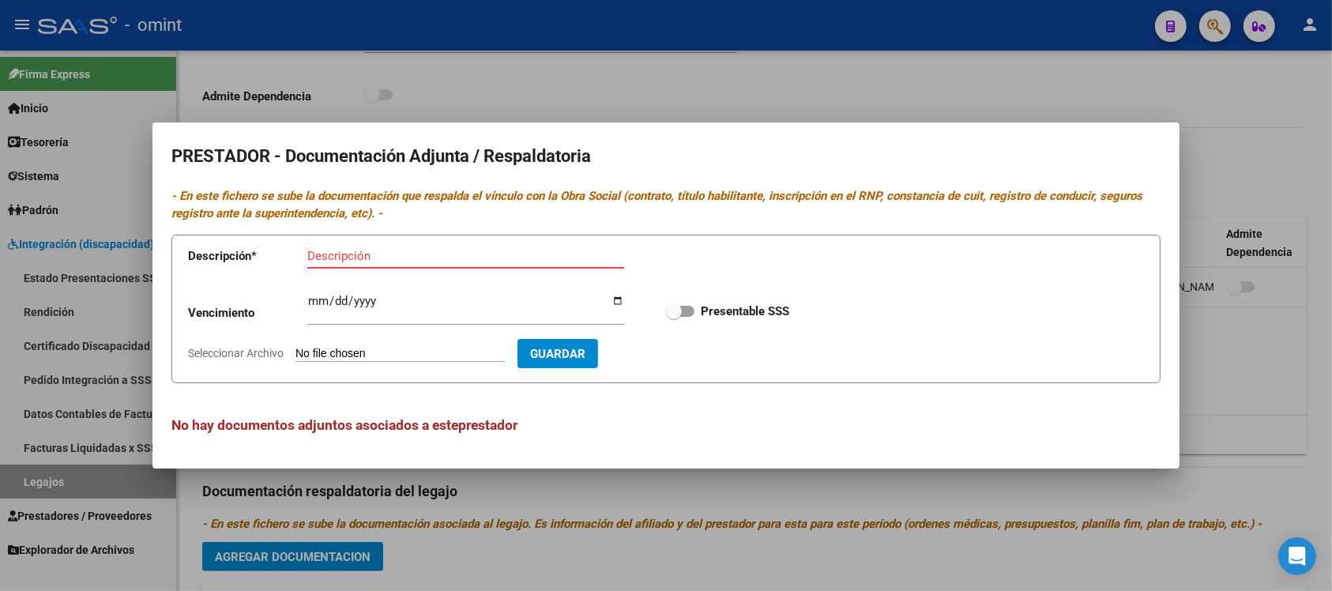
click at [946, 95] on div at bounding box center [666, 295] width 1332 height 591
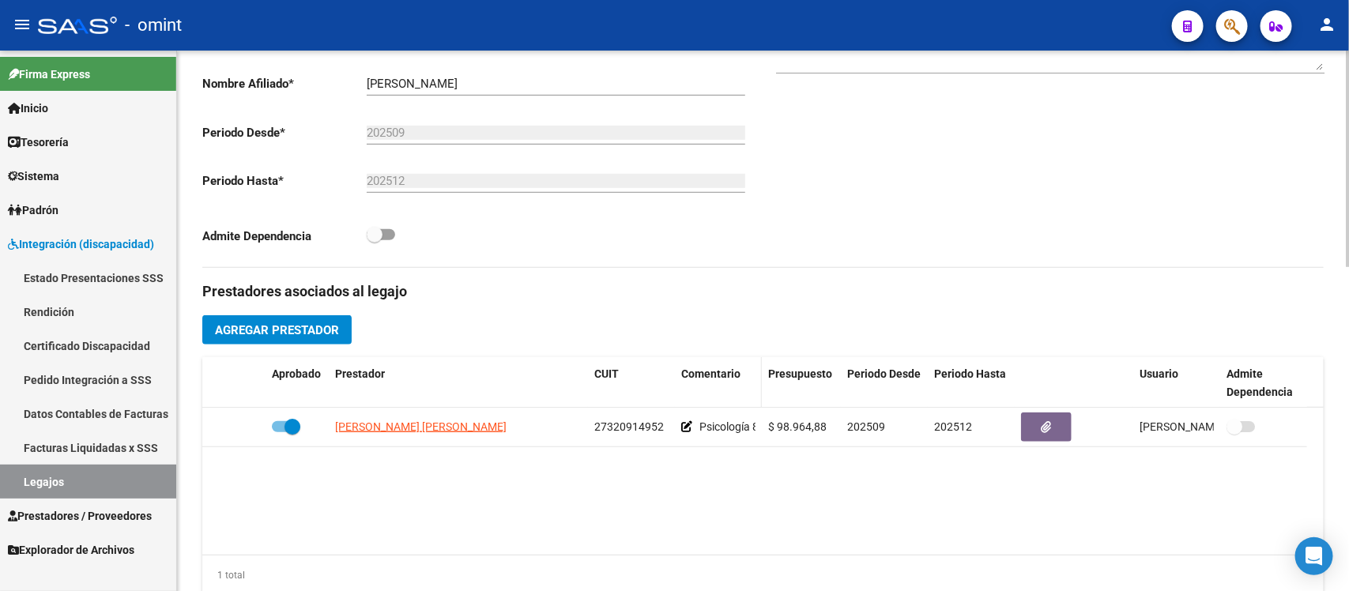
scroll to position [395, 0]
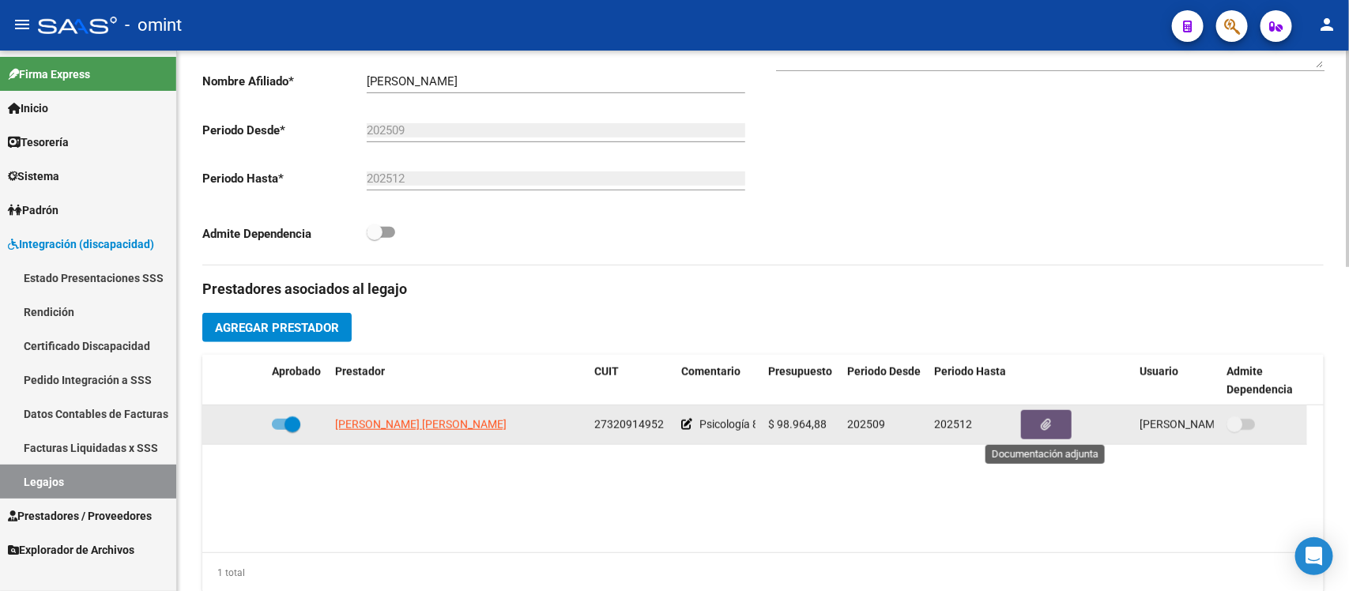
click at [1034, 436] on button "button" at bounding box center [1046, 424] width 51 height 29
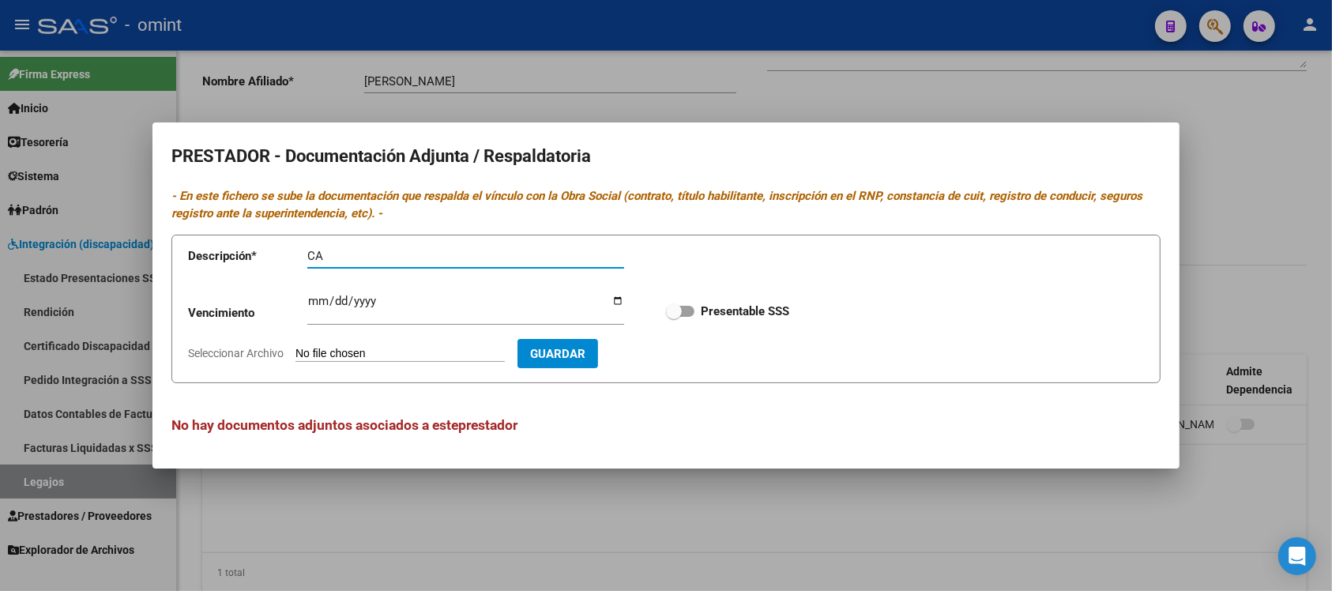
type input "C"
type input "CUIT - RNP - TITULO -"
click at [413, 305] on input "Ingresar vencimiento" at bounding box center [465, 307] width 317 height 25
type input "2025-12-31"
drag, startPoint x: 684, startPoint y: 311, endPoint x: 585, endPoint y: 337, distance: 103.1
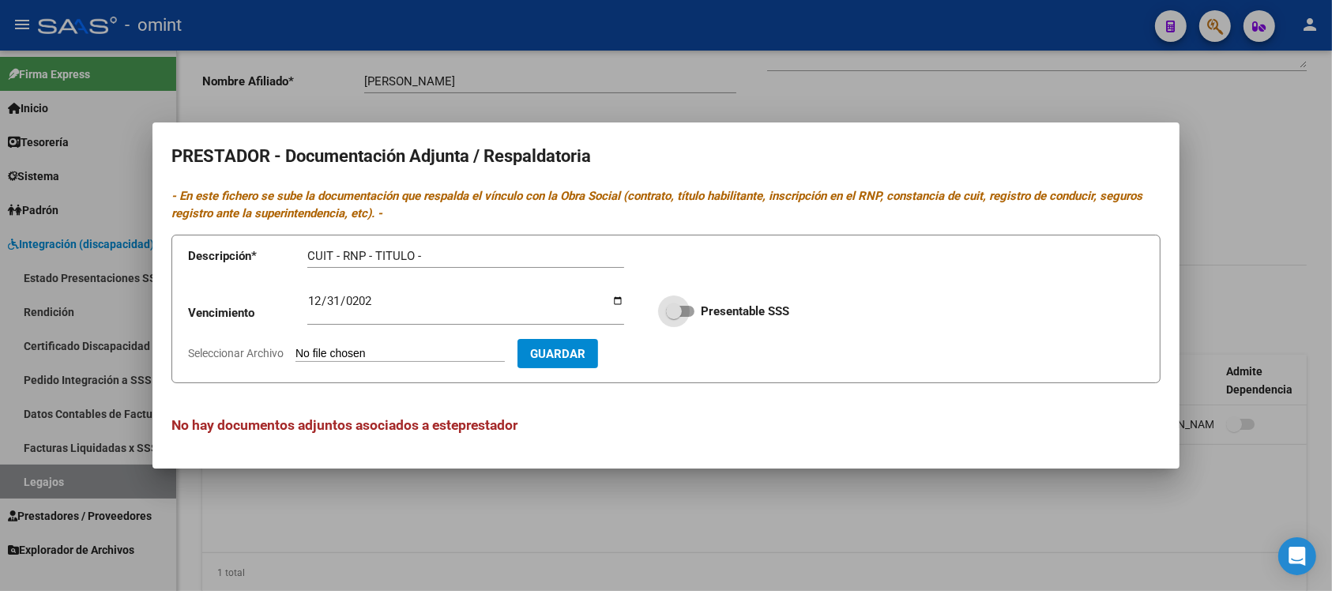
click at [684, 311] on span at bounding box center [680, 311] width 28 height 11
click at [674, 317] on input "Presentable SSS" at bounding box center [673, 317] width 1 height 1
checkbox input "true"
click at [483, 337] on div "2025-12-31 Ingresar vencimiento" at bounding box center [465, 315] width 317 height 48
click at [479, 345] on form "Descripción * CUIT - RNP - TITULO - Descripción Vencimiento 2025-12-31 Ingresar…" at bounding box center [666, 309] width 989 height 149
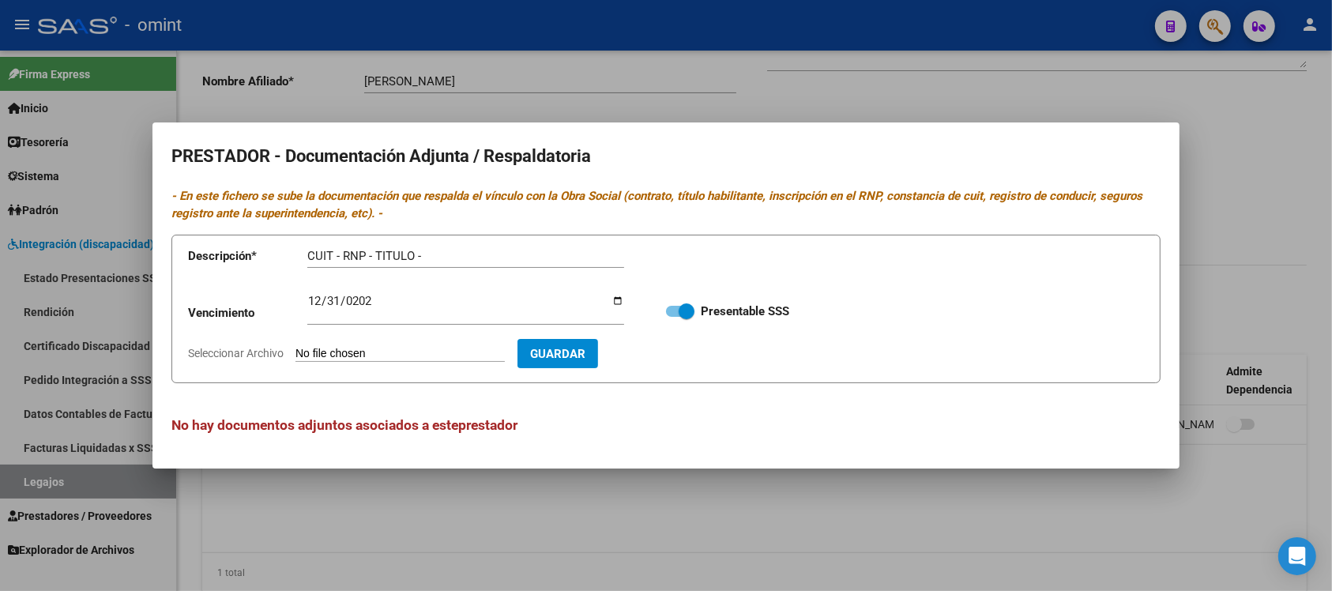
click at [420, 358] on input "Seleccionar Archivo" at bounding box center [400, 354] width 209 height 15
type input "C:\fakepath\1939847802_25081308259_tit-prof-hab-page1.pdf"
click at [677, 354] on span "Guardar" at bounding box center [649, 354] width 55 height 14
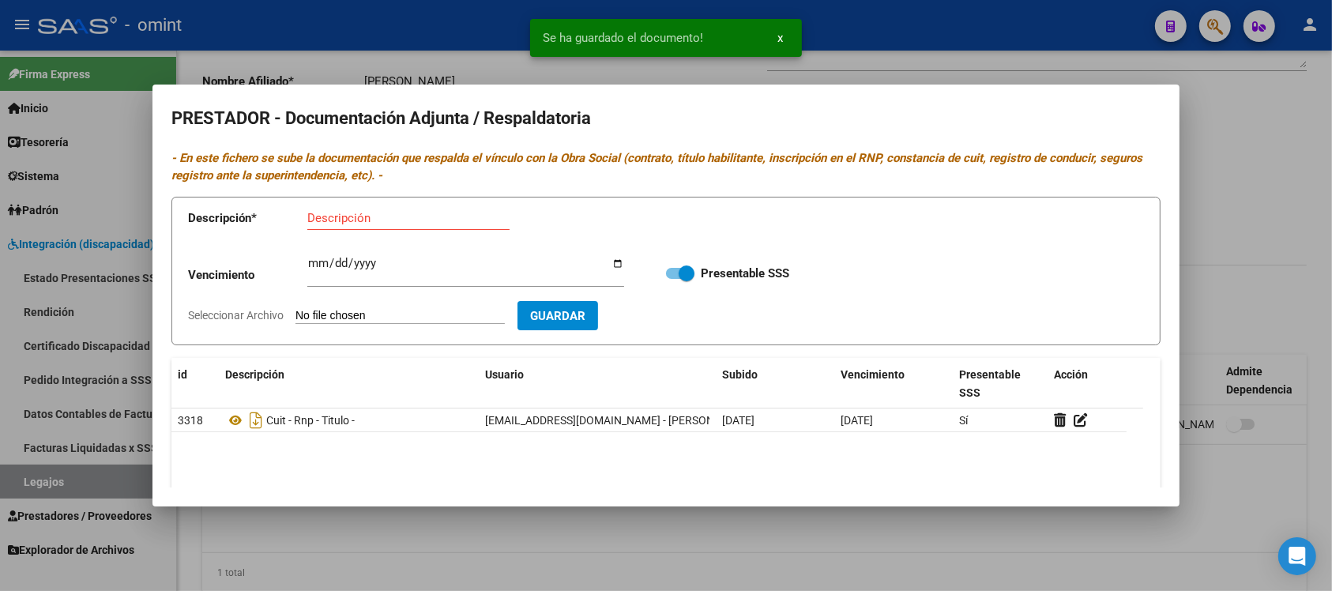
click at [764, 535] on div at bounding box center [666, 295] width 1332 height 591
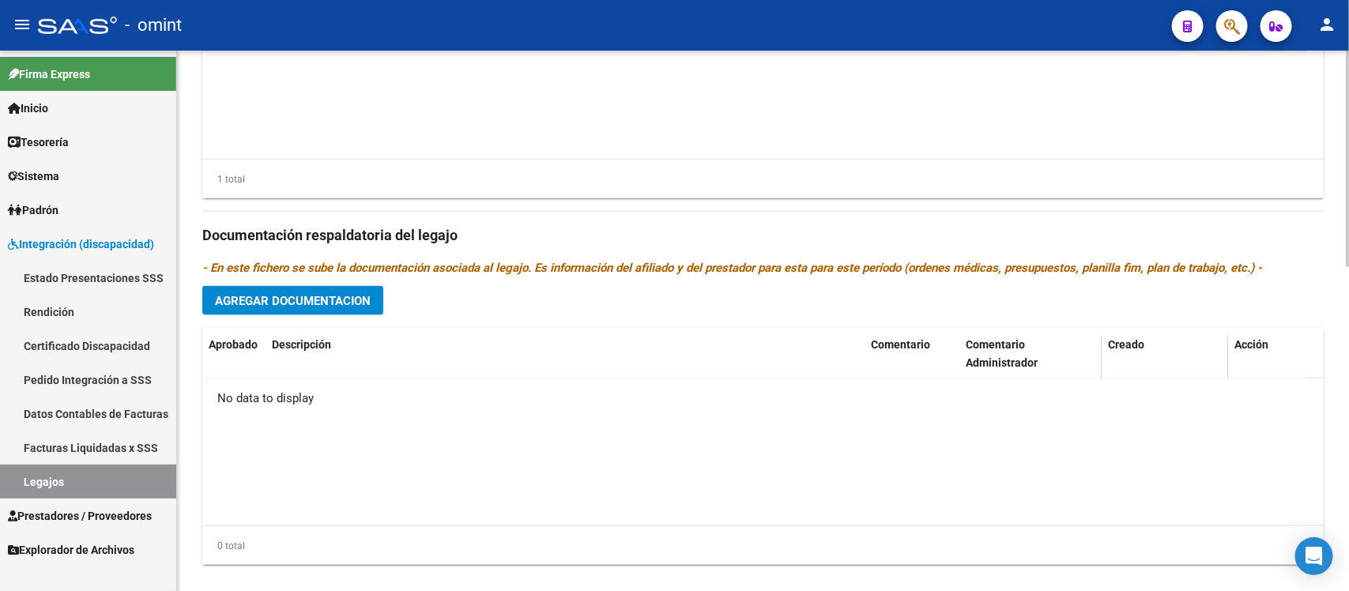
scroll to position [790, 0]
click at [317, 285] on button "Agregar Documentacion" at bounding box center [292, 299] width 181 height 29
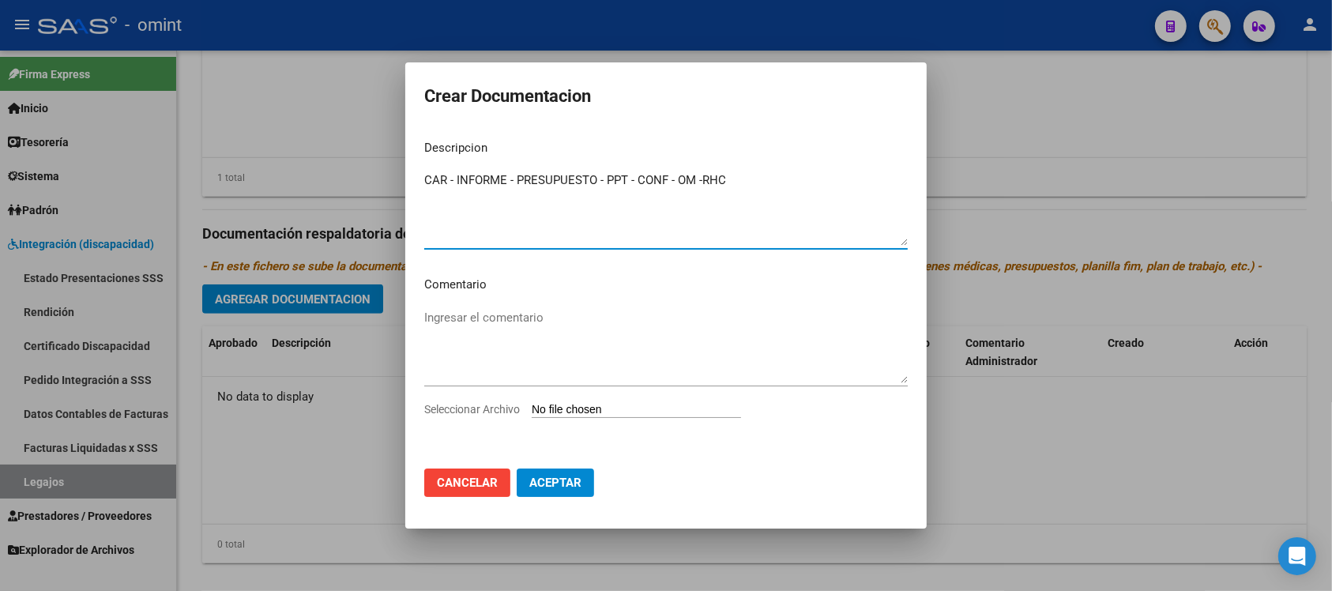
type textarea "CAR - INFORME - PRESUPUESTO - PPT - CONF - OM -RHC"
click at [677, 404] on input "Seleccionar Archivo" at bounding box center [636, 410] width 209 height 15
type input "C:\fakepath\1939847802_25081308250_ord-medic-form038.pdf"
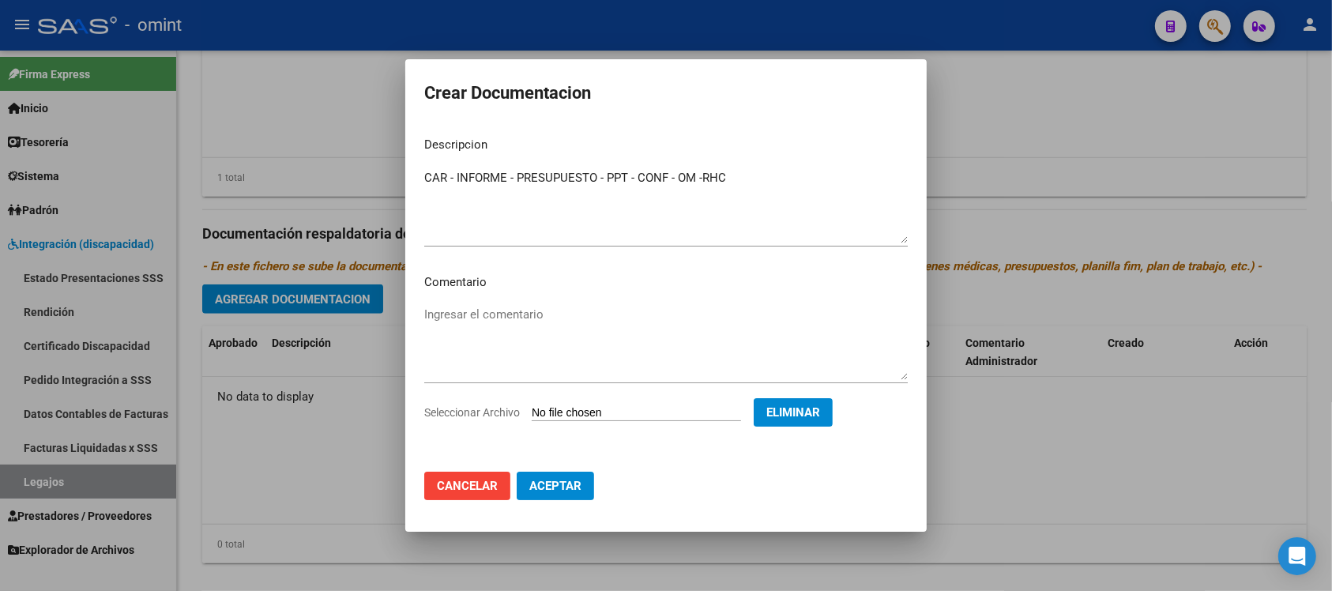
click at [555, 495] on button "Aceptar" at bounding box center [555, 486] width 77 height 28
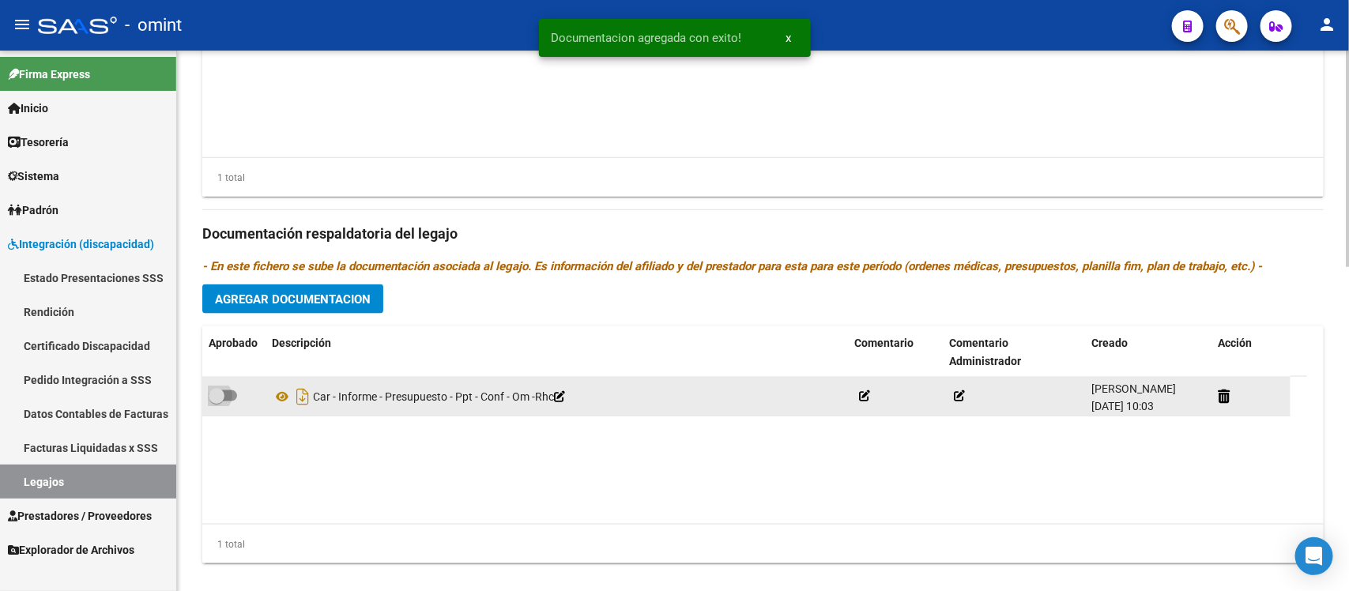
click at [224, 396] on span at bounding box center [223, 395] width 28 height 11
click at [217, 401] on input "checkbox" at bounding box center [216, 401] width 1 height 1
checkbox input "true"
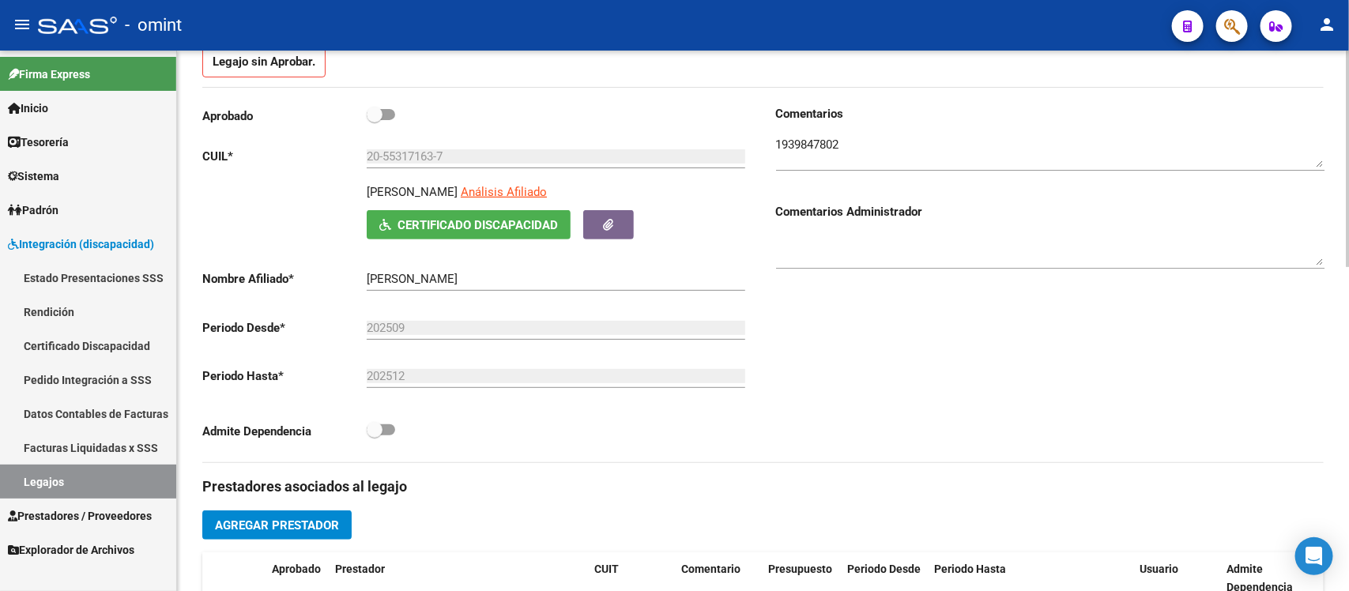
scroll to position [0, 0]
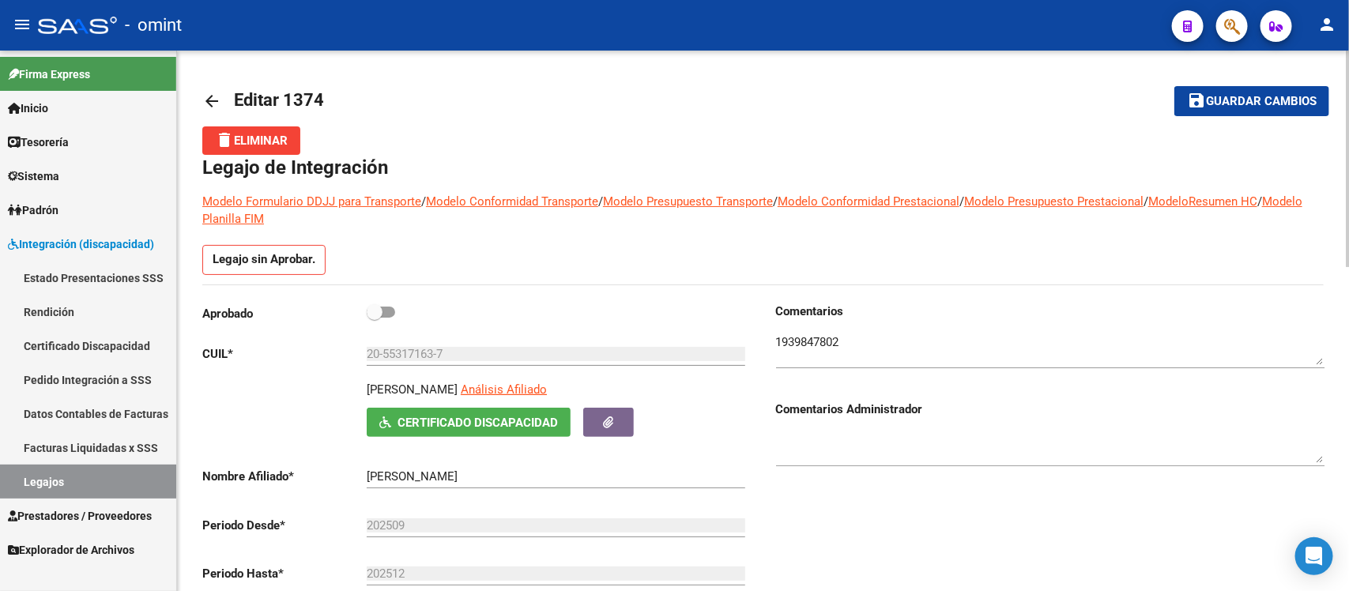
click at [369, 325] on div "Aprobado" at bounding box center [476, 317] width 548 height 29
click at [369, 318] on span at bounding box center [375, 312] width 16 height 16
click at [374, 318] on input "checkbox" at bounding box center [374, 318] width 1 height 1
checkbox input "true"
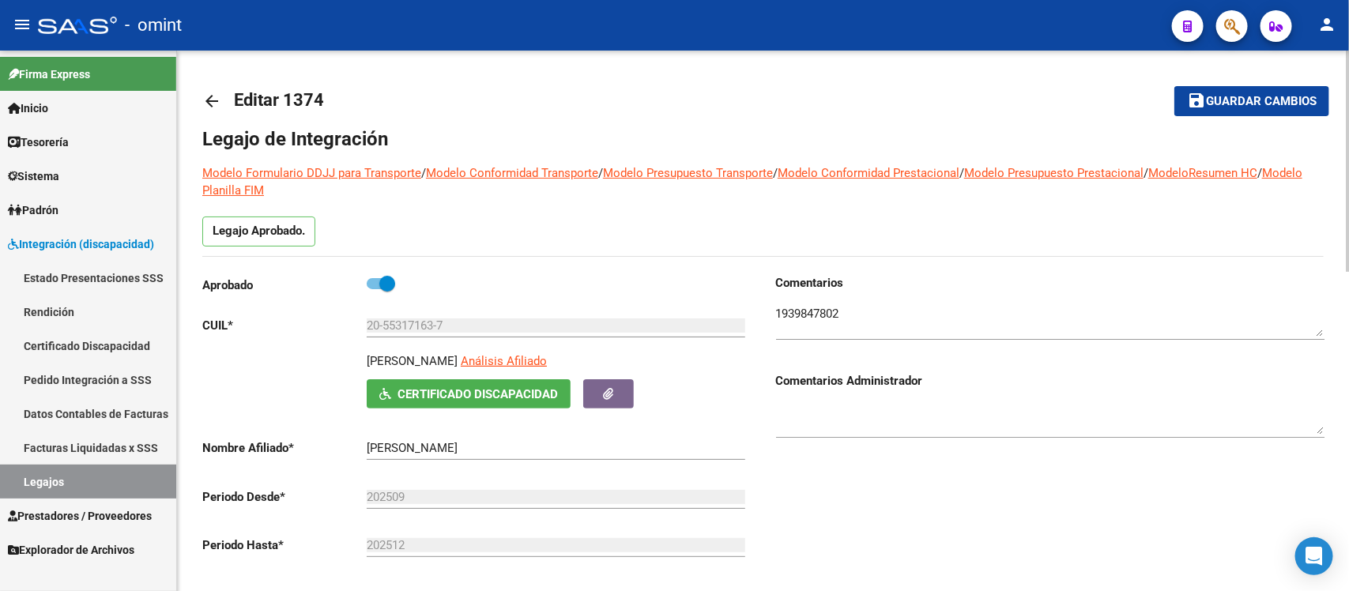
click at [203, 95] on mat-icon "arrow_back" at bounding box center [211, 101] width 19 height 19
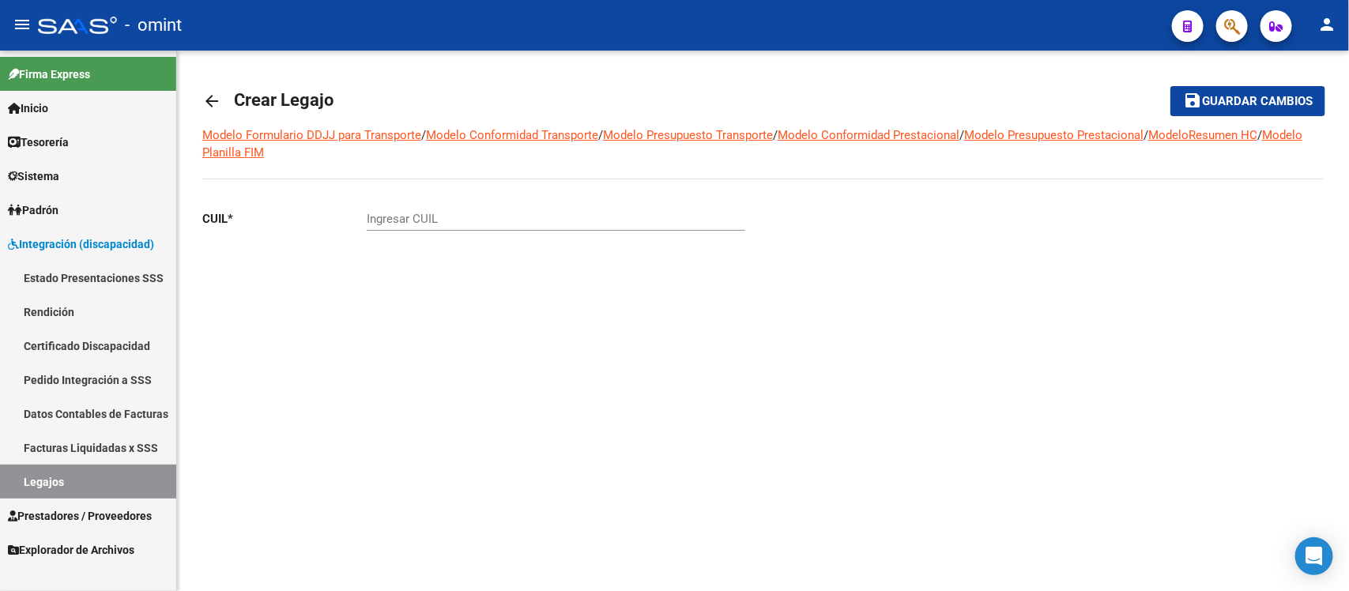
click at [223, 96] on link "arrow_back" at bounding box center [218, 100] width 32 height 37
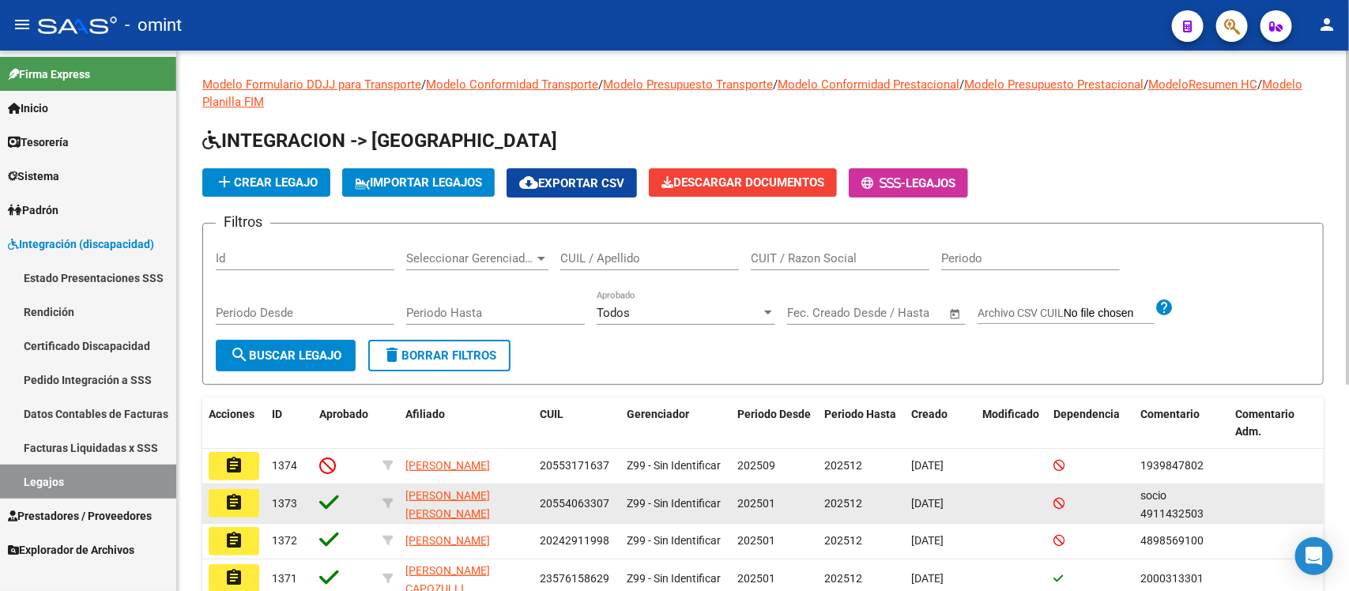
scroll to position [99, 0]
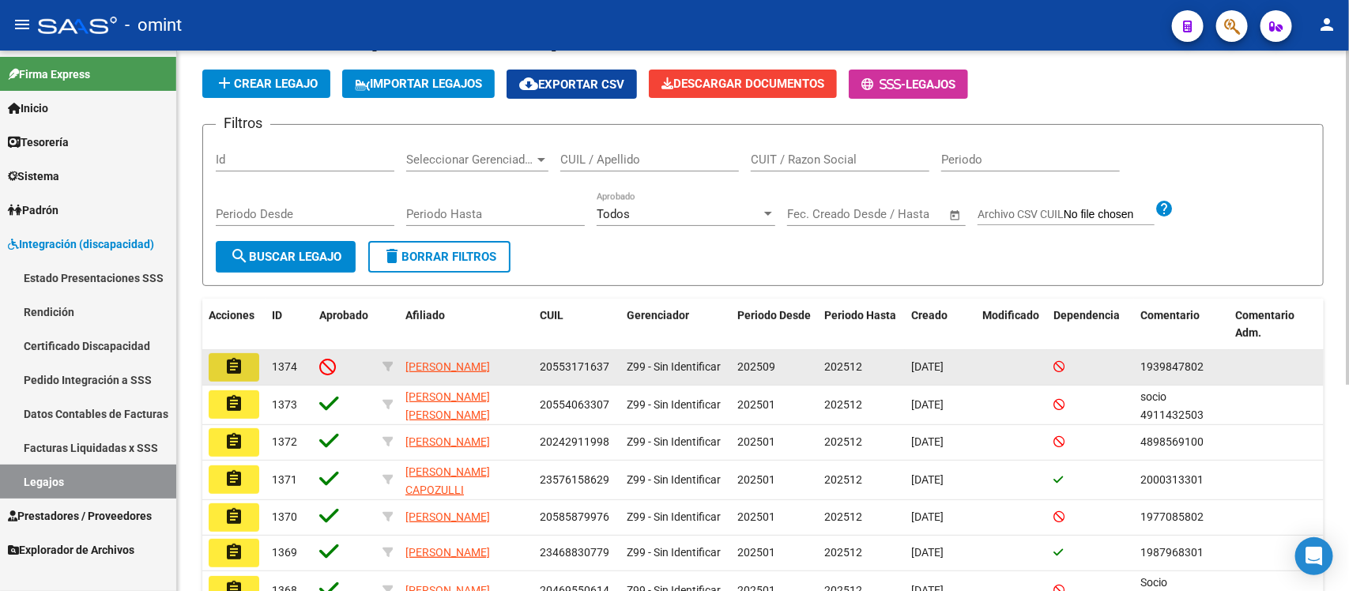
click at [239, 364] on mat-icon "assignment" at bounding box center [233, 366] width 19 height 19
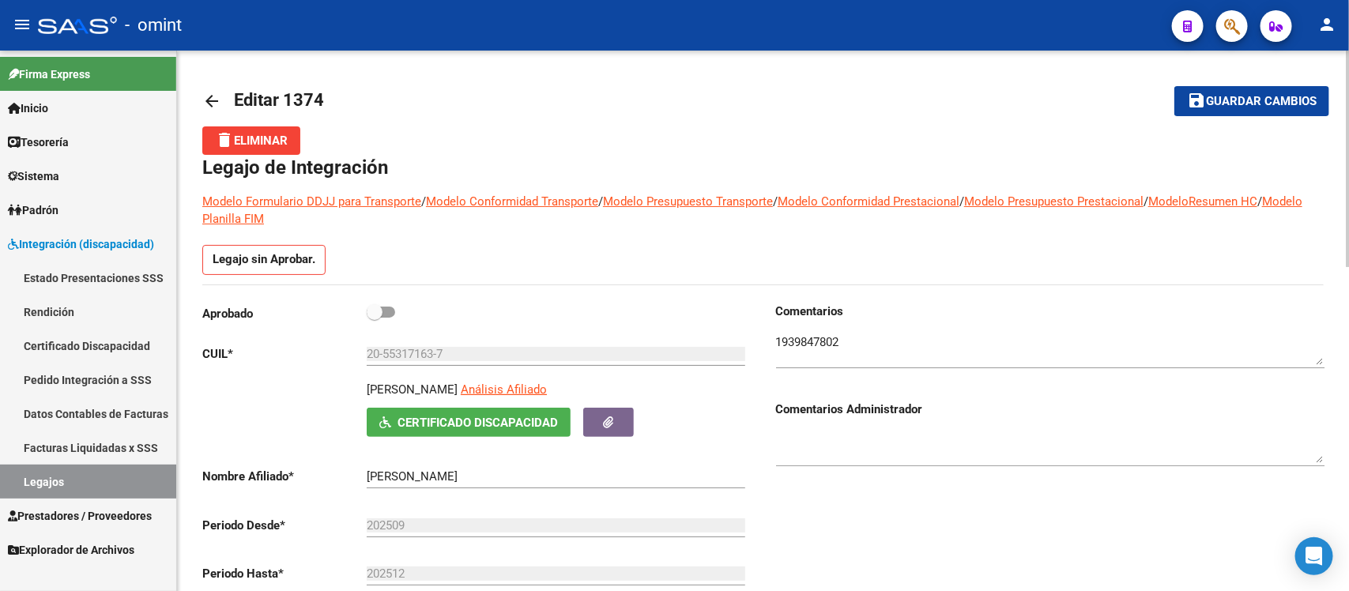
click at [382, 308] on span at bounding box center [375, 312] width 16 height 16
click at [375, 318] on input "checkbox" at bounding box center [374, 318] width 1 height 1
checkbox input "true"
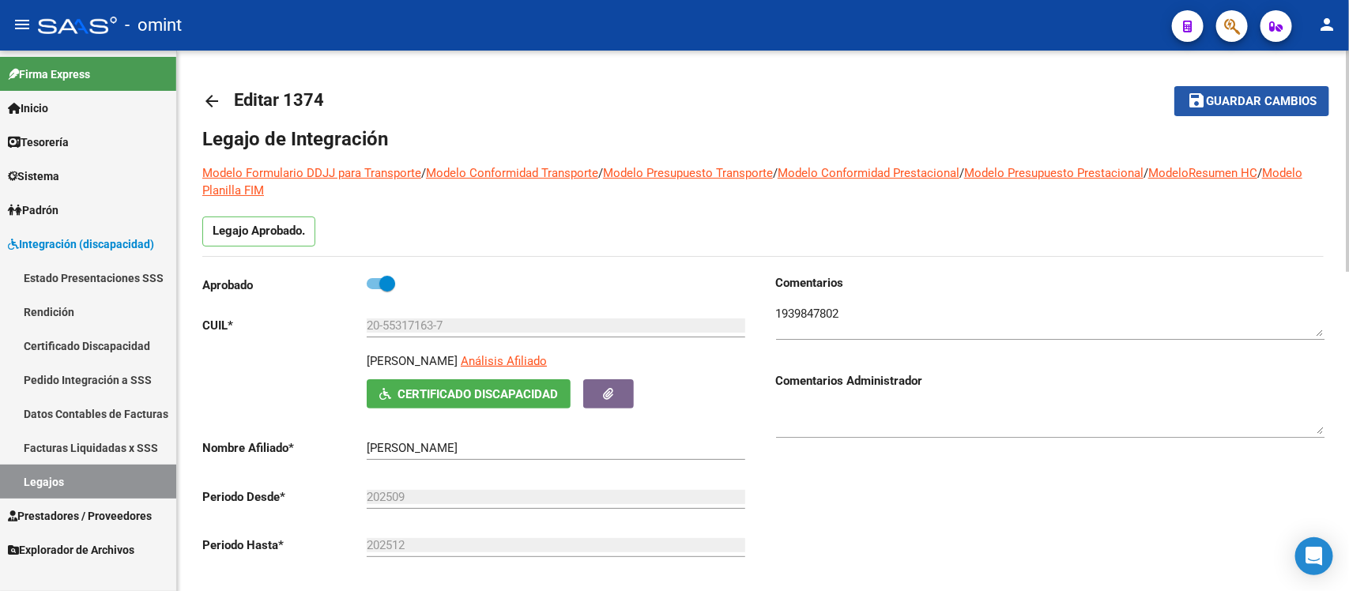
click at [1199, 92] on mat-icon "save" at bounding box center [1196, 100] width 19 height 19
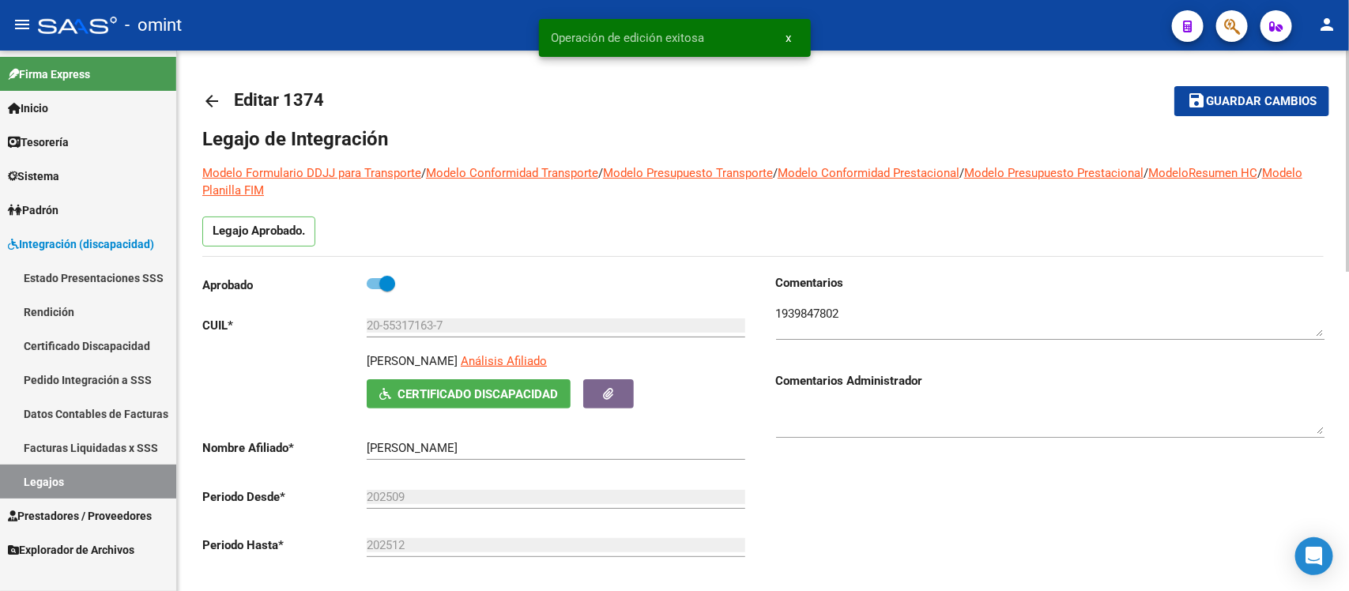
click at [207, 96] on mat-icon "arrow_back" at bounding box center [211, 101] width 19 height 19
